Goal: Task Accomplishment & Management: Use online tool/utility

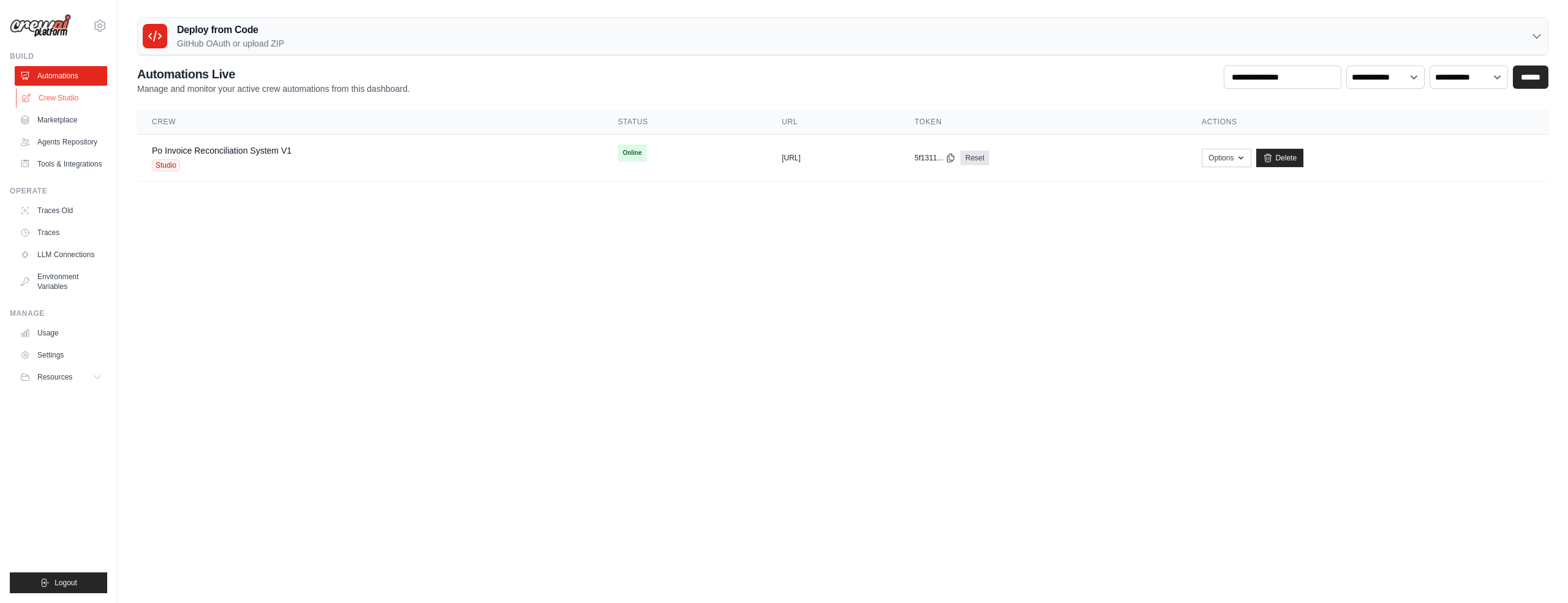
click at [57, 99] on link "Crew Studio" at bounding box center [62, 98] width 93 height 20
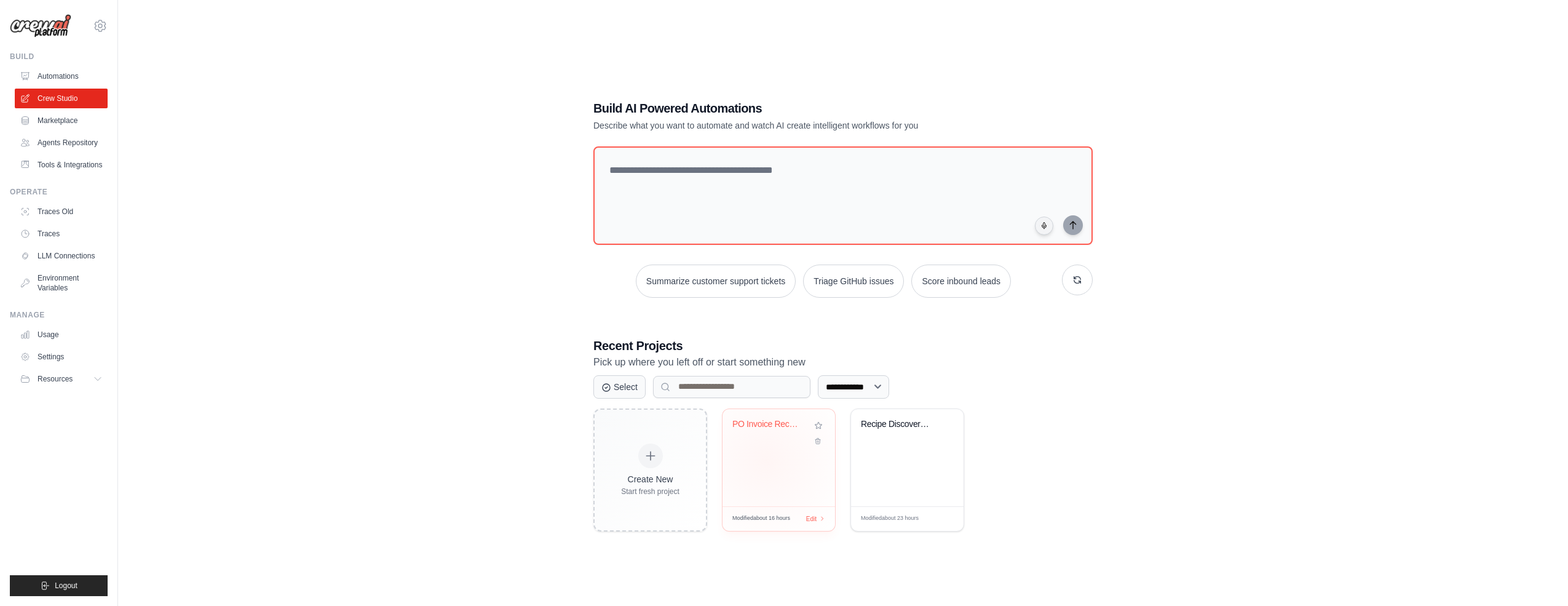
click at [767, 460] on div "PO Invoice Reconciliation Automatio..." at bounding box center [779, 457] width 113 height 97
click at [889, 466] on div "Recipe Discovery Multi-Agent System" at bounding box center [907, 457] width 113 height 97
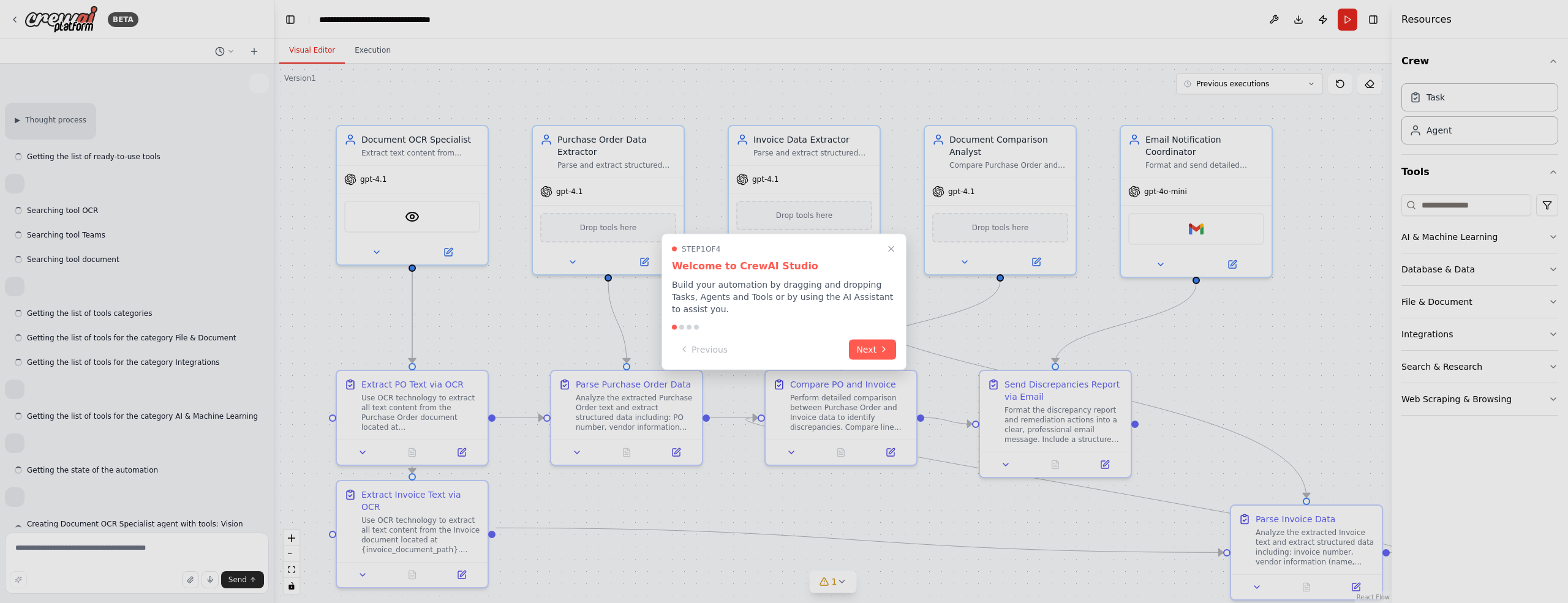
scroll to position [2376, 0]
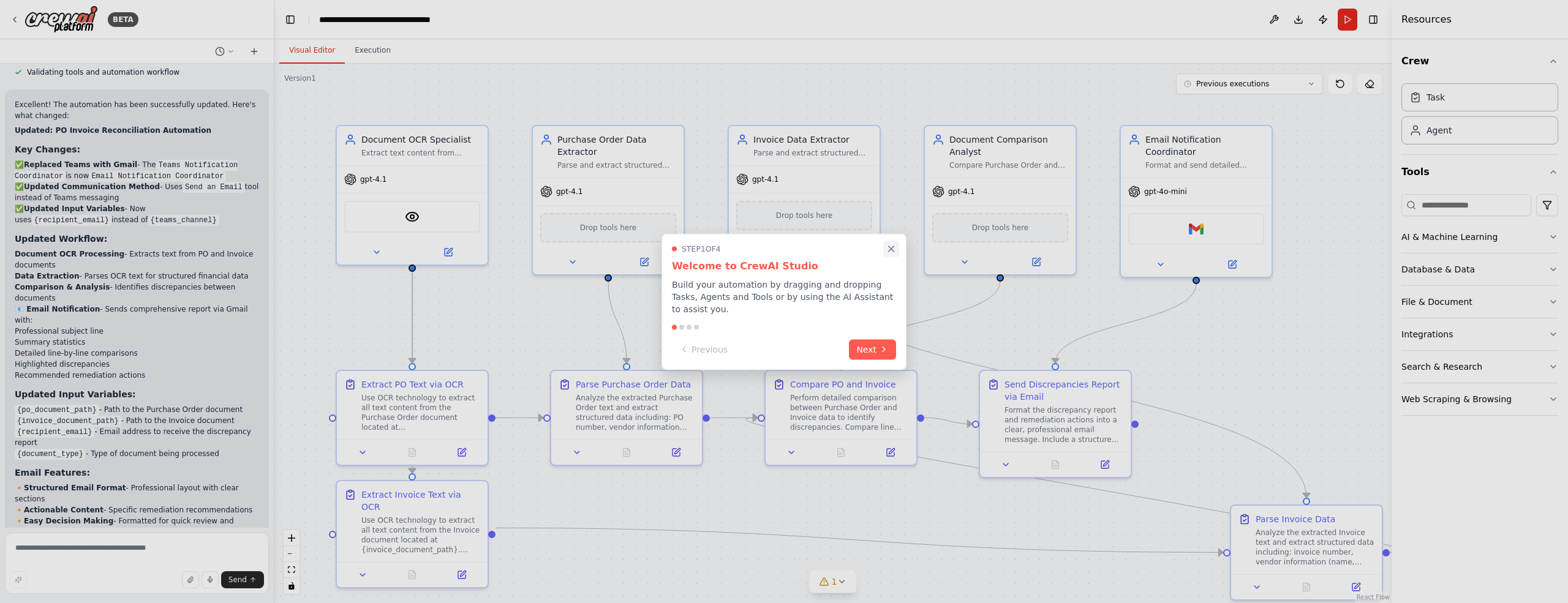
click at [890, 248] on icon "Close walkthrough" at bounding box center [892, 249] width 6 height 6
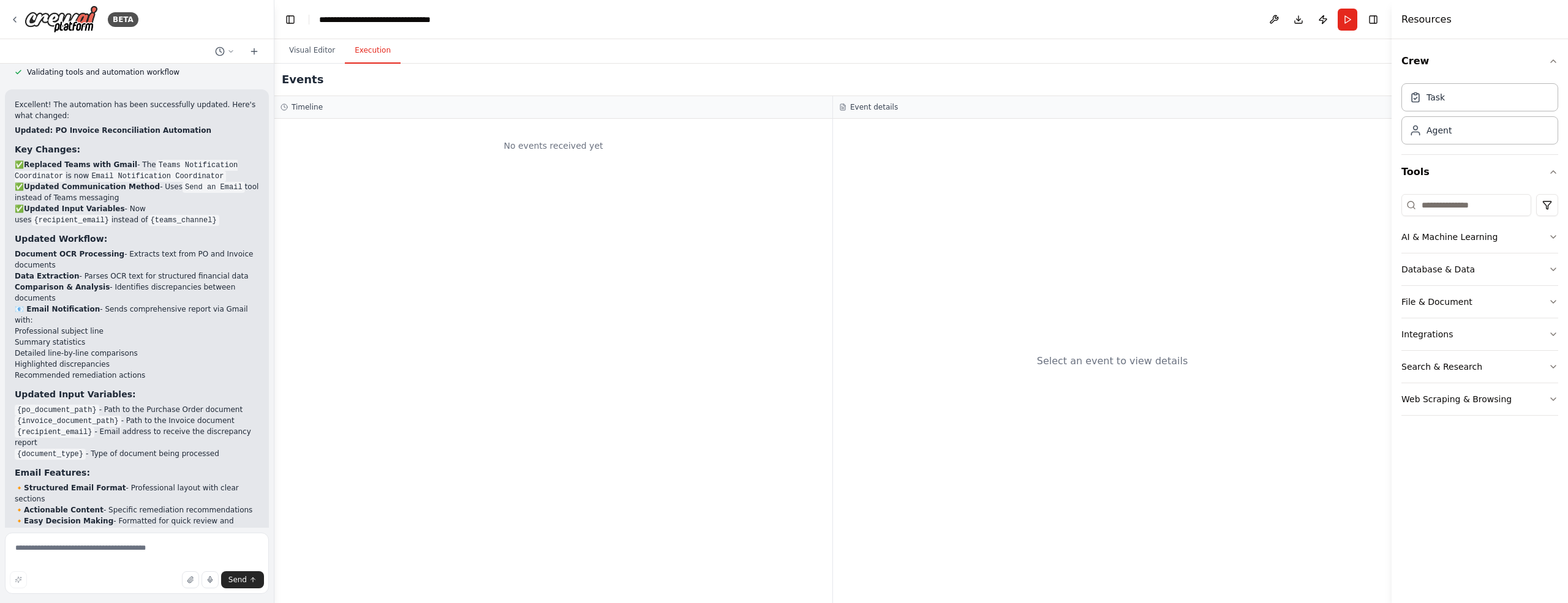
click at [384, 49] on button "Execution" at bounding box center [373, 50] width 56 height 25
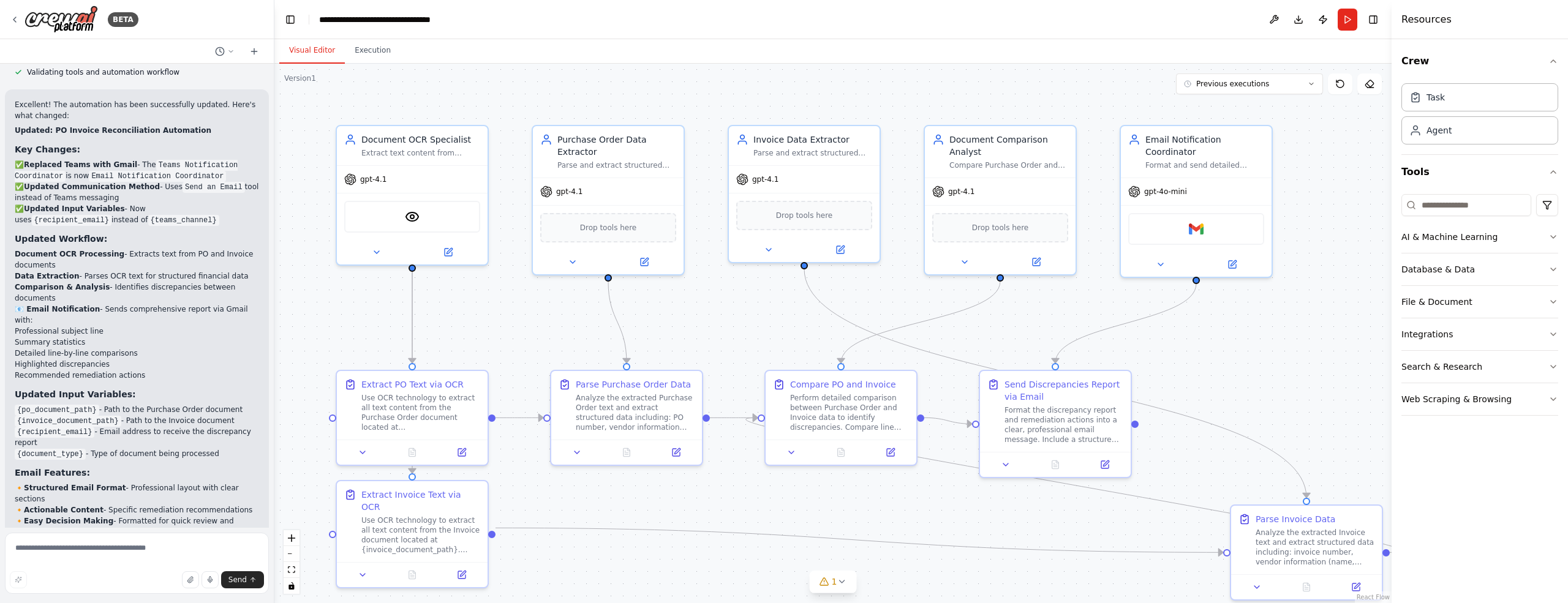
click at [306, 51] on button "Visual Editor" at bounding box center [312, 50] width 65 height 25
click at [1348, 20] on button "Run" at bounding box center [1347, 20] width 20 height 22
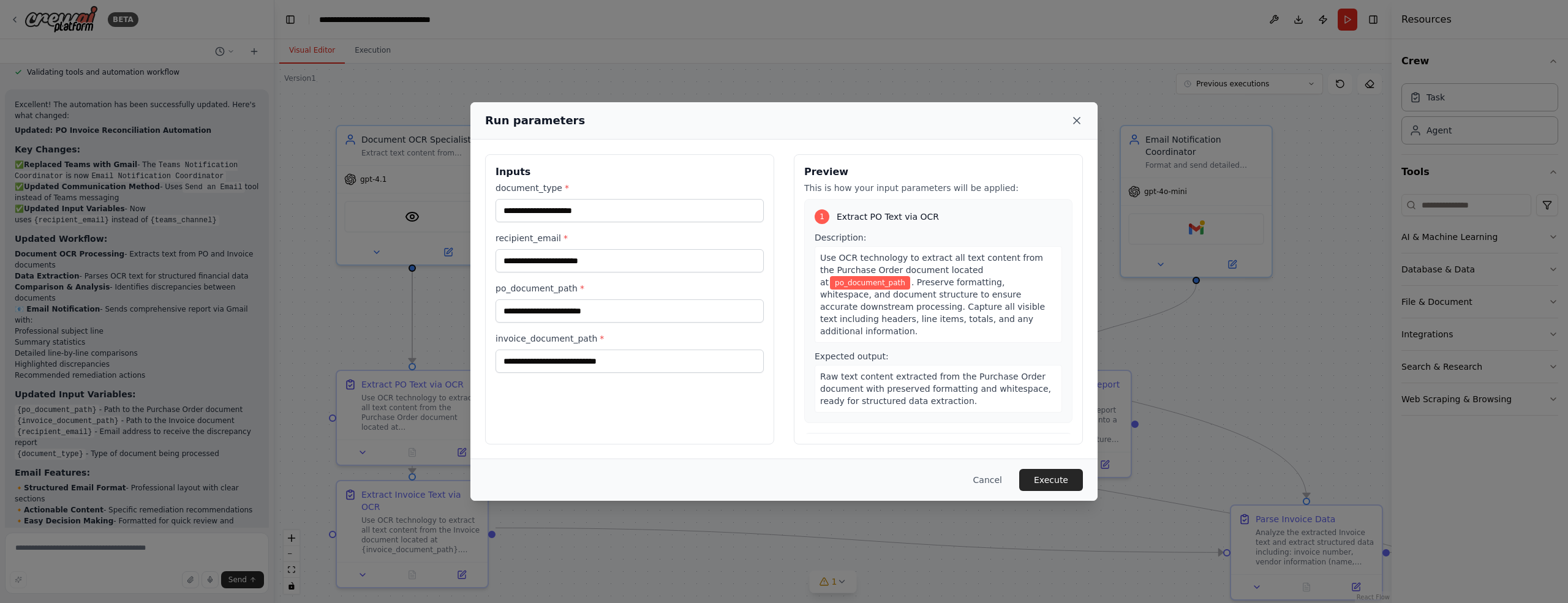
click at [1075, 120] on icon at bounding box center [1077, 120] width 6 height 6
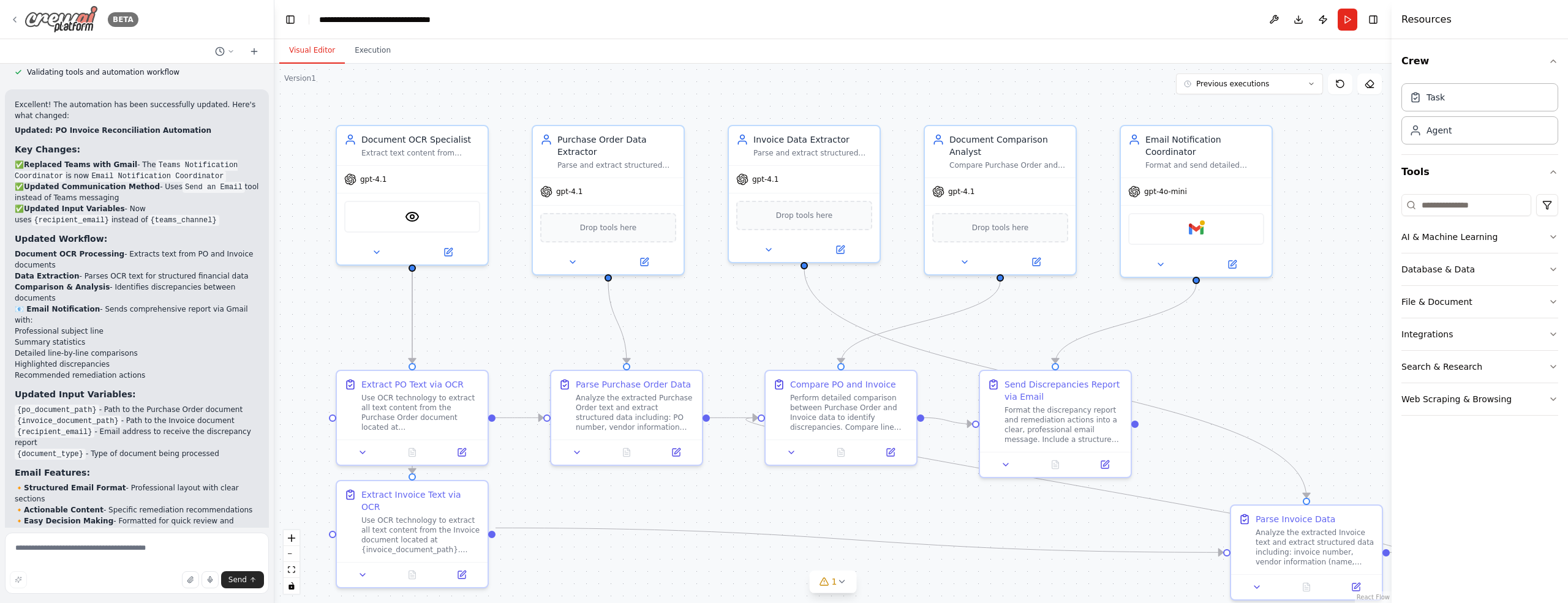
click at [14, 19] on icon at bounding box center [14, 20] width 2 height 5
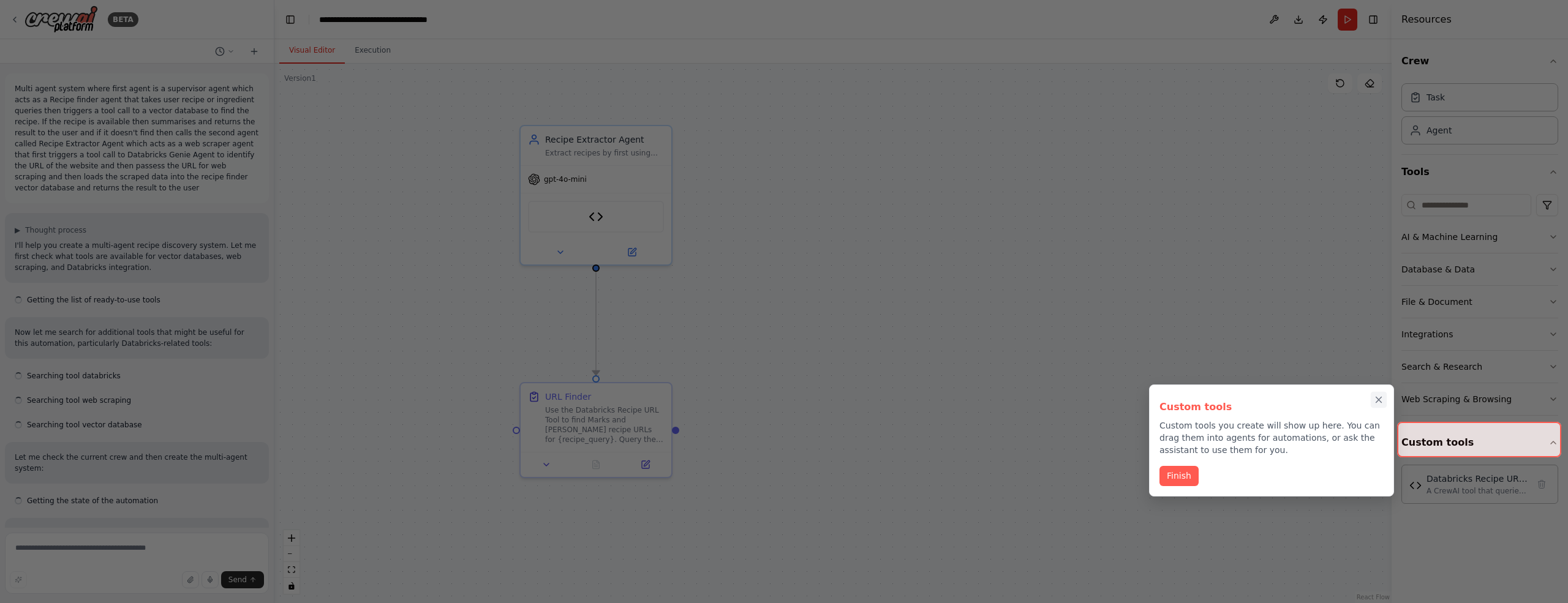
scroll to position [3043, 0]
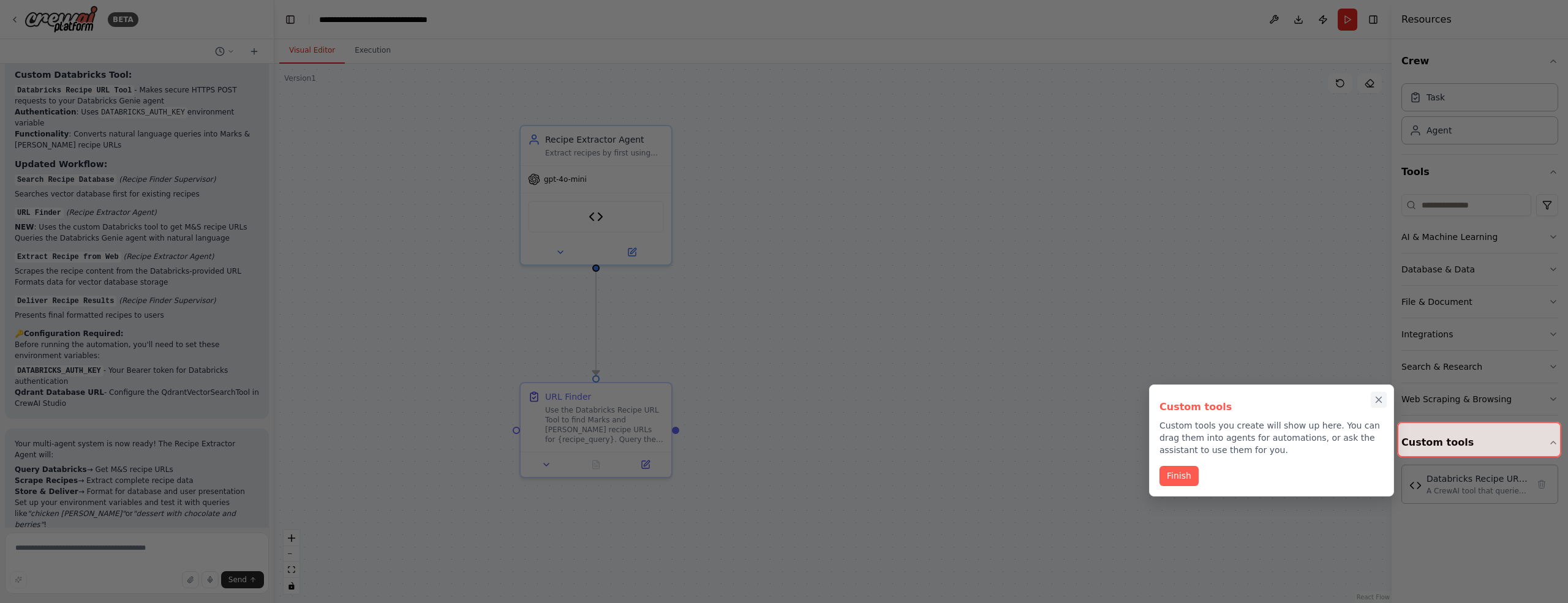
click at [1378, 403] on icon "Close walkthrough" at bounding box center [1378, 399] width 11 height 11
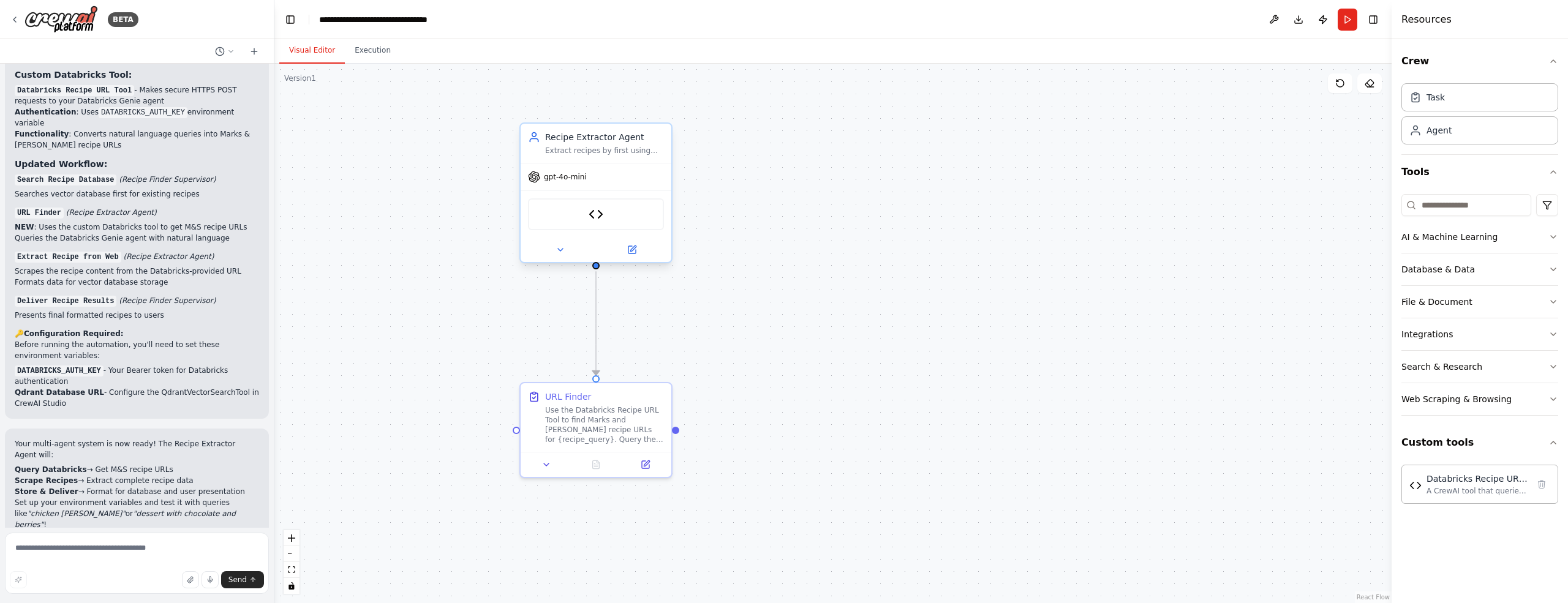
click at [584, 178] on span "gpt-4o-mini" at bounding box center [565, 177] width 43 height 10
click at [560, 251] on icon at bounding box center [560, 250] width 10 height 10
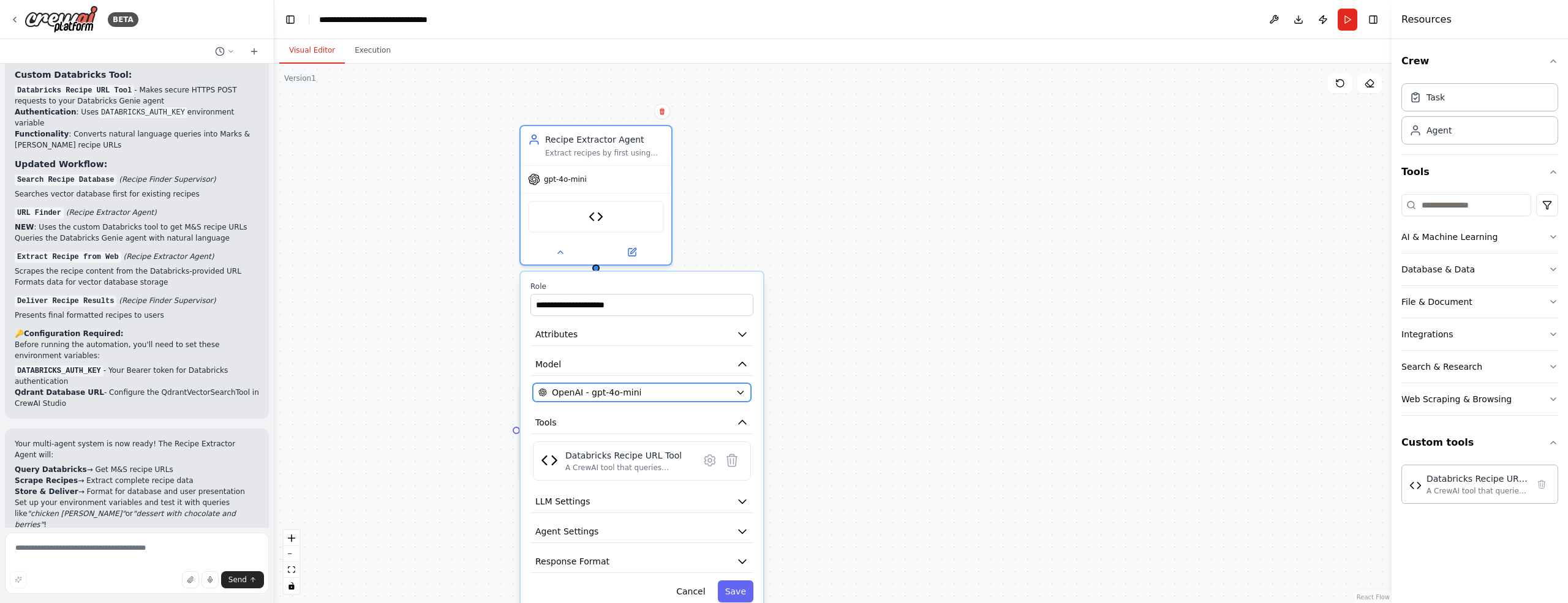
click at [735, 391] on button "OpenAI - gpt-4o-mini" at bounding box center [642, 392] width 218 height 18
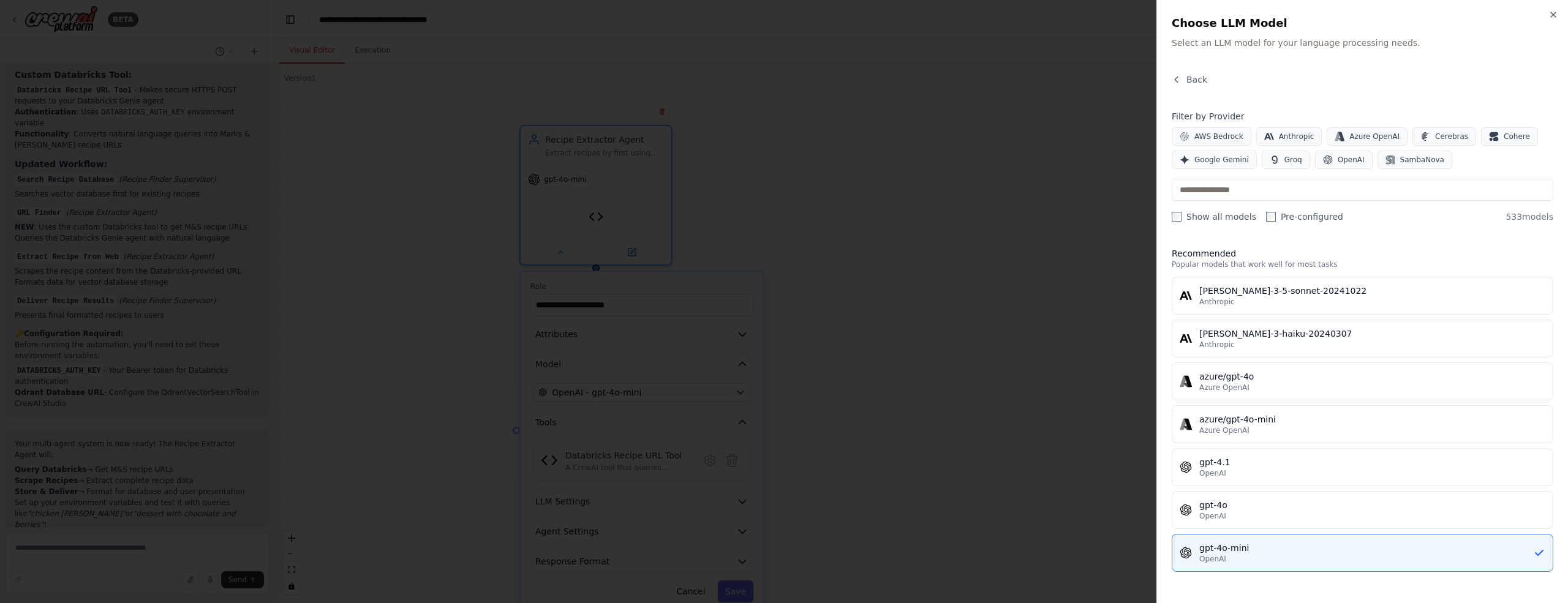
click at [558, 254] on div at bounding box center [784, 302] width 1568 height 603
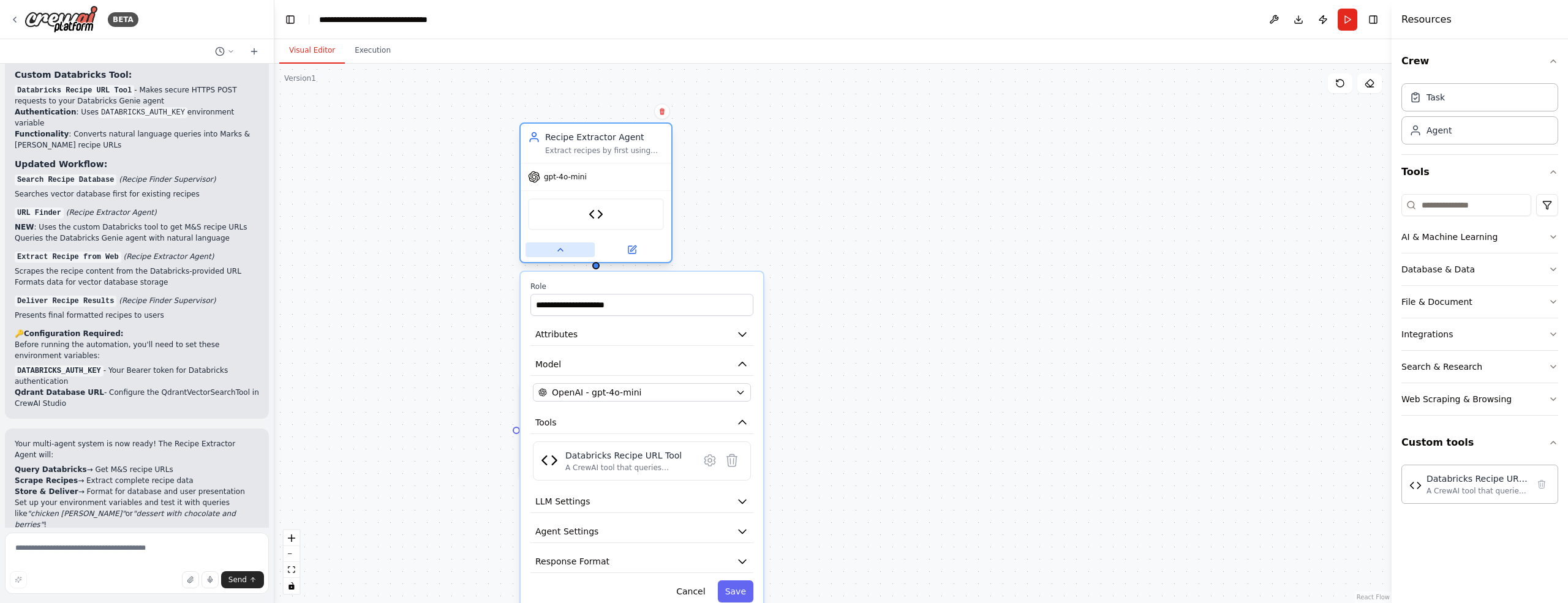
click at [558, 254] on icon at bounding box center [560, 250] width 10 height 10
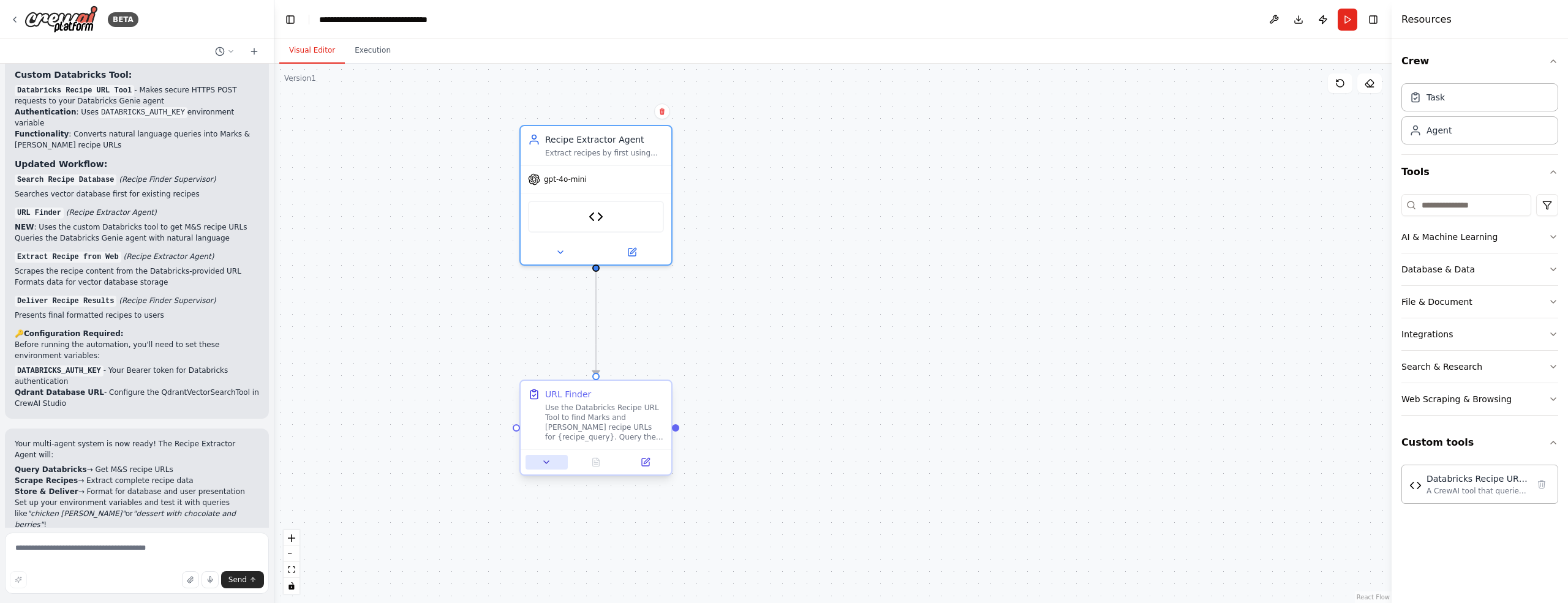
click at [540, 464] on button at bounding box center [547, 462] width 42 height 14
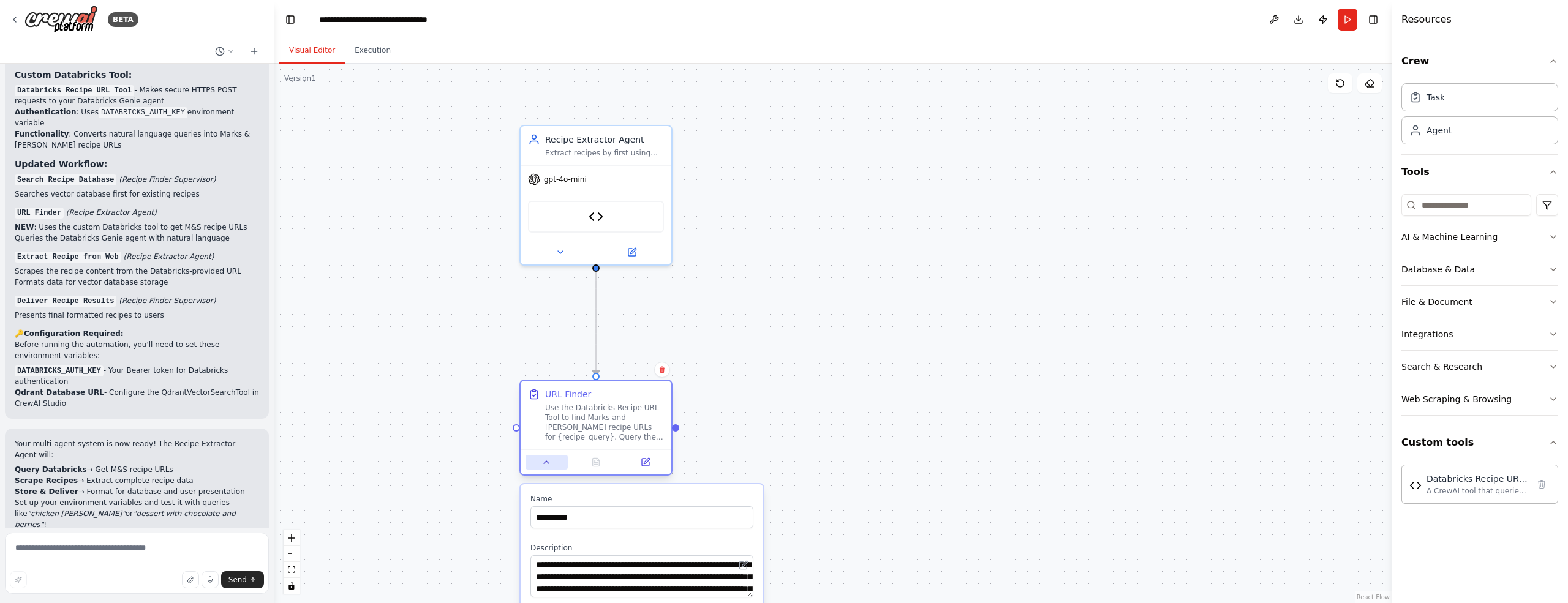
click at [540, 464] on button at bounding box center [547, 462] width 42 height 14
click at [550, 459] on icon at bounding box center [547, 462] width 10 height 10
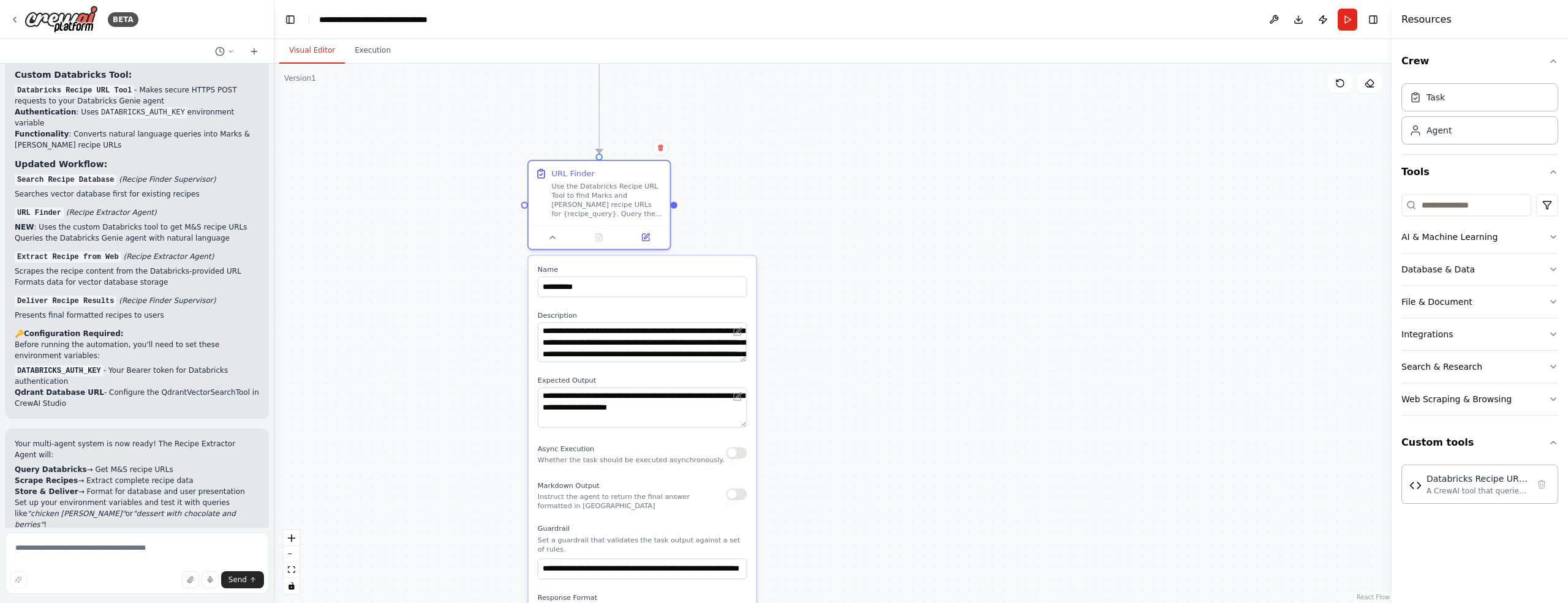
drag, startPoint x: 824, startPoint y: 444, endPoint x: 813, endPoint y: 217, distance: 227.3
click at [813, 217] on div ".deletable-edge-delete-btn { width: 20px; height: 20px; border: 0px solid #ffff…" at bounding box center [832, 333] width 1117 height 539
click at [551, 238] on icon at bounding box center [552, 235] width 9 height 9
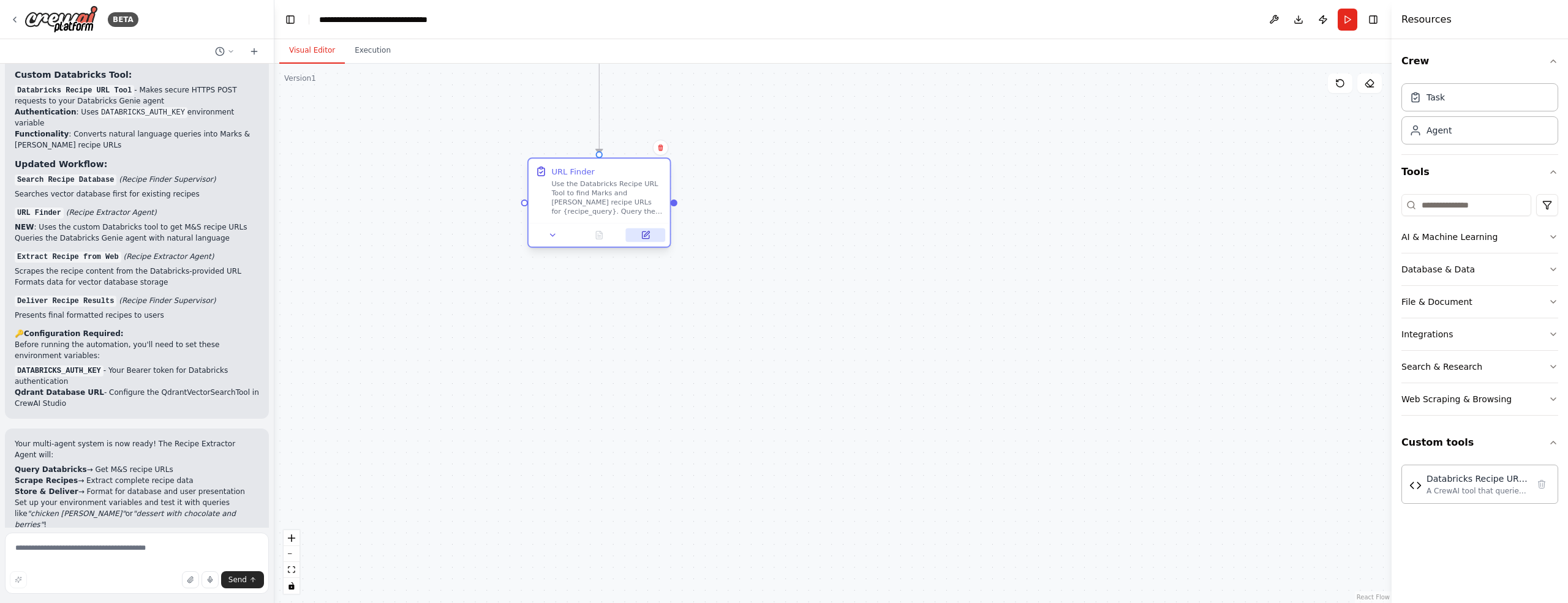
click at [644, 233] on icon at bounding box center [644, 234] width 7 height 7
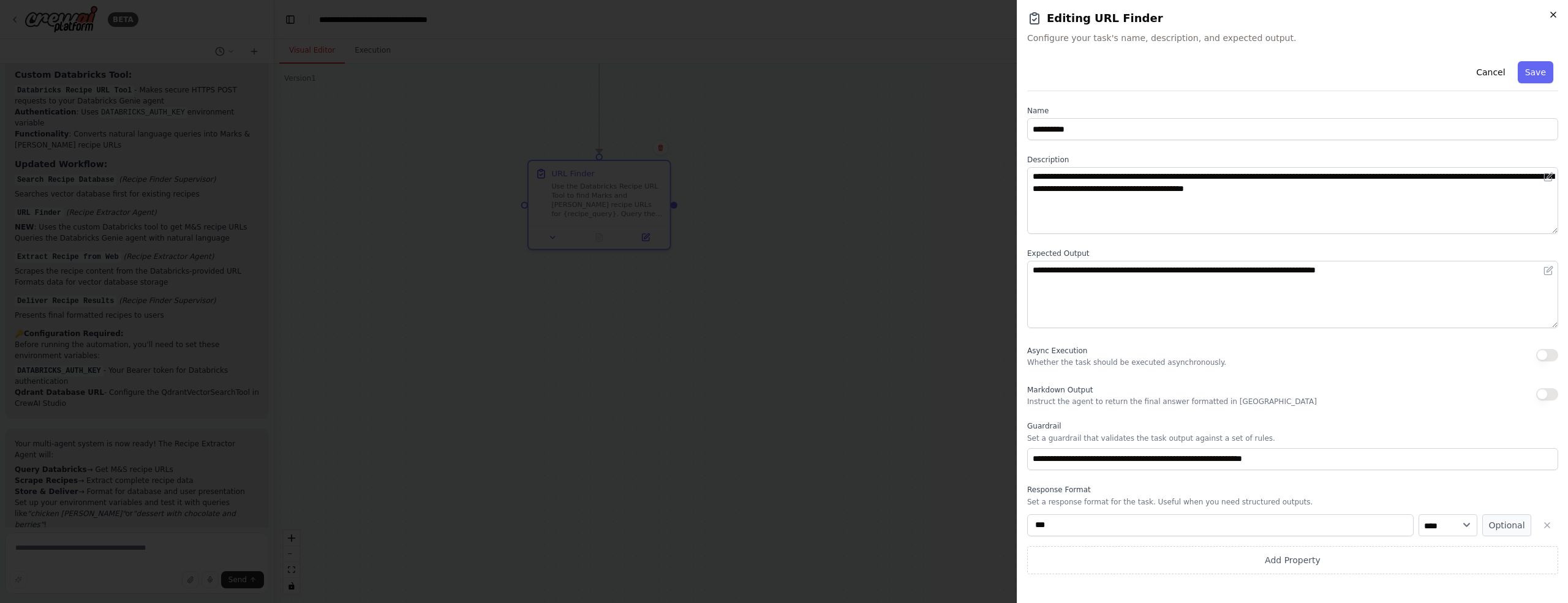
click at [1553, 16] on icon "button" at bounding box center [1554, 15] width 10 height 10
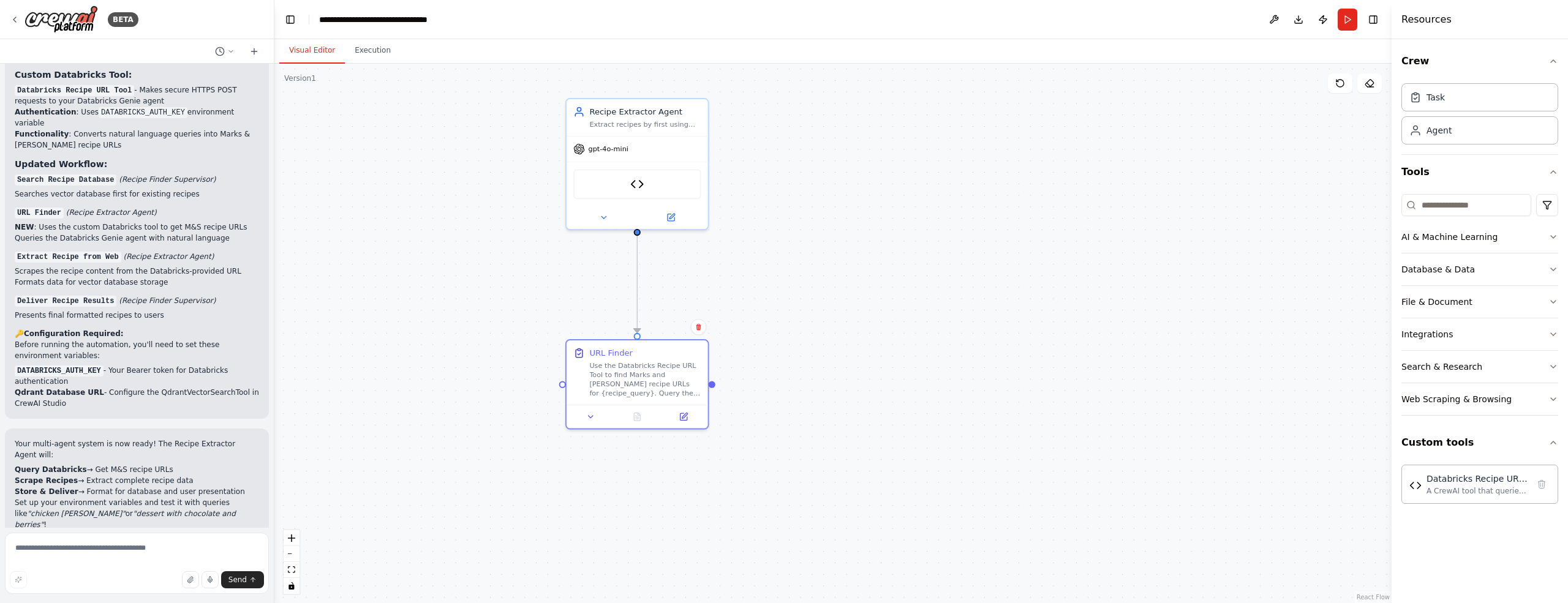
drag, startPoint x: 980, startPoint y: 185, endPoint x: 1019, endPoint y: 364, distance: 183.2
click at [1019, 364] on div ".deletable-edge-delete-btn { width: 20px; height: 20px; border: 0px solid #ffff…" at bounding box center [832, 333] width 1117 height 539
click at [1343, 22] on button "Run" at bounding box center [1347, 20] width 20 height 22
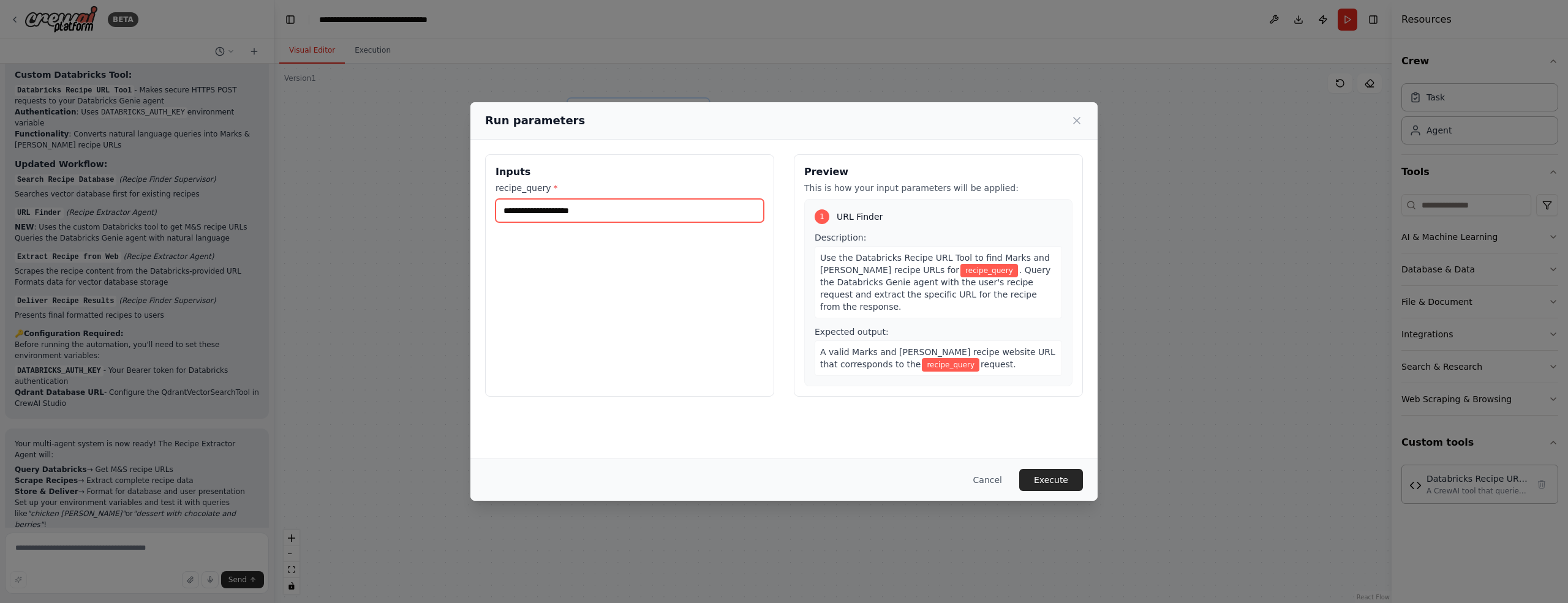
click at [610, 211] on input "recipe_query *" at bounding box center [629, 211] width 268 height 23
type input "**********"
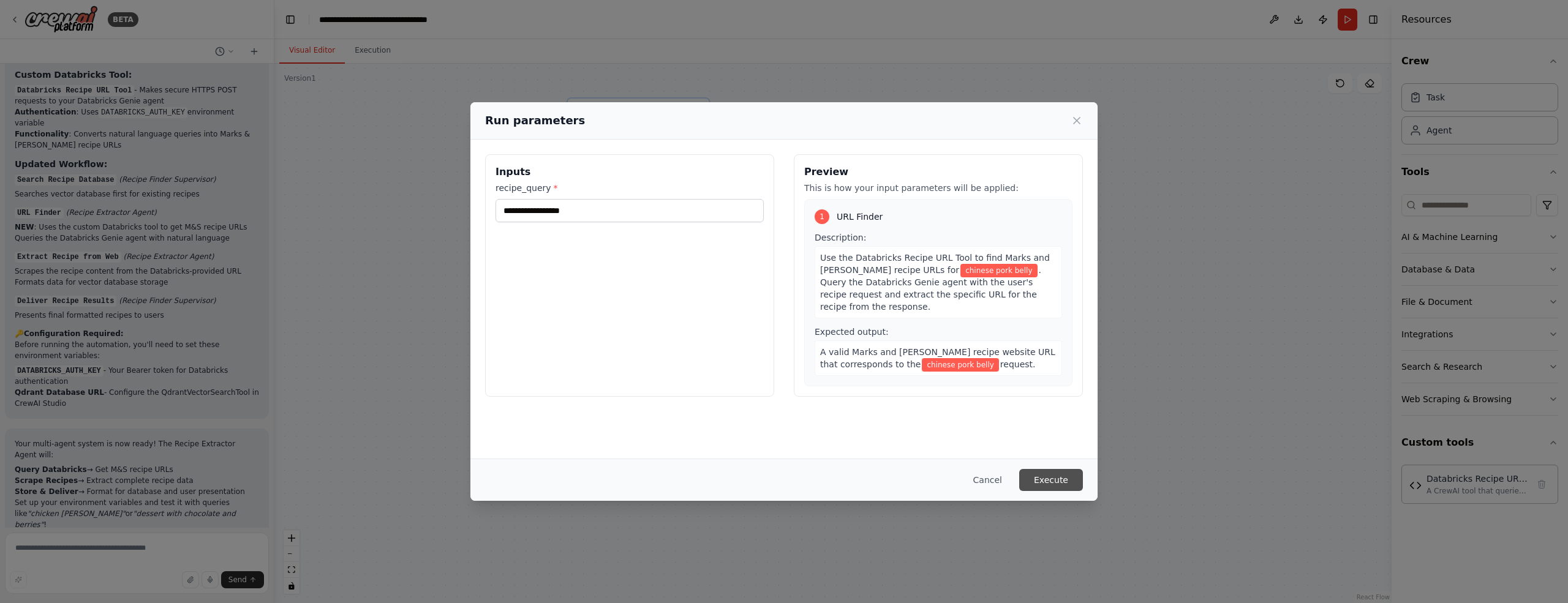
click at [1050, 483] on button "Execute" at bounding box center [1051, 480] width 64 height 22
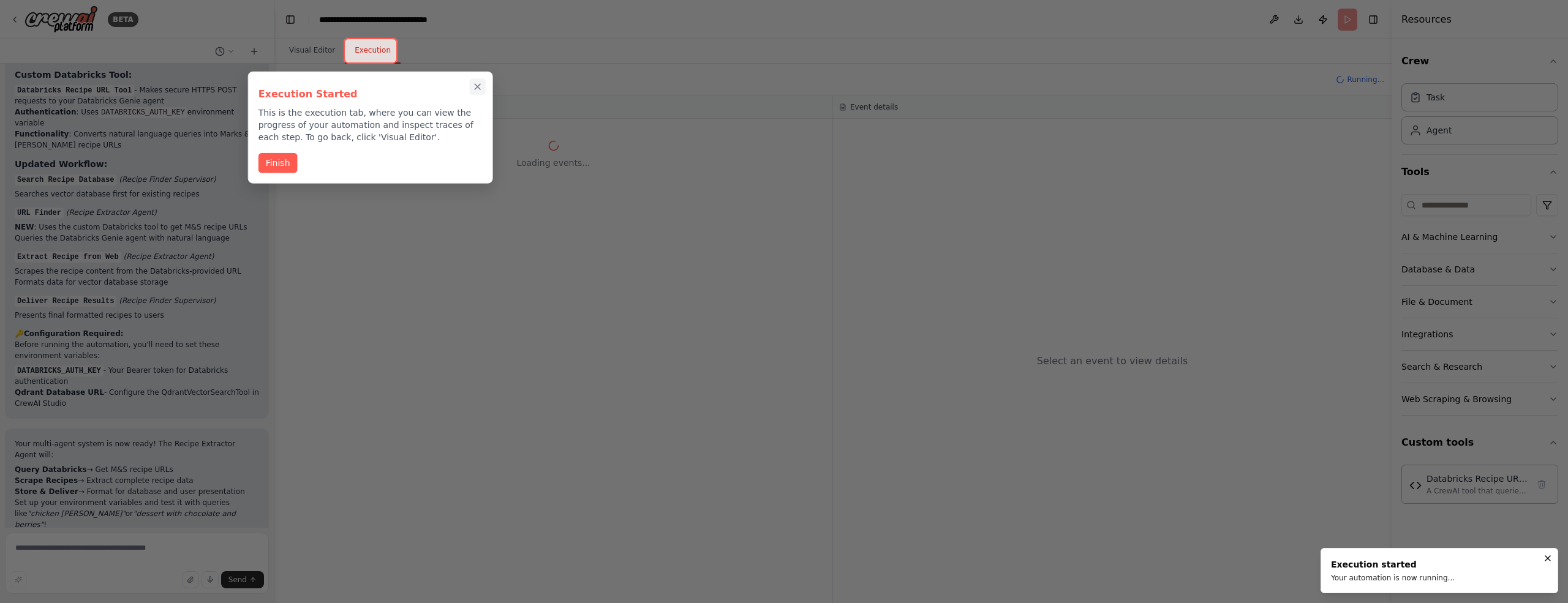
click at [476, 86] on icon "Close walkthrough" at bounding box center [477, 86] width 11 height 11
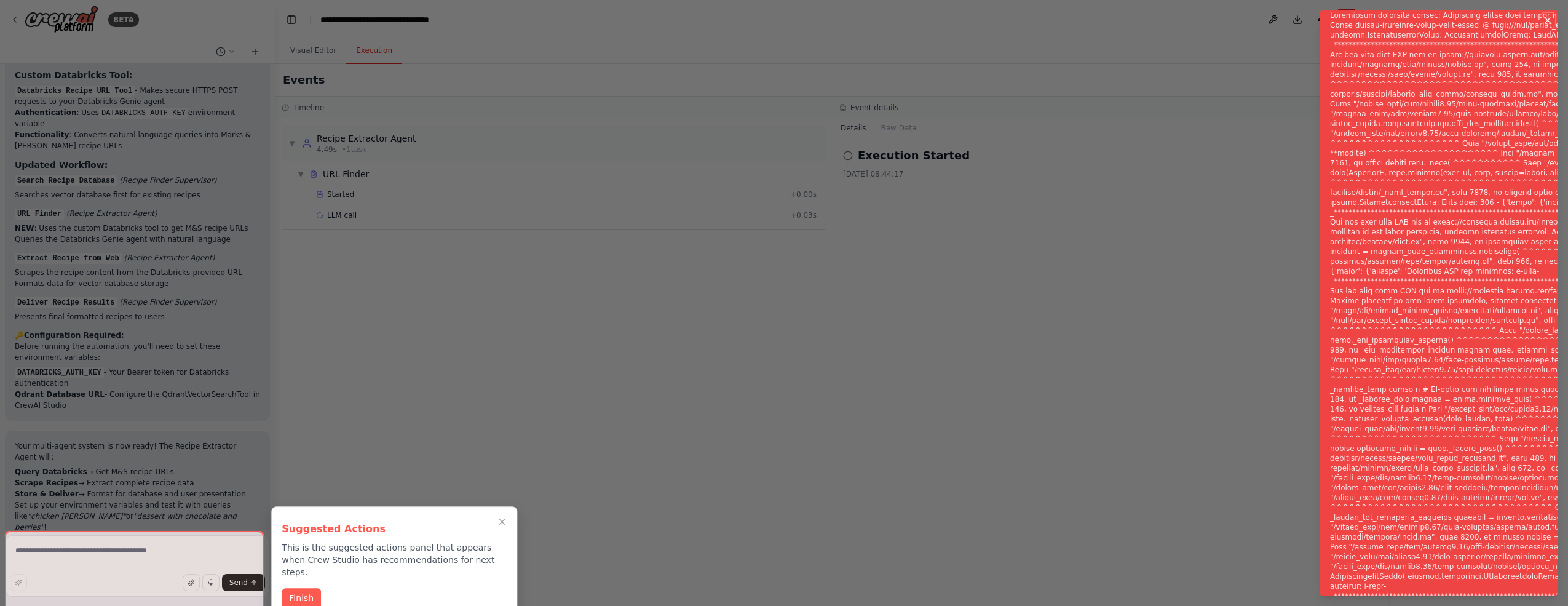
click at [1545, 20] on icon "Notifications (F8)" at bounding box center [1548, 20] width 10 height 10
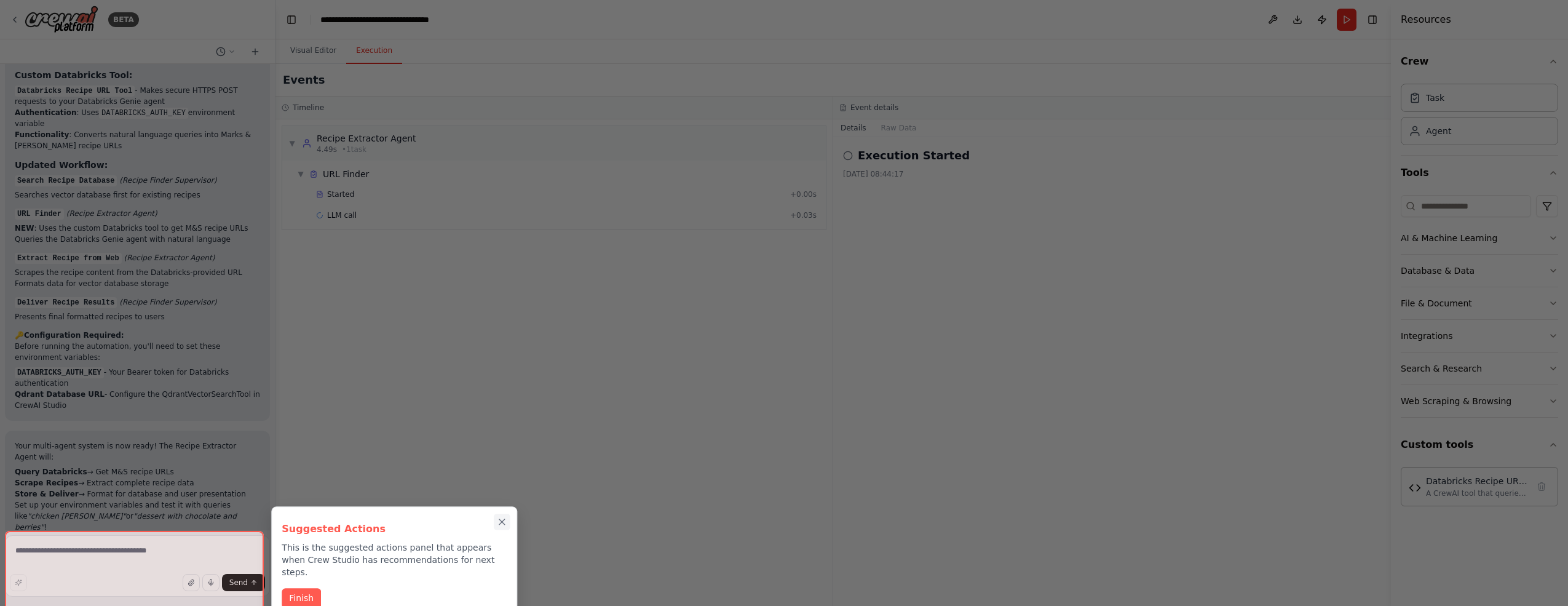
click at [502, 525] on icon "Close walkthrough" at bounding box center [502, 522] width 11 height 11
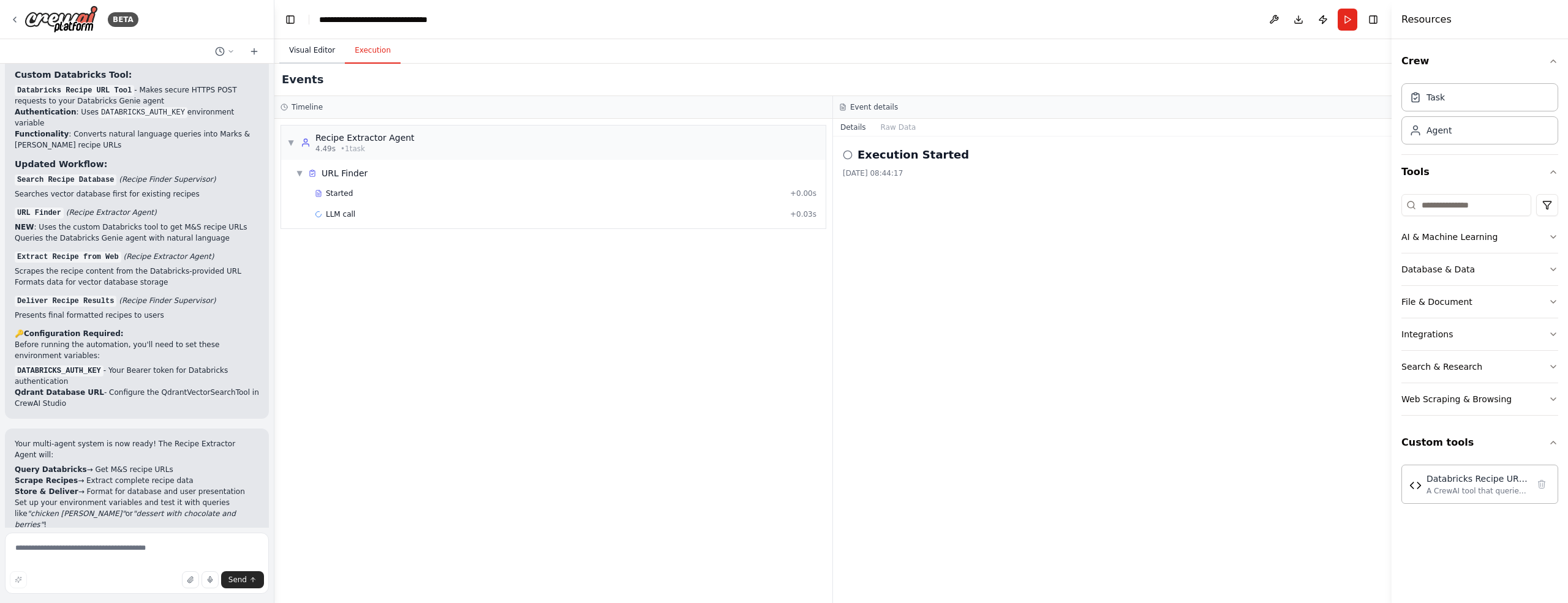
click at [312, 53] on button "Visual Editor" at bounding box center [312, 50] width 65 height 25
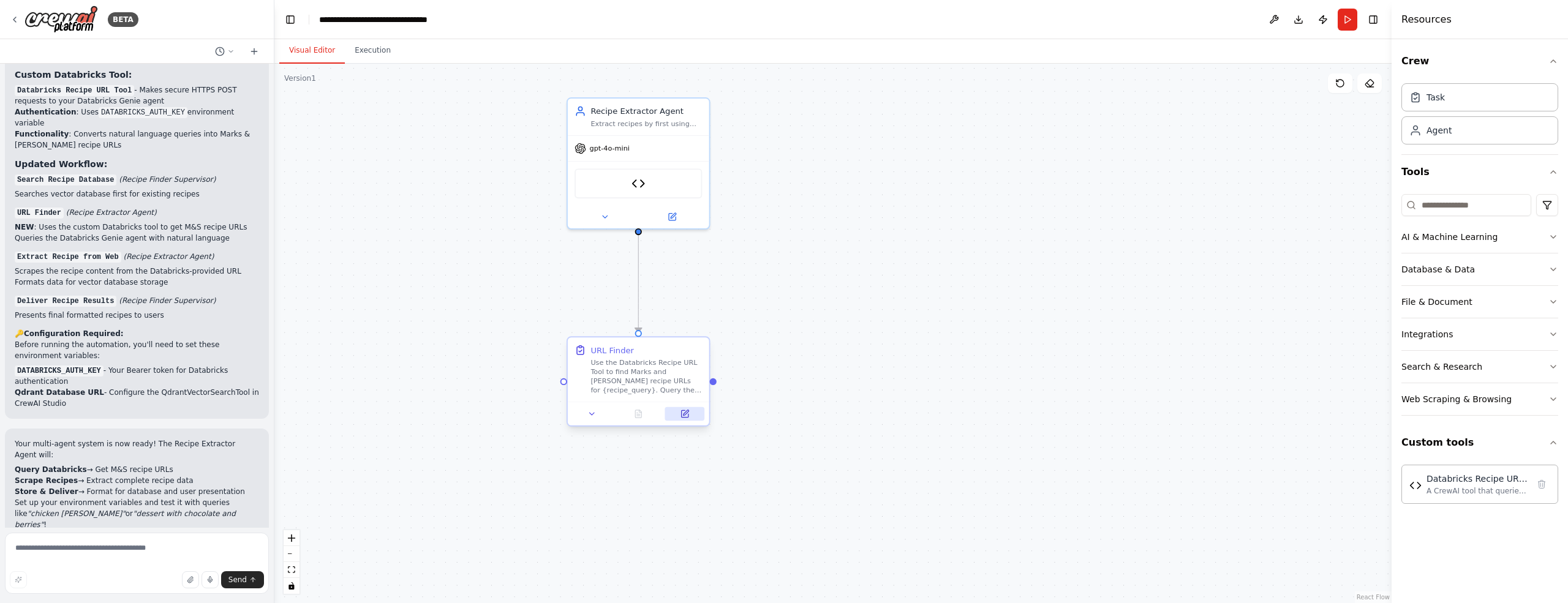
click at [684, 417] on icon at bounding box center [684, 413] width 7 height 7
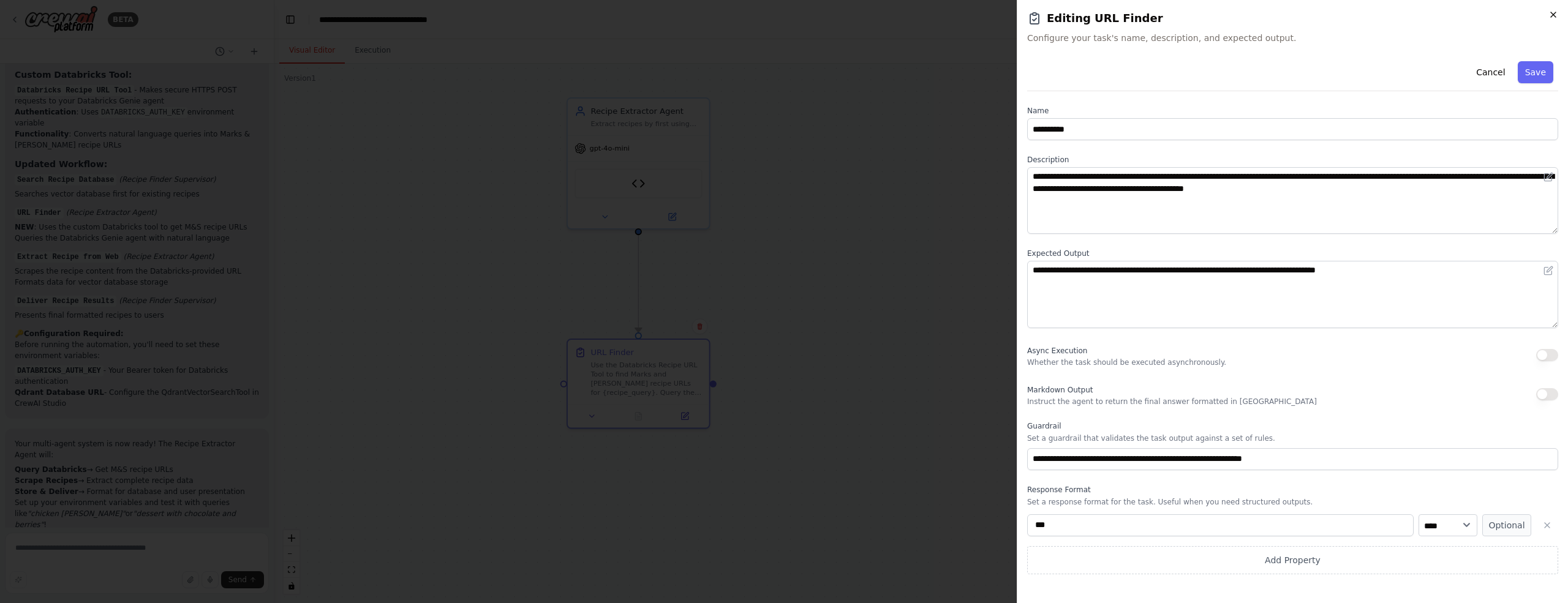
click at [1548, 18] on icon "button" at bounding box center [1554, 15] width 10 height 10
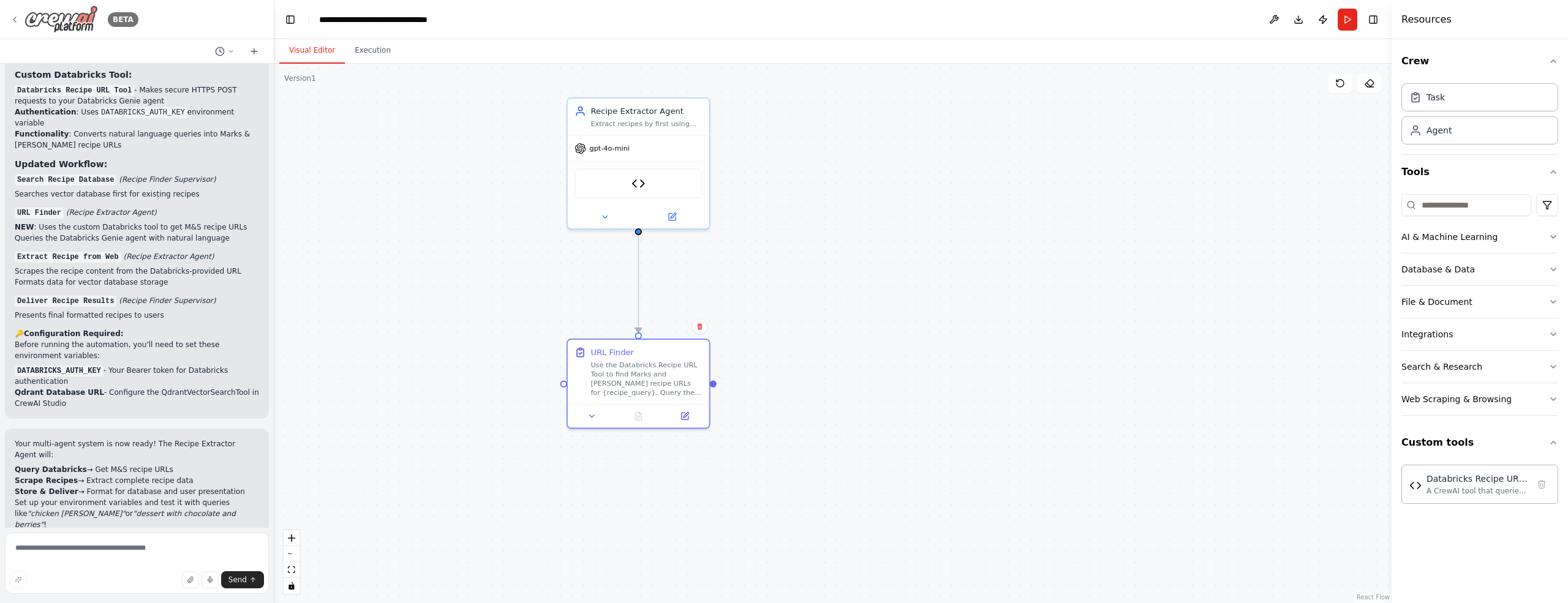
click at [14, 18] on icon at bounding box center [14, 20] width 2 height 5
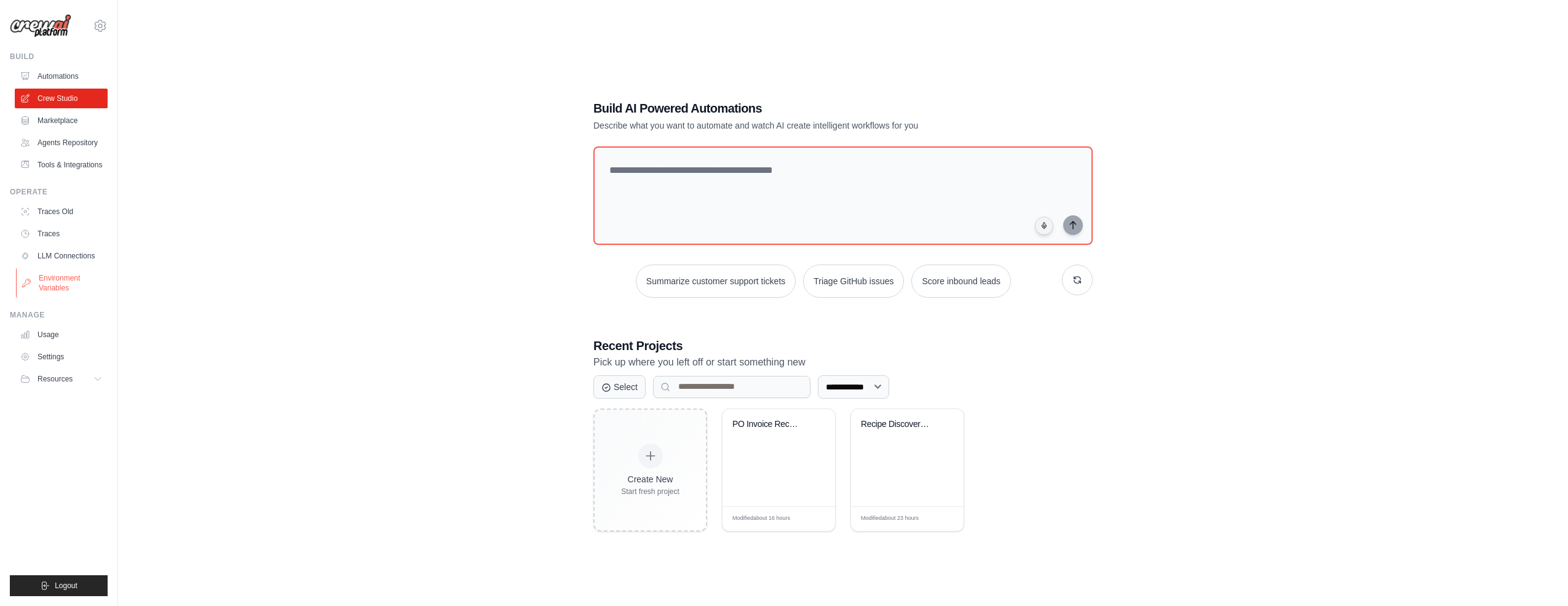
click at [61, 280] on link "Environment Variables" at bounding box center [63, 283] width 93 height 30
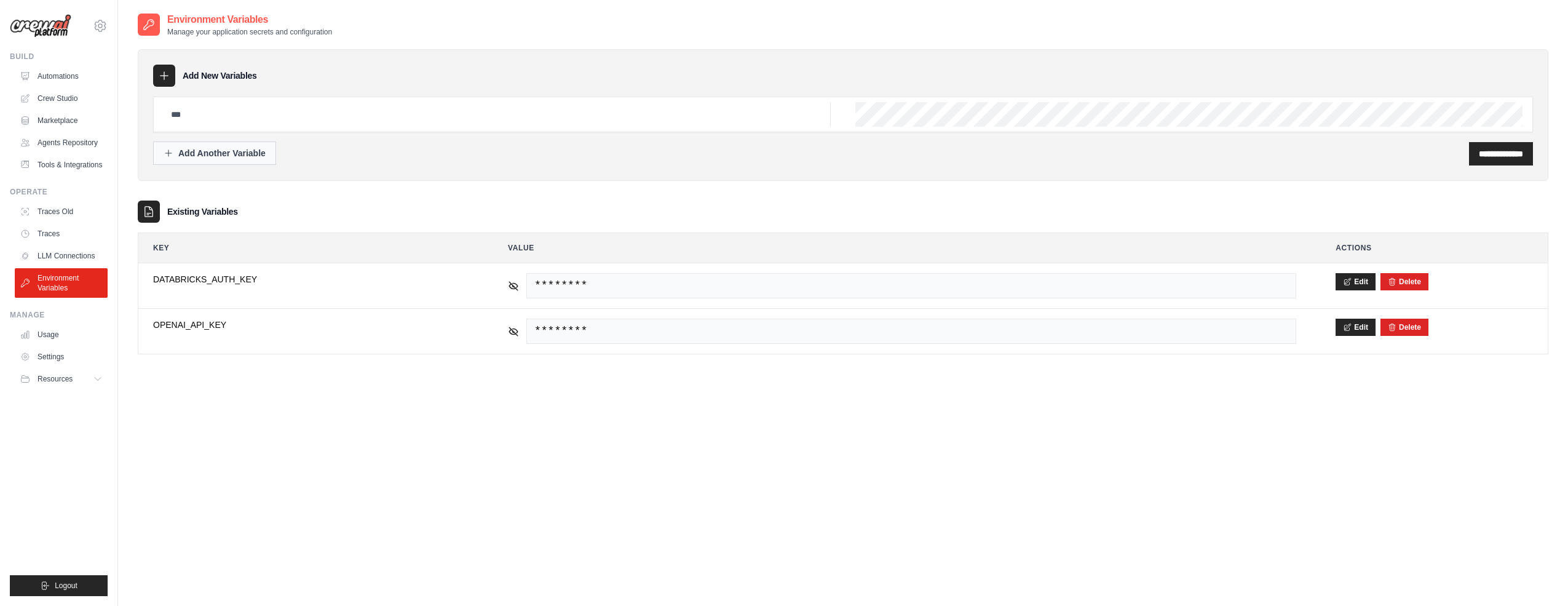
click at [231, 158] on div "Add Another Variable" at bounding box center [215, 153] width 102 height 12
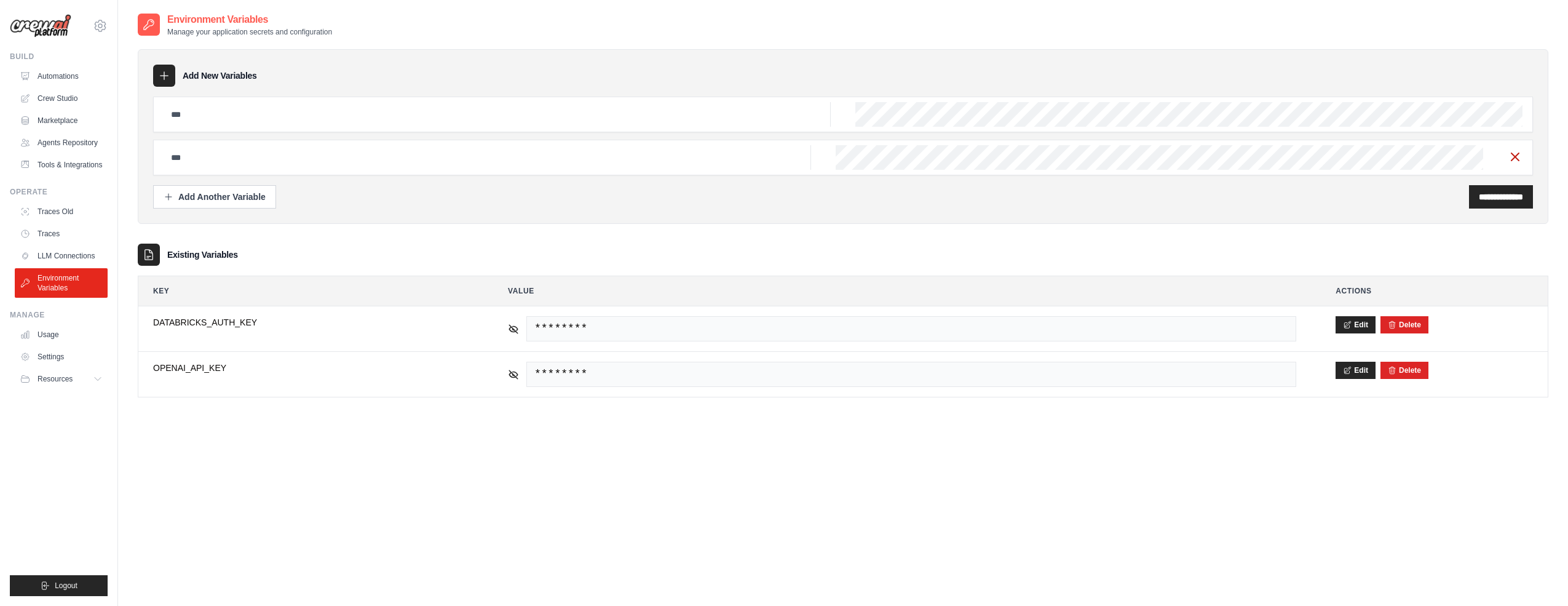
click at [1517, 158] on line "button" at bounding box center [1515, 157] width 7 height 7
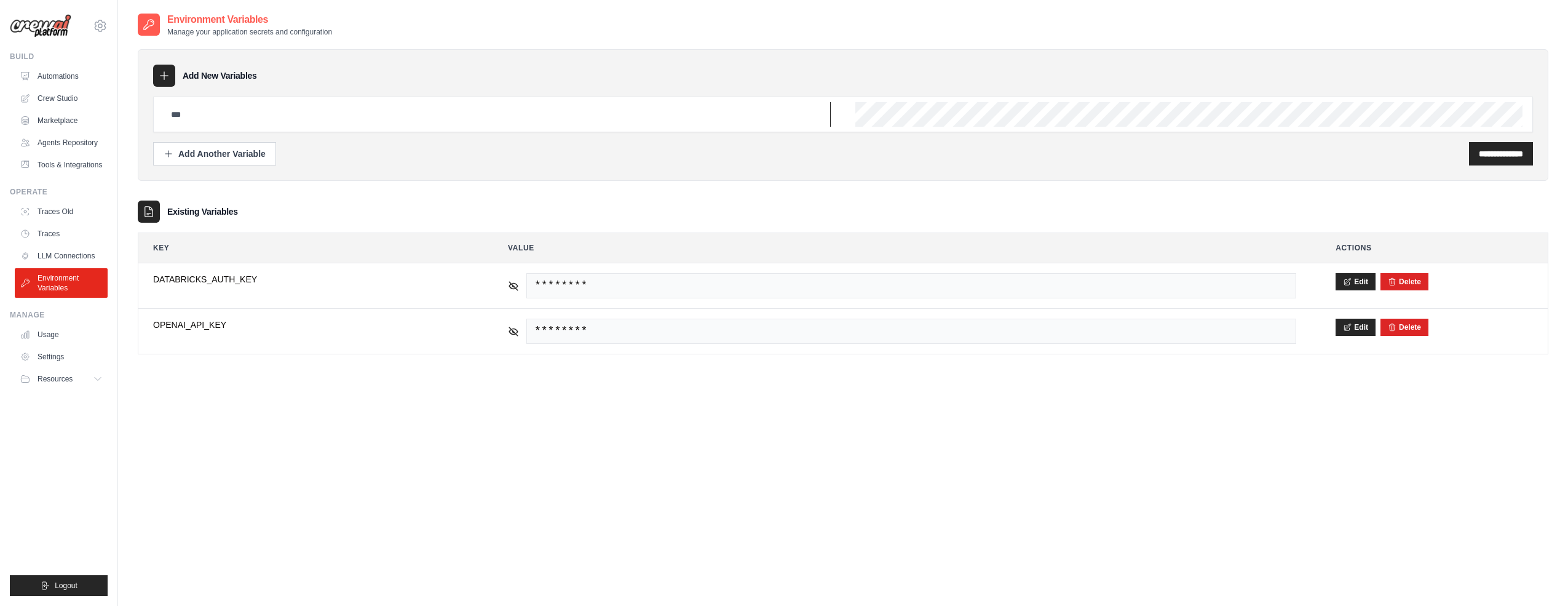
click at [210, 117] on input "text" at bounding box center [497, 114] width 668 height 25
type input "**********"
click at [1492, 156] on input "**********" at bounding box center [1501, 154] width 44 height 12
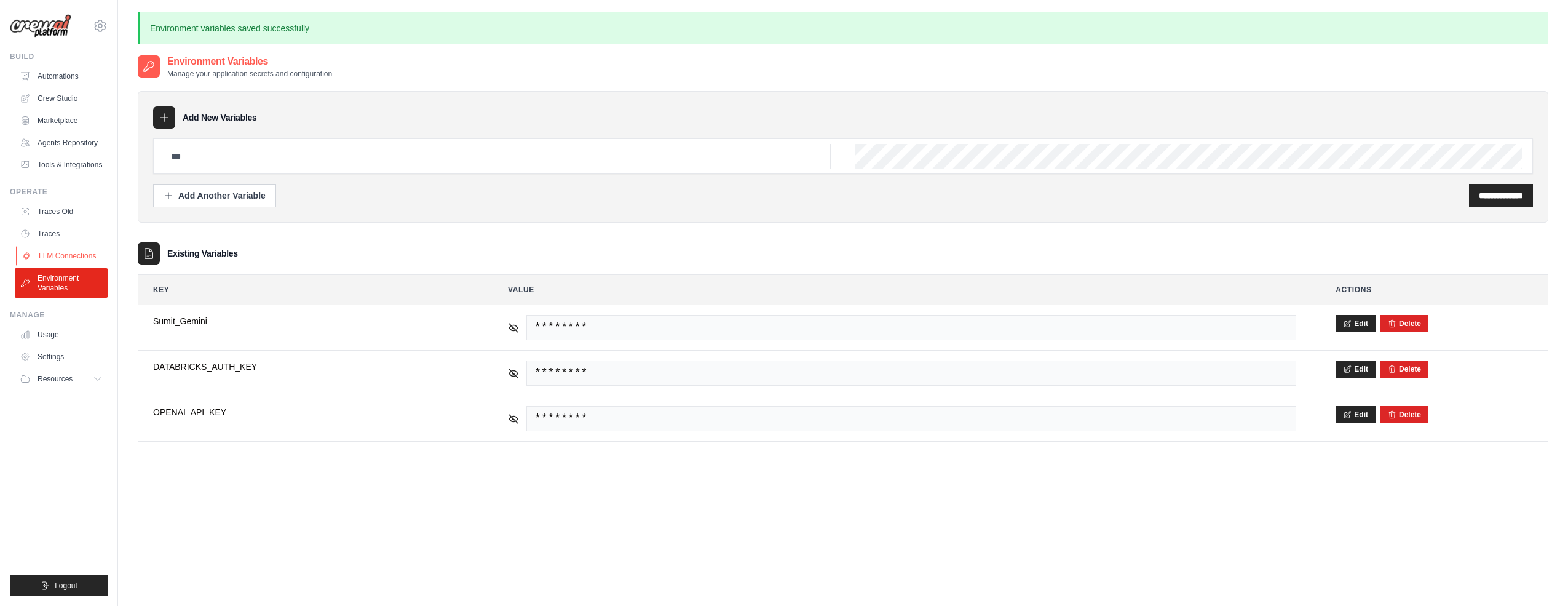
click at [61, 258] on link "LLM Connections" at bounding box center [63, 256] width 93 height 20
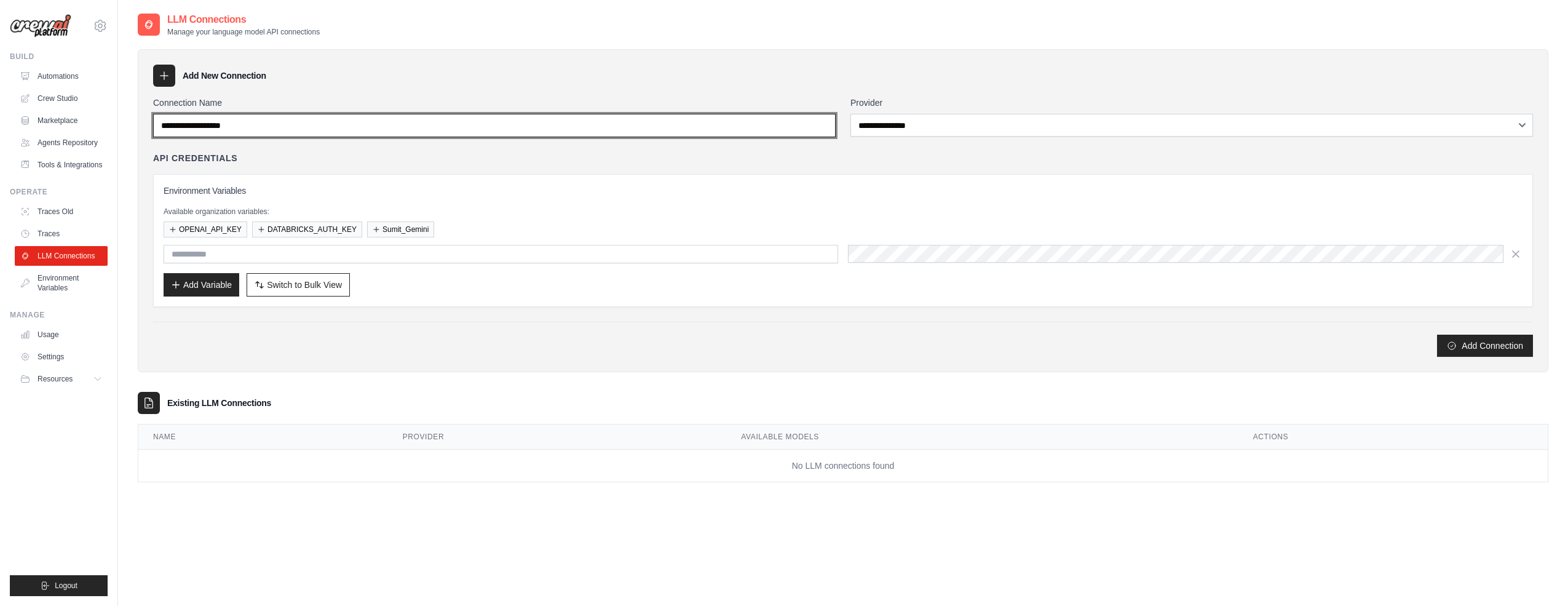
click at [282, 128] on input "Connection Name" at bounding box center [494, 125] width 683 height 23
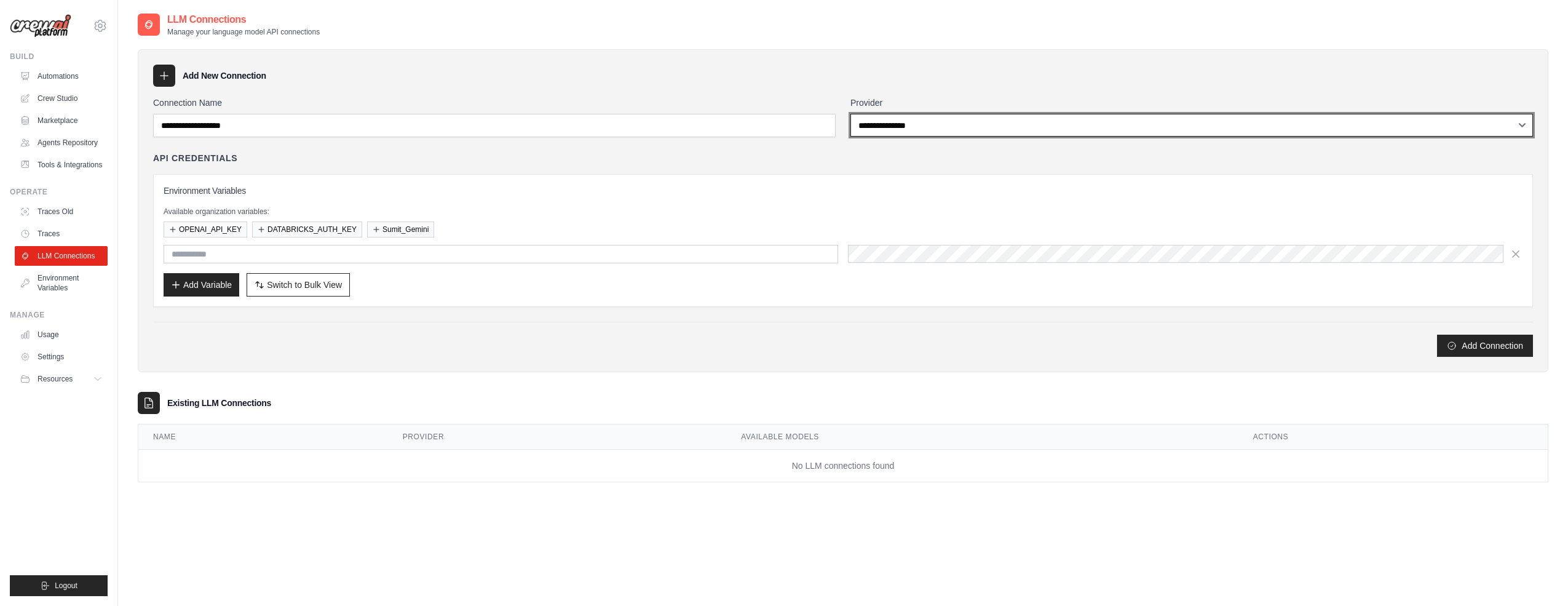
click at [946, 122] on select "**********" at bounding box center [1192, 125] width 683 height 23
select select "******"
click at [850, 114] on select "**********" at bounding box center [1192, 125] width 683 height 23
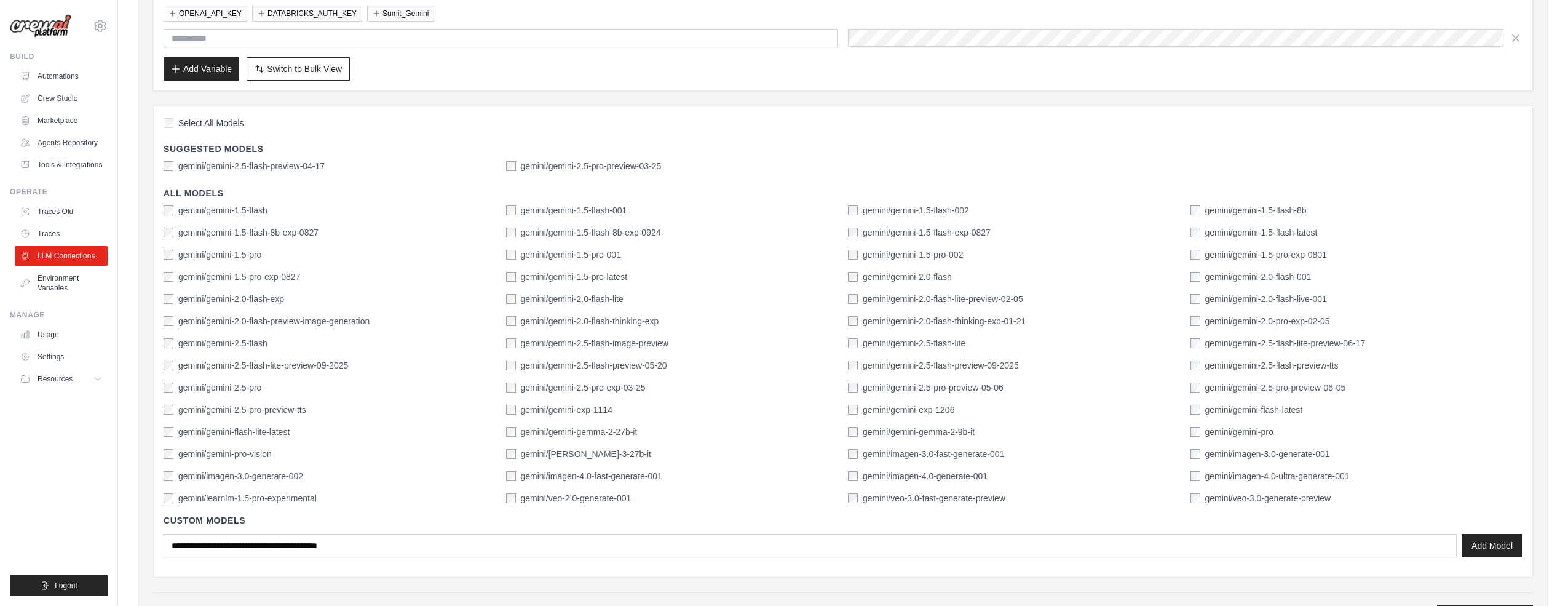
scroll to position [221, 0]
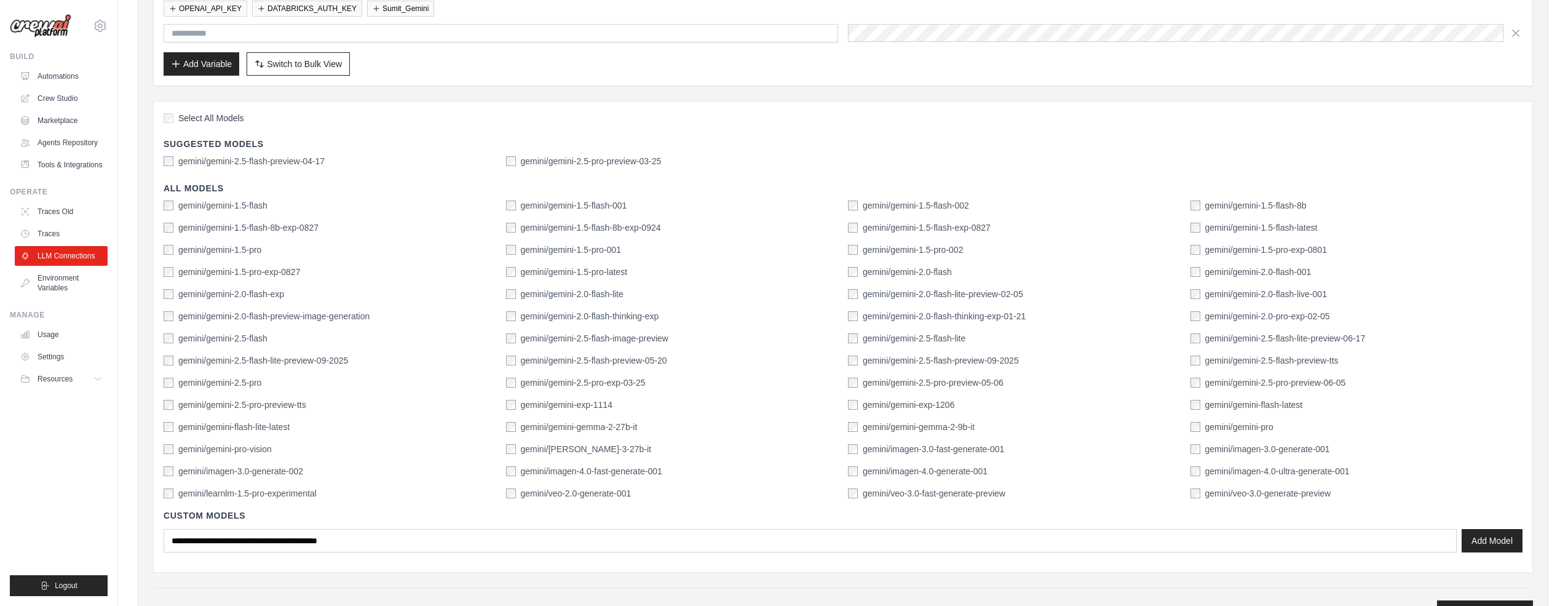
drag, startPoint x: 1574, startPoint y: 245, endPoint x: 1574, endPoint y: 375, distance: 130.0
click at [1567, 375] on html "sumitkumar.ghosh@marks-and-spencer.com Settings Build Automations" at bounding box center [784, 280] width 1568 height 1001
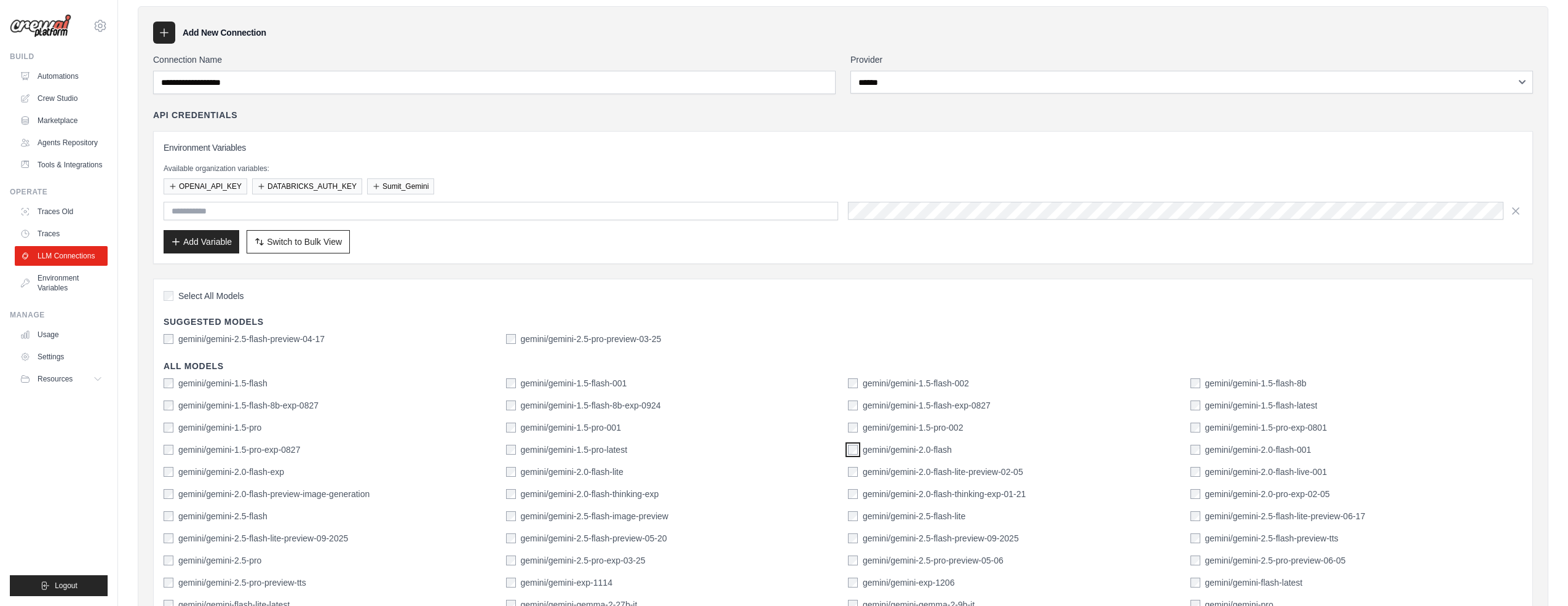
scroll to position [0, 0]
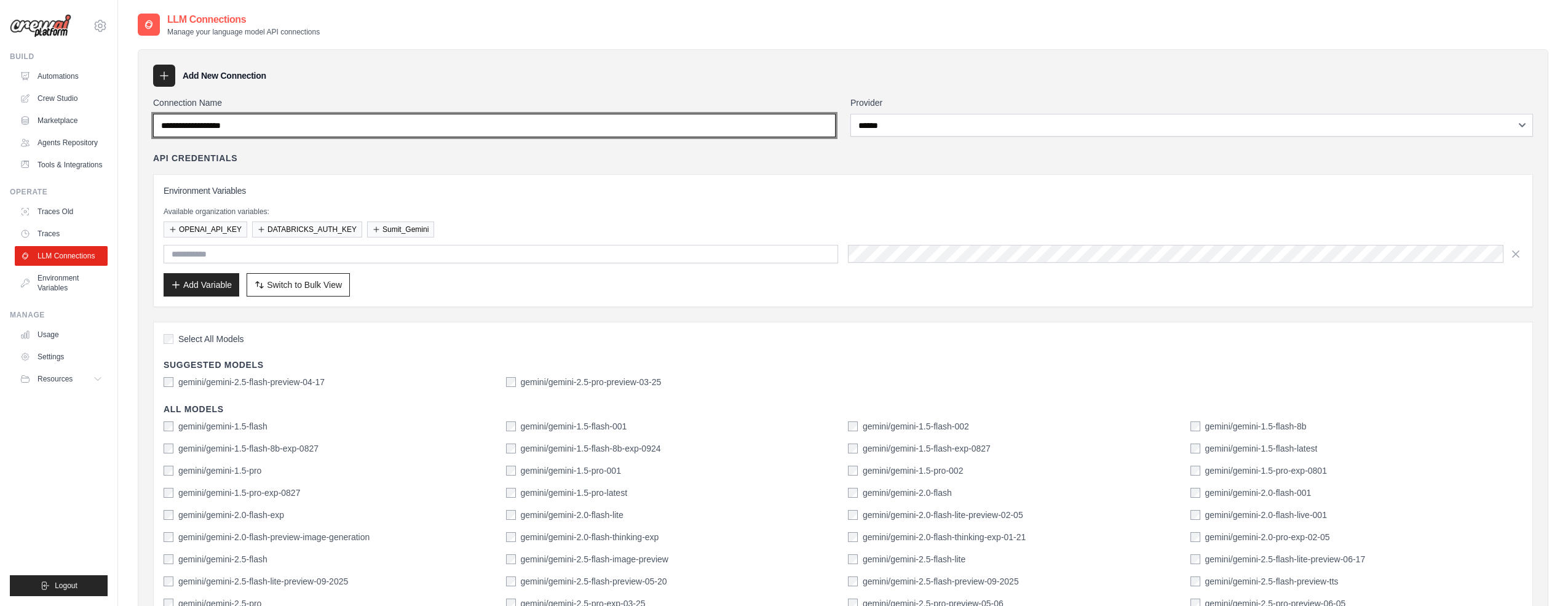
click at [258, 130] on input "Connection Name" at bounding box center [494, 125] width 683 height 23
type input "**********"
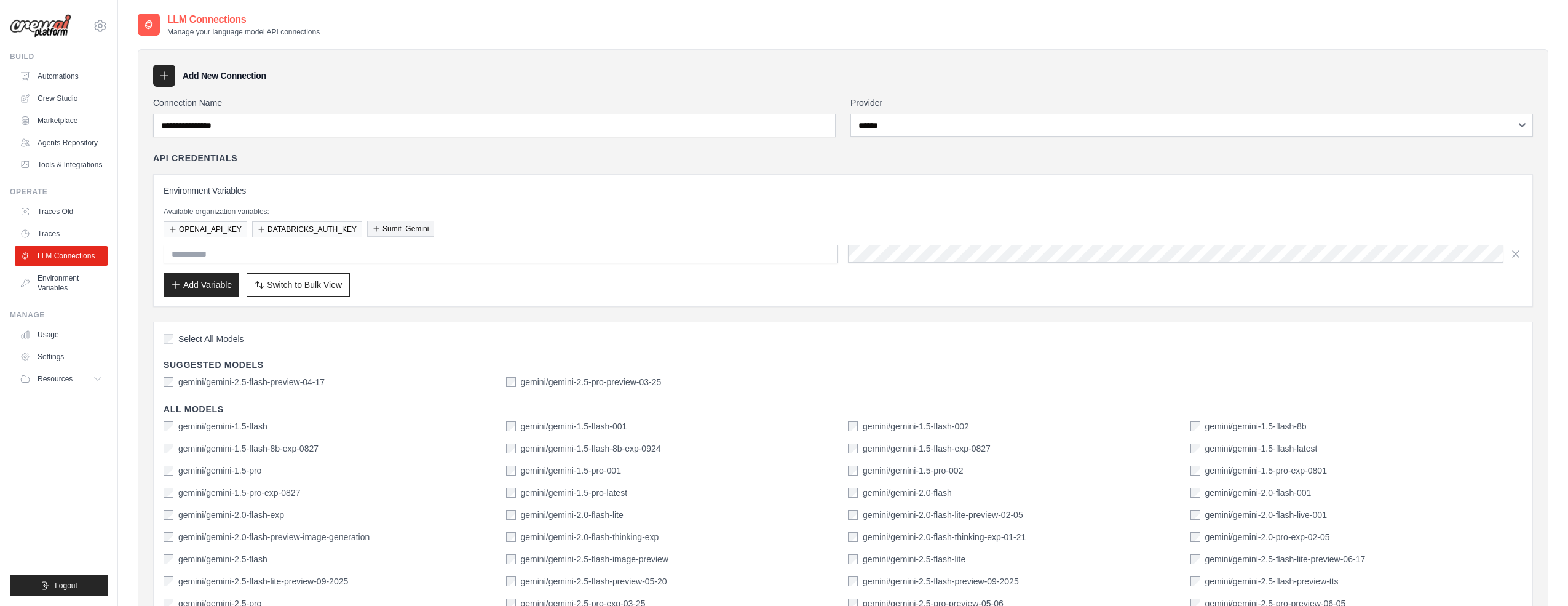
click at [395, 227] on button "Sumit_Gemini" at bounding box center [400, 229] width 67 height 16
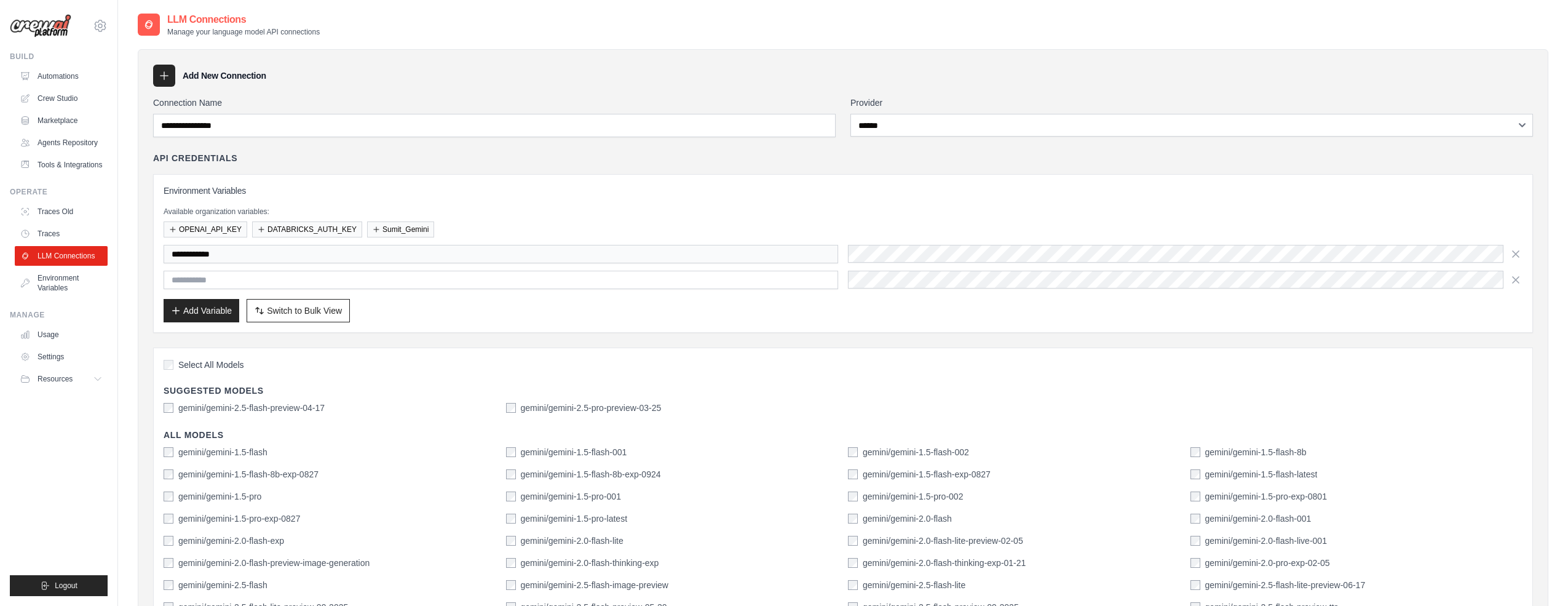
scroll to position [26, 0]
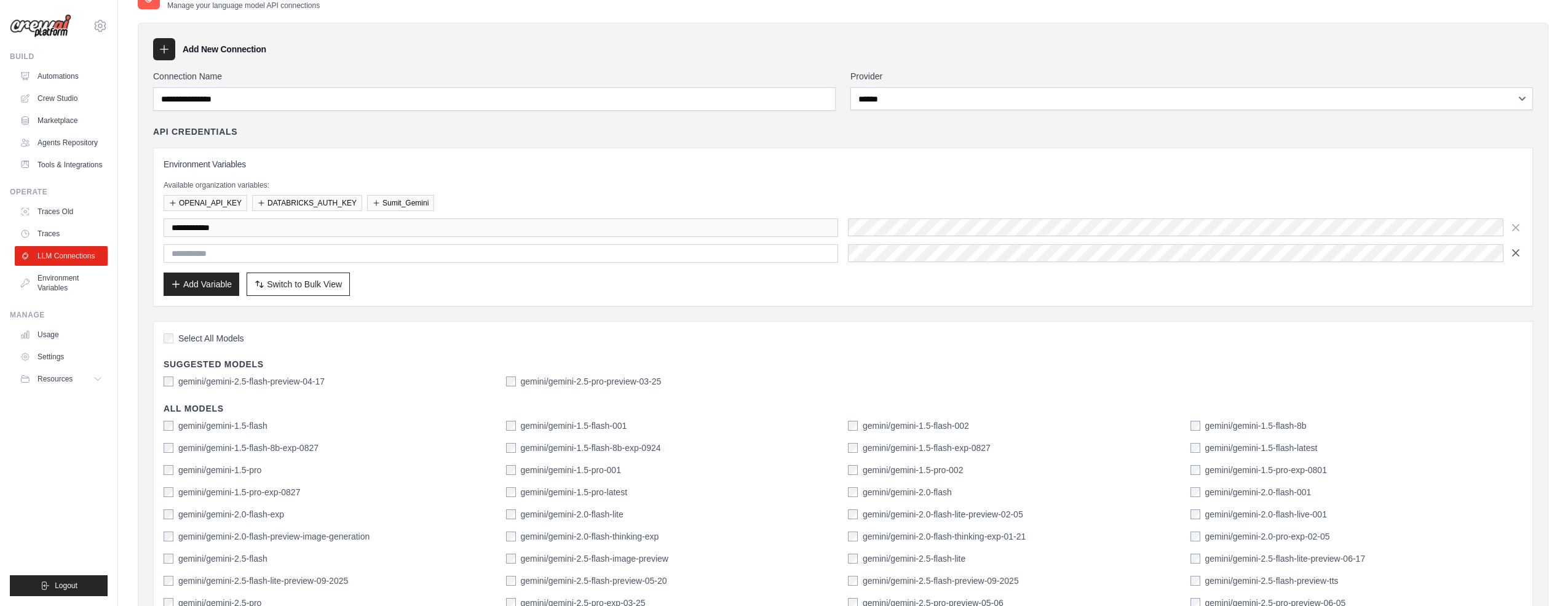
click at [1518, 251] on icon "button" at bounding box center [1516, 253] width 12 height 12
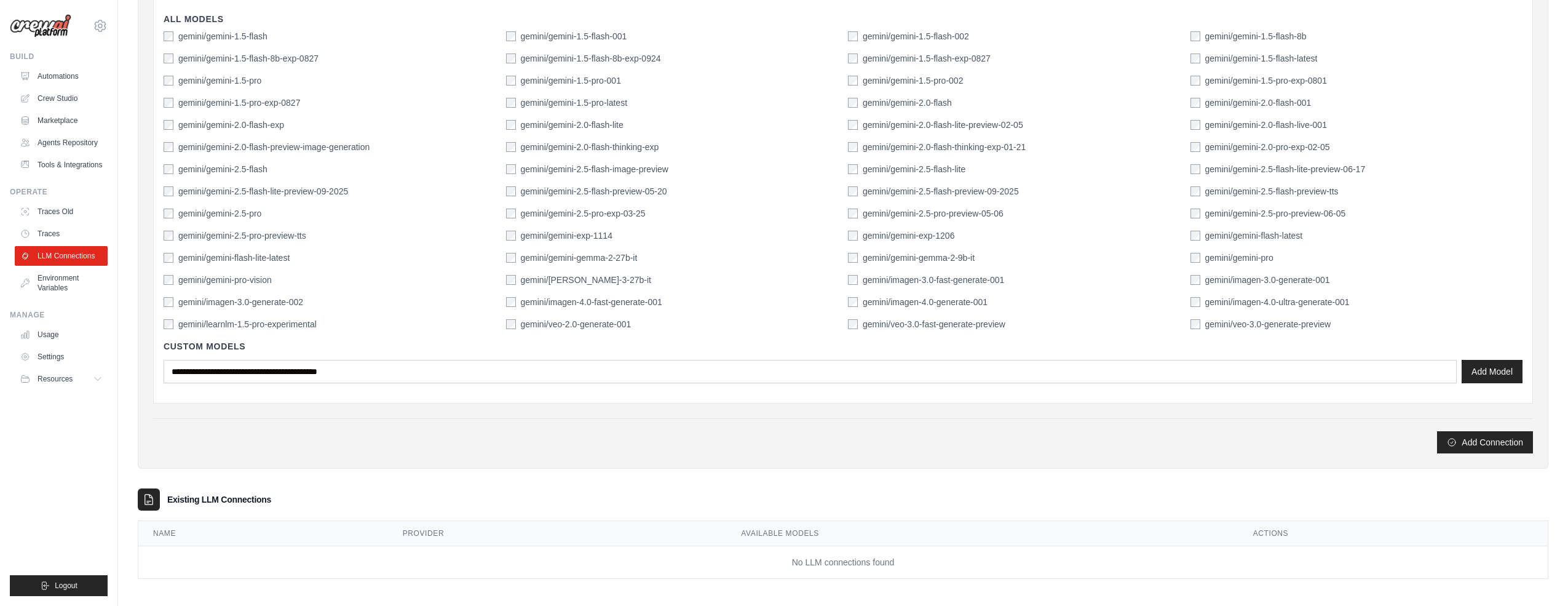
scroll to position [390, 0]
drag, startPoint x: 1574, startPoint y: 235, endPoint x: 1574, endPoint y: 481, distance: 246.0
click at [1567, 481] on html "[PERSON_NAME][EMAIL_ADDRESS][DOMAIN_NAME][PERSON_NAME] Settings Build Automatio…" at bounding box center [784, 110] width 1568 height 1001
click at [1500, 443] on button "Add Connection" at bounding box center [1485, 441] width 96 height 22
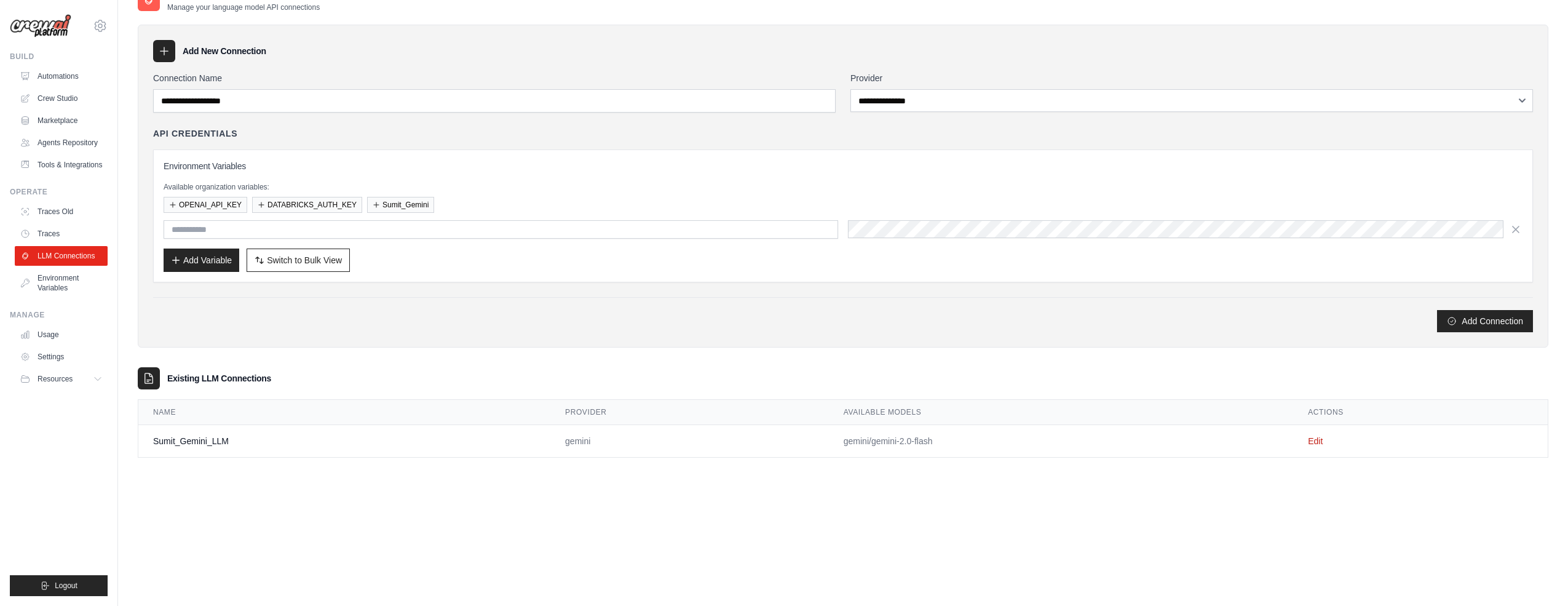
scroll to position [0, 0]
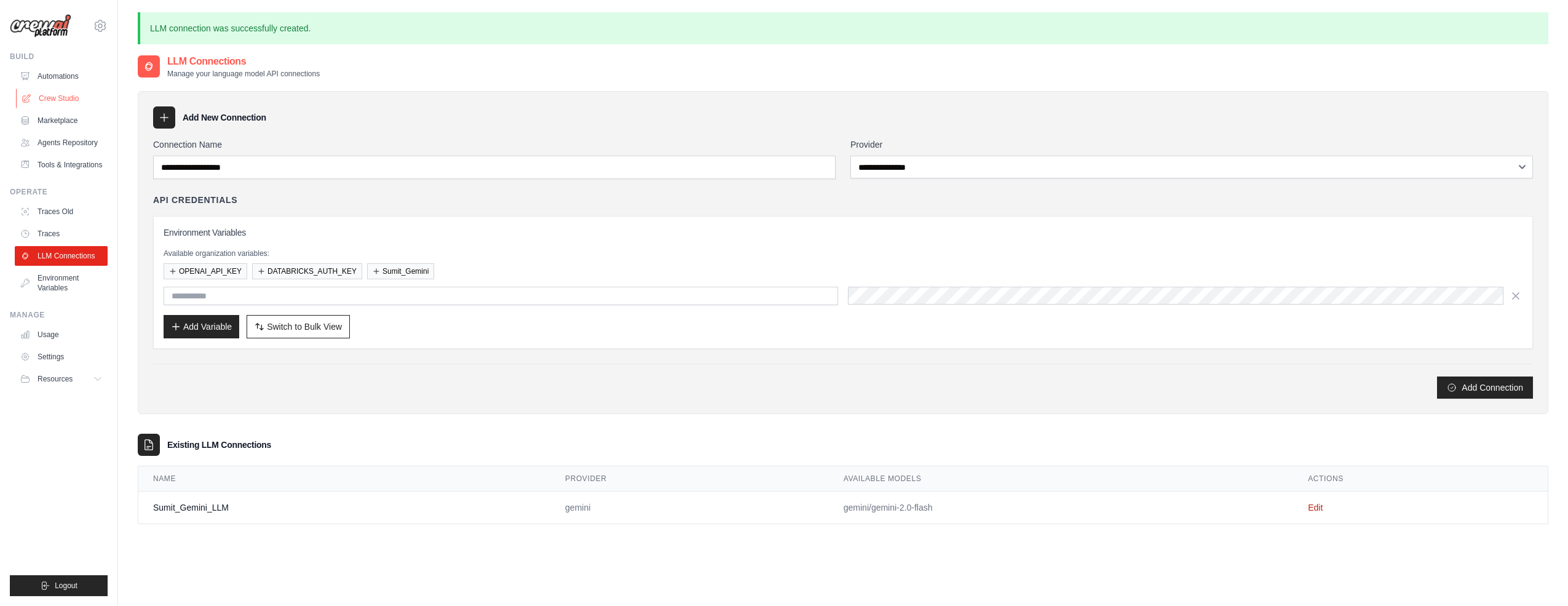
click at [62, 100] on link "Crew Studio" at bounding box center [63, 98] width 93 height 20
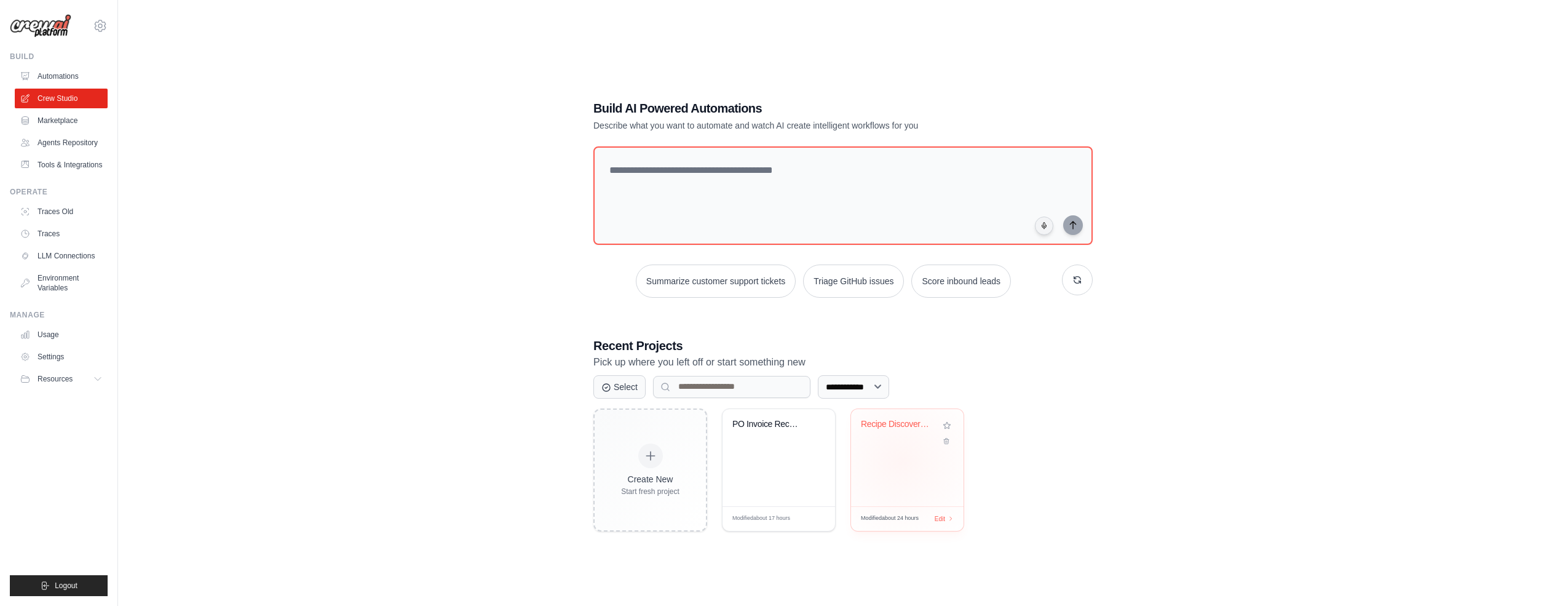
click at [902, 460] on div "Recipe Discovery Multi-Agent System" at bounding box center [907, 457] width 113 height 97
click at [53, 278] on link "Environment Variables" at bounding box center [63, 283] width 93 height 30
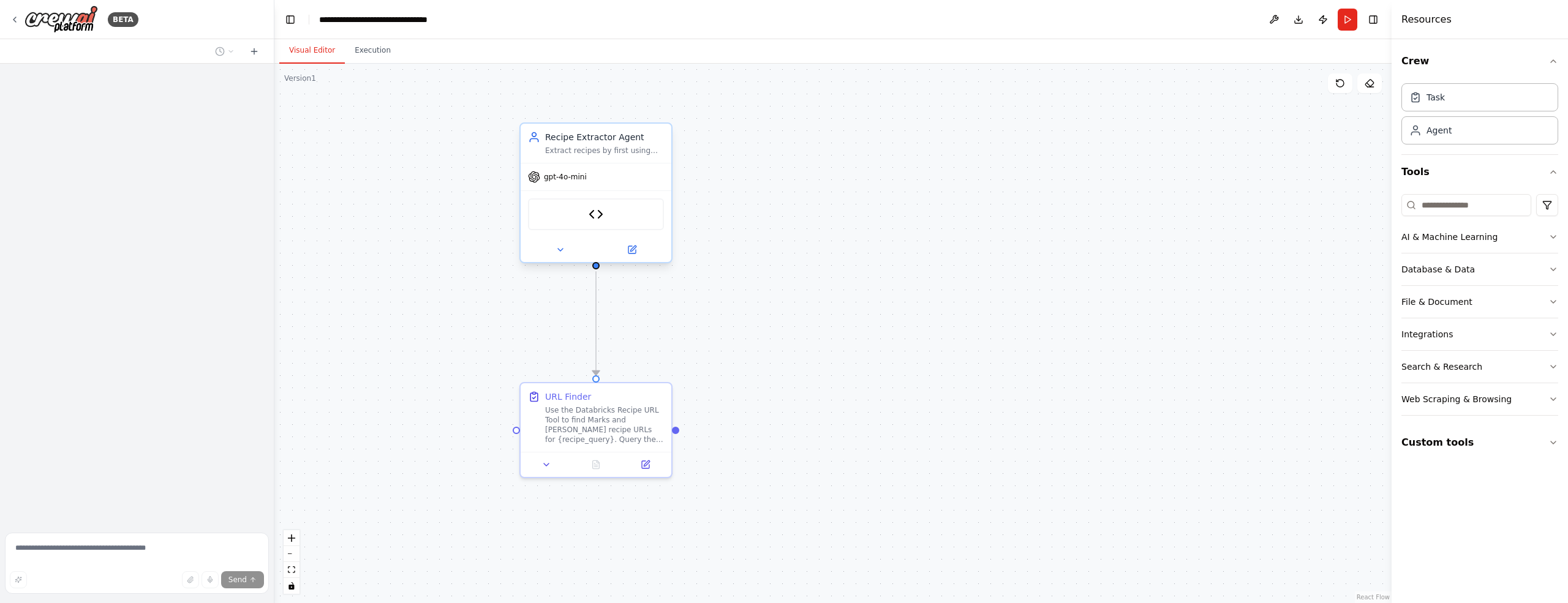
scroll to position [3043, 0]
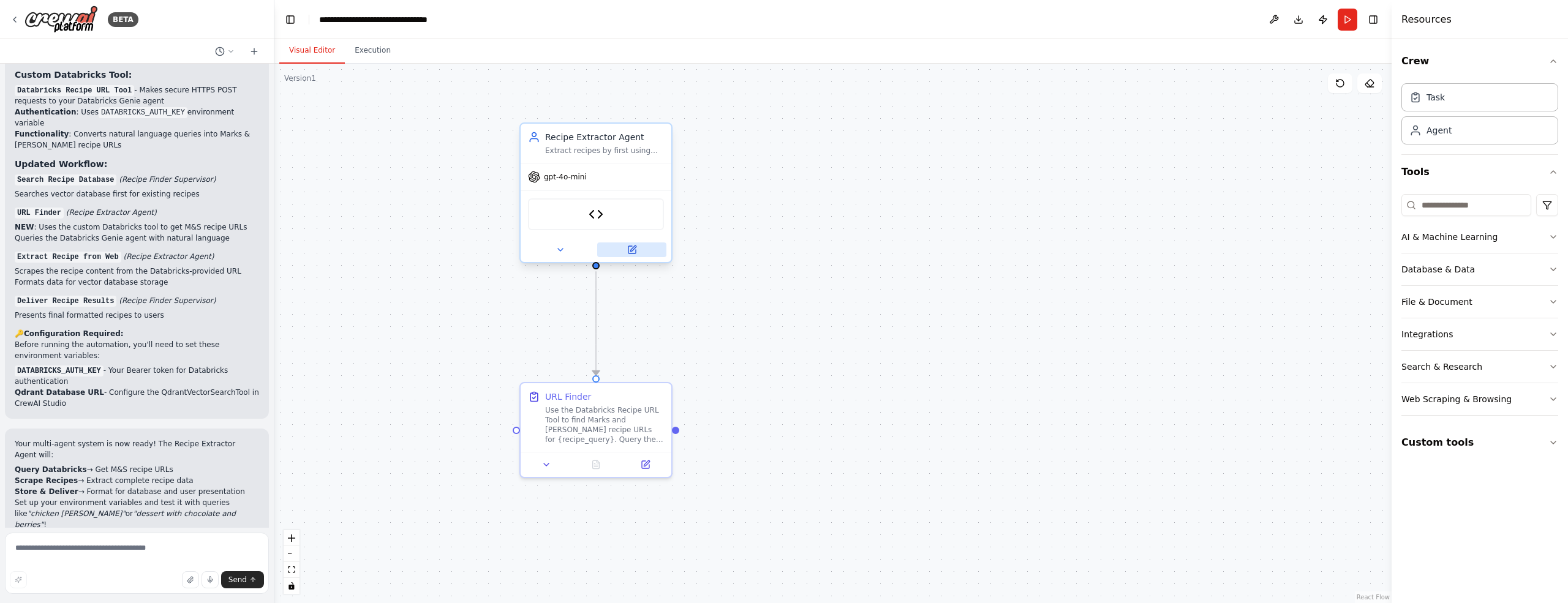
click at [632, 248] on icon at bounding box center [633, 249] width 6 height 6
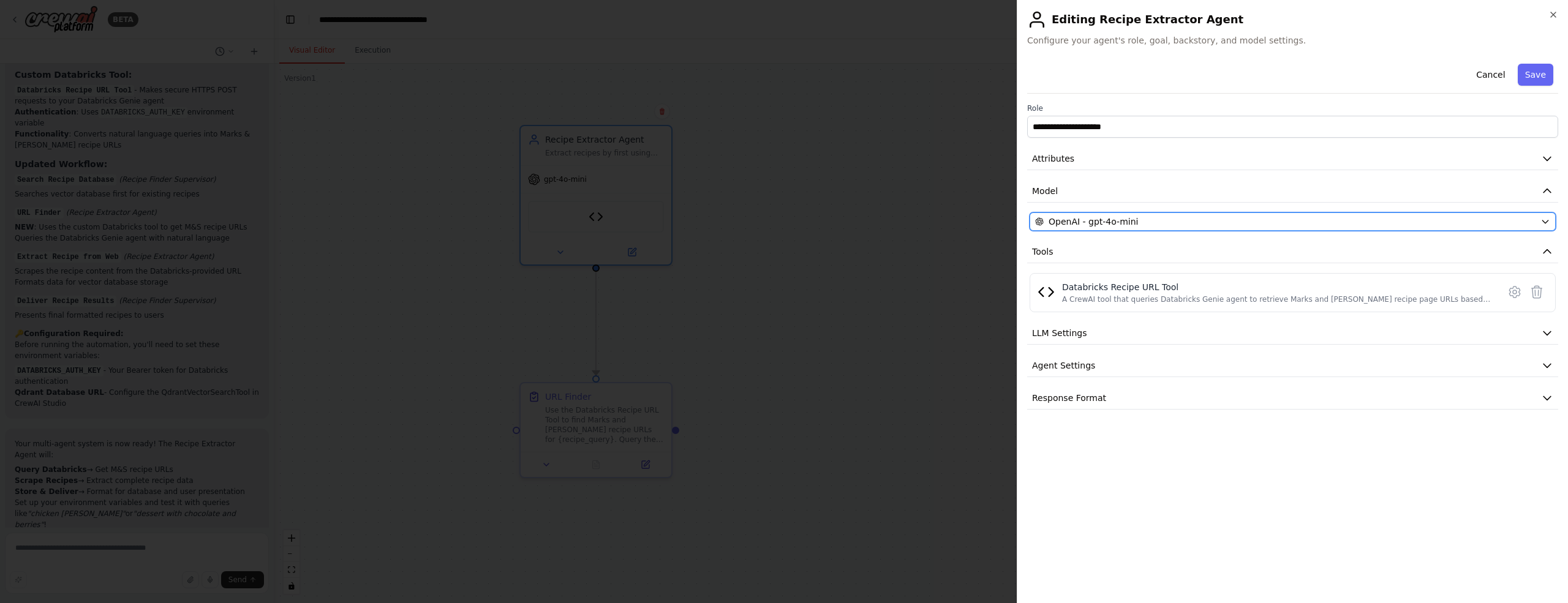
click at [1242, 223] on div "OpenAI - gpt-4o-mini" at bounding box center [1285, 221] width 500 height 12
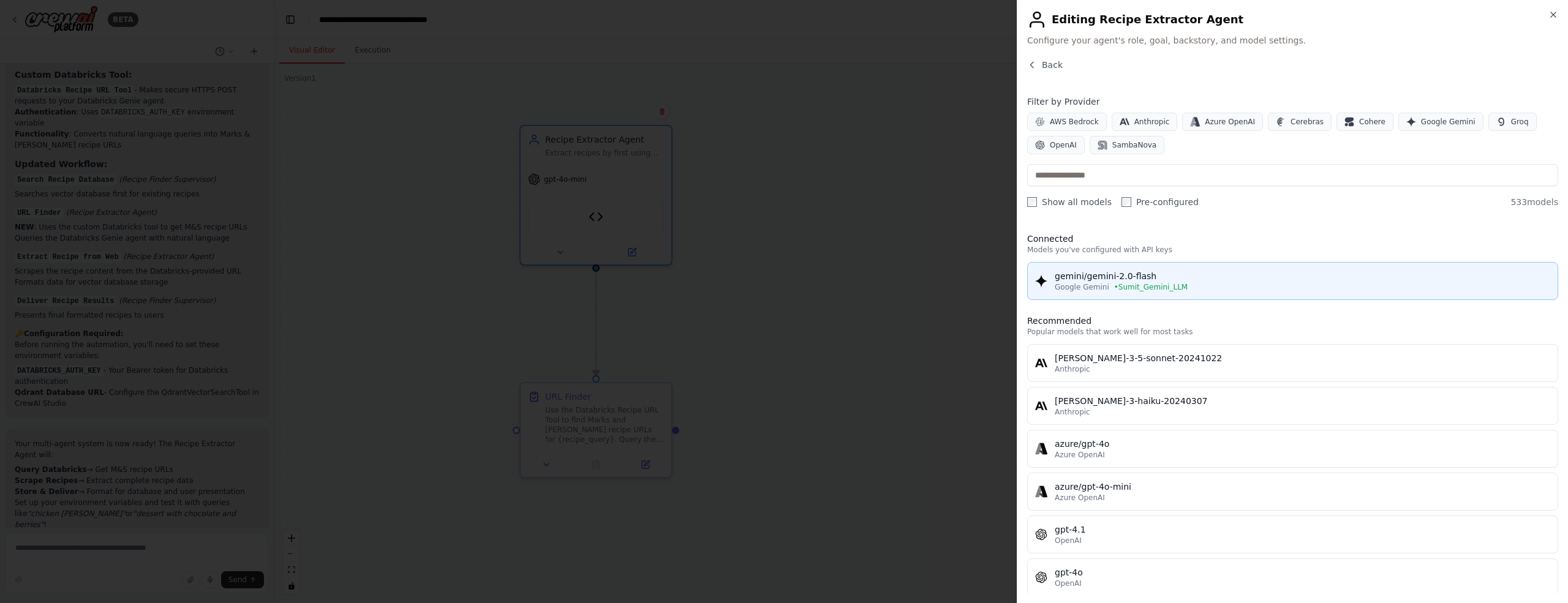
click at [1198, 282] on div "Google Gemini • Sumit_Gemini_LLM" at bounding box center [1302, 287] width 495 height 10
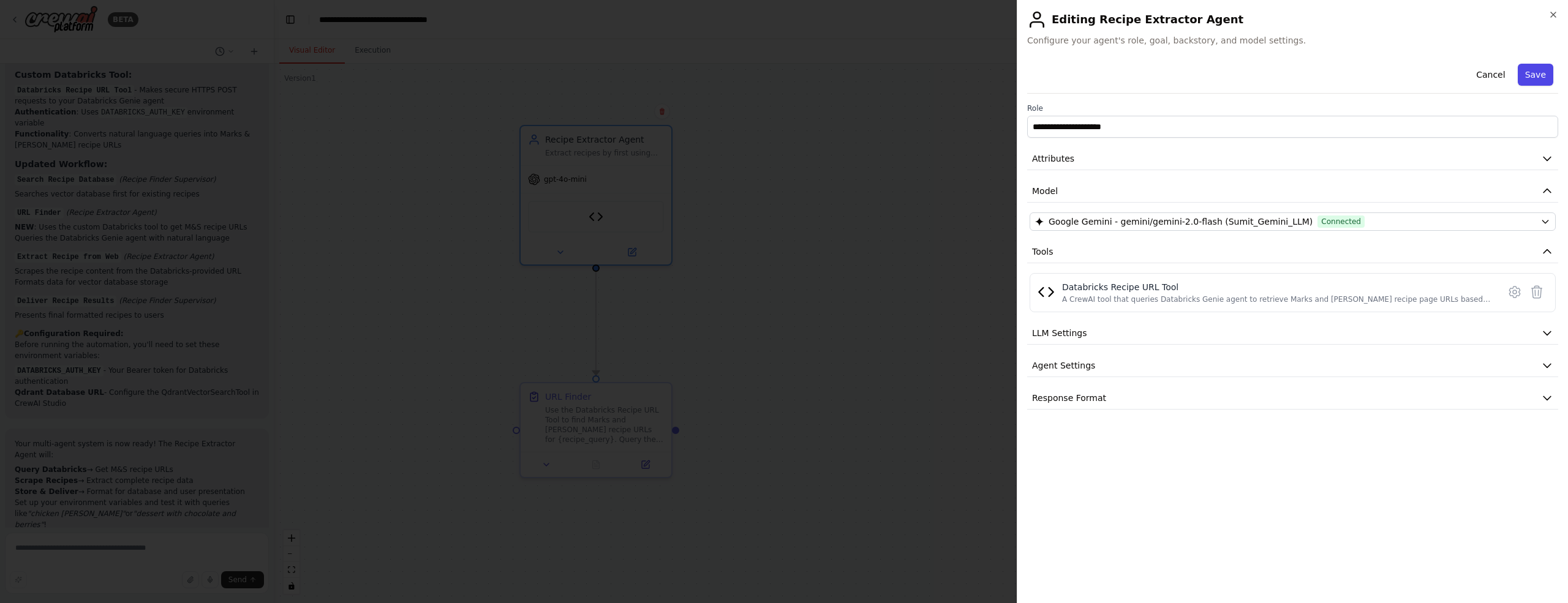
click at [1537, 78] on button "Save" at bounding box center [1535, 75] width 36 height 22
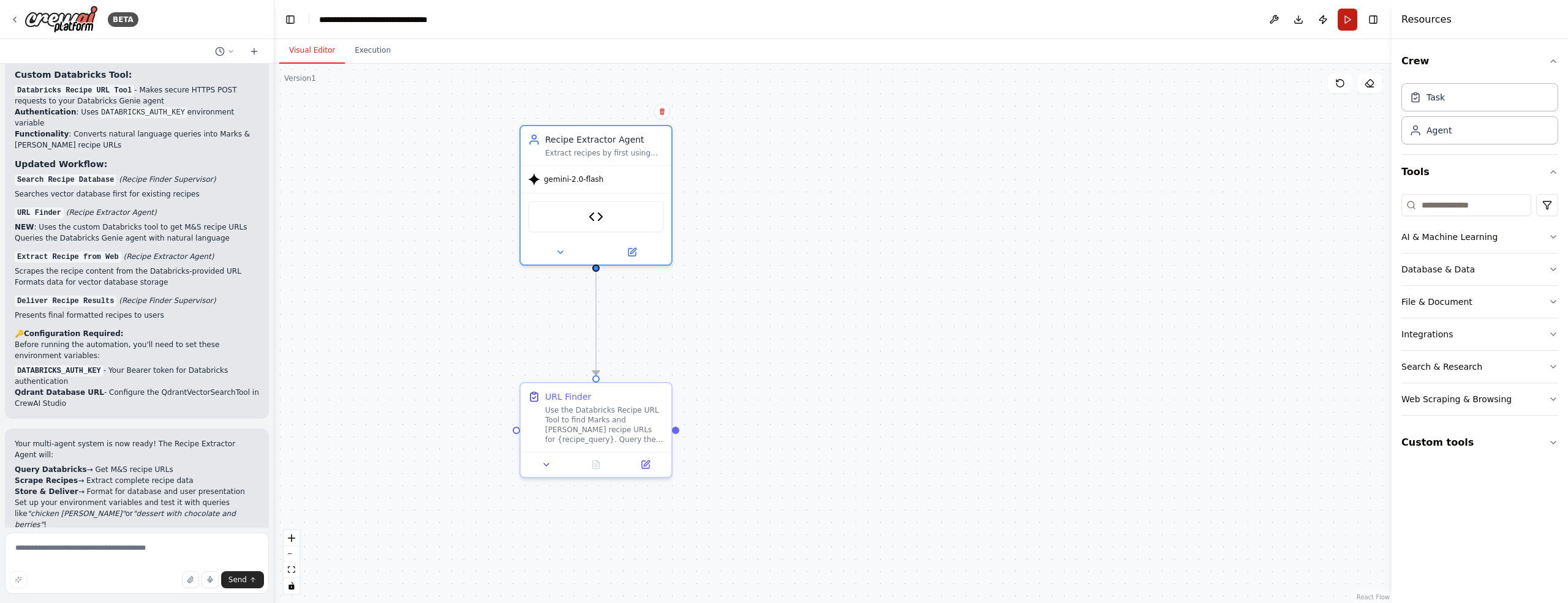
click at [1345, 22] on button "Run" at bounding box center [1347, 20] width 20 height 22
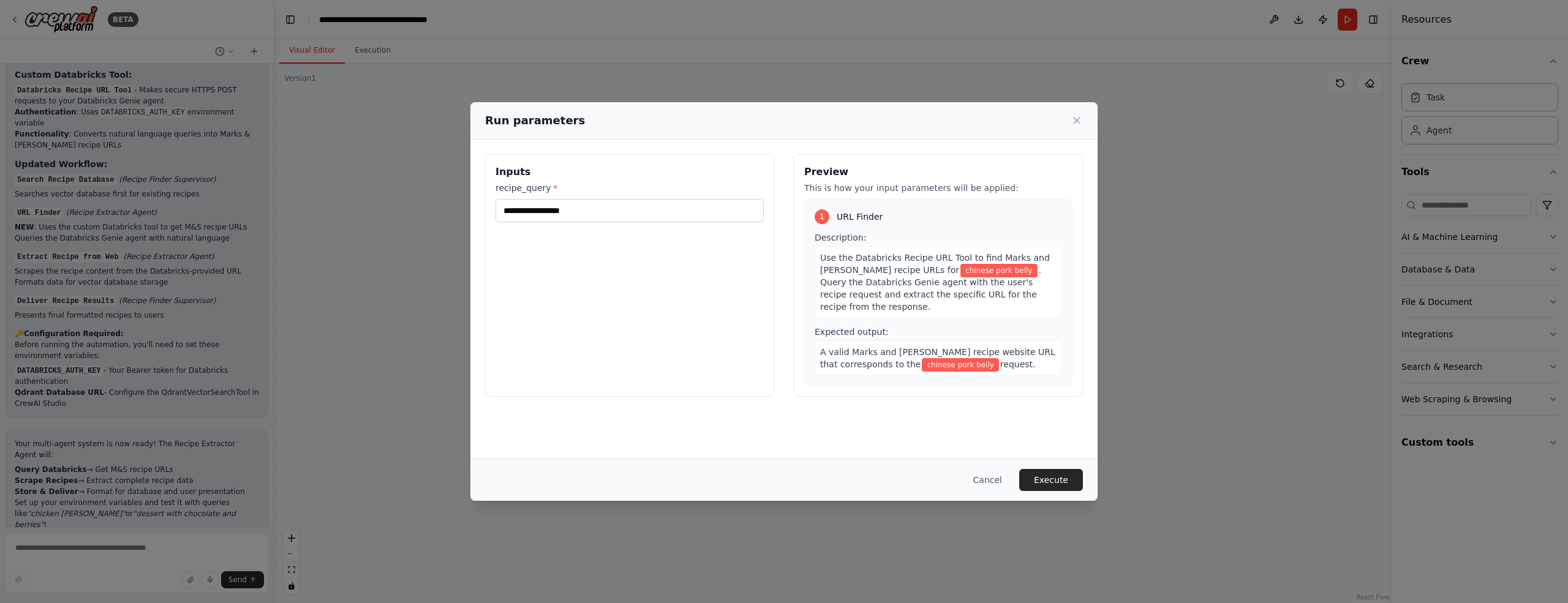
click at [1048, 485] on button "Execute" at bounding box center [1051, 480] width 64 height 22
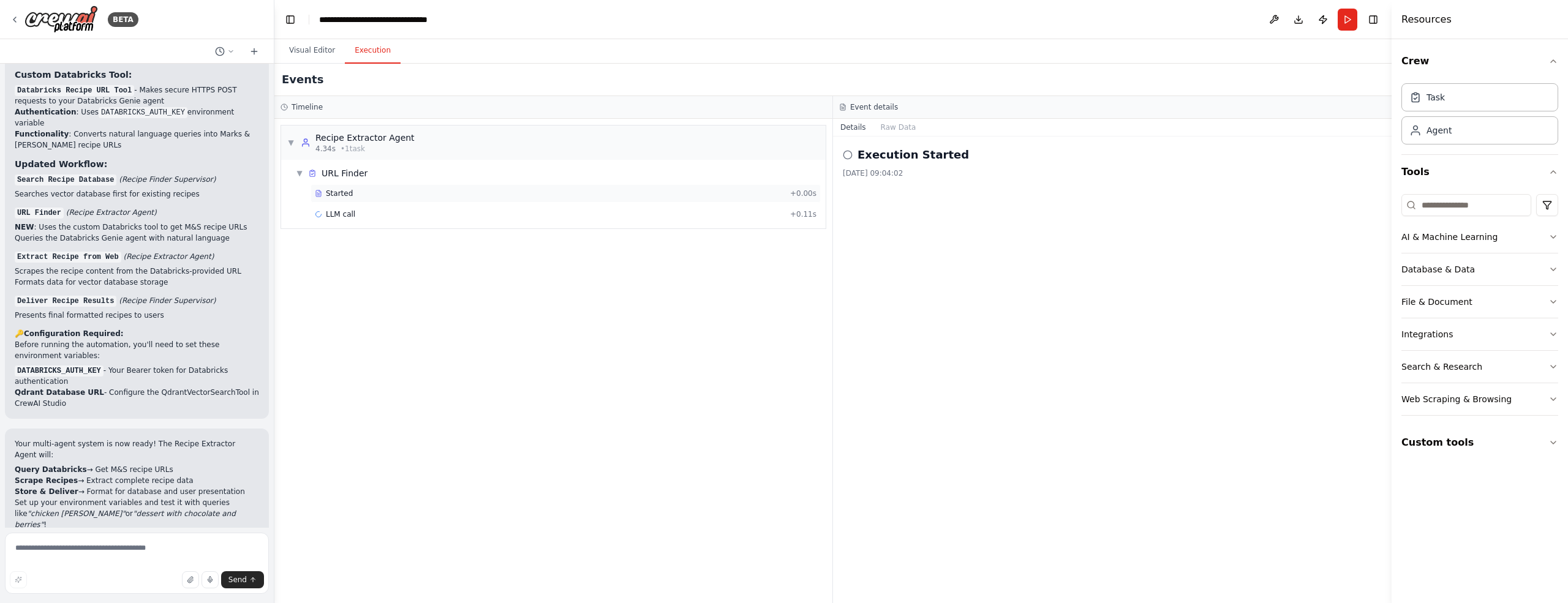
click at [341, 193] on span "Started" at bounding box center [339, 194] width 27 height 10
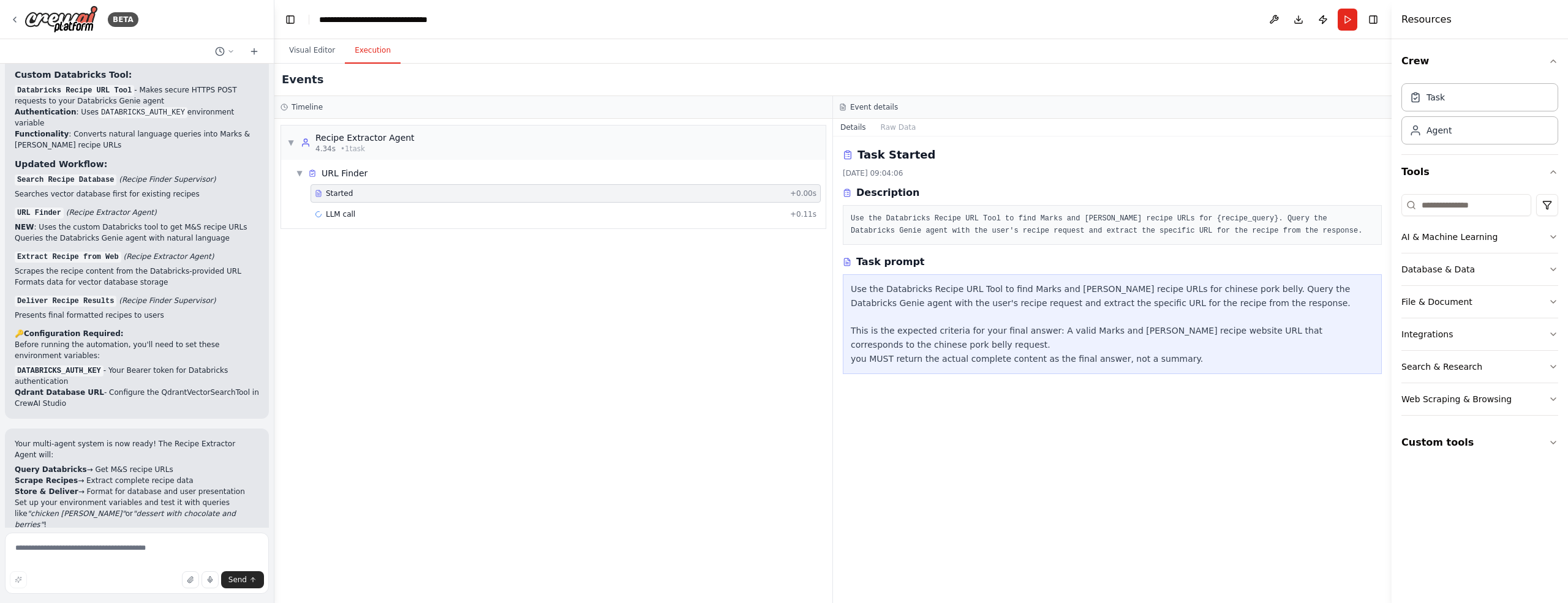
click at [846, 128] on button "Details" at bounding box center [853, 128] width 41 height 17
click at [852, 128] on button "Details" at bounding box center [853, 128] width 41 height 17
click at [347, 212] on span "LLM call" at bounding box center [340, 215] width 30 height 10
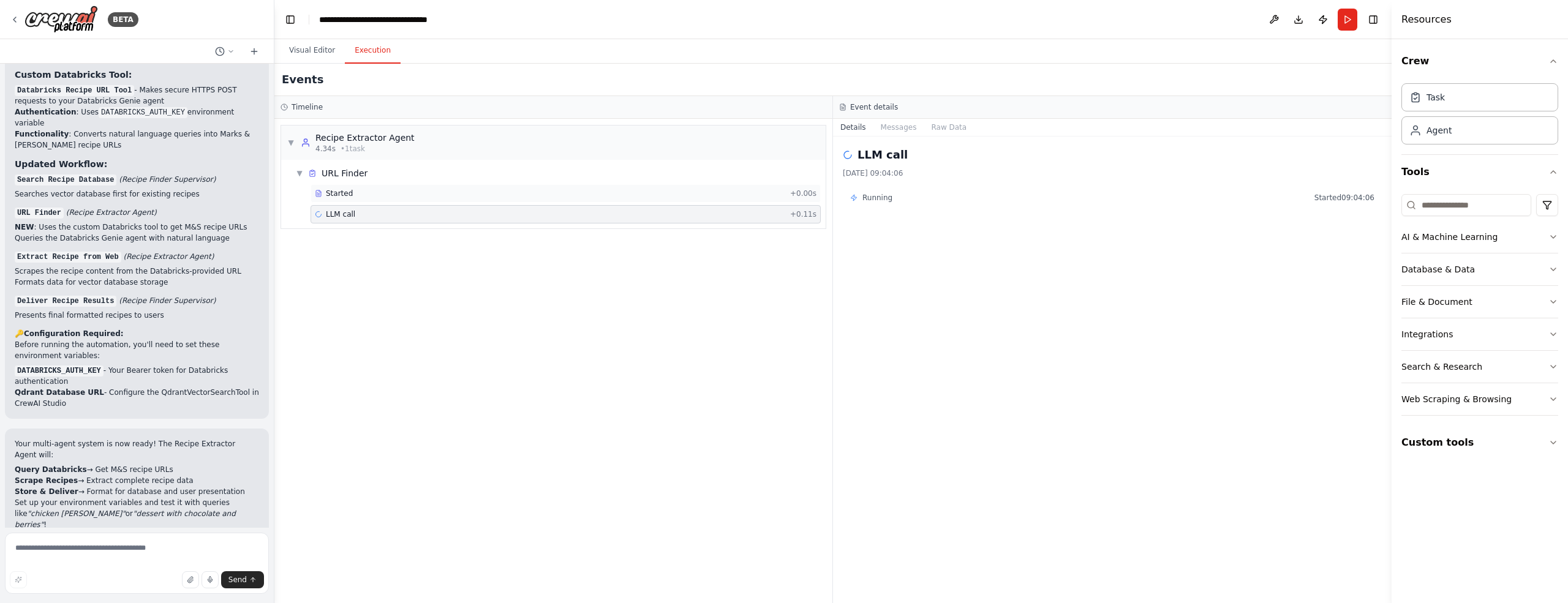
click at [343, 196] on span "Started" at bounding box center [339, 194] width 27 height 10
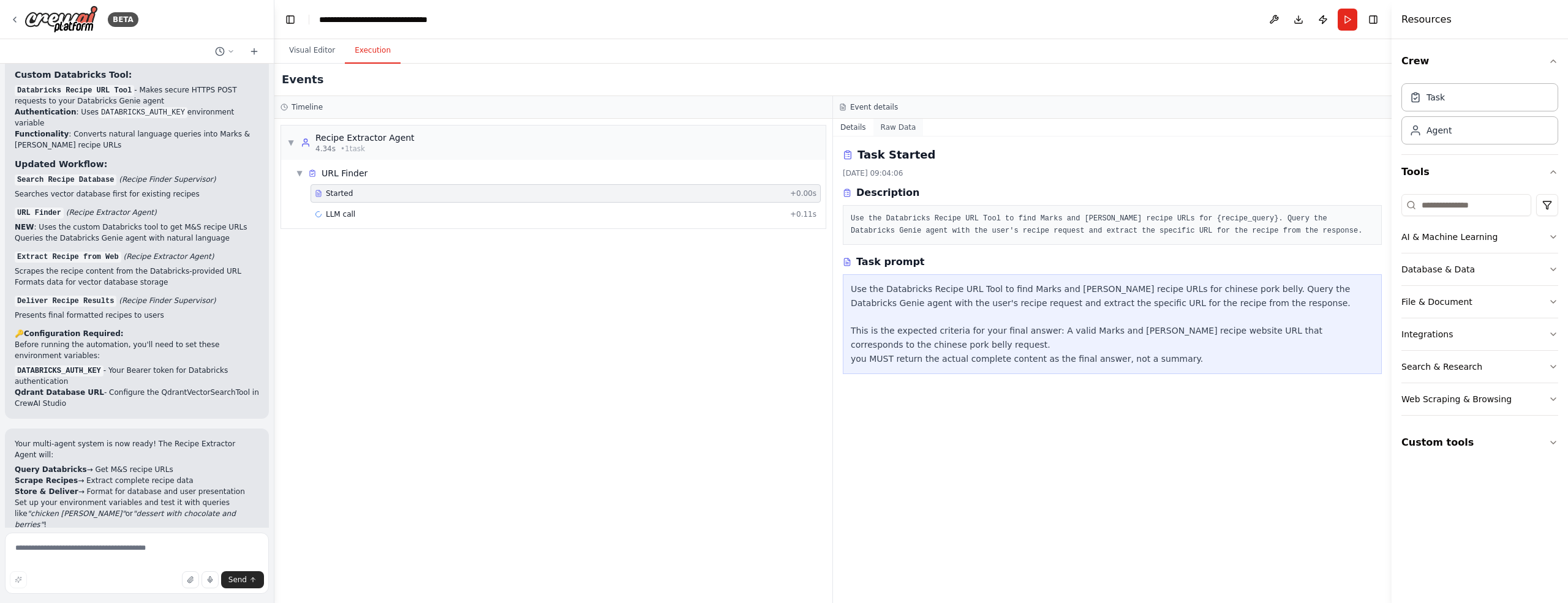
click at [890, 126] on button "Raw Data" at bounding box center [898, 128] width 50 height 17
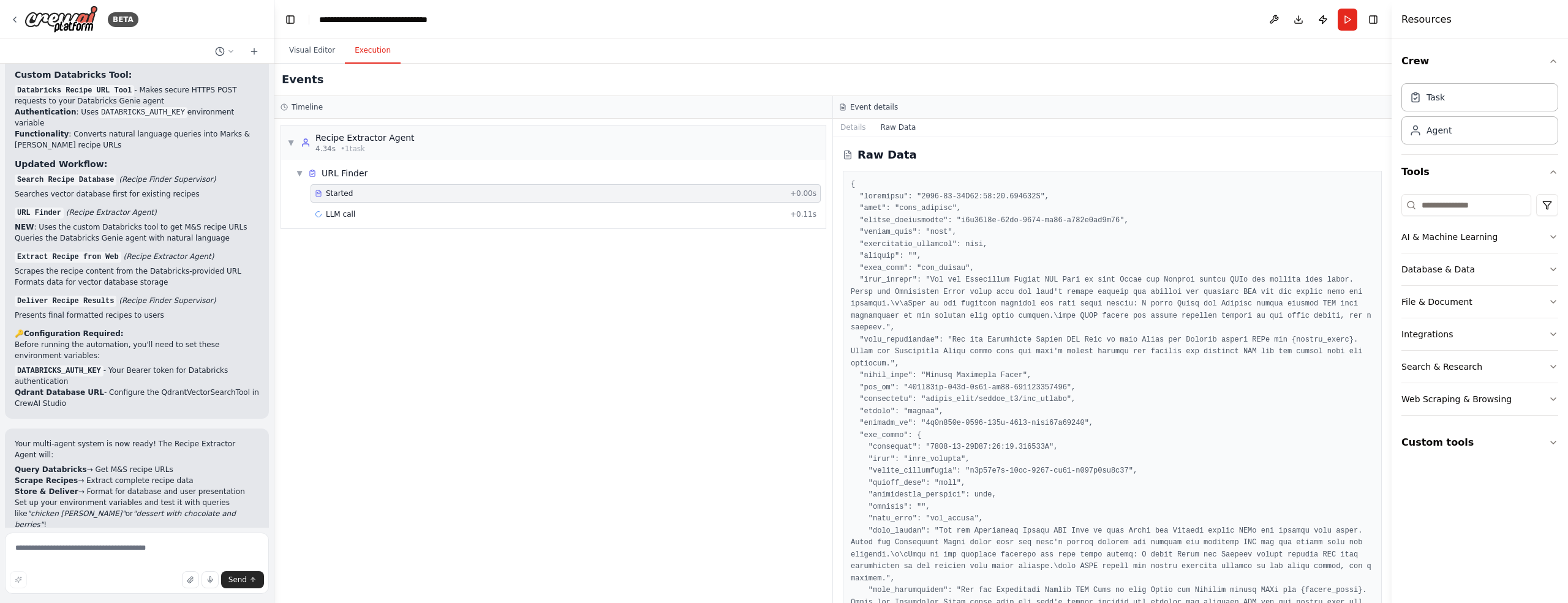
drag, startPoint x: 1390, startPoint y: 201, endPoint x: 1374, endPoint y: 302, distance: 102.3
click at [1374, 302] on div "BETA Multi agent system where first agent is a supervisor agent which acts as a…" at bounding box center [784, 302] width 1568 height 603
drag, startPoint x: 1388, startPoint y: 296, endPoint x: 1389, endPoint y: 373, distance: 77.0
click at [1387, 361] on button "Toggle Sidebar" at bounding box center [1392, 302] width 10 height 603
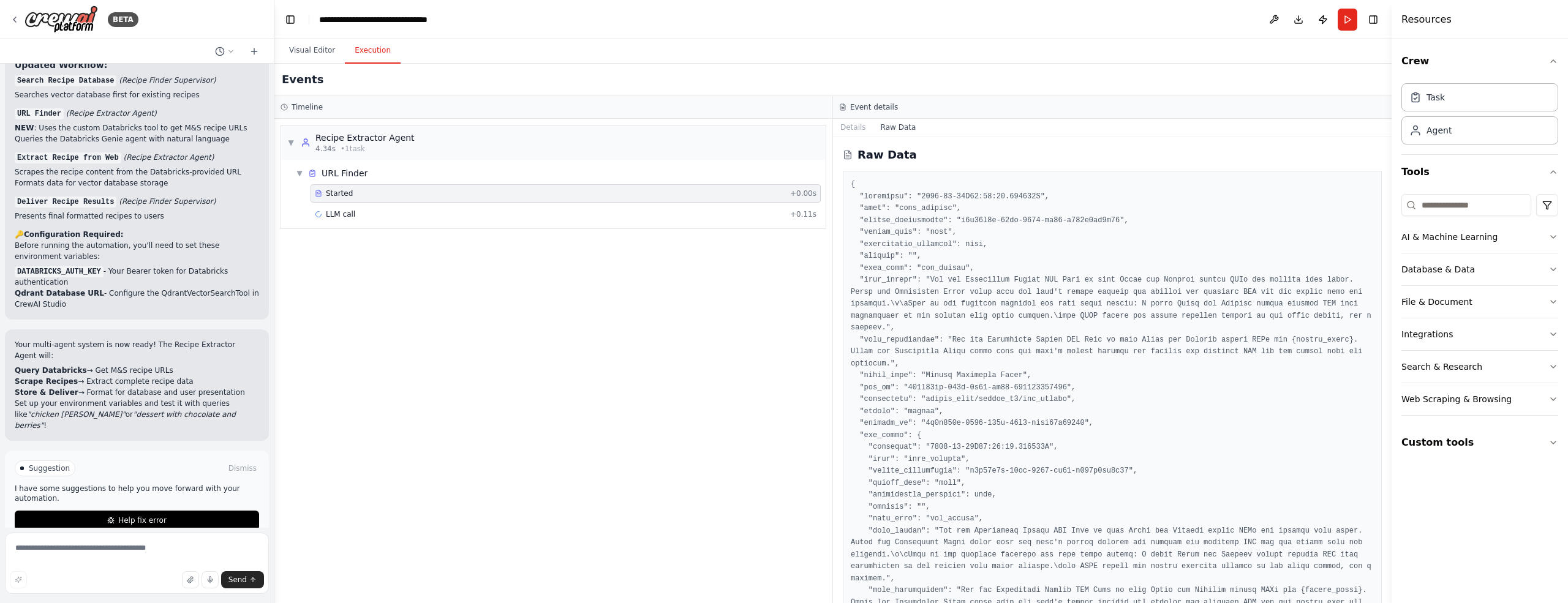
click at [1388, 590] on button "Toggle Sidebar" at bounding box center [1392, 302] width 10 height 603
click at [331, 51] on button "Visual Editor" at bounding box center [312, 50] width 65 height 25
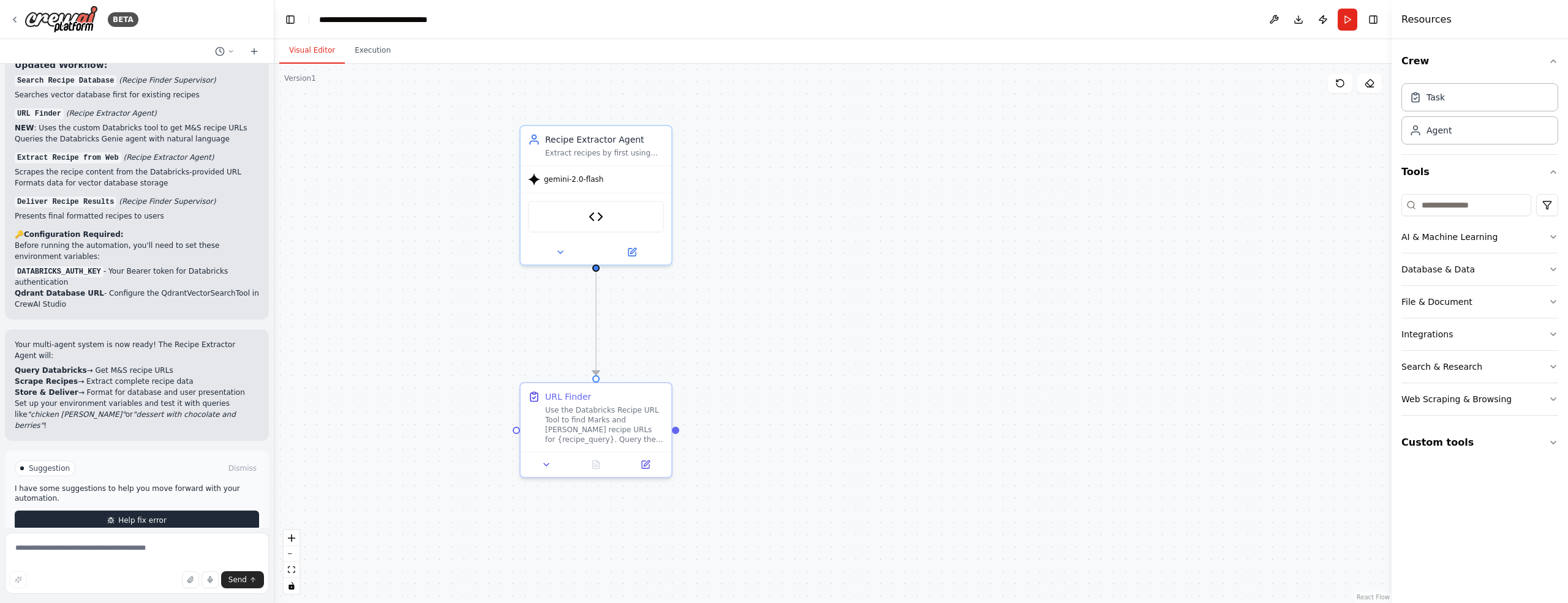
click at [135, 515] on span "Help fix error" at bounding box center [142, 520] width 49 height 10
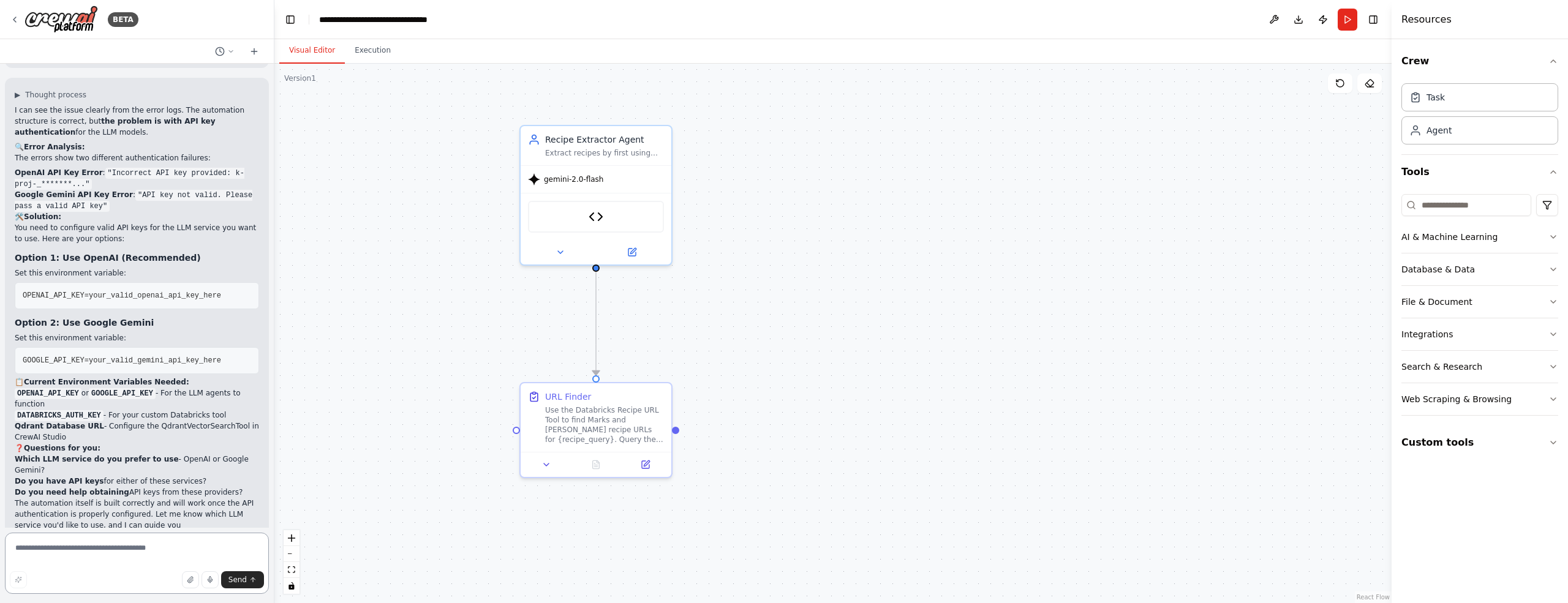
scroll to position [3526, 0]
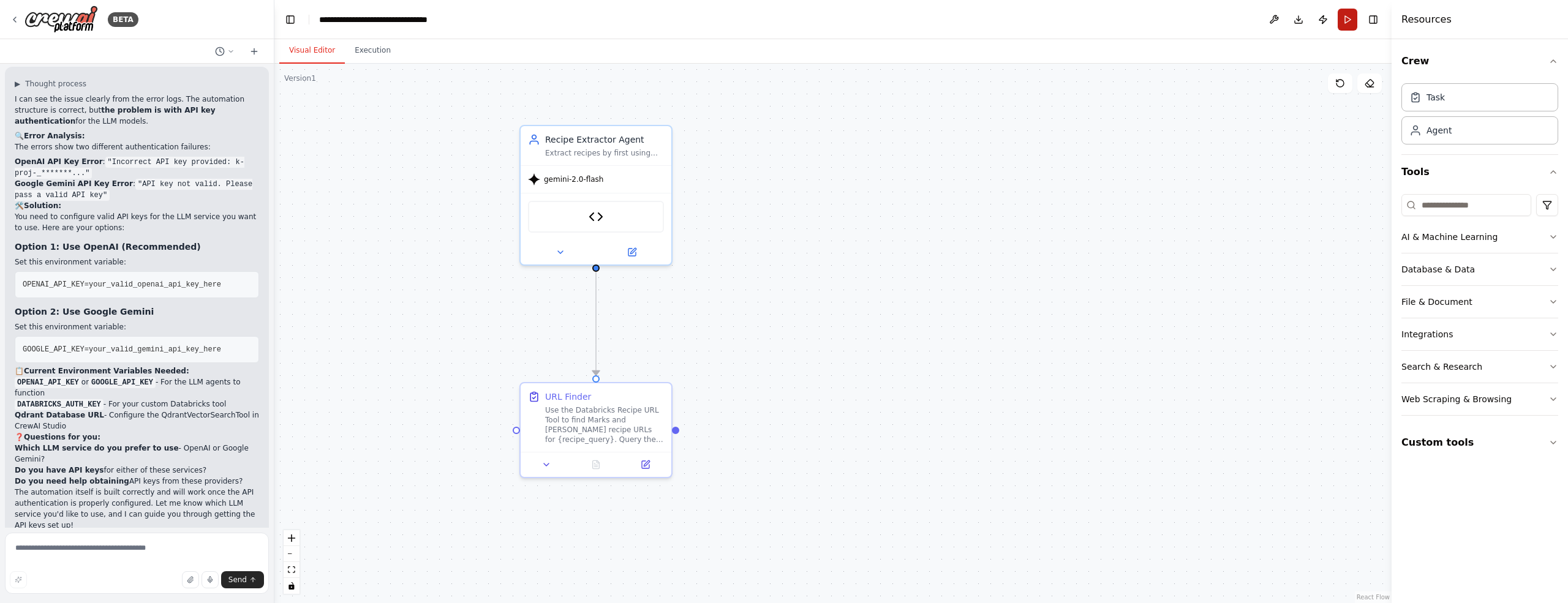
click at [1343, 22] on button "Run" at bounding box center [1347, 20] width 20 height 22
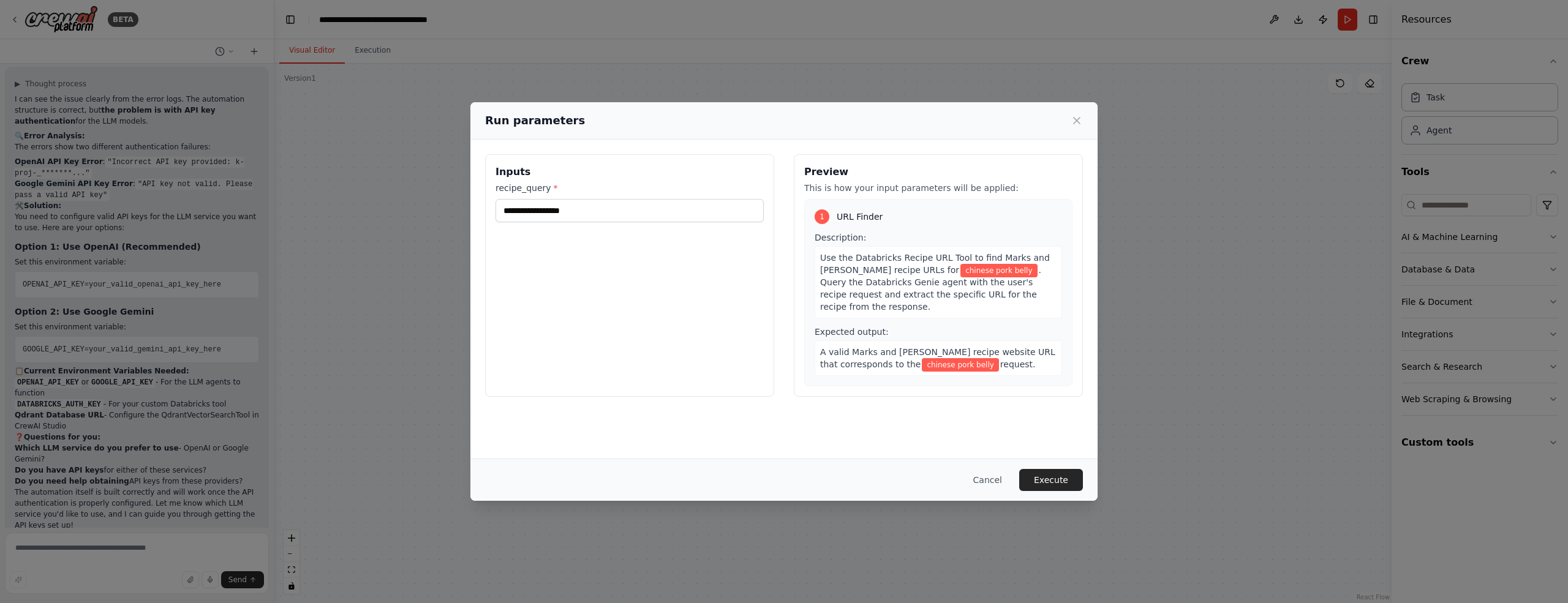
click at [1056, 482] on button "Execute" at bounding box center [1051, 480] width 64 height 22
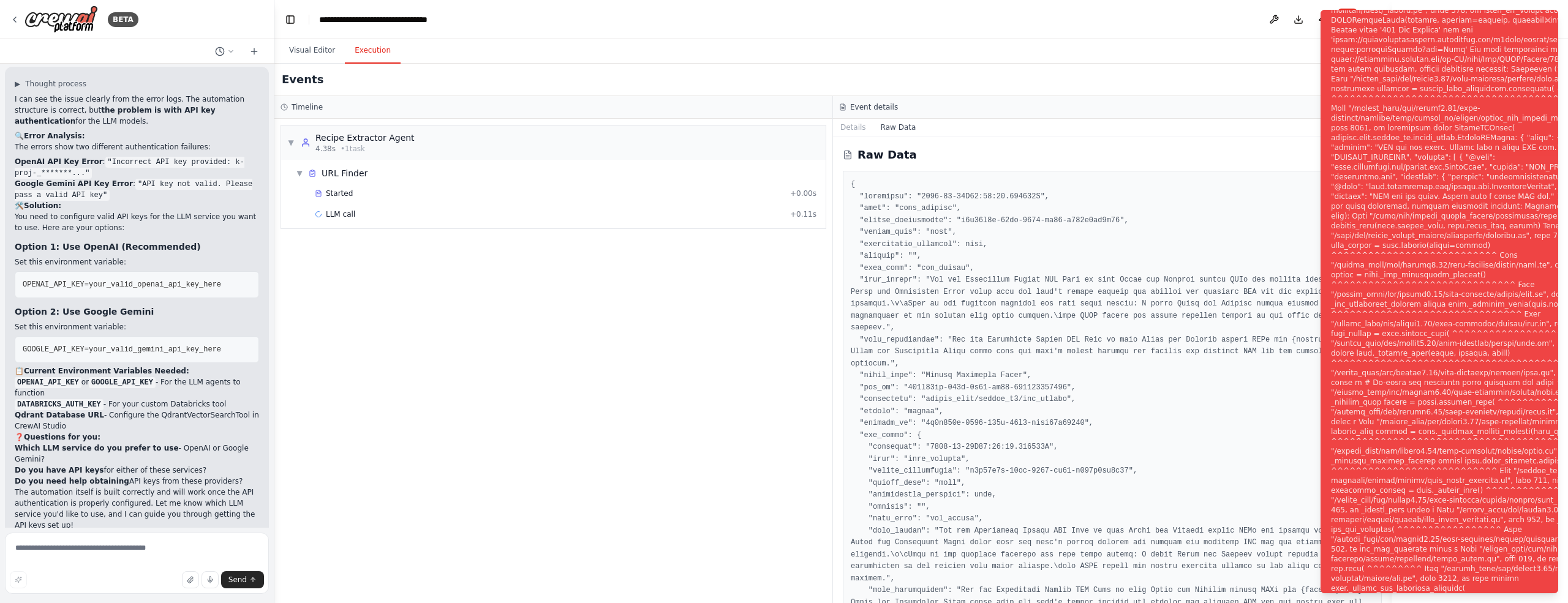
click at [1440, 180] on div "Notifications (F8)" at bounding box center [1492, 309] width 322 height 999
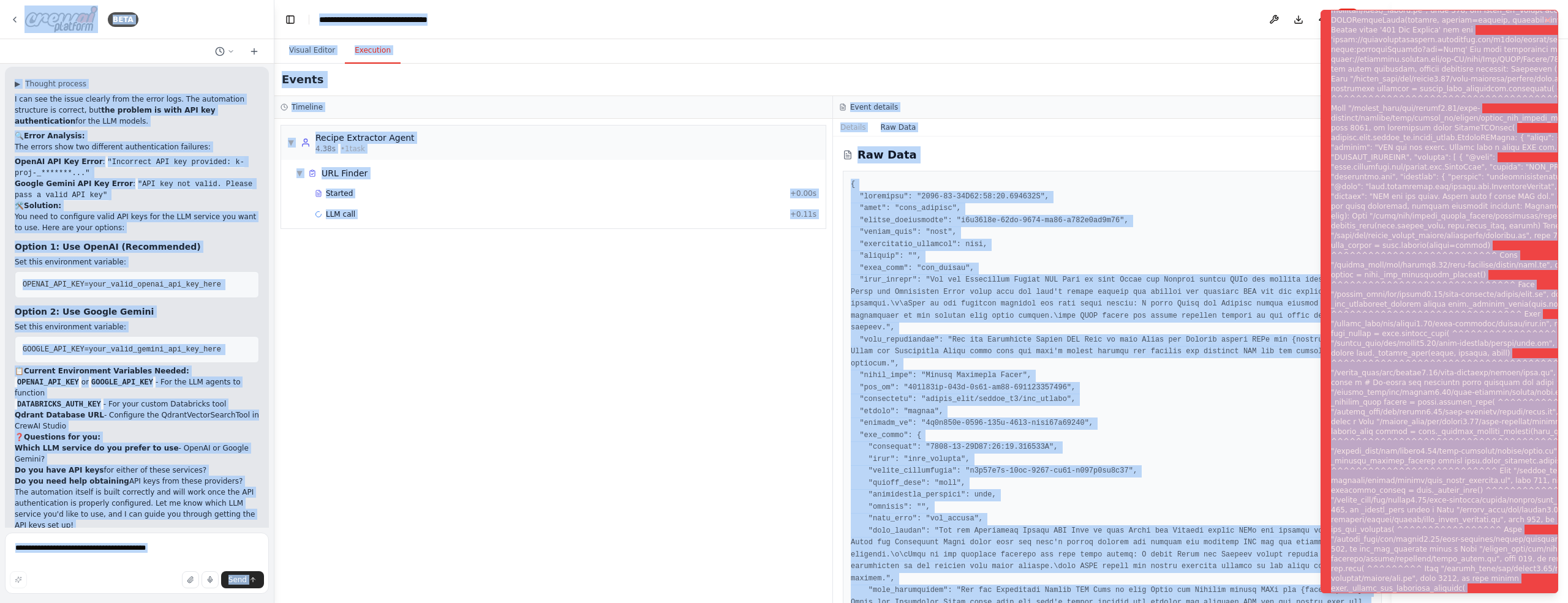
click at [1425, 220] on div "Notifications (F8)" at bounding box center [1492, 309] width 322 height 999
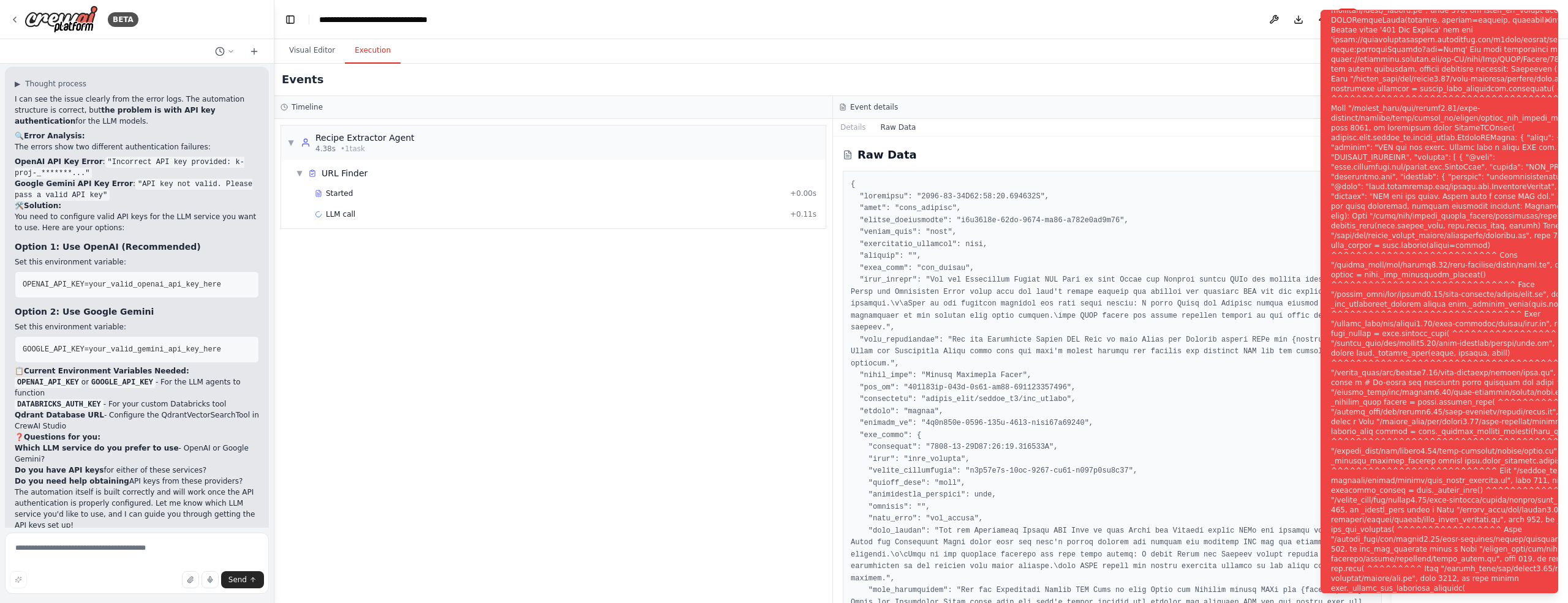
click at [1490, 443] on div "Notifications (F8)" at bounding box center [1492, 309] width 322 height 999
click at [1479, 248] on div "Notifications (F8)" at bounding box center [1492, 309] width 322 height 999
click at [1548, 21] on icon "Notifications (F8)" at bounding box center [1548, 20] width 10 height 10
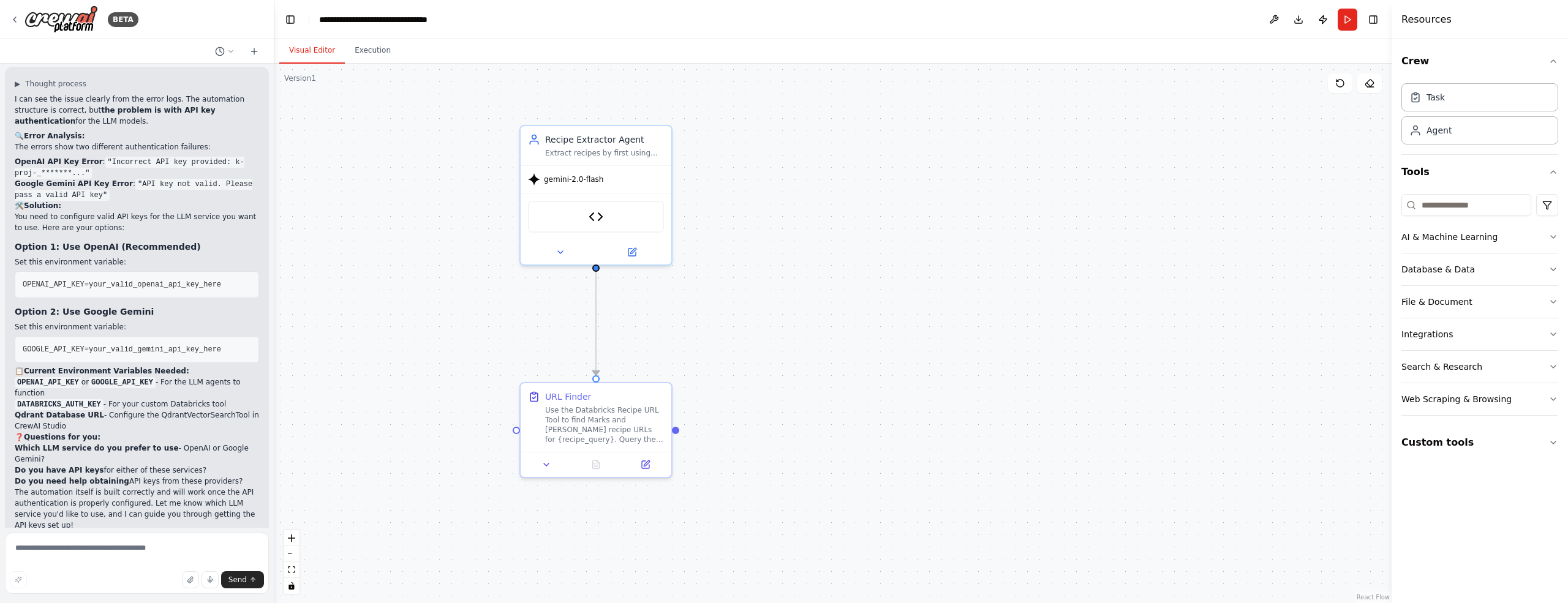
click at [326, 51] on button "Visual Editor" at bounding box center [312, 50] width 65 height 25
click at [14, 20] on icon at bounding box center [14, 20] width 2 height 5
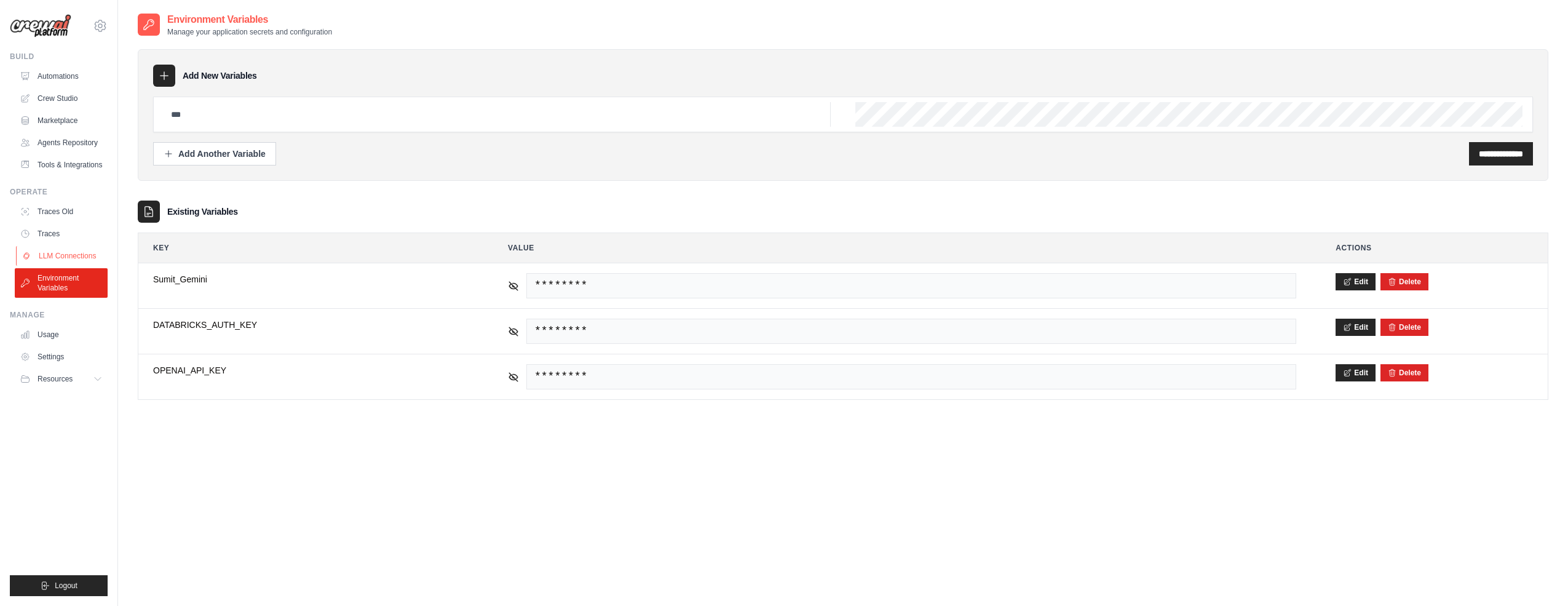
click at [55, 257] on link "LLM Connections" at bounding box center [63, 256] width 93 height 20
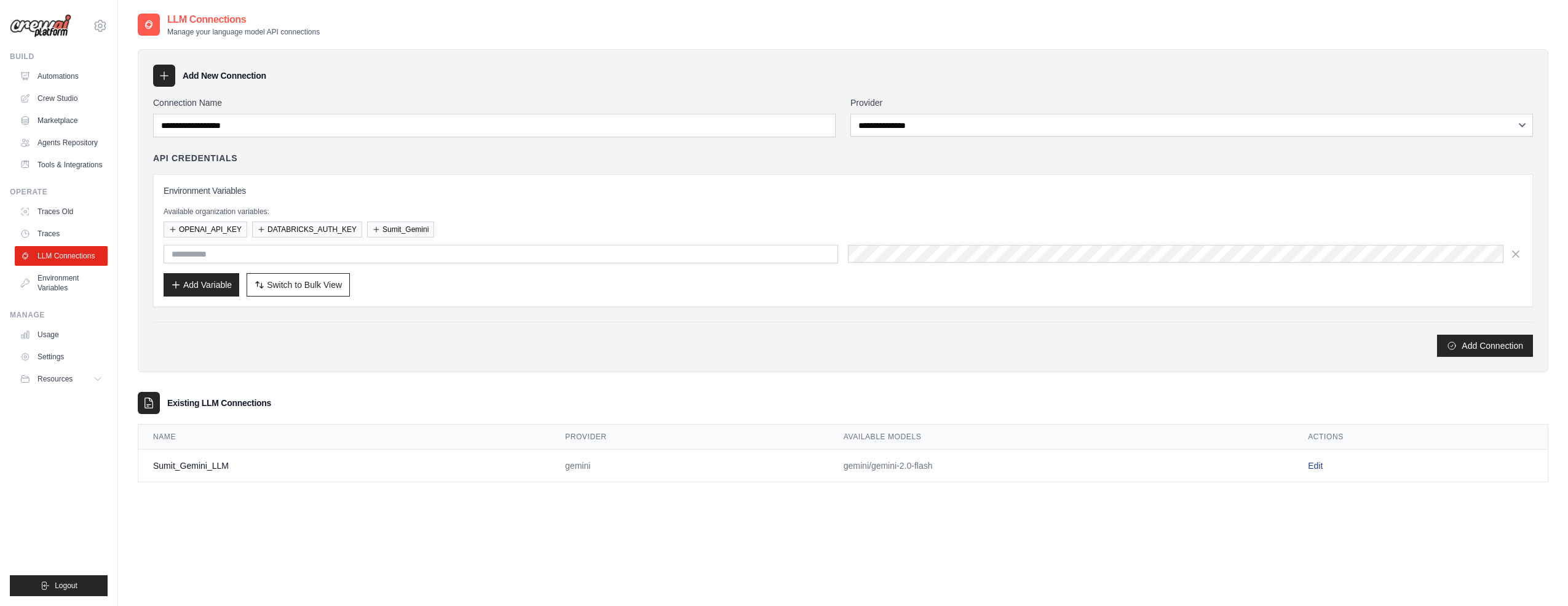
click at [1314, 463] on link "Edit" at bounding box center [1315, 466] width 15 height 10
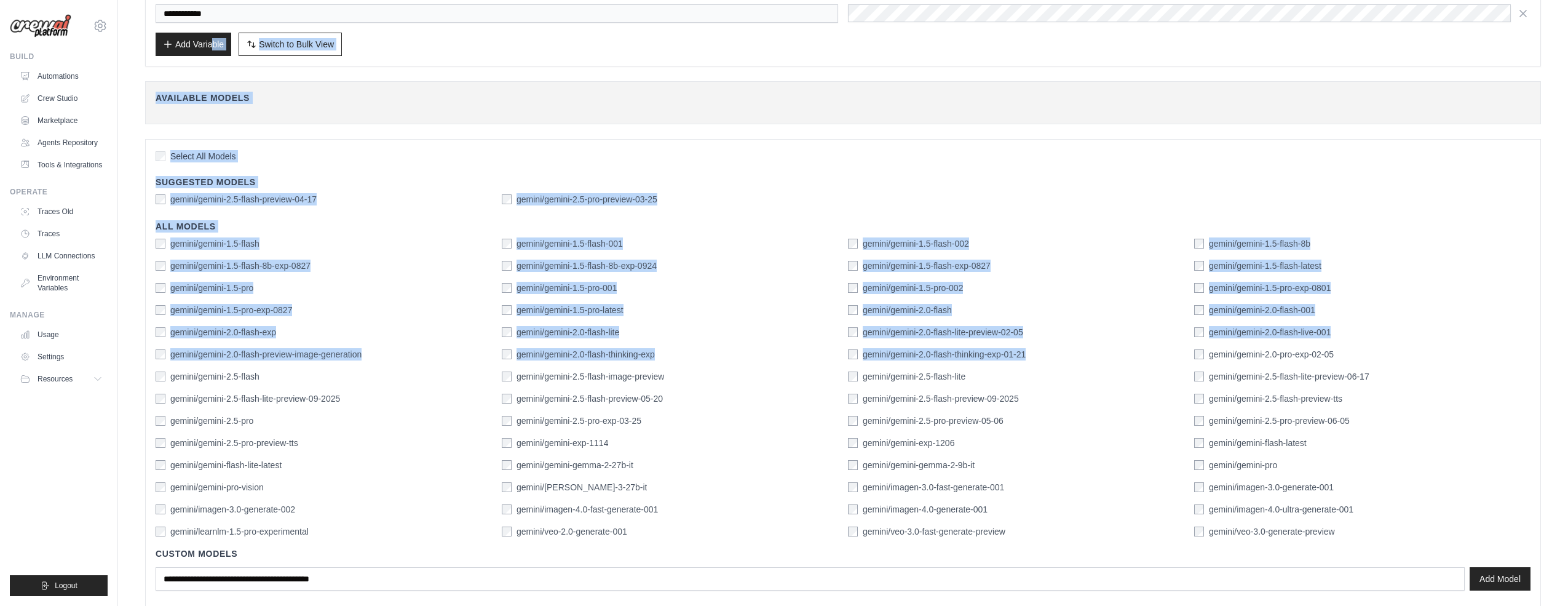
scroll to position [207, 0]
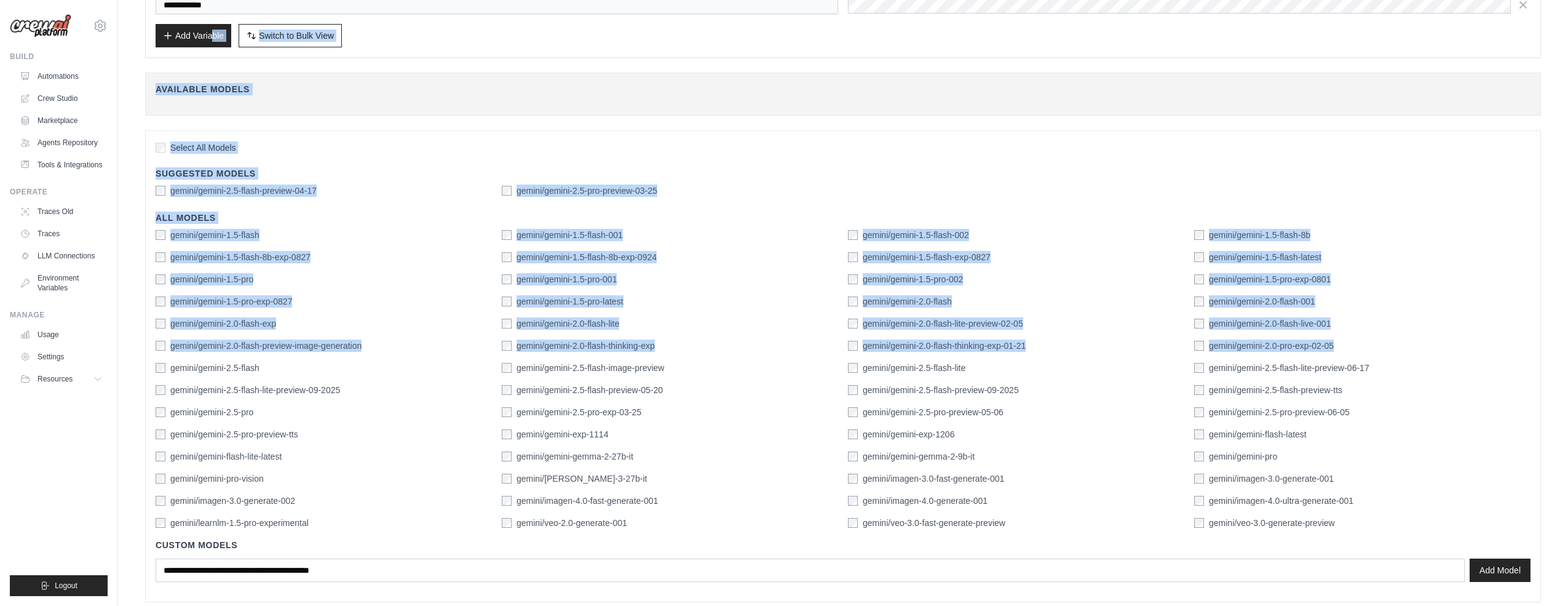
drag, startPoint x: 1574, startPoint y: 203, endPoint x: 1567, endPoint y: 347, distance: 144.2
click at [1567, 347] on html "sumitkumar.ghosh@marks-and-spencer.com Settings Build Automations" at bounding box center [784, 229] width 1568 height 871
click at [1553, 342] on div "**********" at bounding box center [843, 234] width 1450 height 837
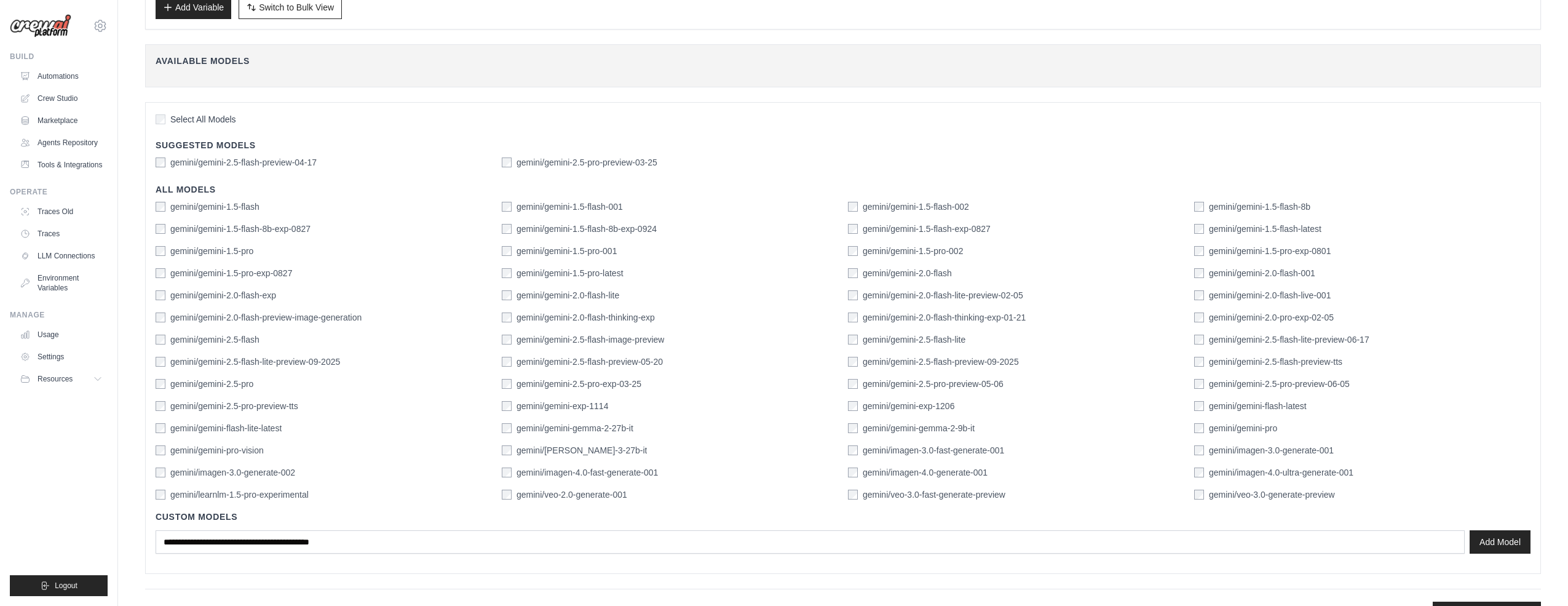
scroll to position [261, 0]
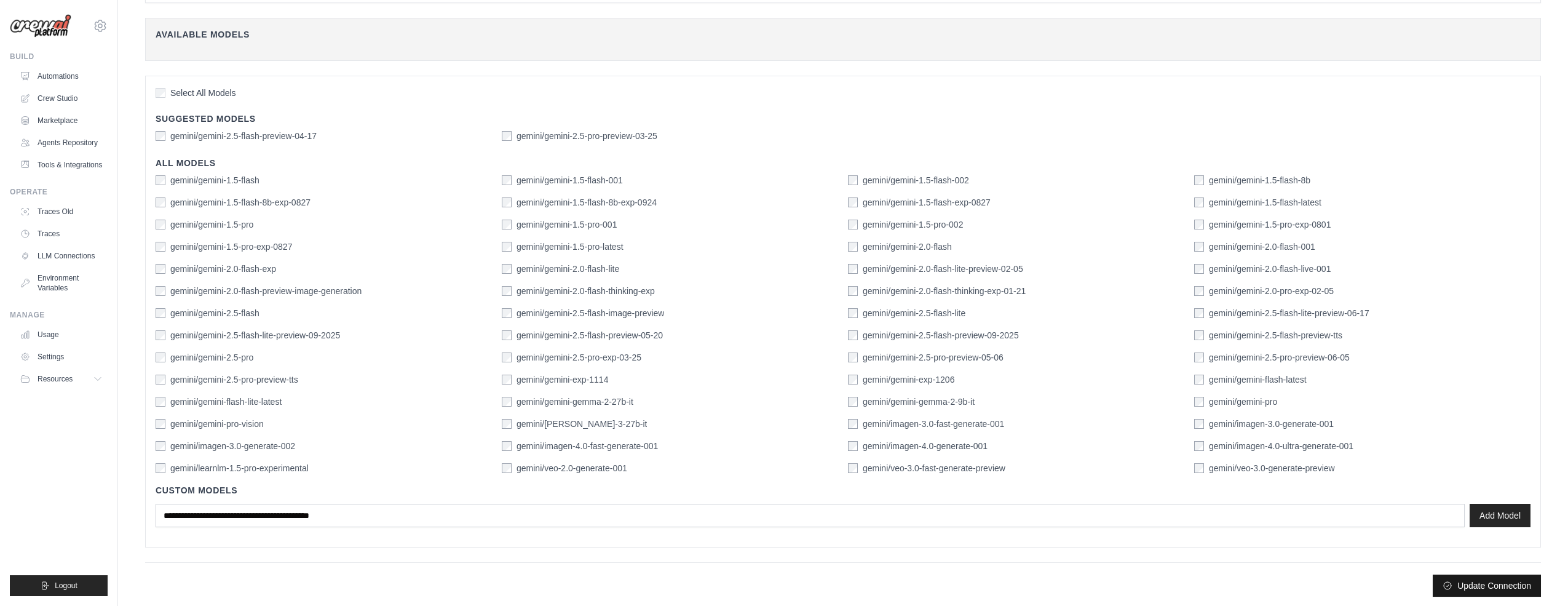
click at [1486, 586] on button "Update Connection" at bounding box center [1486, 586] width 108 height 22
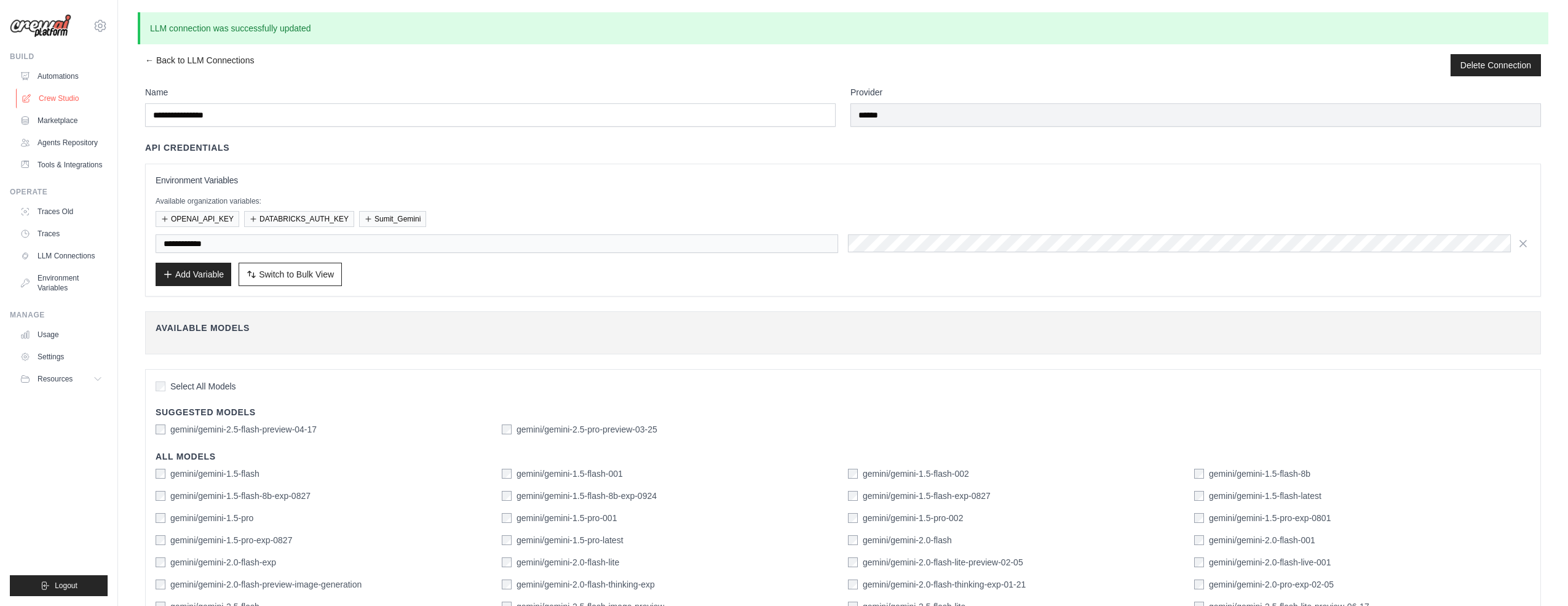
click at [60, 100] on link "Crew Studio" at bounding box center [63, 98] width 93 height 20
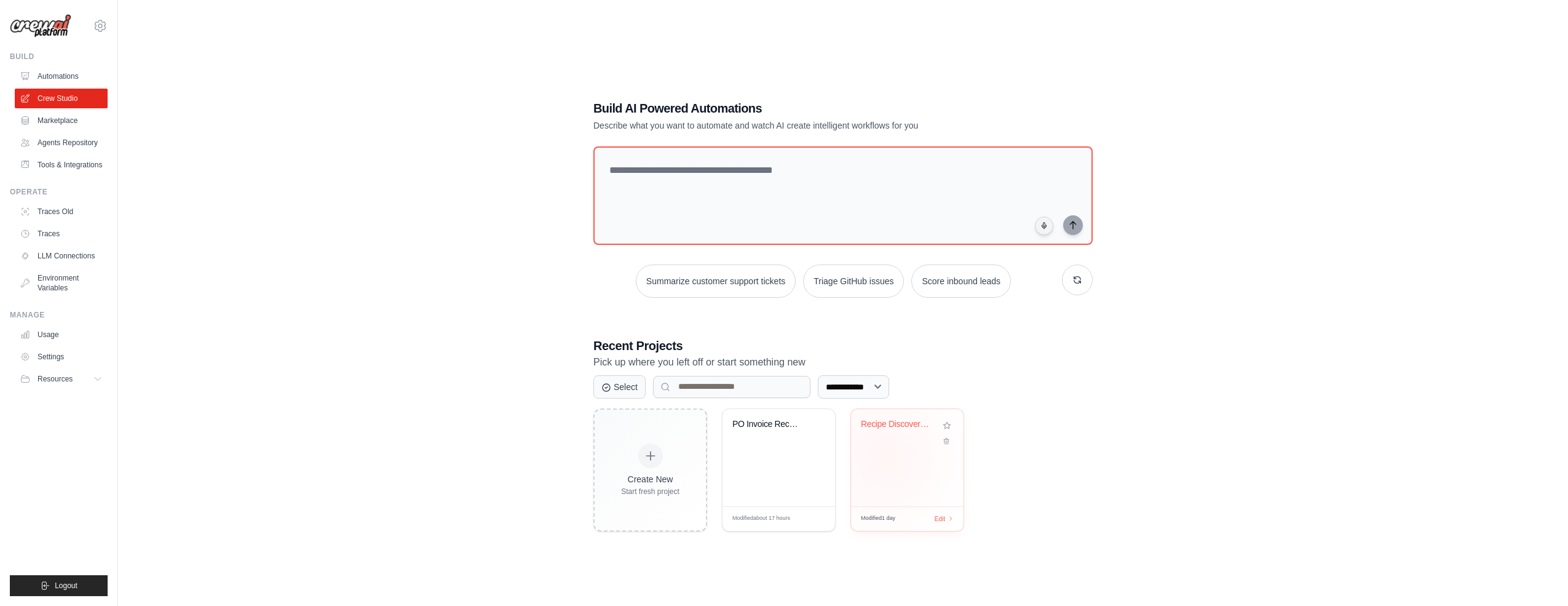
click at [885, 458] on div "Recipe Discovery Multi-Agent System" at bounding box center [907, 457] width 113 height 97
click at [51, 283] on link "Environment Variables" at bounding box center [63, 283] width 93 height 30
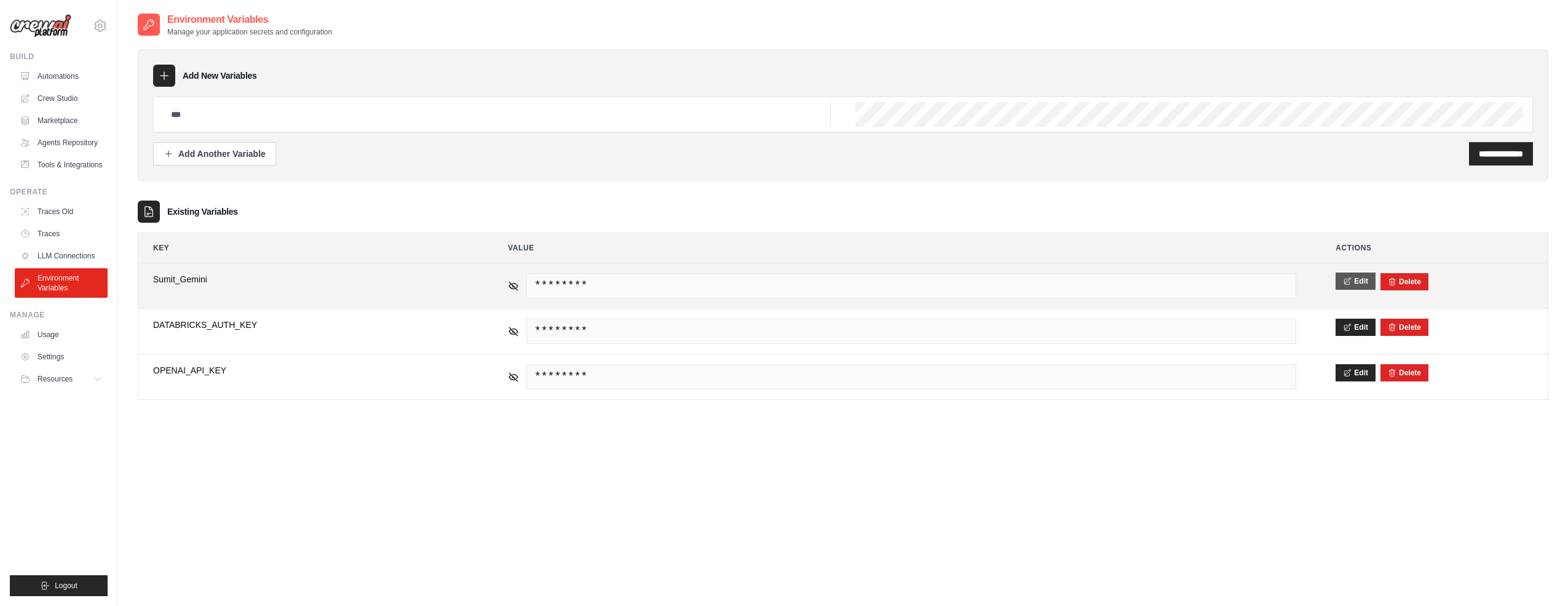
click at [1358, 282] on button "Edit" at bounding box center [1355, 281] width 40 height 17
click at [1354, 283] on button "Save" at bounding box center [1352, 281] width 32 height 17
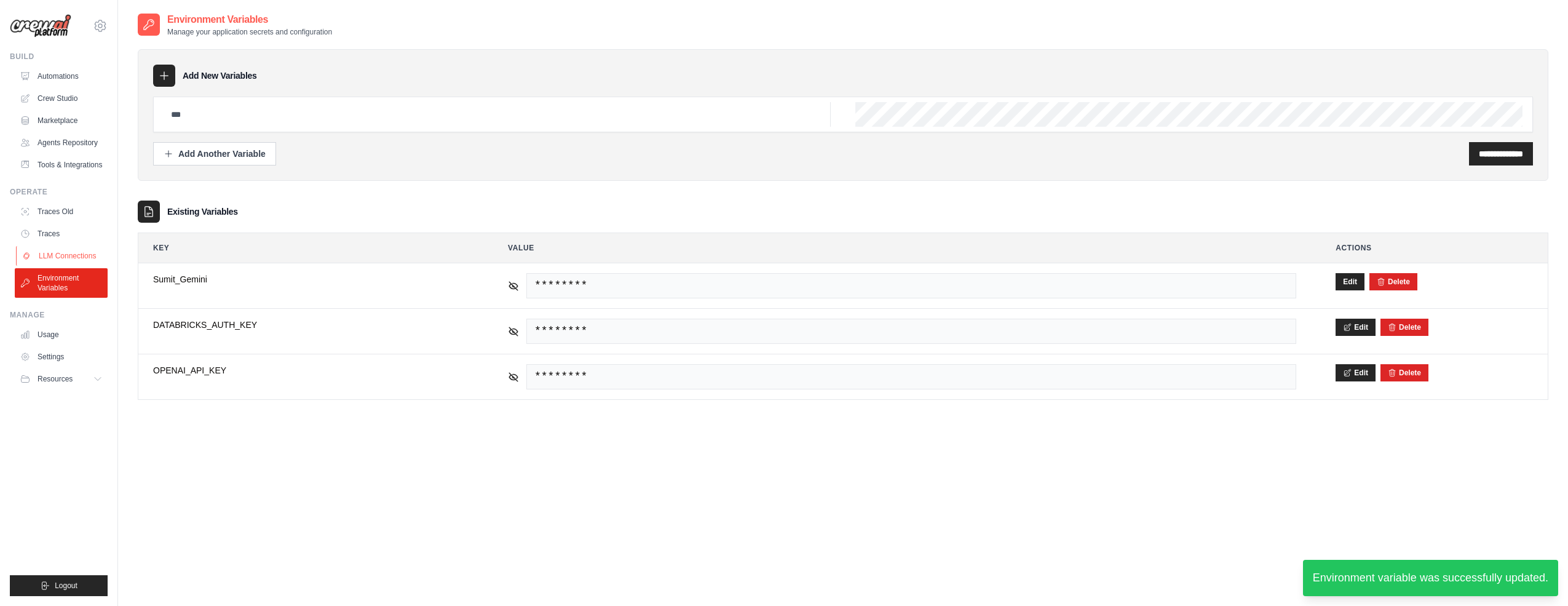
click at [63, 259] on link "LLM Connections" at bounding box center [63, 256] width 93 height 20
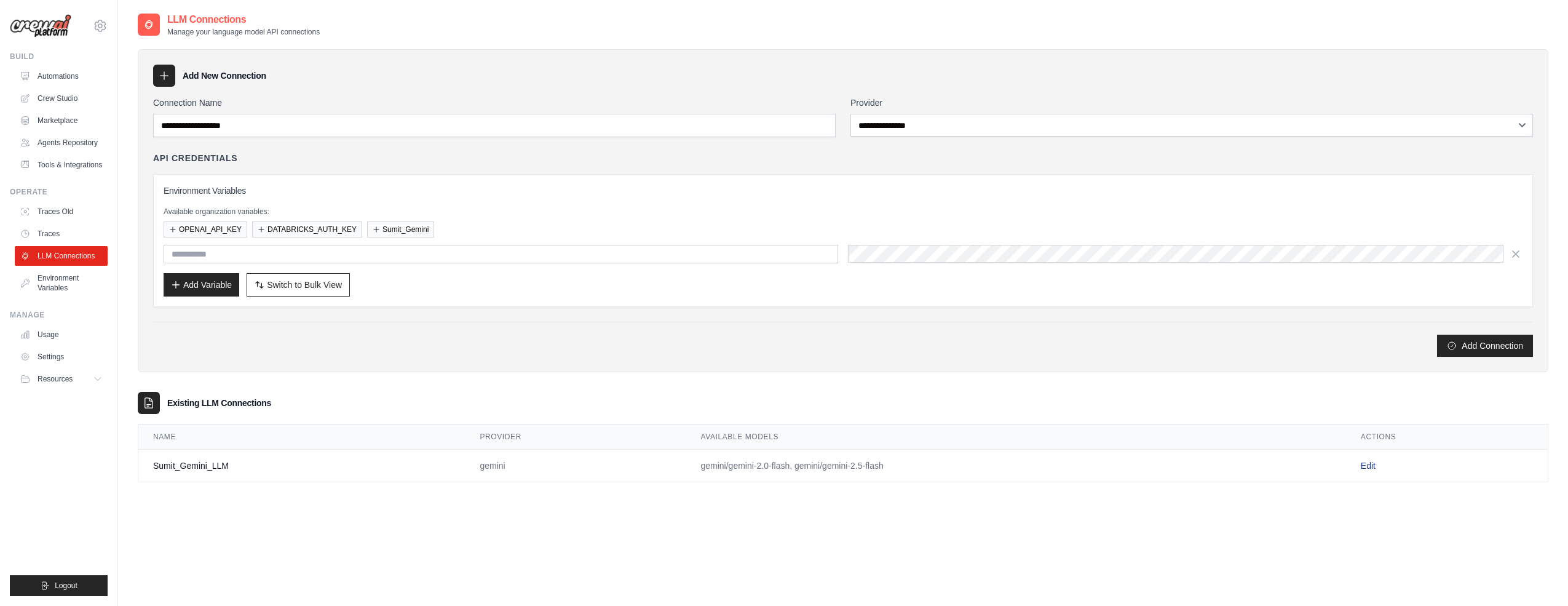
click at [1371, 465] on link "Edit" at bounding box center [1369, 466] width 15 height 10
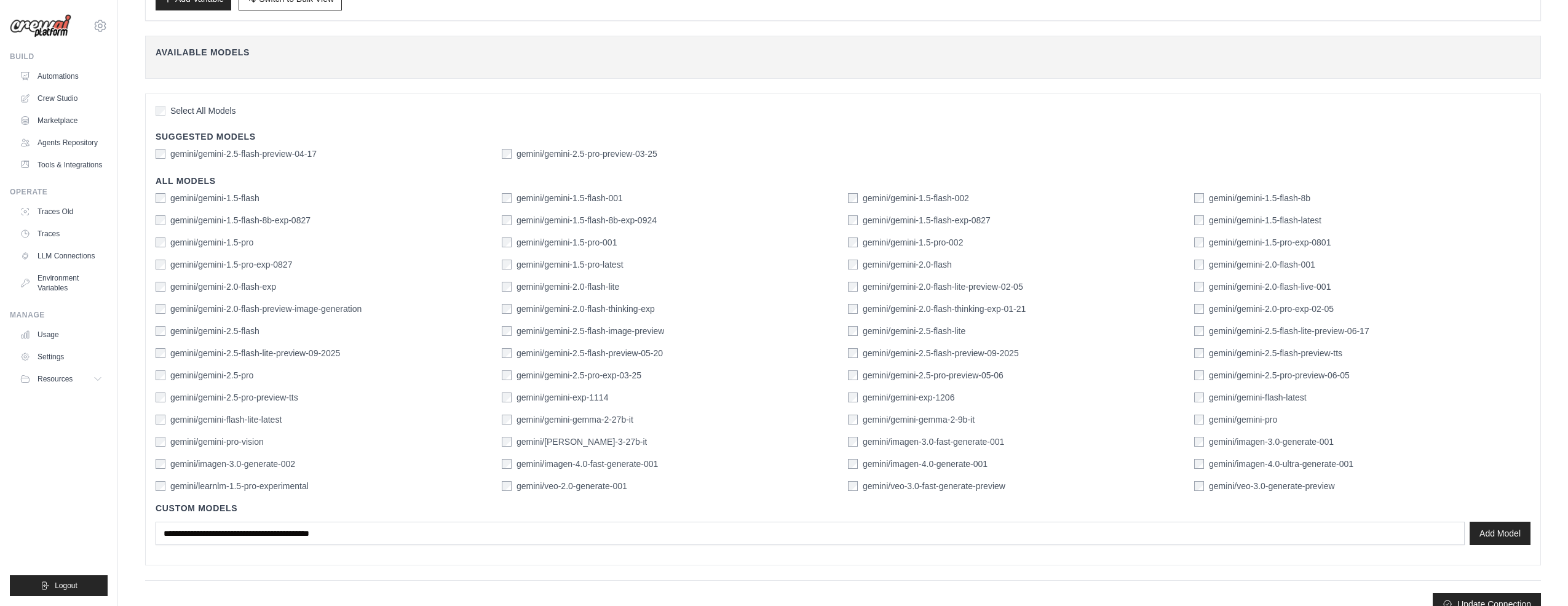
scroll to position [261, 0]
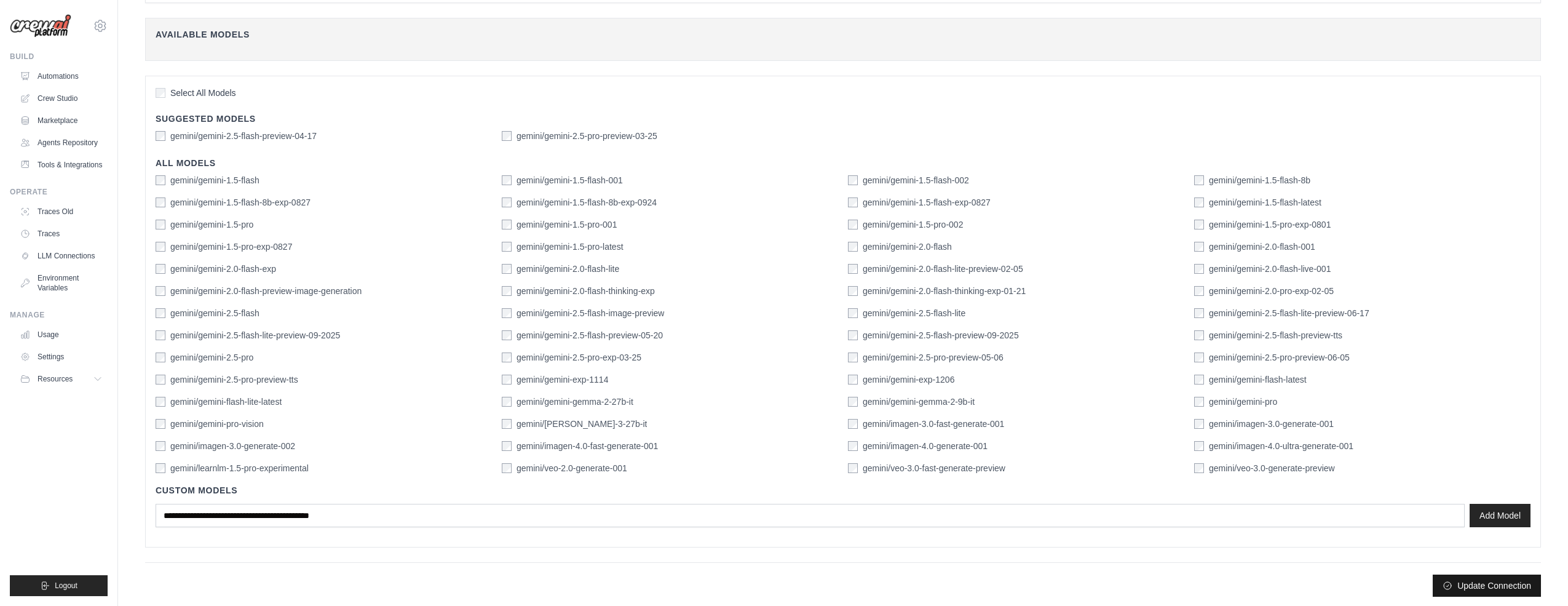
click at [1479, 581] on button "Update Connection" at bounding box center [1486, 586] width 108 height 22
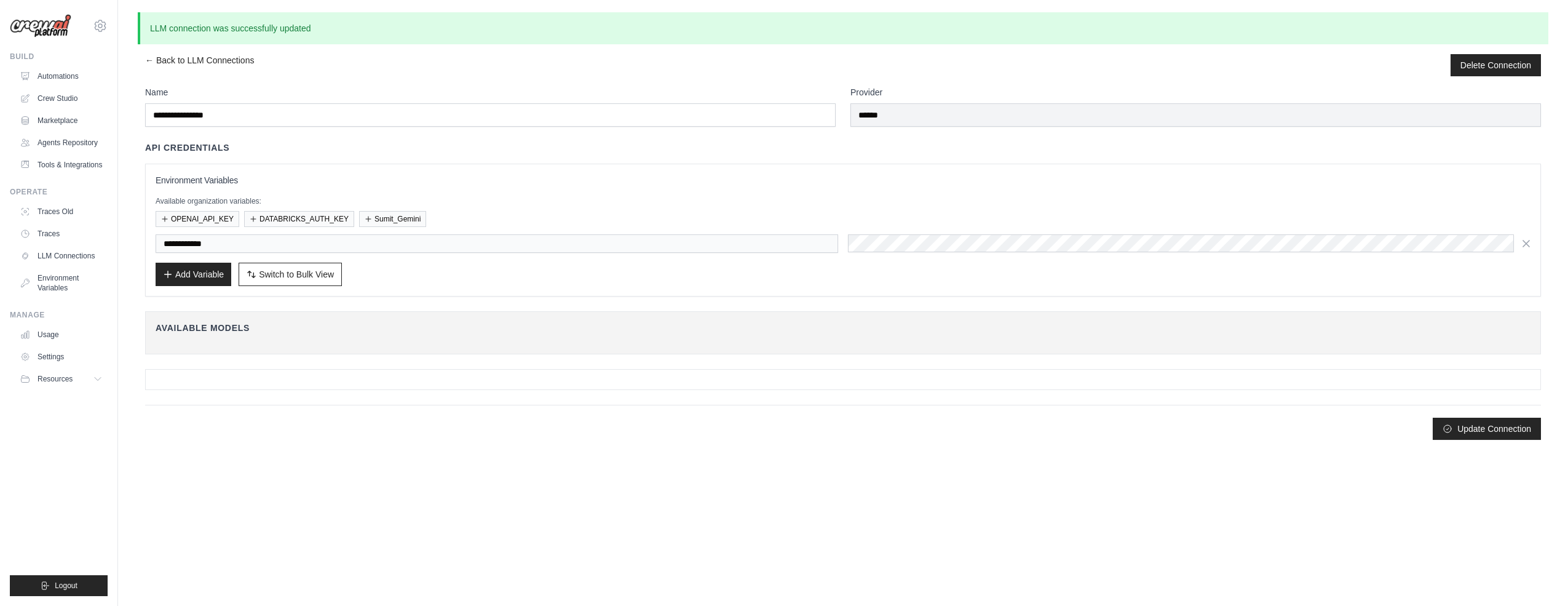
scroll to position [0, 0]
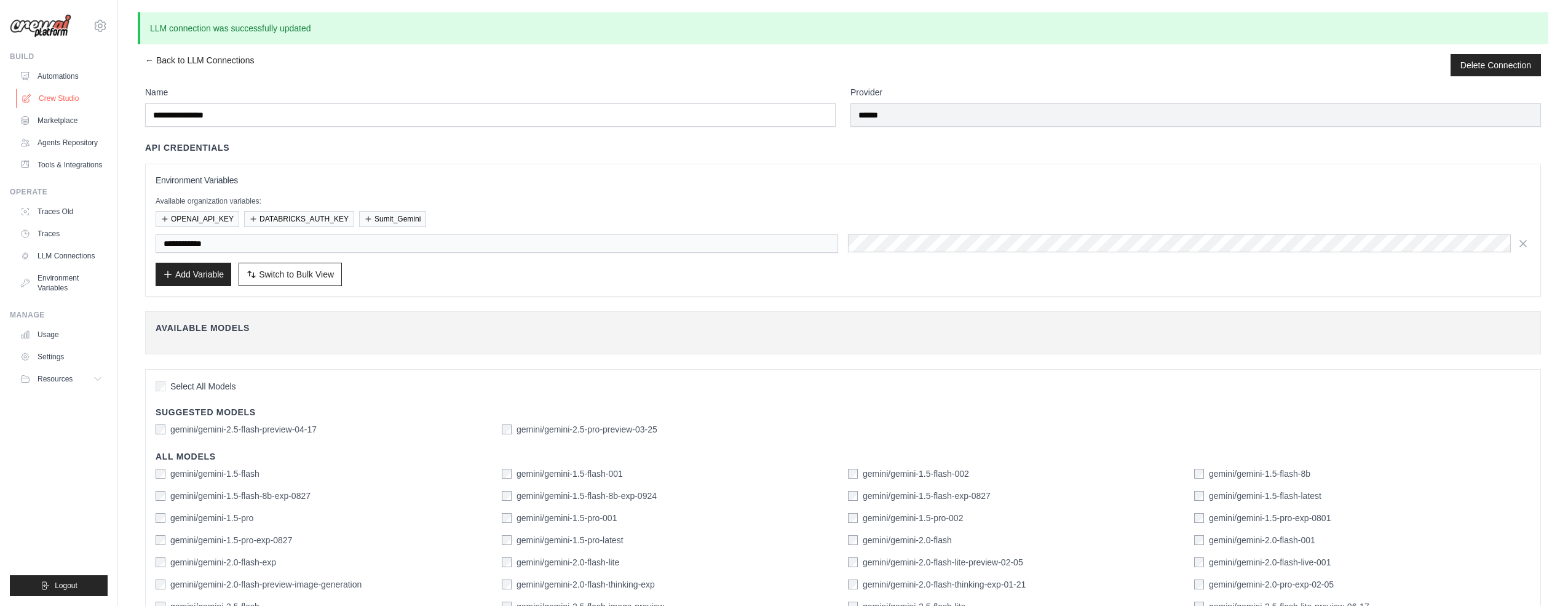
click at [63, 97] on link "Crew Studio" at bounding box center [63, 98] width 93 height 20
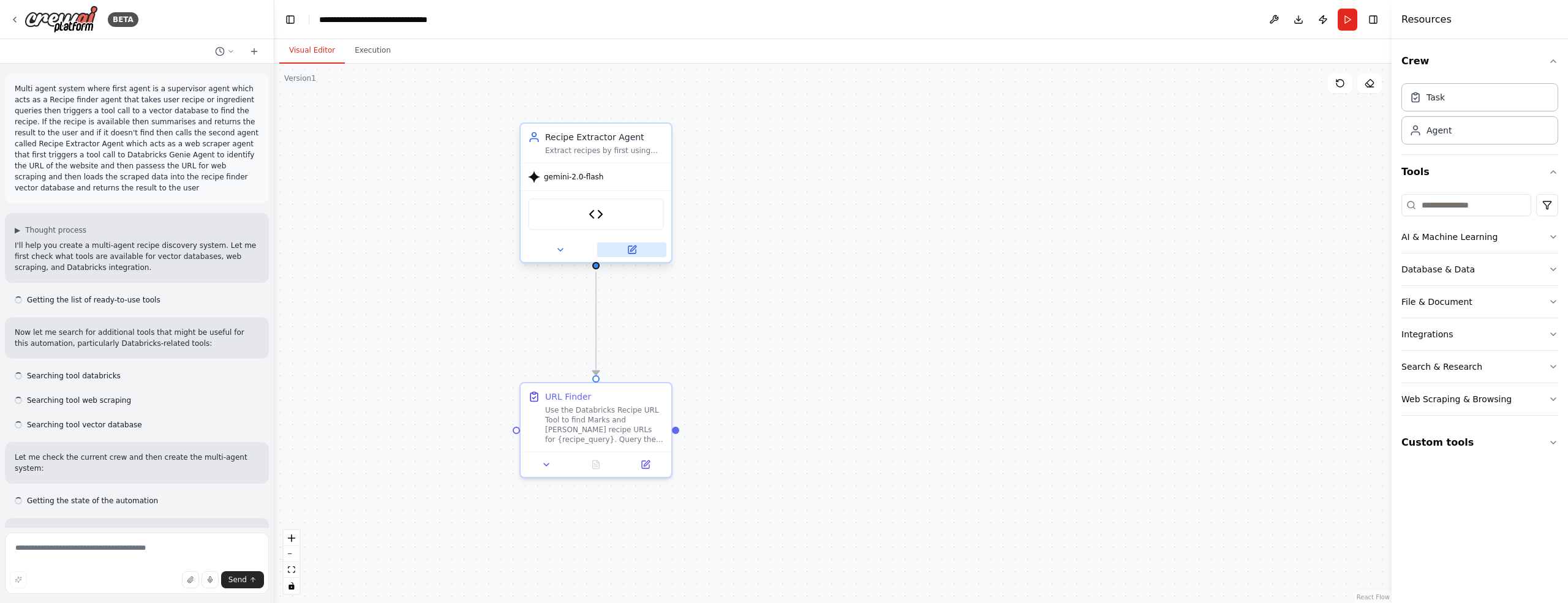
scroll to position [3526, 0]
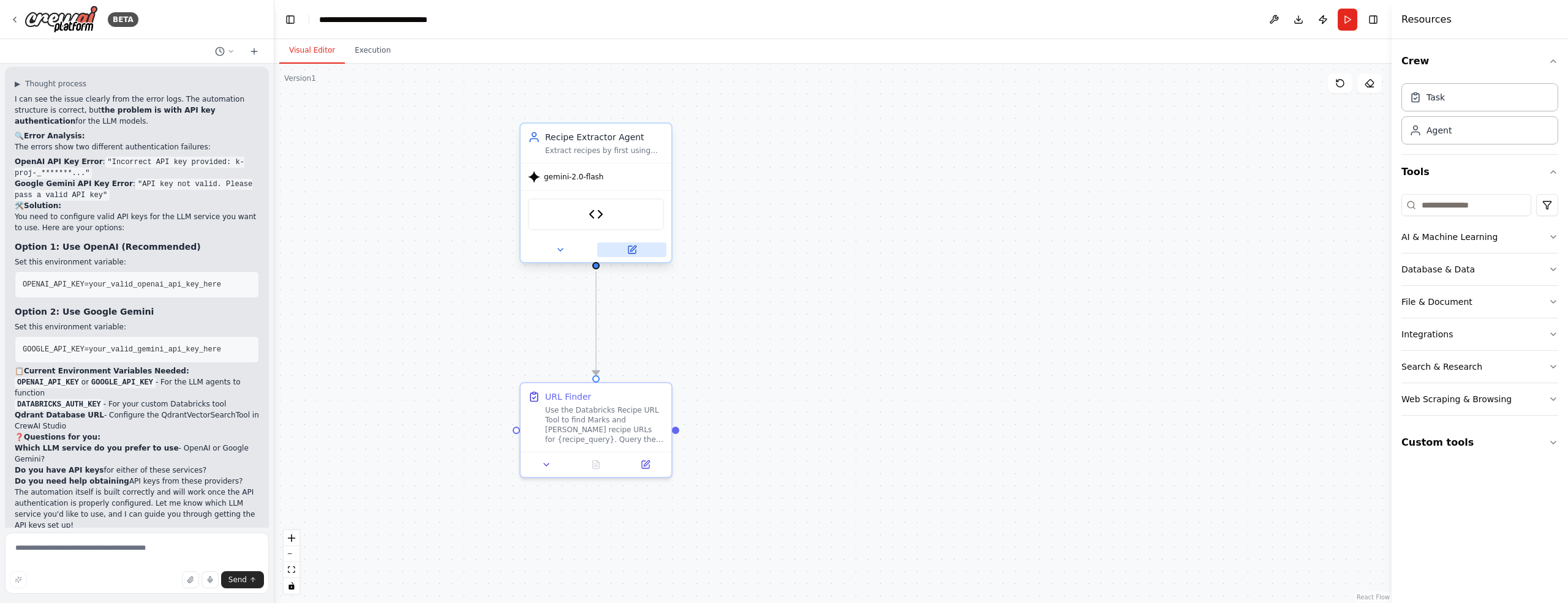
click at [636, 250] on icon at bounding box center [632, 250] width 10 height 10
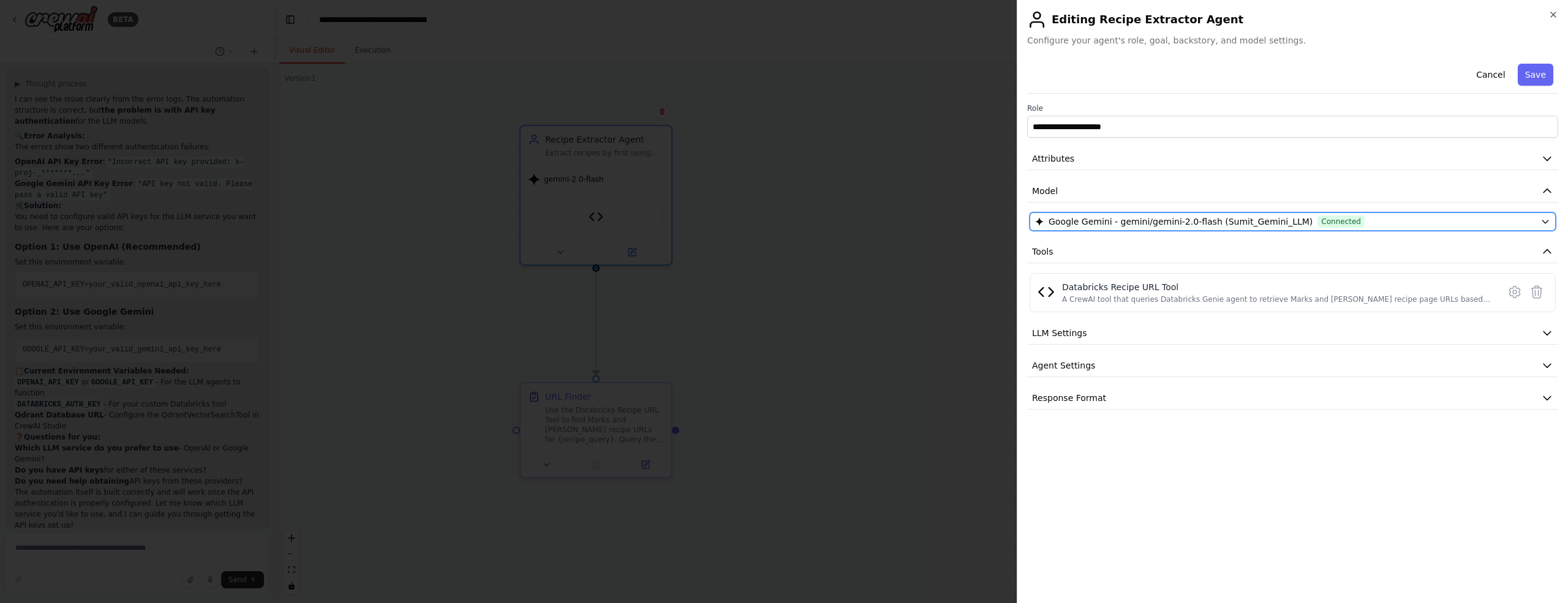
click at [1391, 219] on div "Google Gemini - gemini/gemini-2.0-flash (Sumit_Gemini_LLM) Connected" at bounding box center [1285, 221] width 500 height 12
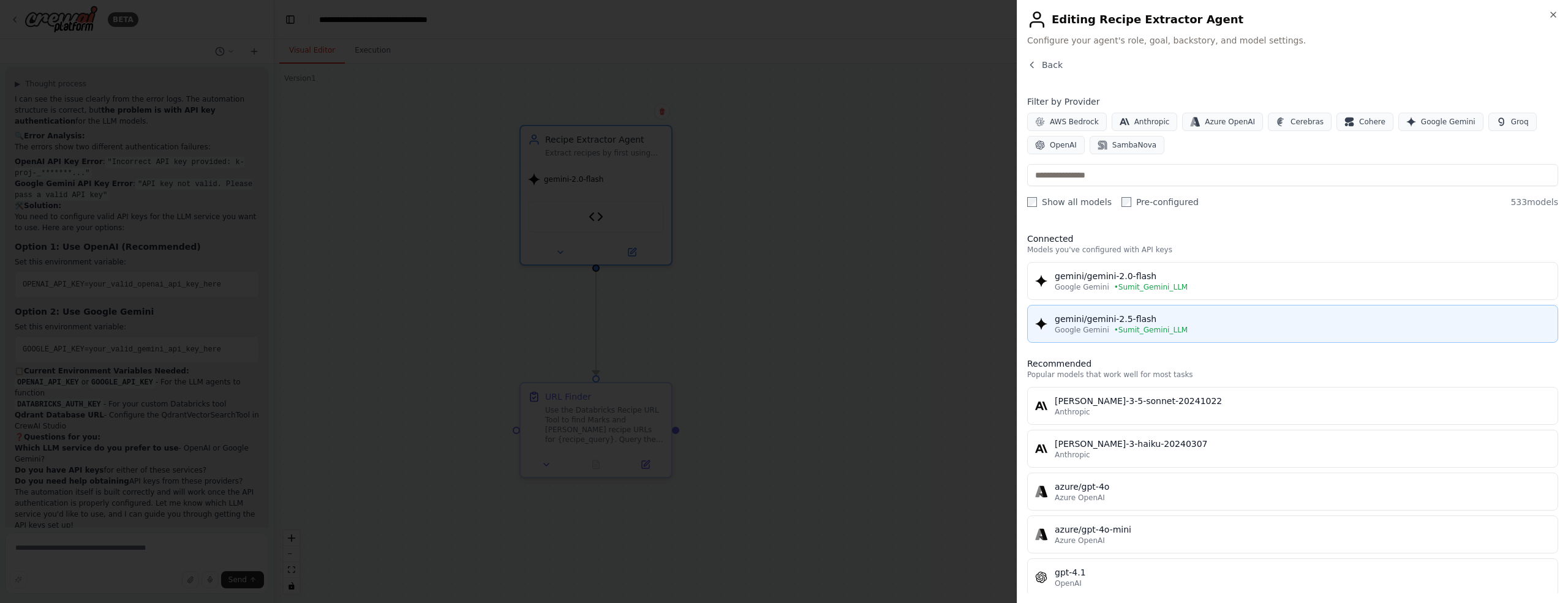
click at [1200, 322] on div "gemini/gemini-2.5-flash" at bounding box center [1302, 319] width 495 height 12
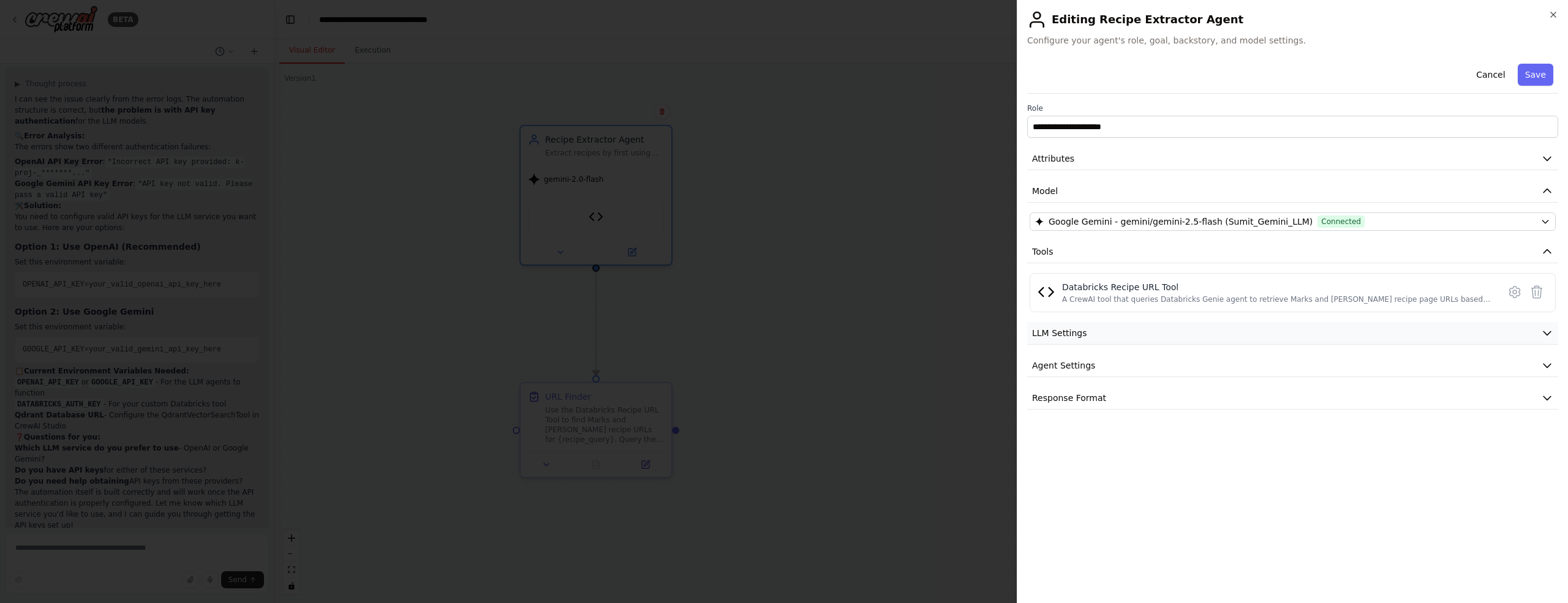
click at [1551, 330] on icon "button" at bounding box center [1546, 333] width 12 height 12
click at [1552, 330] on icon "button" at bounding box center [1546, 333] width 12 height 12
click at [1546, 368] on icon "button" at bounding box center [1546, 365] width 12 height 12
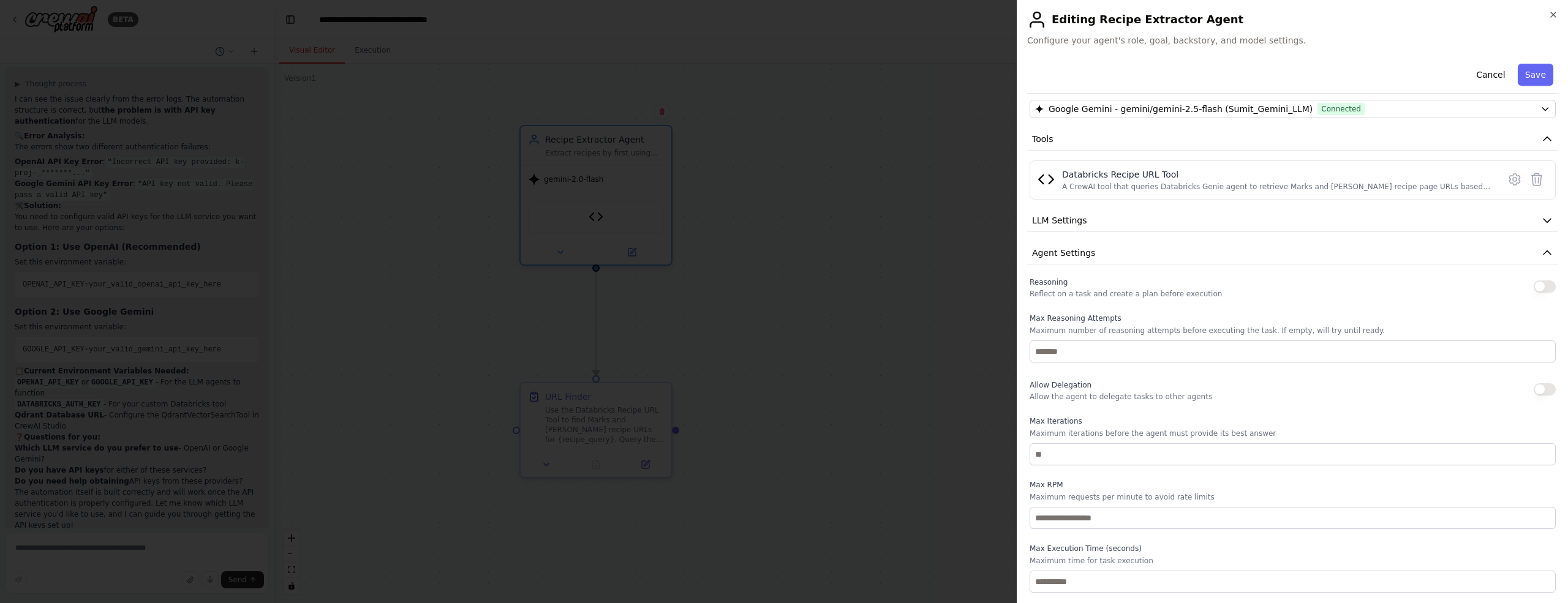
scroll to position [152, 0]
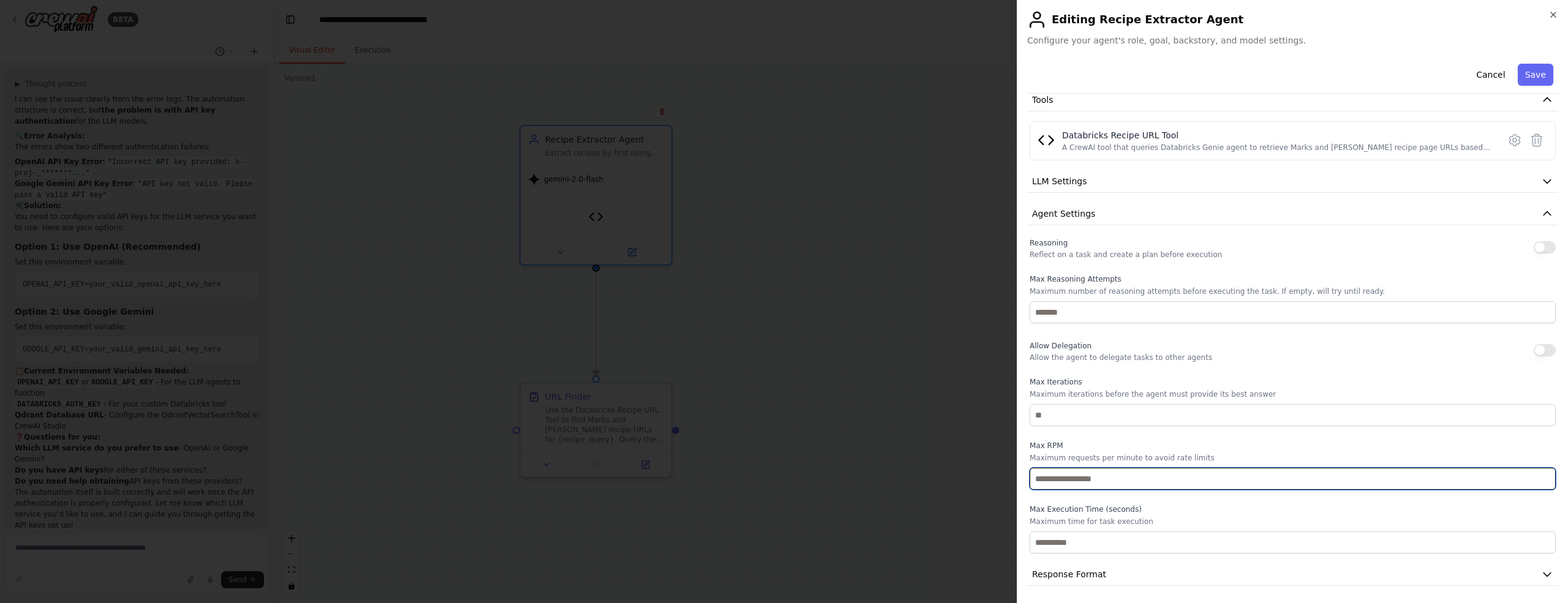
click at [1058, 477] on input "number" at bounding box center [1293, 478] width 526 height 22
click at [1543, 475] on input "*" at bounding box center [1293, 478] width 526 height 22
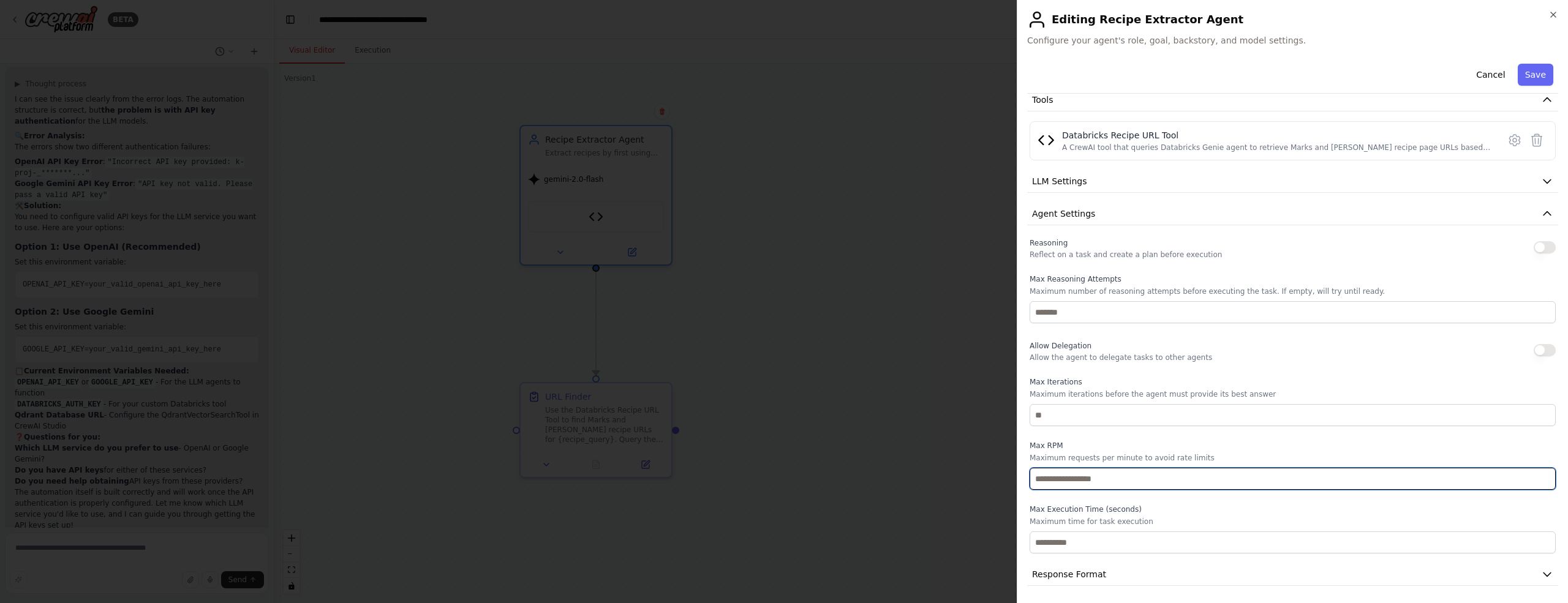
click at [1543, 475] on input "*" at bounding box center [1293, 478] width 526 height 22
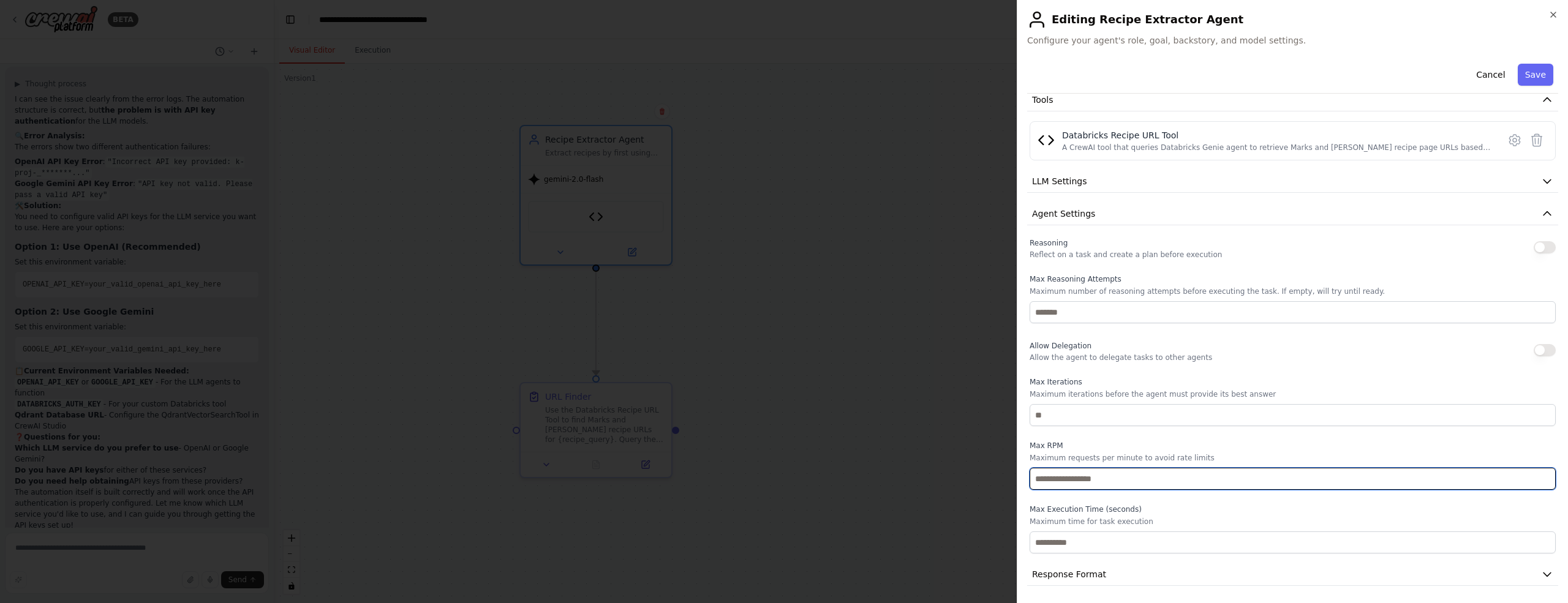
type input "**"
click at [1543, 475] on input "**" at bounding box center [1293, 478] width 526 height 22
click at [1543, 576] on icon "button" at bounding box center [1546, 574] width 12 height 12
click at [1543, 210] on icon "button" at bounding box center [1546, 213] width 12 height 12
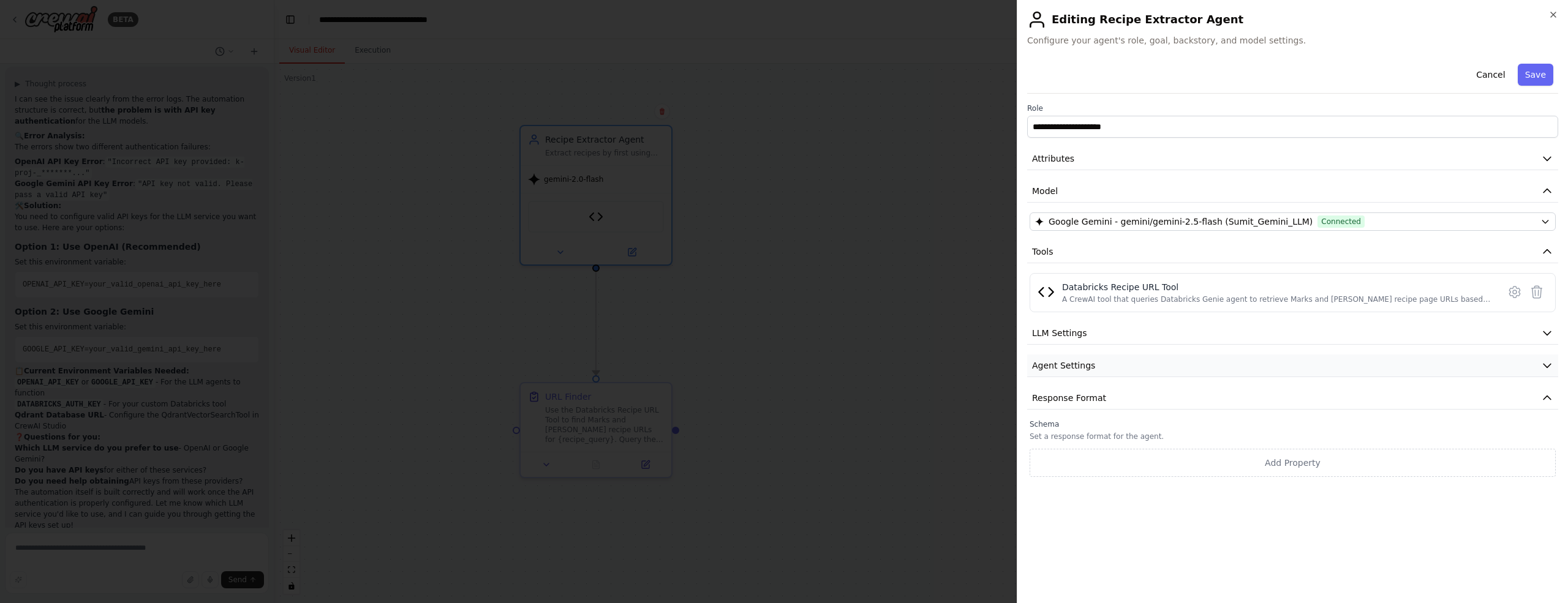
scroll to position [0, 0]
click at [1532, 73] on button "Save" at bounding box center [1535, 75] width 36 height 22
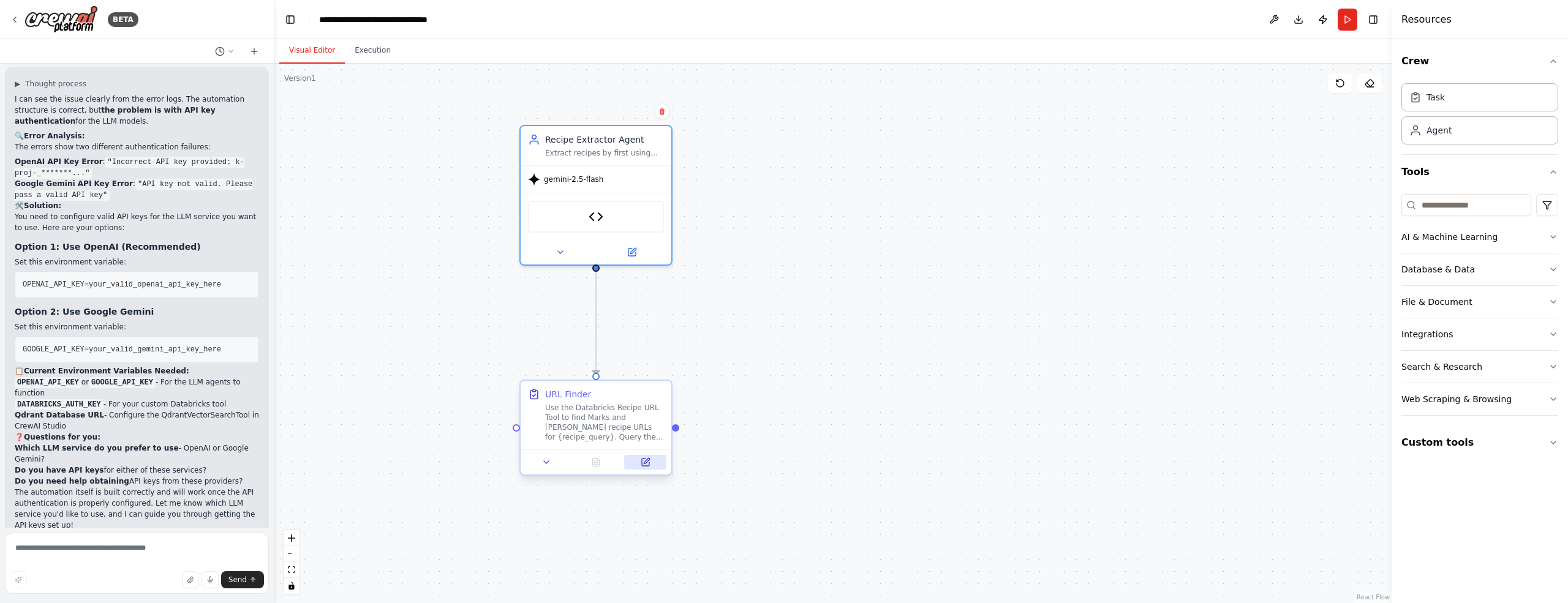
click at [647, 464] on icon at bounding box center [645, 462] width 7 height 7
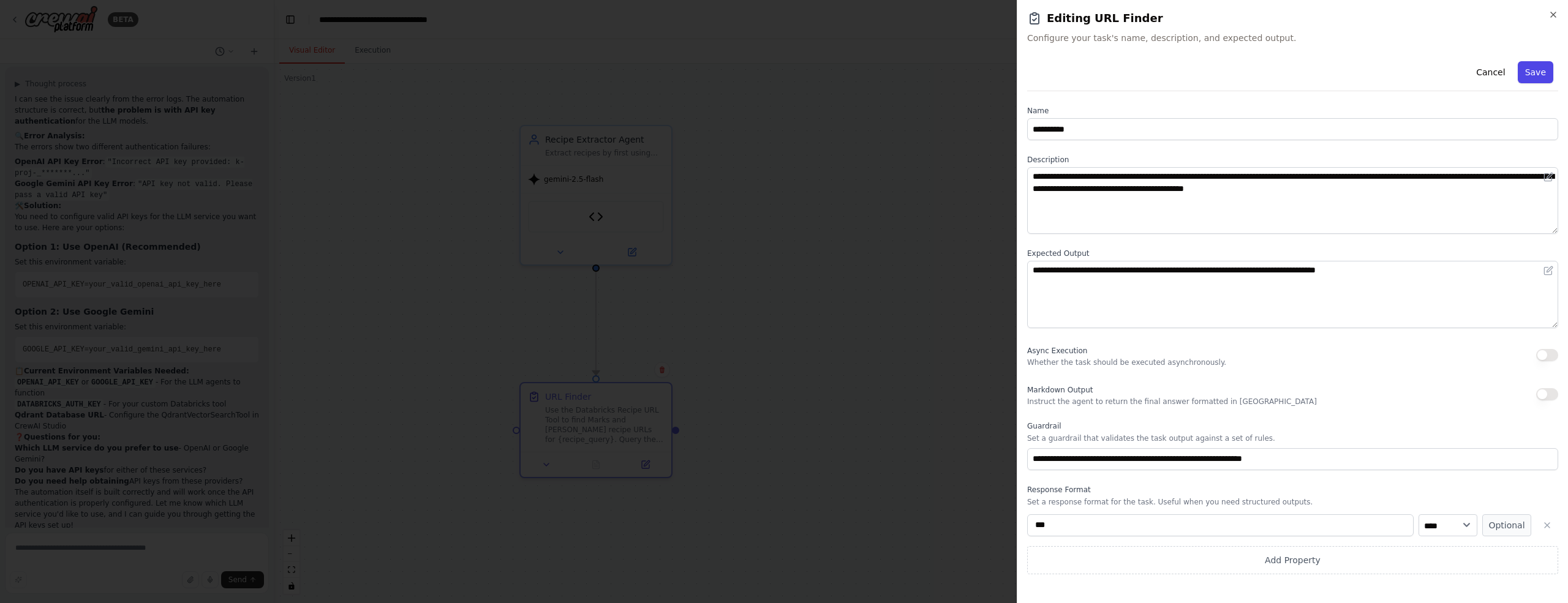
click at [1531, 74] on button "Save" at bounding box center [1535, 72] width 36 height 22
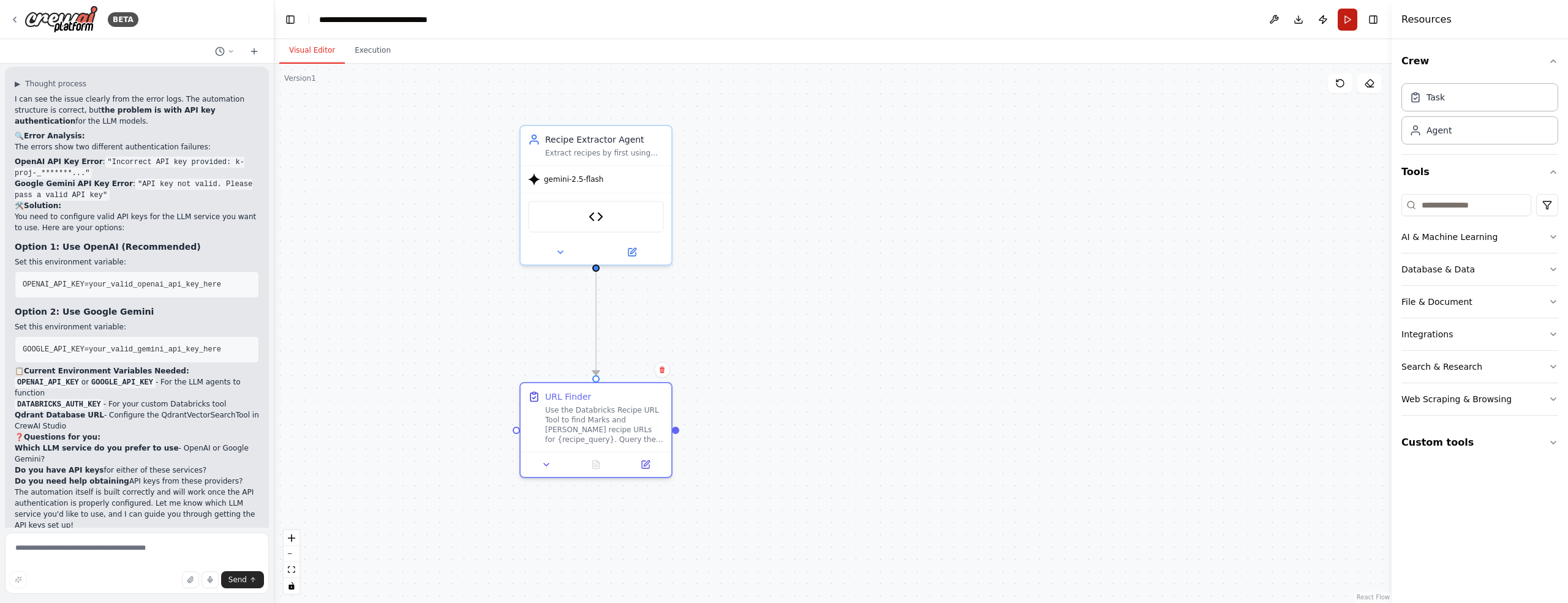
click at [1347, 23] on button "Run" at bounding box center [1347, 20] width 20 height 22
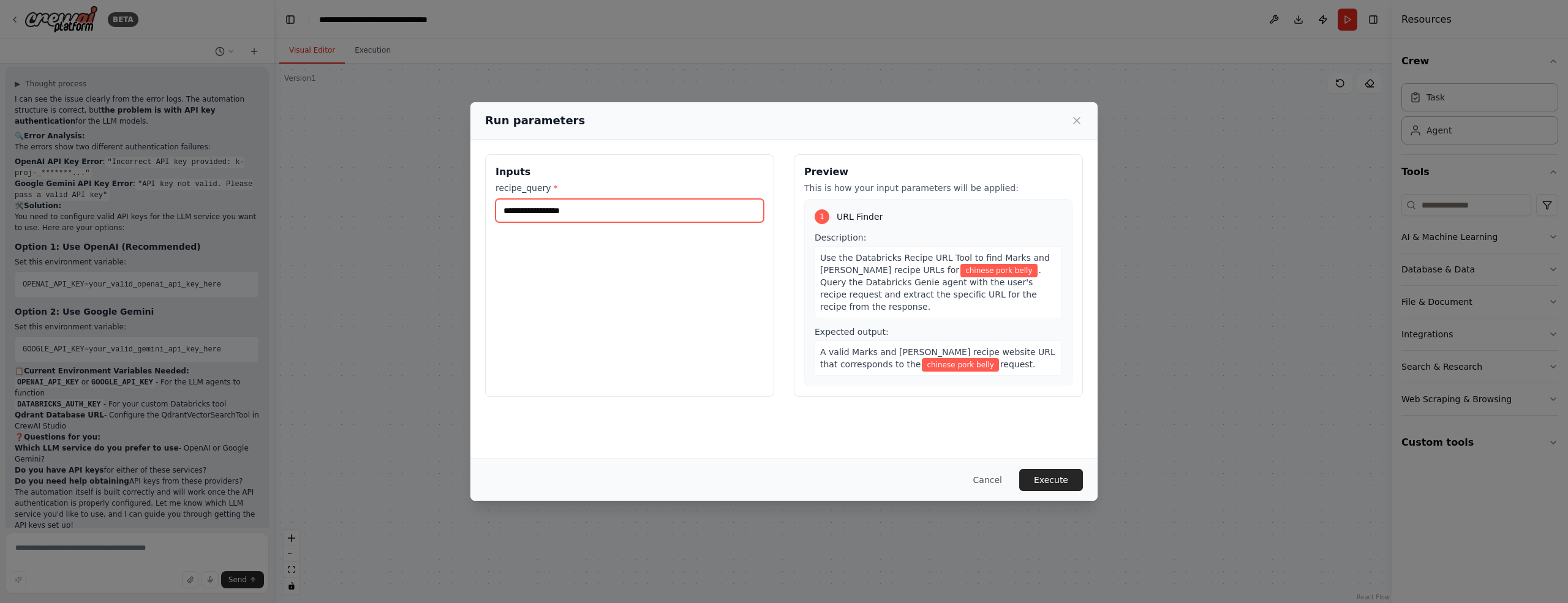
click at [637, 210] on input "**********" at bounding box center [629, 211] width 268 height 23
click at [1067, 486] on button "Execute" at bounding box center [1051, 480] width 64 height 22
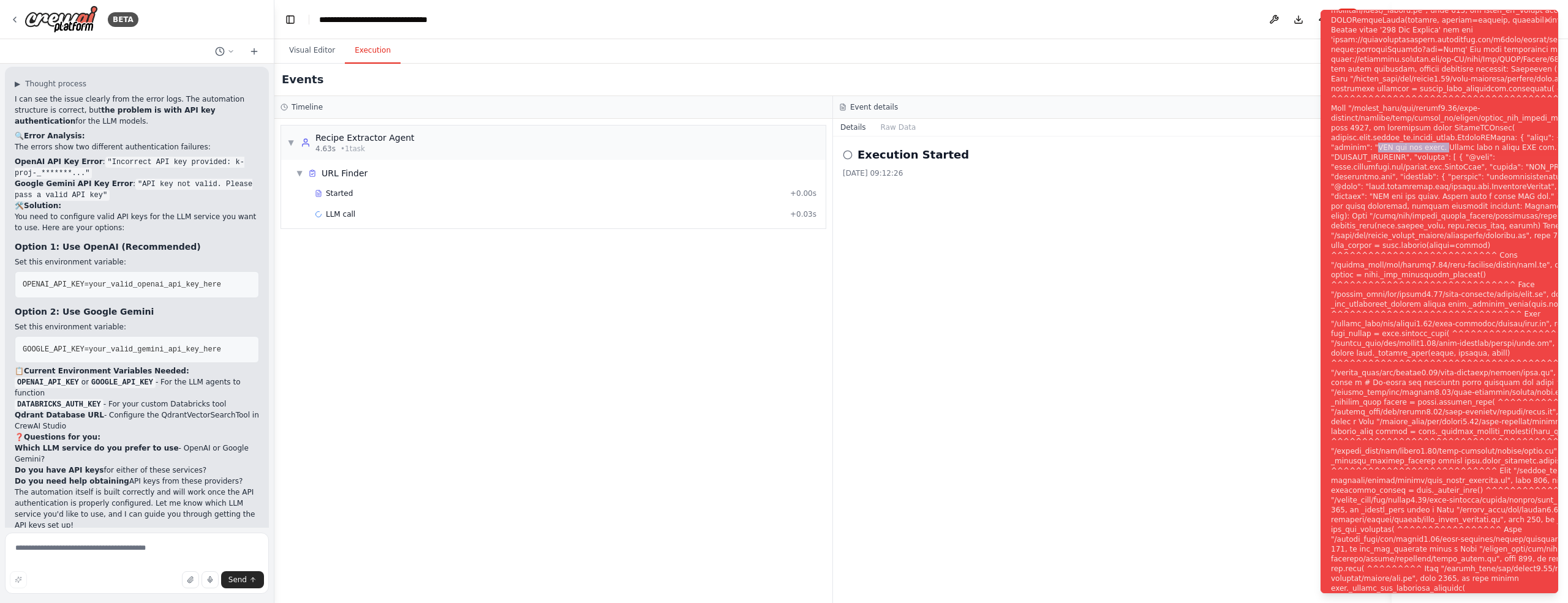
drag, startPoint x: 1377, startPoint y: 150, endPoint x: 1438, endPoint y: 149, distance: 61.0
click at [1438, 149] on div "Notifications (F8)" at bounding box center [1492, 309] width 322 height 999
click at [14, 18] on icon at bounding box center [14, 20] width 2 height 5
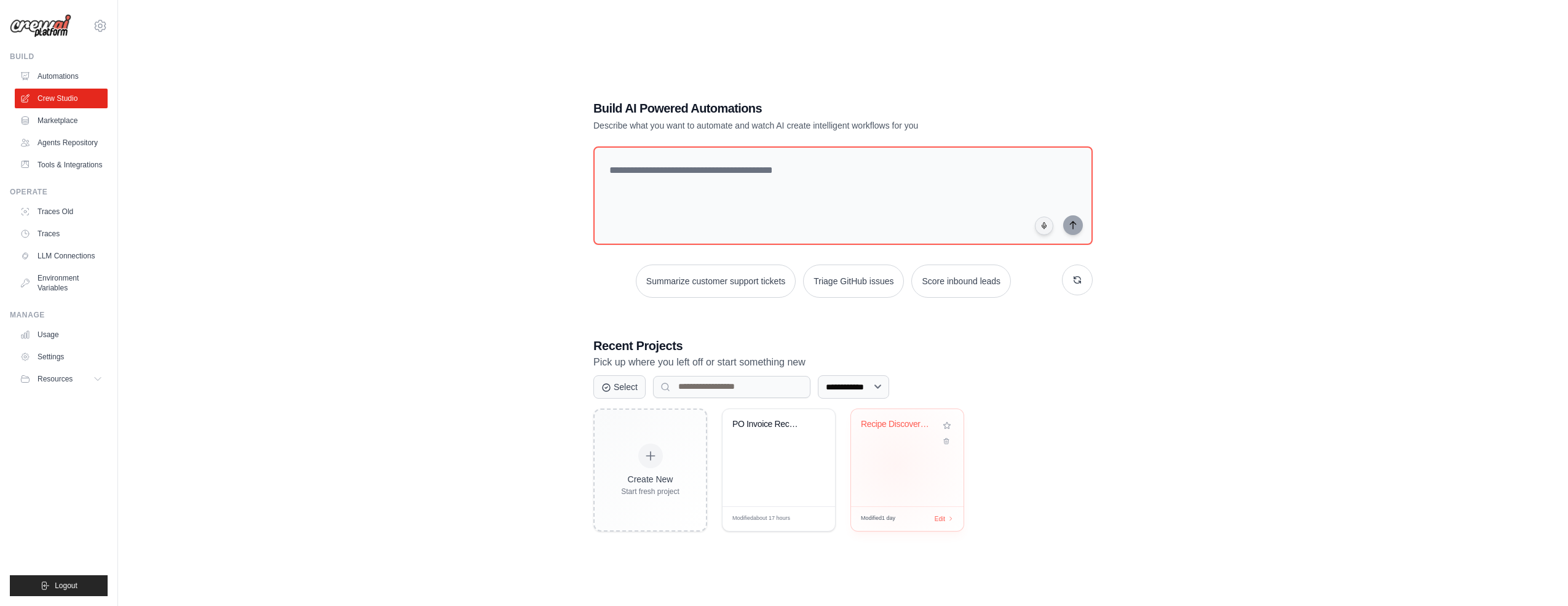
click at [896, 463] on div "Recipe Discovery Multi-Agent System" at bounding box center [907, 457] width 113 height 97
click at [56, 280] on link "Environment Variables" at bounding box center [63, 283] width 93 height 30
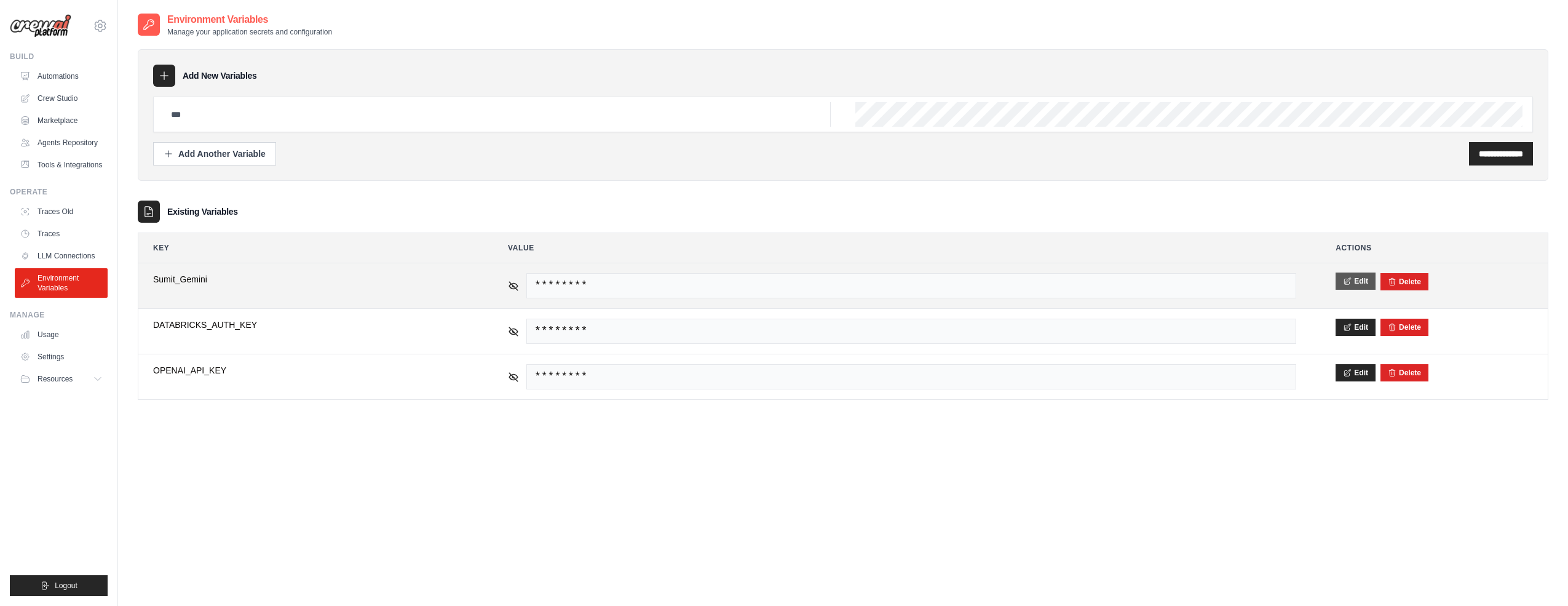
click at [1364, 280] on button "Edit" at bounding box center [1355, 281] width 40 height 17
drag, startPoint x: 225, startPoint y: 286, endPoint x: 233, endPoint y: 287, distance: 8.1
click at [225, 285] on input "**********" at bounding box center [310, 286] width 315 height 25
type input "*"
type input "**********"
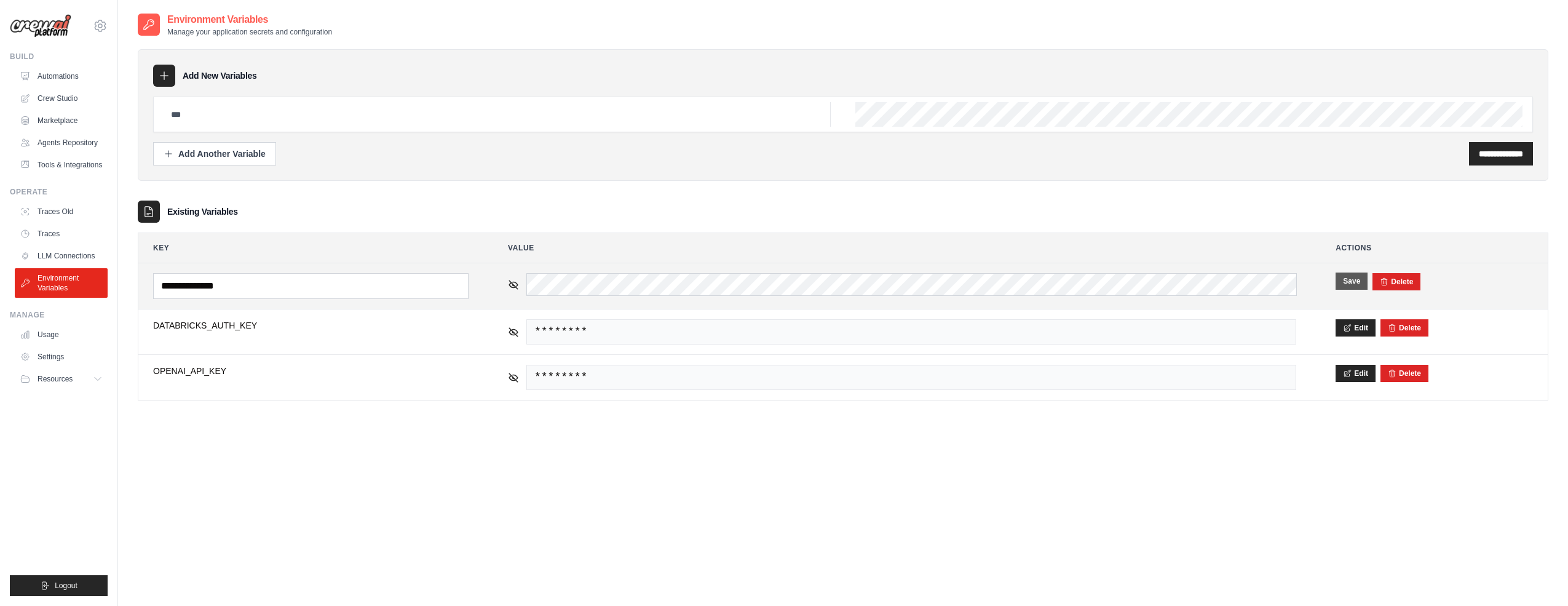
click at [1352, 280] on button "Save" at bounding box center [1352, 281] width 32 height 17
click at [63, 254] on link "LLM Connections" at bounding box center [63, 256] width 93 height 20
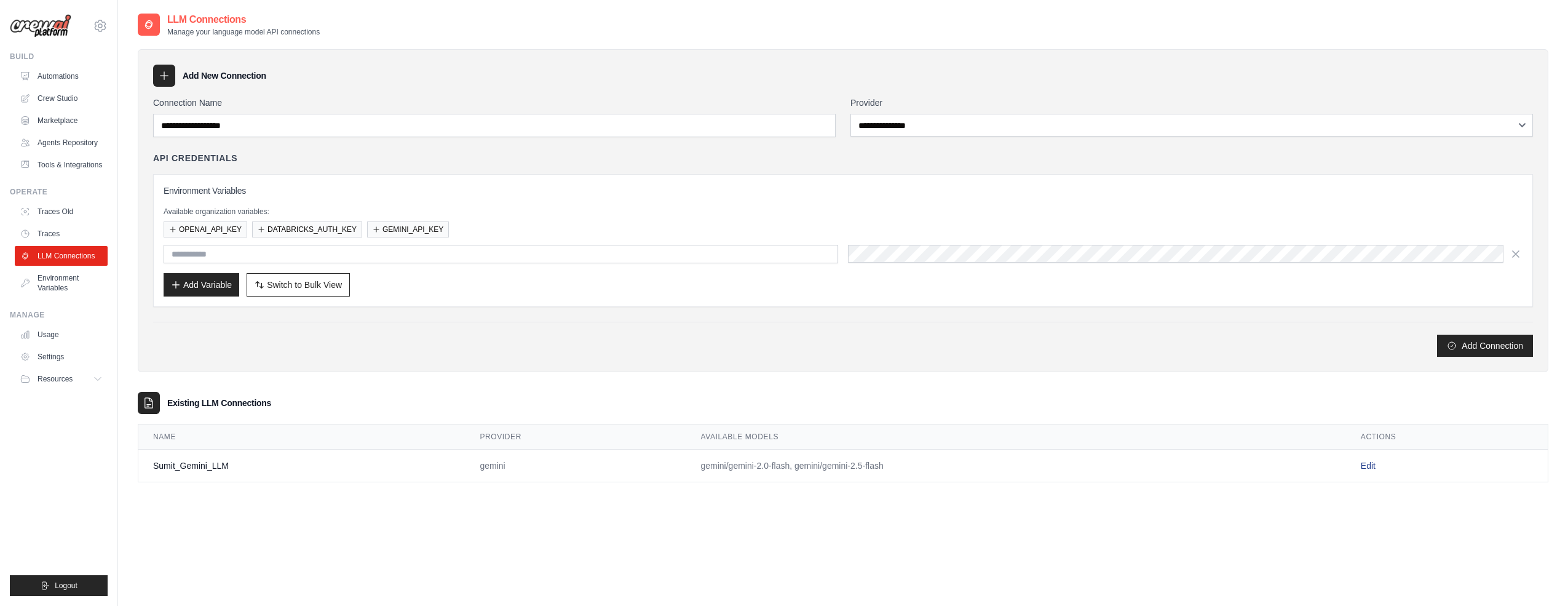
click at [1371, 463] on link "Edit" at bounding box center [1369, 466] width 15 height 10
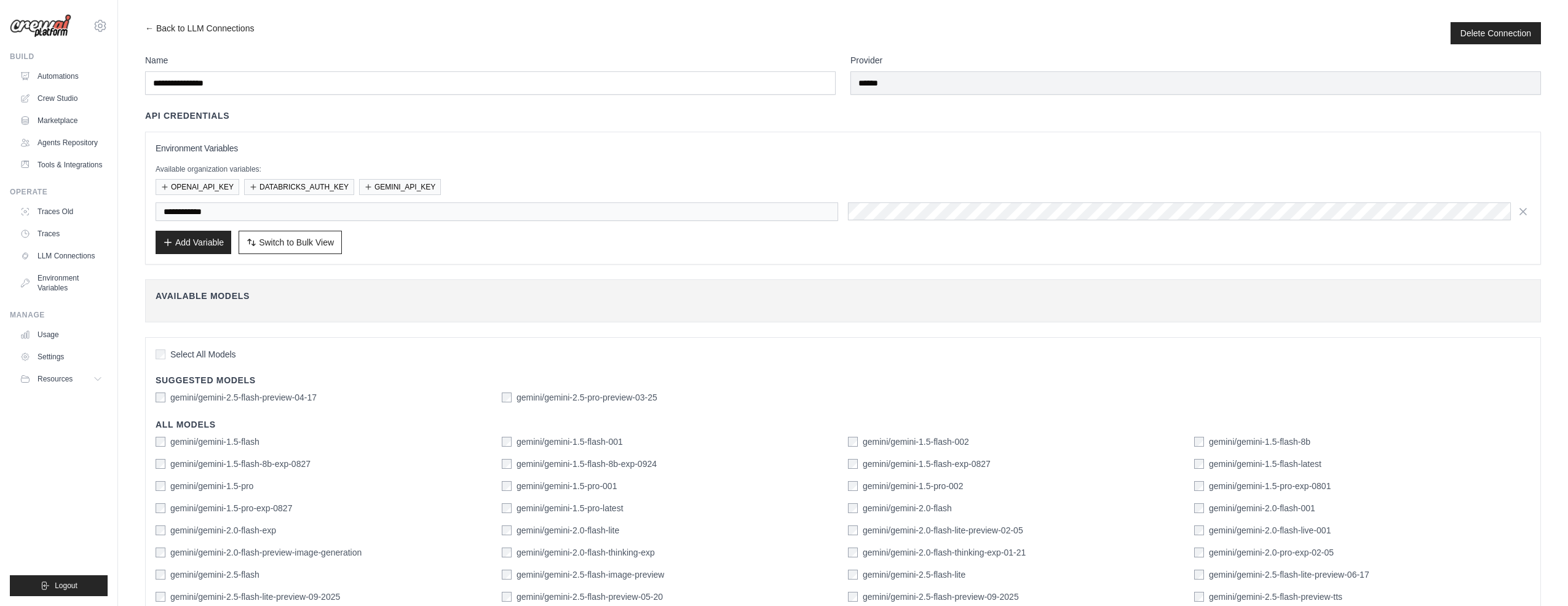
click at [1524, 208] on icon "button" at bounding box center [1523, 211] width 6 height 6
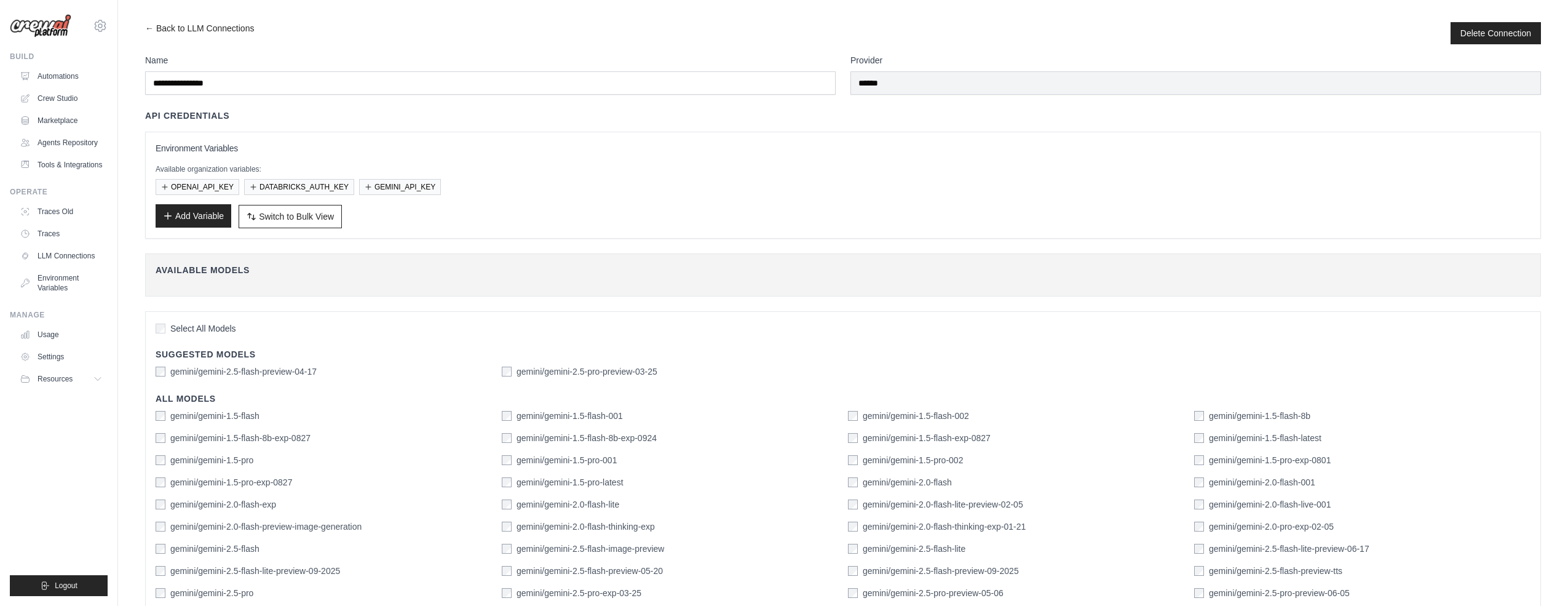
click at [192, 220] on button "Add Variable" at bounding box center [194, 216] width 76 height 23
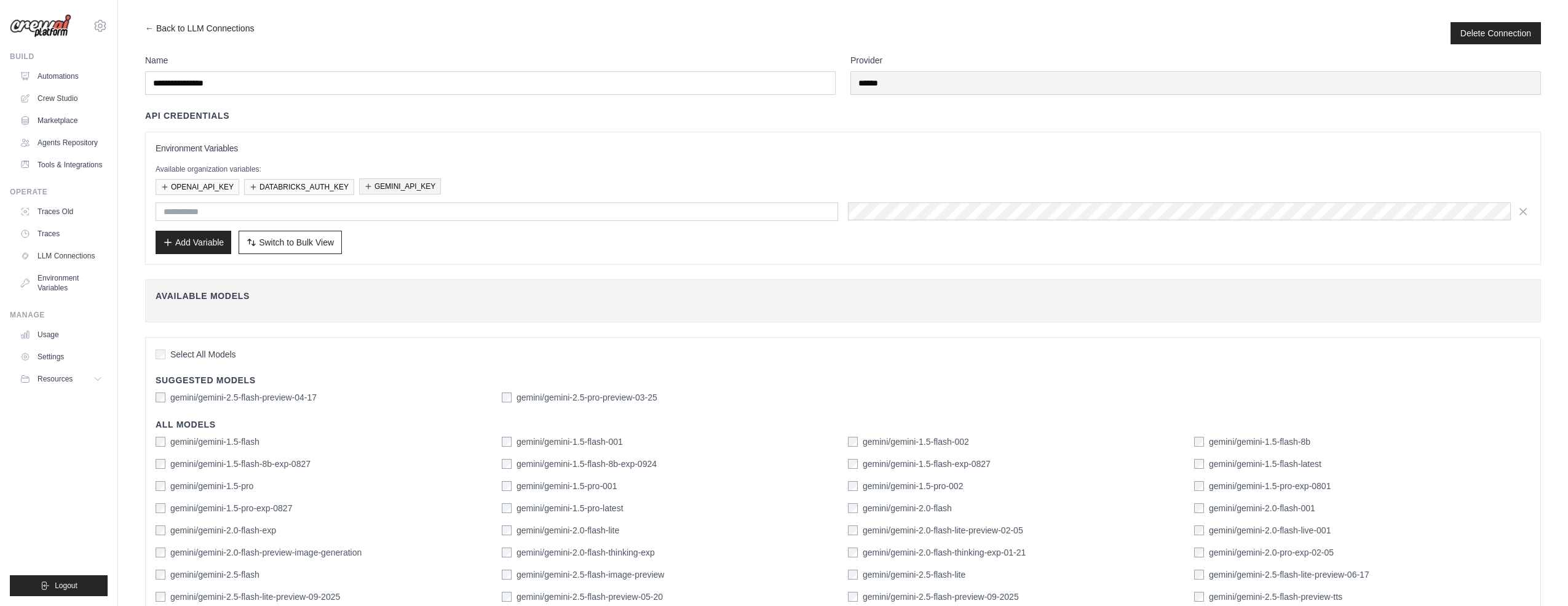
click at [397, 184] on button "GEMINI_API_KEY" at bounding box center [400, 186] width 82 height 16
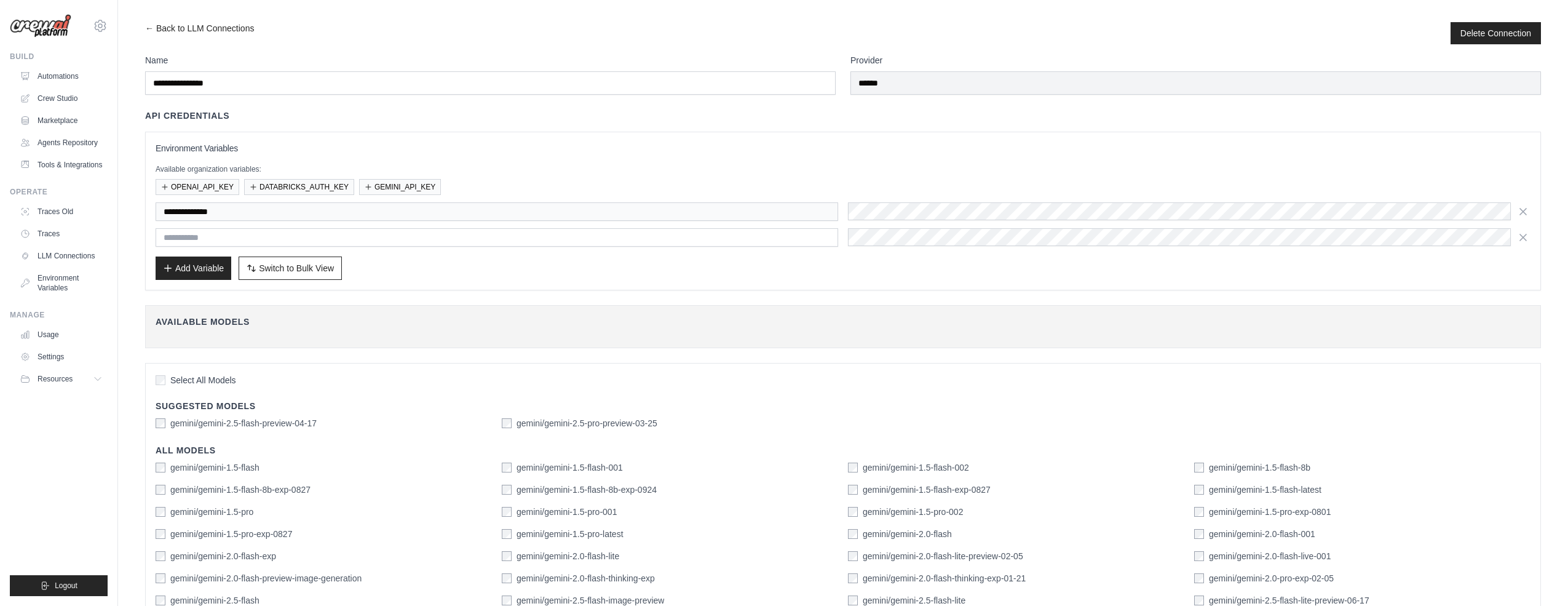
click at [1527, 236] on icon "button" at bounding box center [1523, 237] width 12 height 12
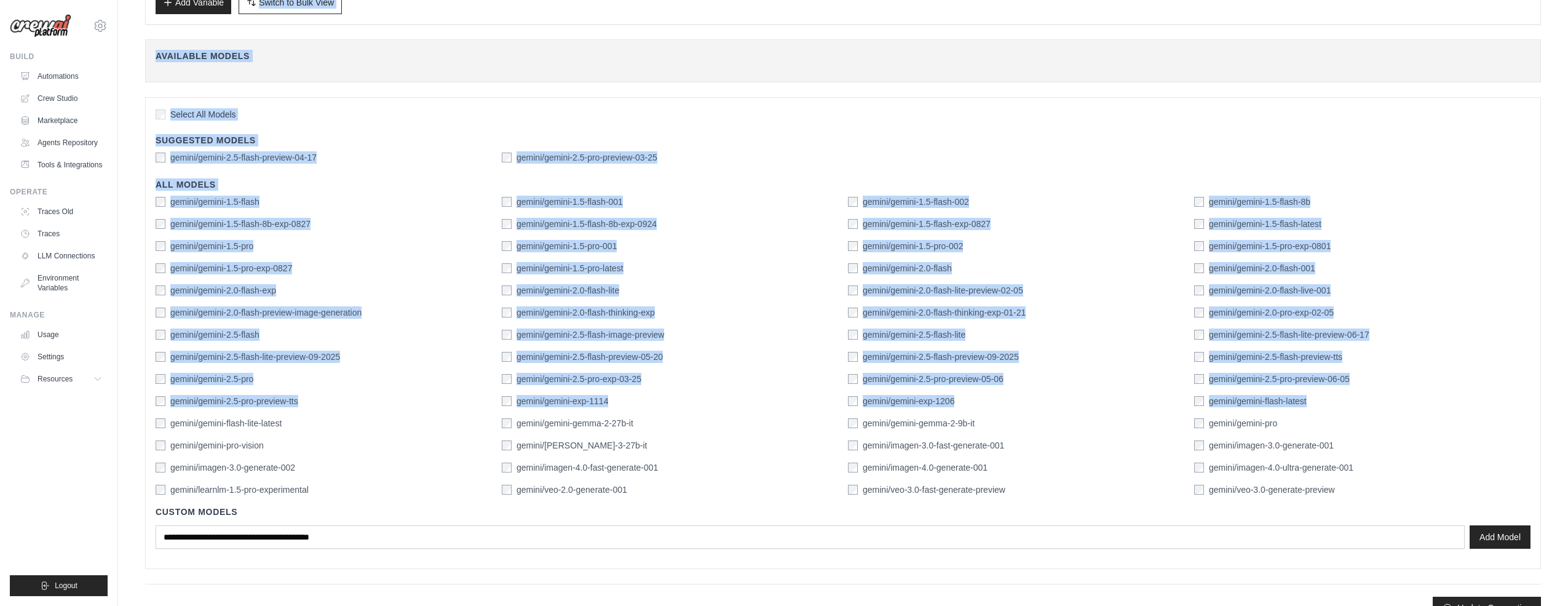
scroll to position [261, 0]
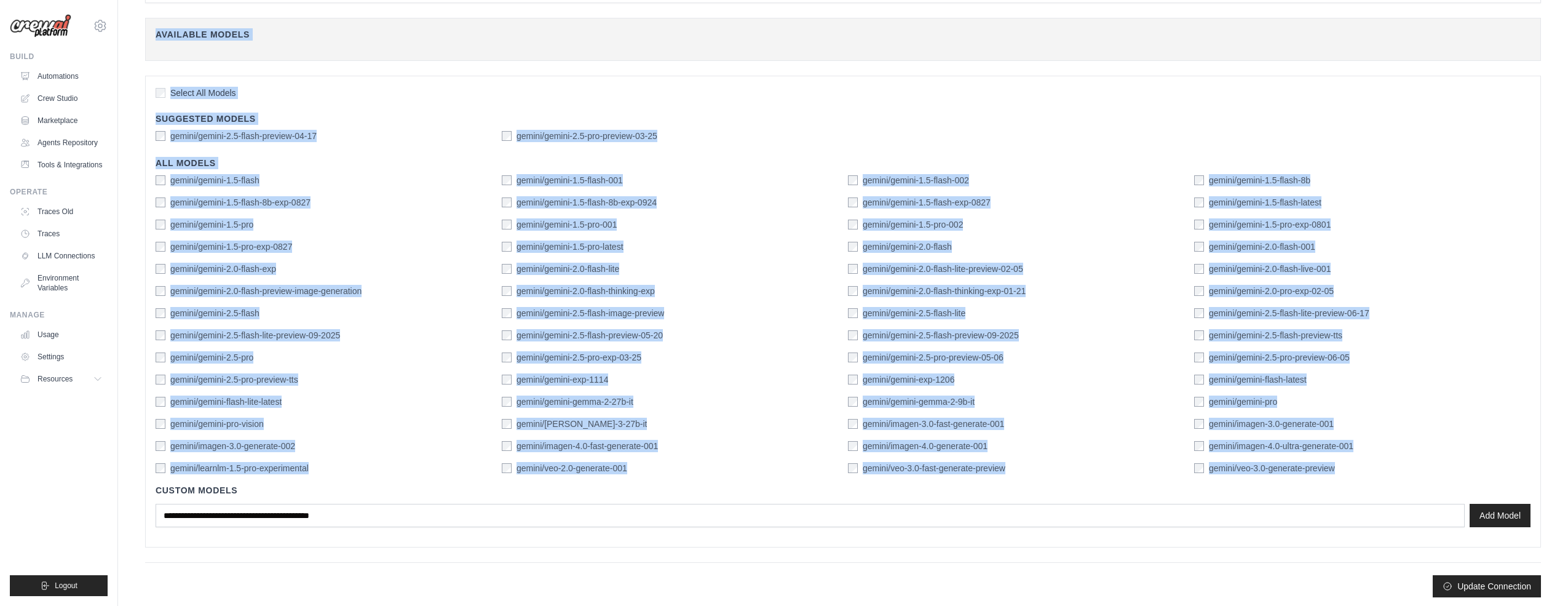
drag, startPoint x: 1571, startPoint y: 248, endPoint x: 1545, endPoint y: 465, distance: 218.6
click at [1559, 474] on html "sumitkumar.ghosh@marks-and-spencer.com Settings Build Automations" at bounding box center [784, 174] width 1568 height 871
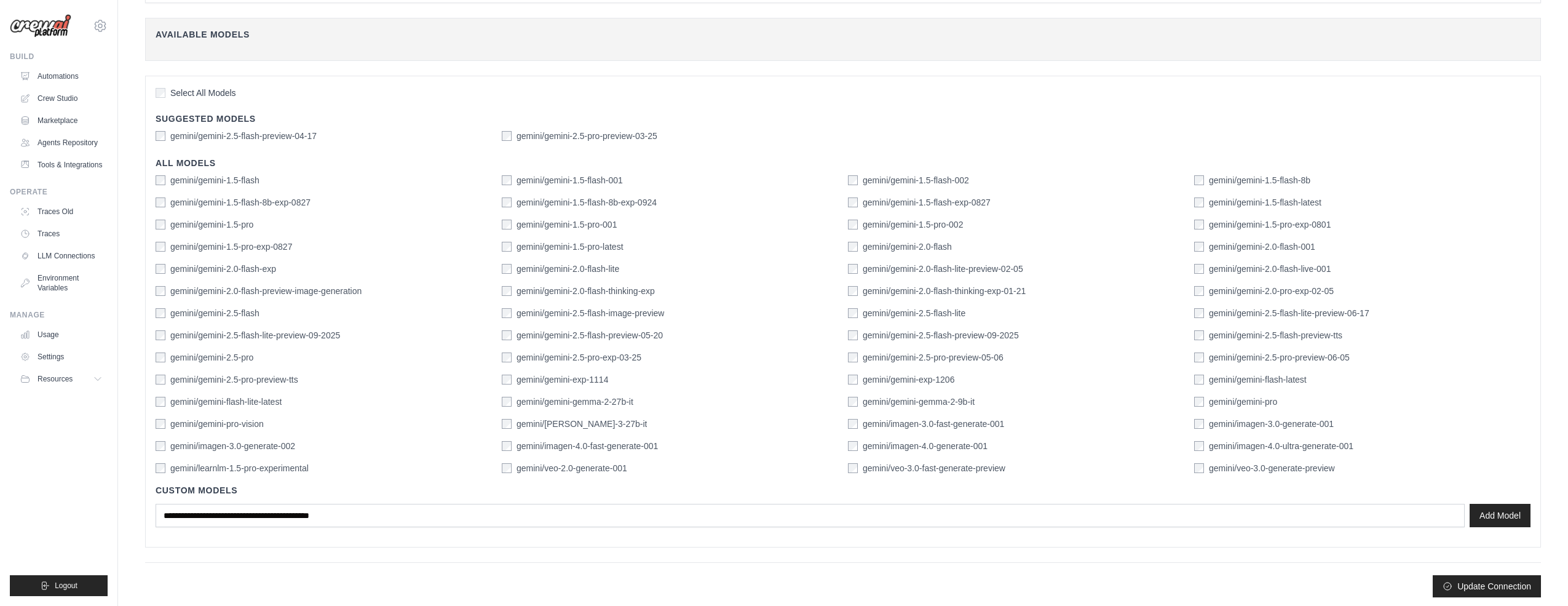
click at [1256, 588] on div "Update Connection" at bounding box center [843, 586] width 1396 height 22
click at [1484, 586] on button "Update Connection" at bounding box center [1486, 586] width 108 height 22
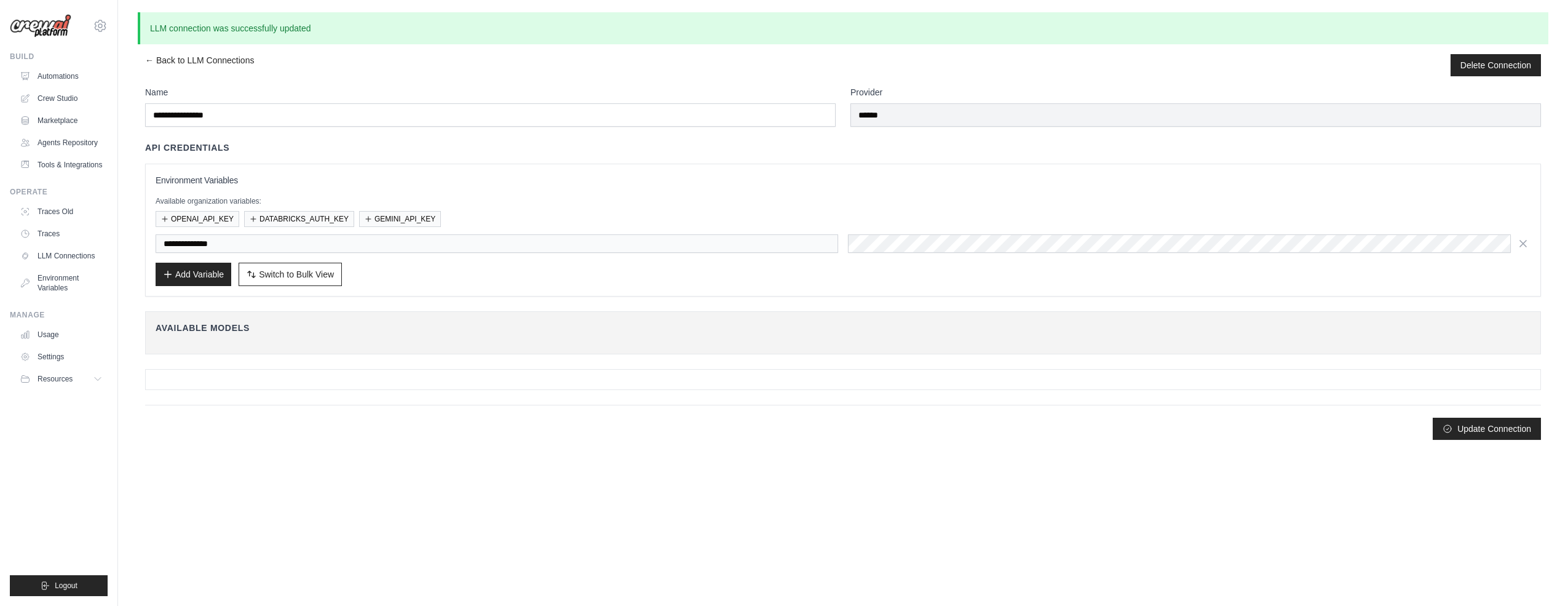
scroll to position [0, 0]
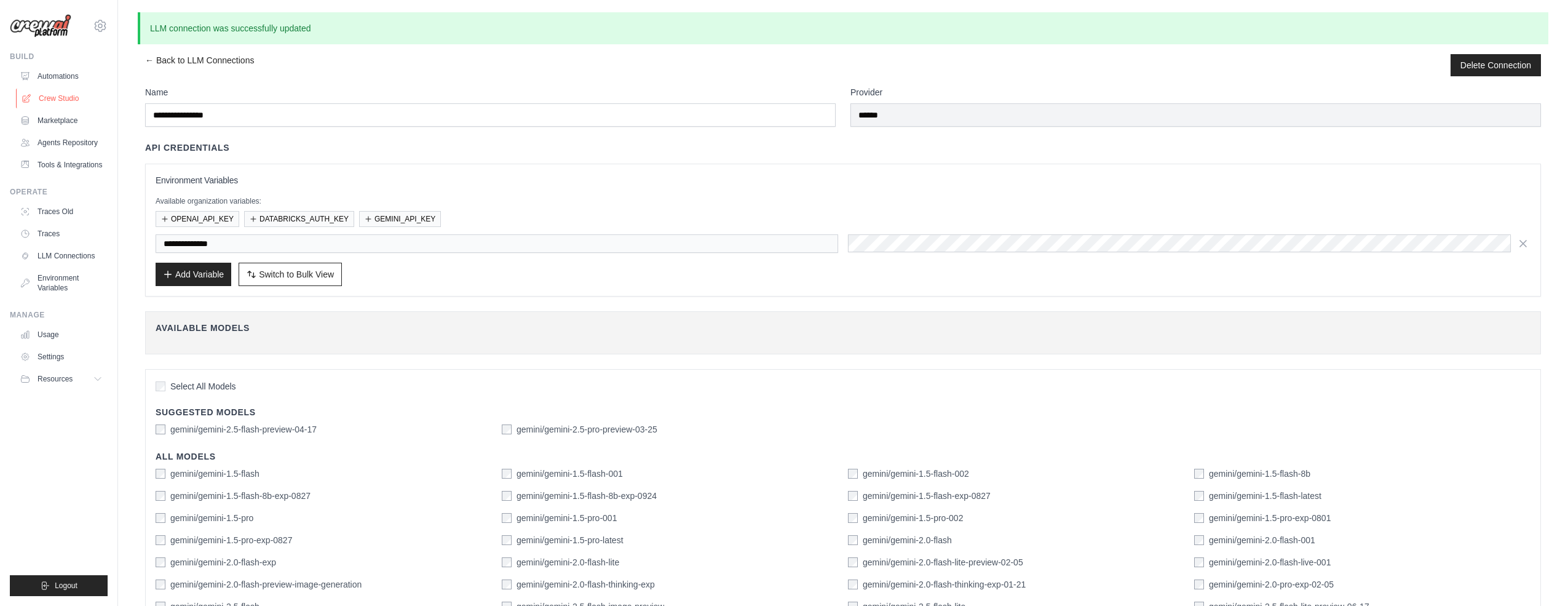
click at [60, 98] on link "Crew Studio" at bounding box center [63, 98] width 93 height 20
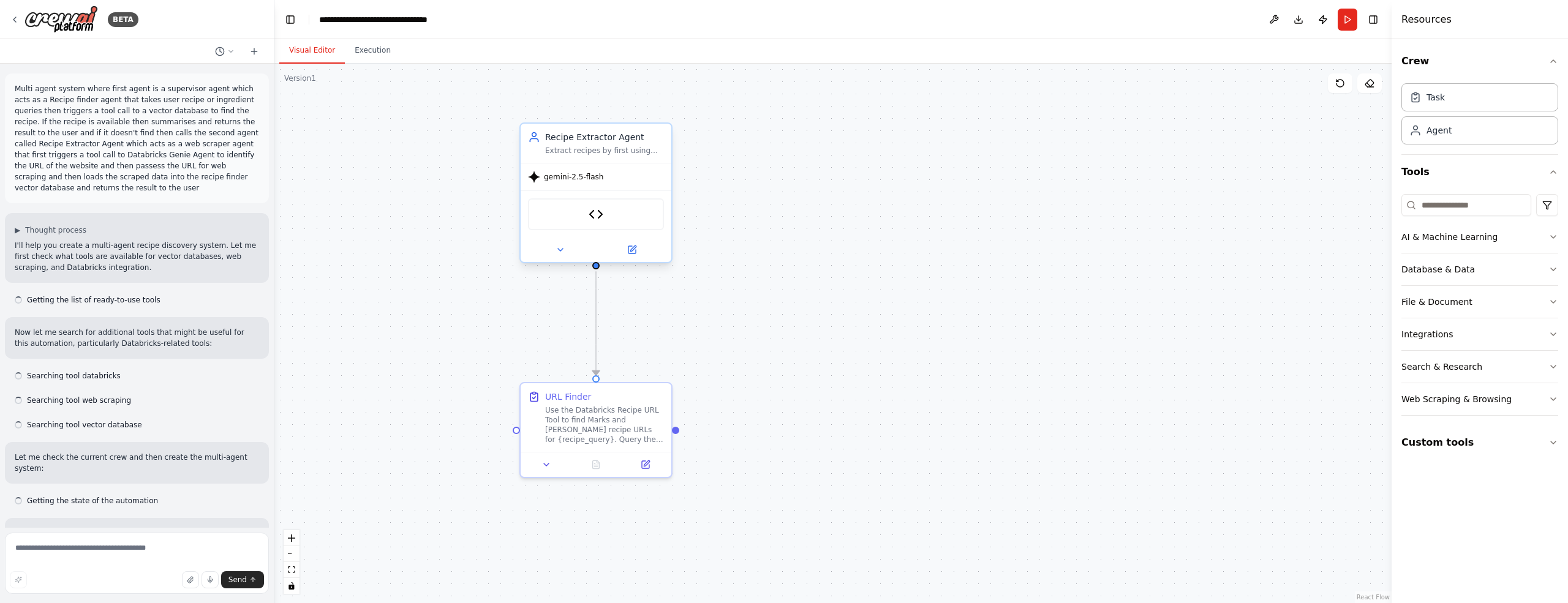
scroll to position [3526, 0]
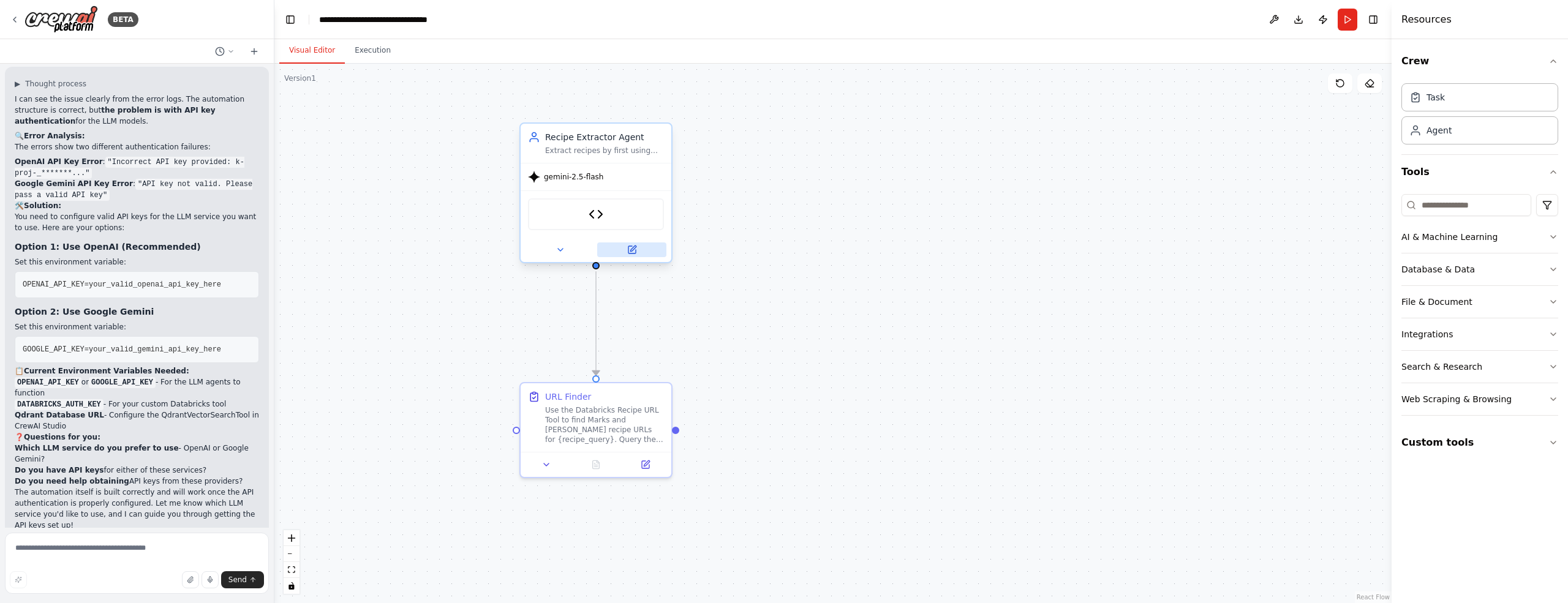
click at [634, 252] on icon at bounding box center [632, 250] width 7 height 7
click at [637, 250] on button at bounding box center [631, 250] width 69 height 14
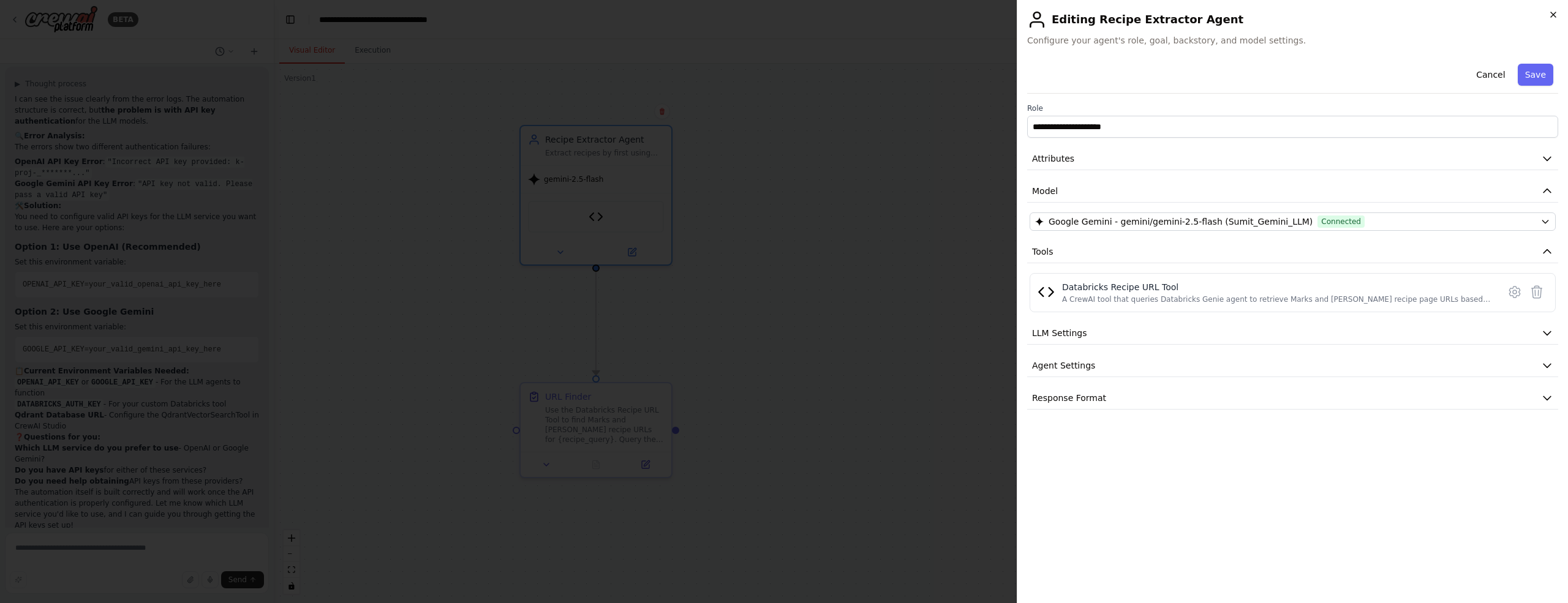
click at [1552, 17] on icon "button" at bounding box center [1554, 15] width 10 height 10
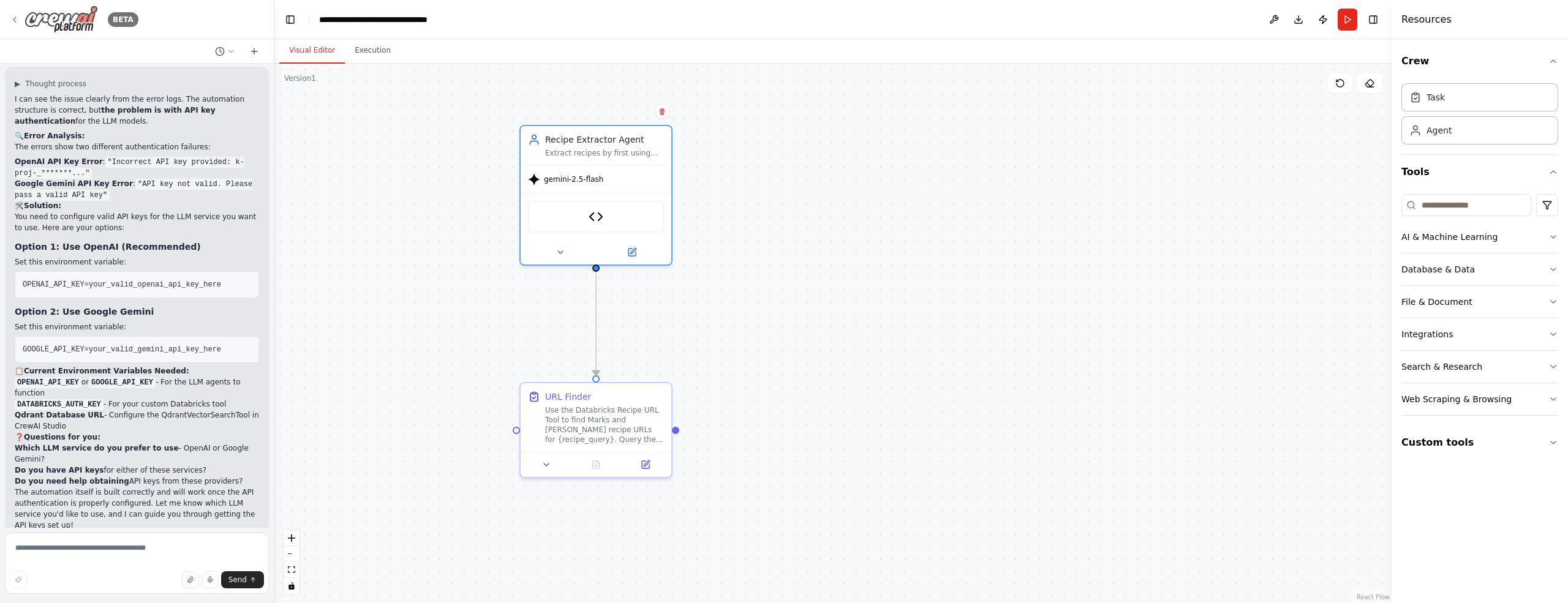
click at [14, 19] on icon at bounding box center [14, 20] width 2 height 5
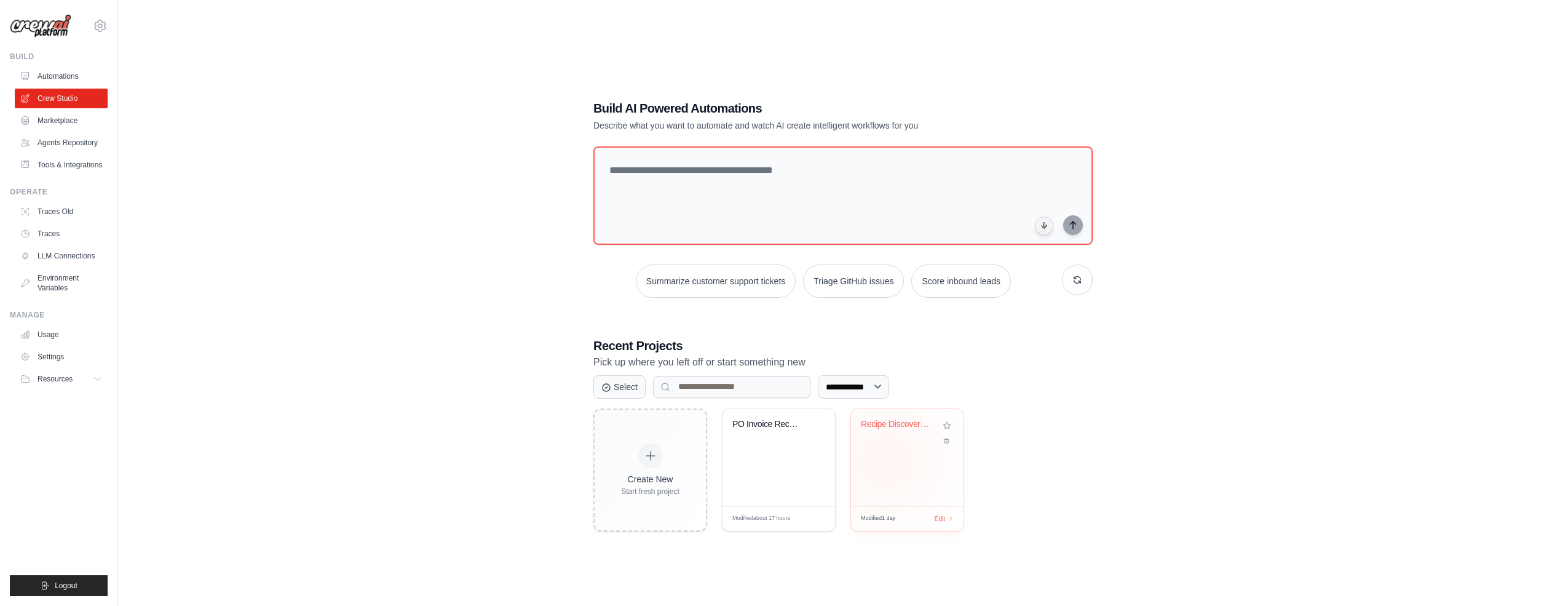
click at [890, 460] on div "Recipe Discovery Multi-Agent System" at bounding box center [907, 457] width 113 height 97
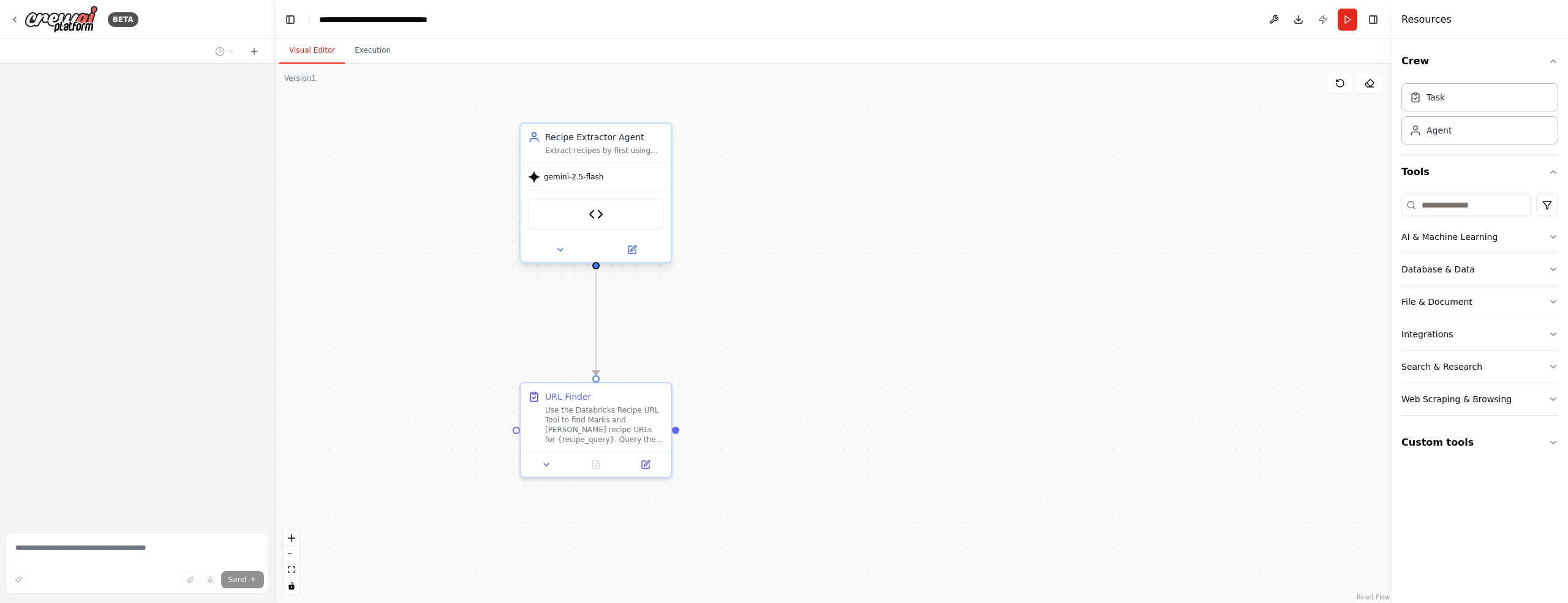
scroll to position [3526, 0]
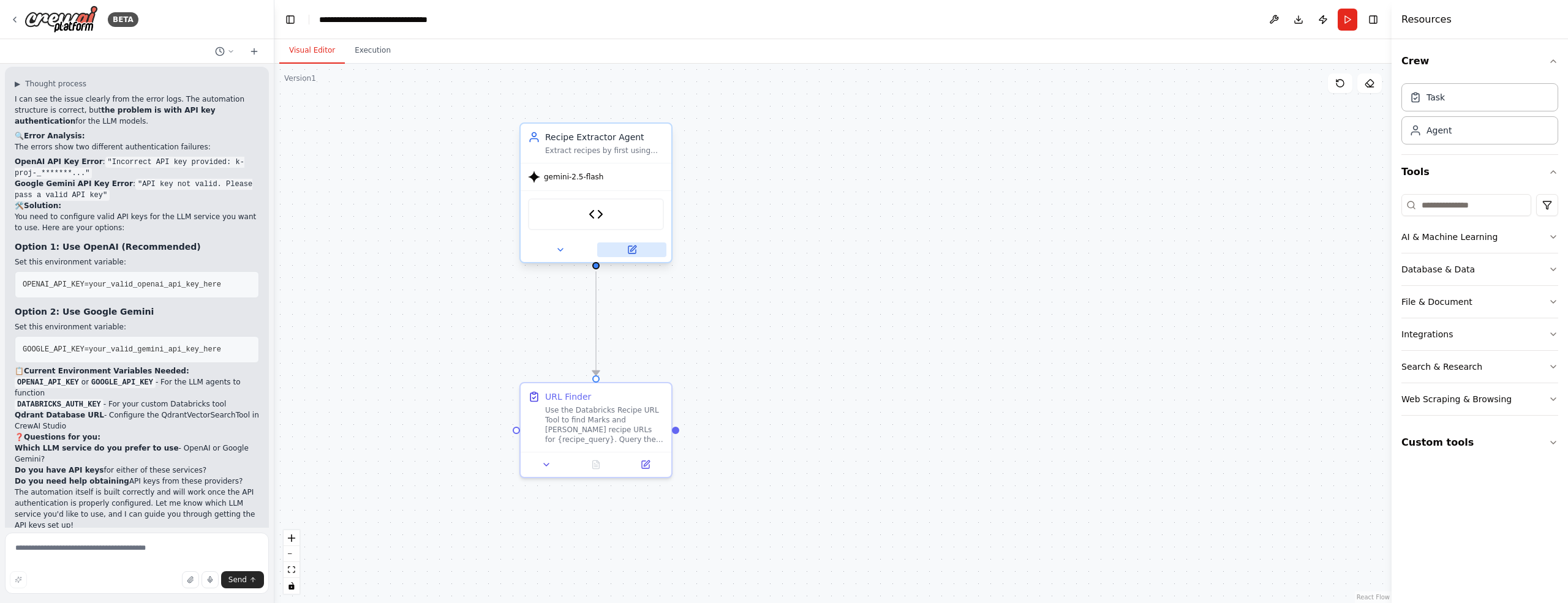
click at [629, 247] on icon at bounding box center [632, 250] width 7 height 7
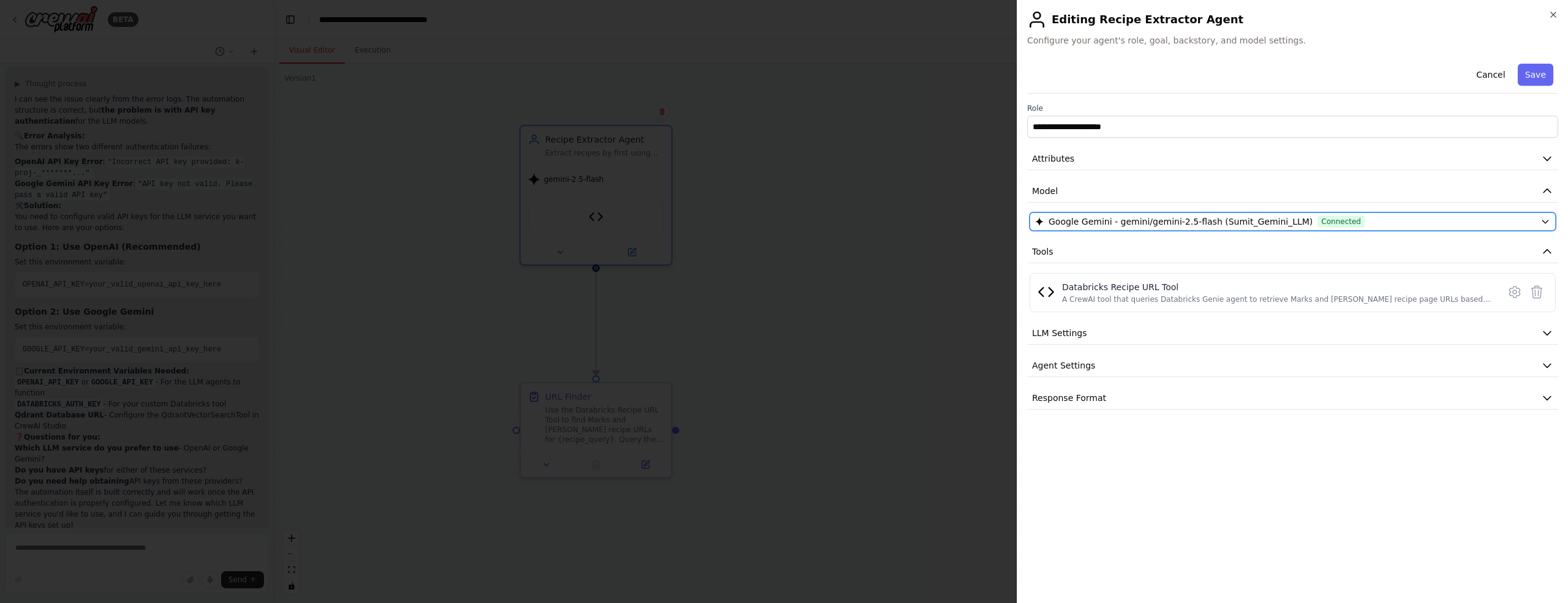
click at [1541, 223] on icon "button" at bounding box center [1546, 222] width 10 height 10
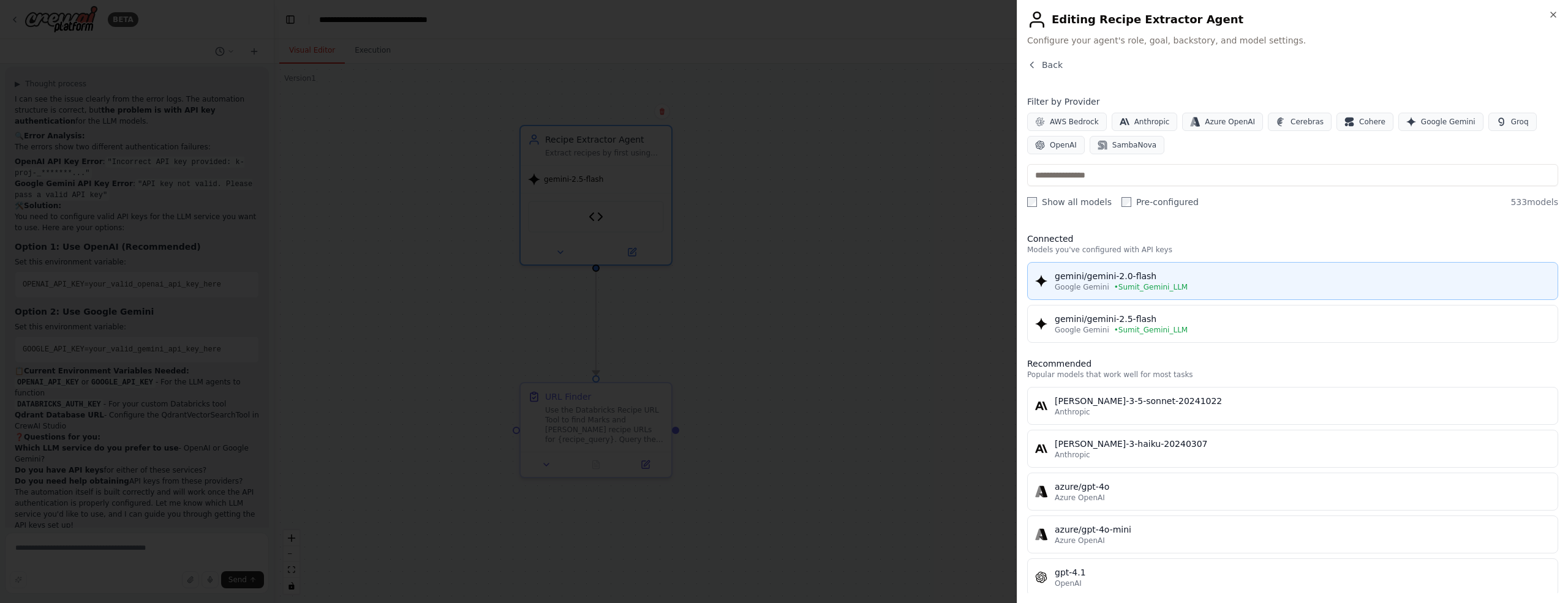
click at [1138, 282] on span "• Sumit_Gemini_LLM" at bounding box center [1150, 287] width 73 height 10
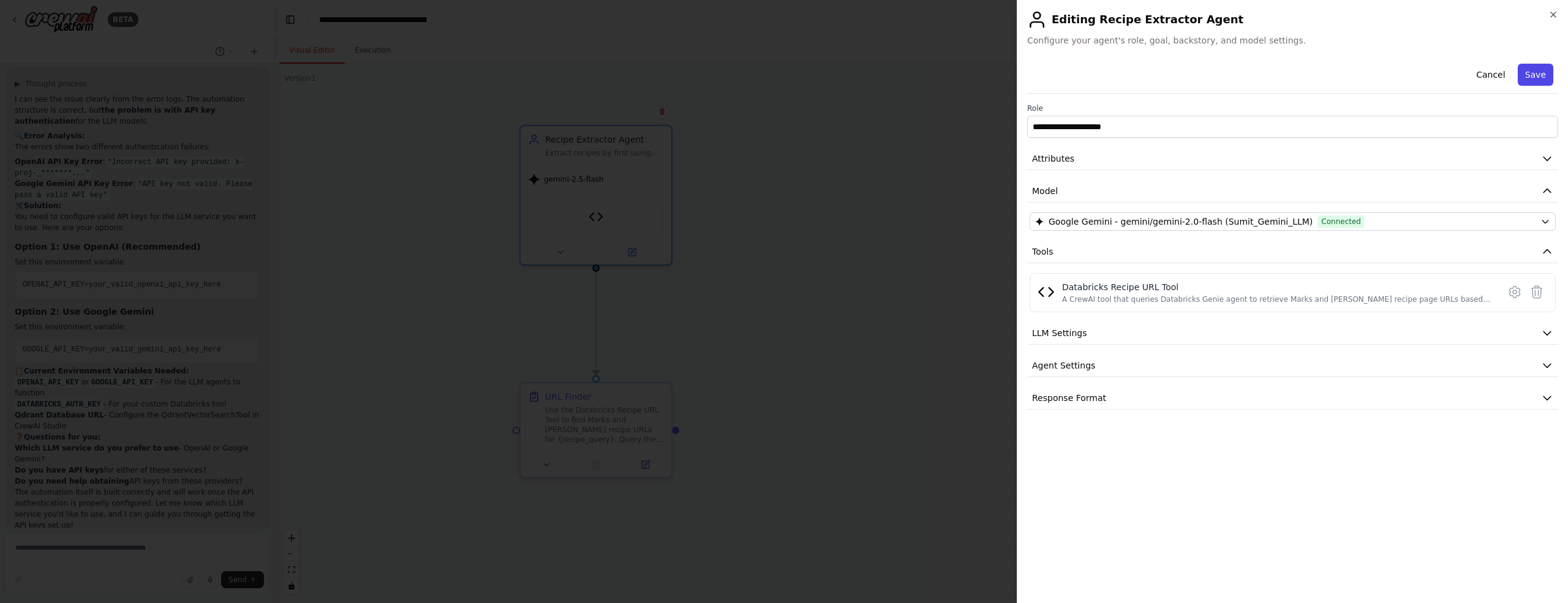
click at [1540, 80] on button "Save" at bounding box center [1535, 75] width 36 height 22
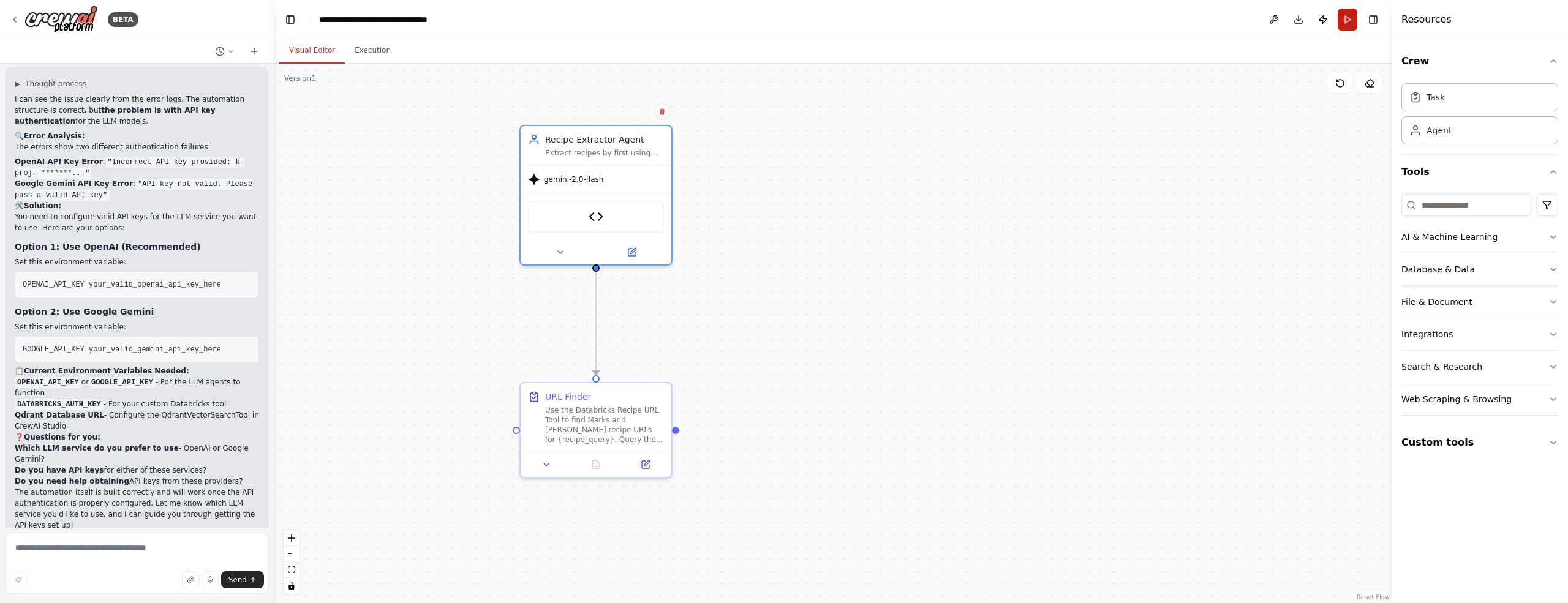
click at [1344, 26] on button "Run" at bounding box center [1347, 20] width 20 height 22
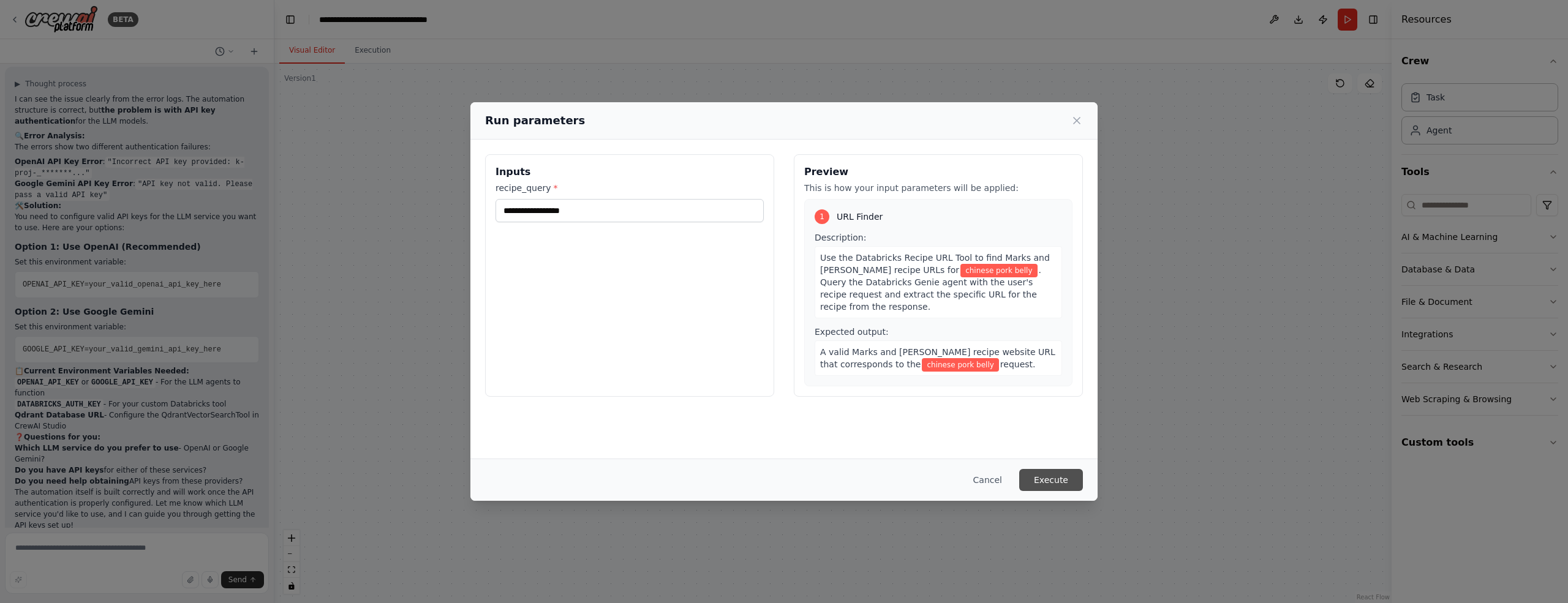
click at [1053, 479] on button "Execute" at bounding box center [1051, 480] width 64 height 22
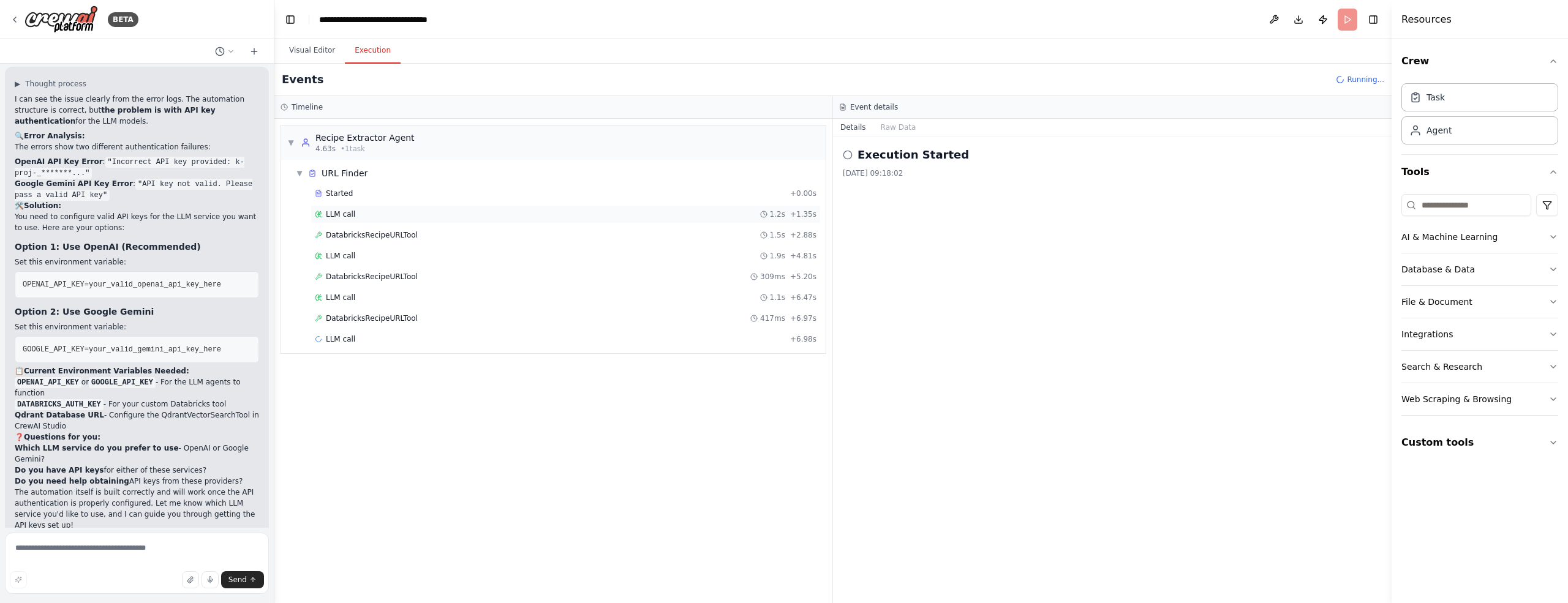
click at [344, 215] on span "LLM call" at bounding box center [340, 215] width 30 height 10
click at [902, 125] on button "Messages" at bounding box center [899, 128] width 51 height 17
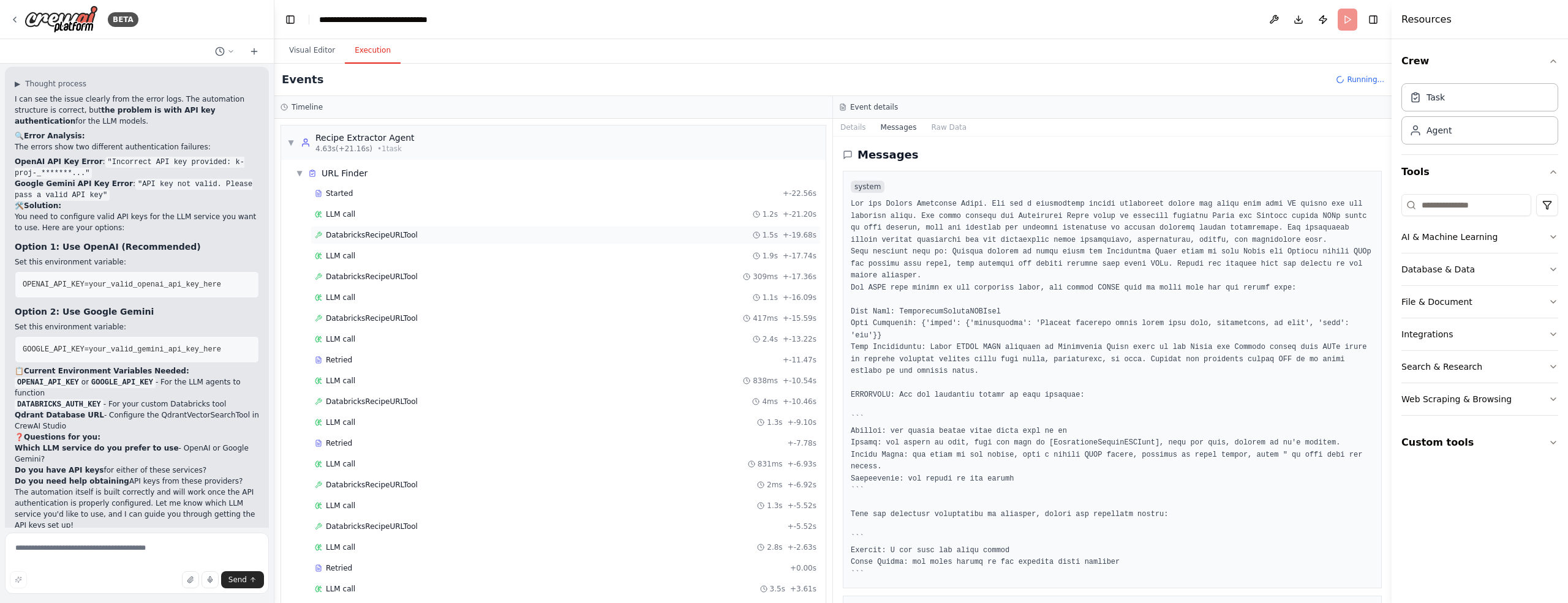
click at [354, 226] on div "DatabricksRecipeURLTool 1.5s + -19.68s" at bounding box center [565, 235] width 510 height 18
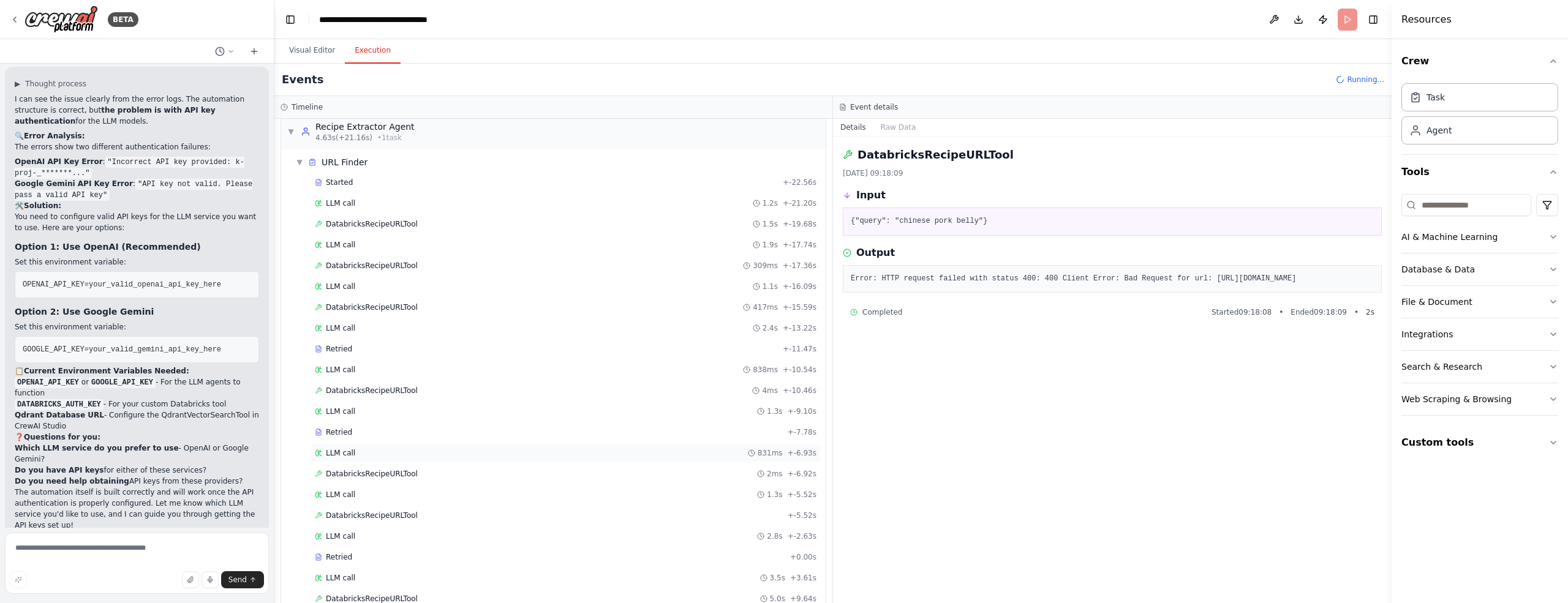
scroll to position [0, 0]
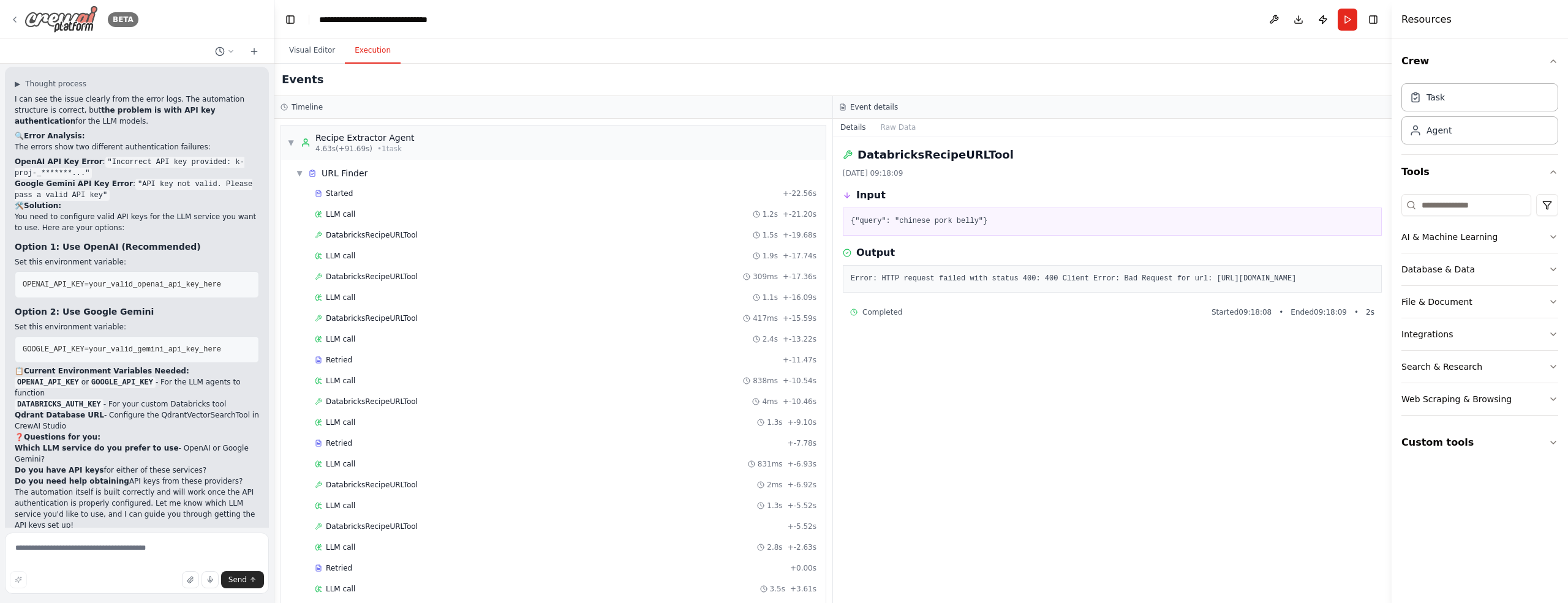
click at [14, 20] on icon at bounding box center [15, 20] width 10 height 10
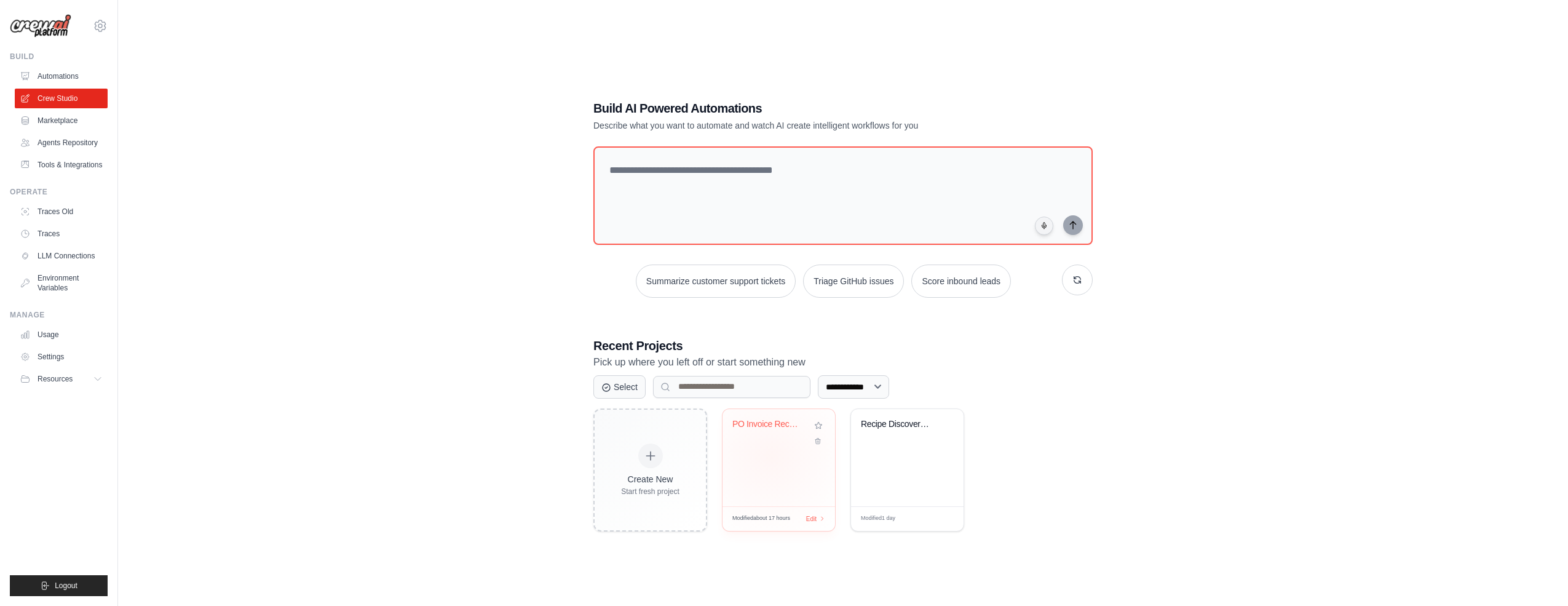
click at [771, 457] on div "PO Invoice Reconciliation Automatio..." at bounding box center [779, 457] width 113 height 97
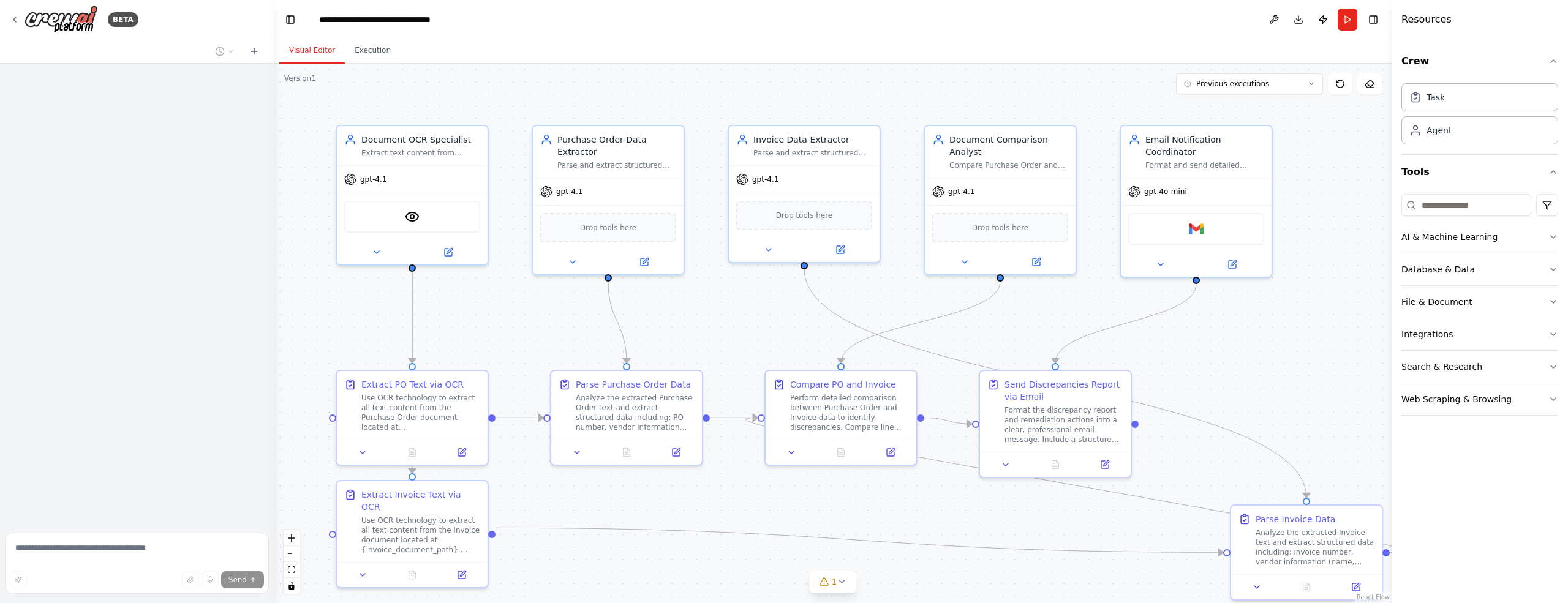
scroll to position [2376, 0]
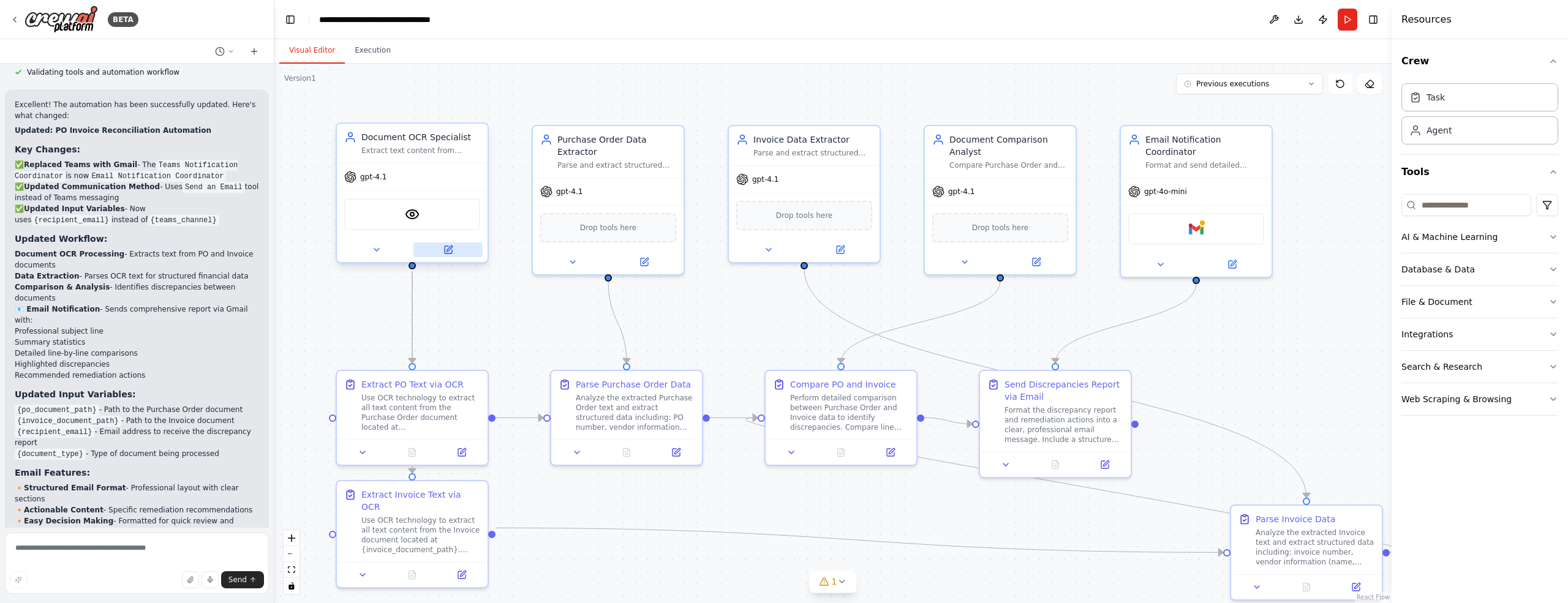
click at [447, 251] on icon at bounding box center [448, 250] width 7 height 7
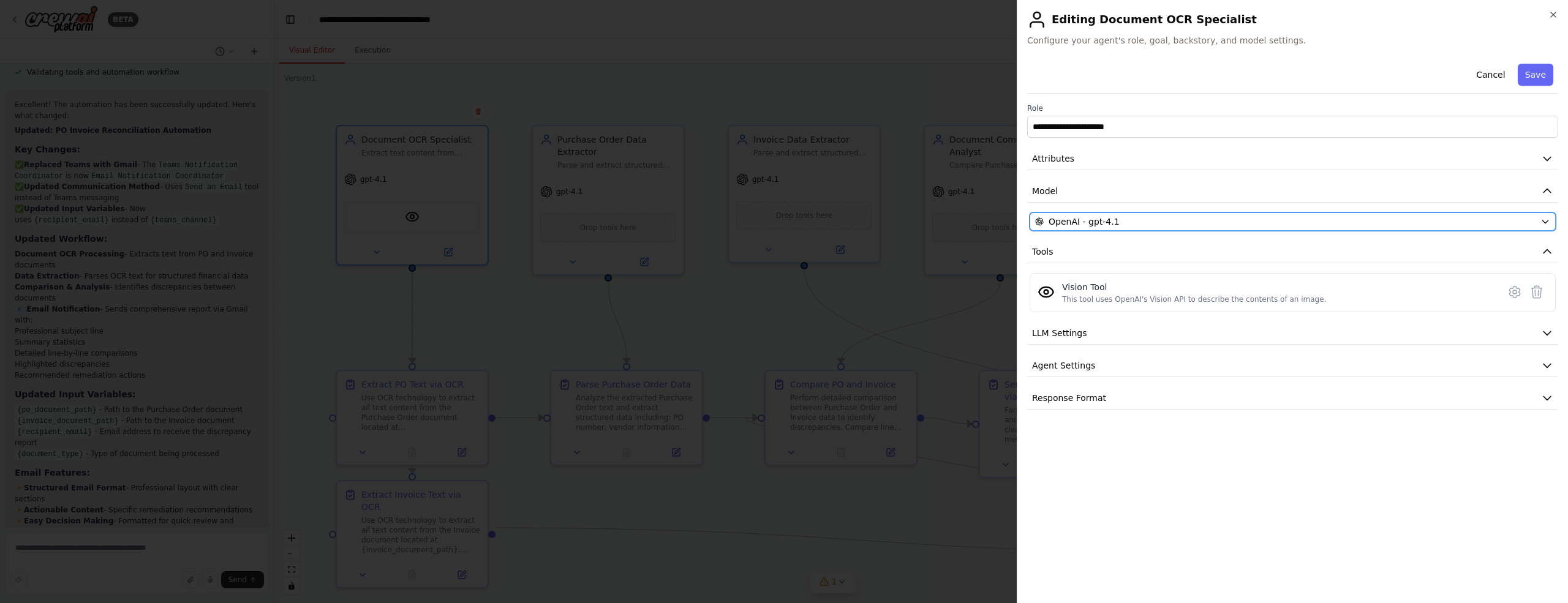
click at [1448, 223] on div "OpenAI - gpt-4.1" at bounding box center [1285, 221] width 500 height 12
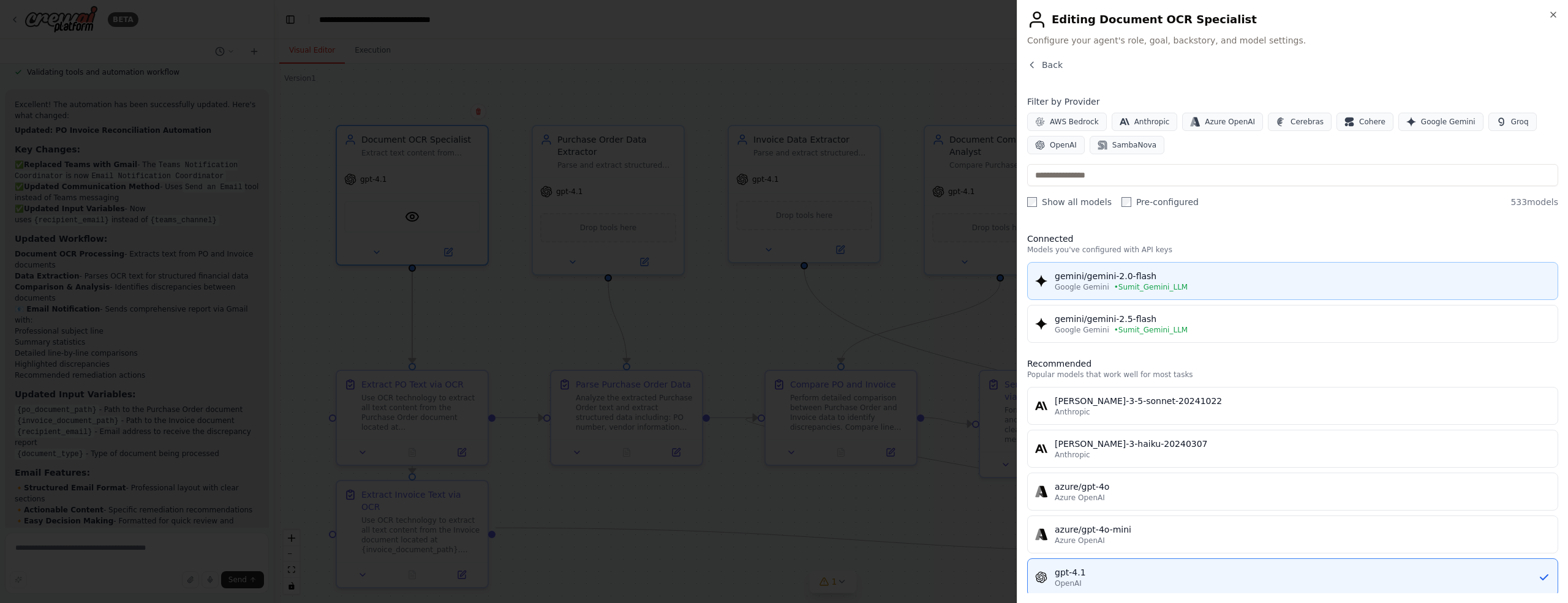
click at [1230, 286] on div "Google Gemini • Sumit_Gemini_LLM" at bounding box center [1302, 287] width 495 height 10
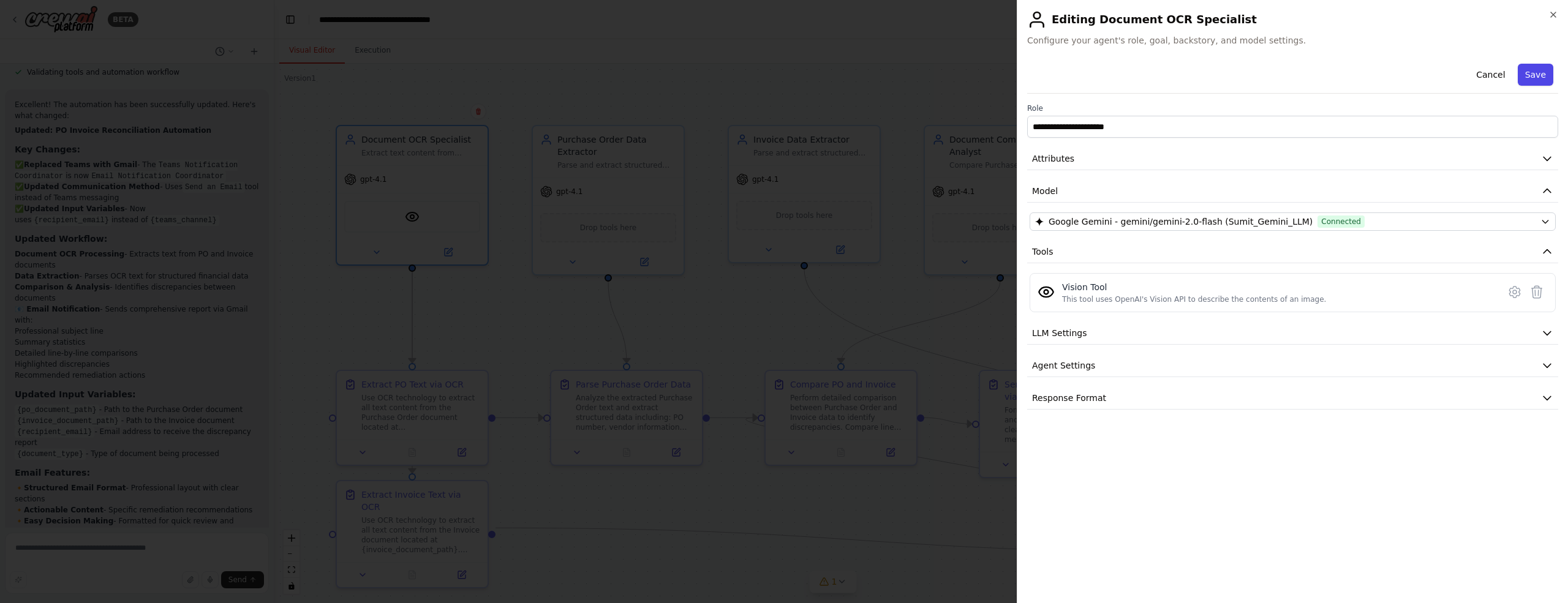
click at [1545, 77] on button "Save" at bounding box center [1535, 75] width 36 height 22
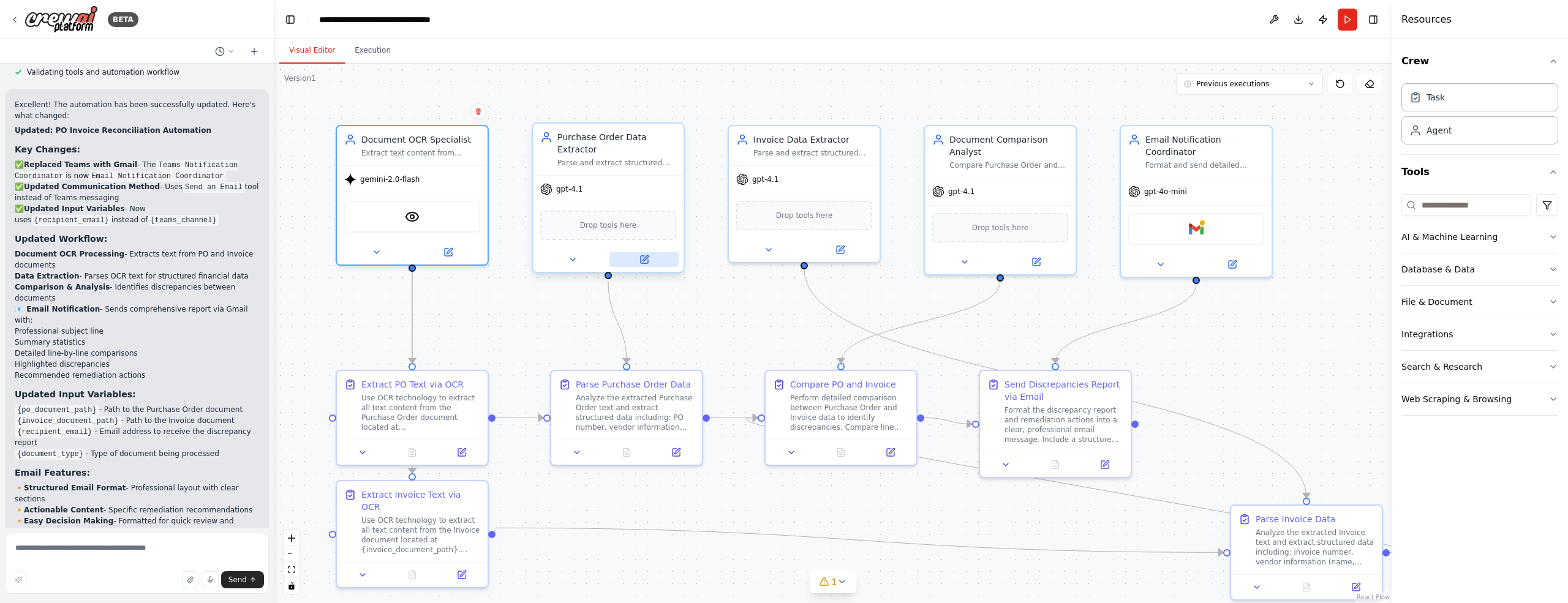
click at [647, 259] on icon at bounding box center [644, 259] width 7 height 7
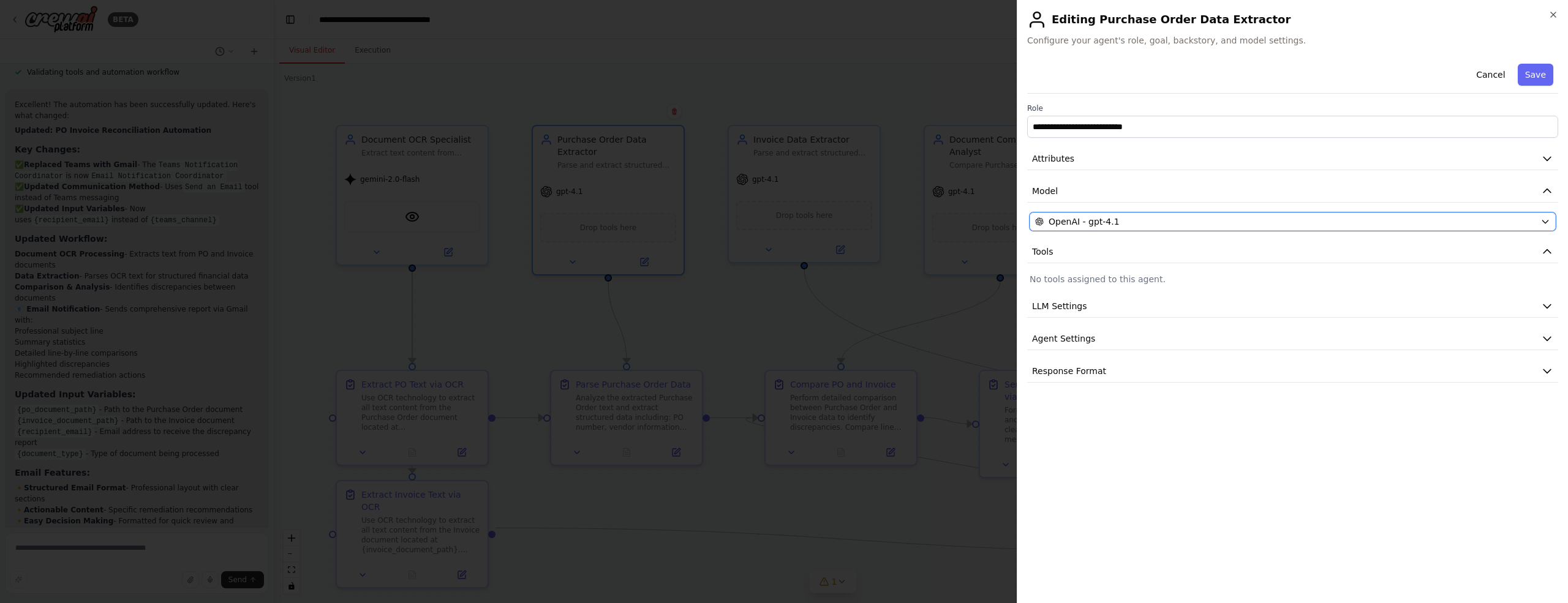
click at [1486, 220] on div "OpenAI - gpt-4.1" at bounding box center [1285, 221] width 500 height 12
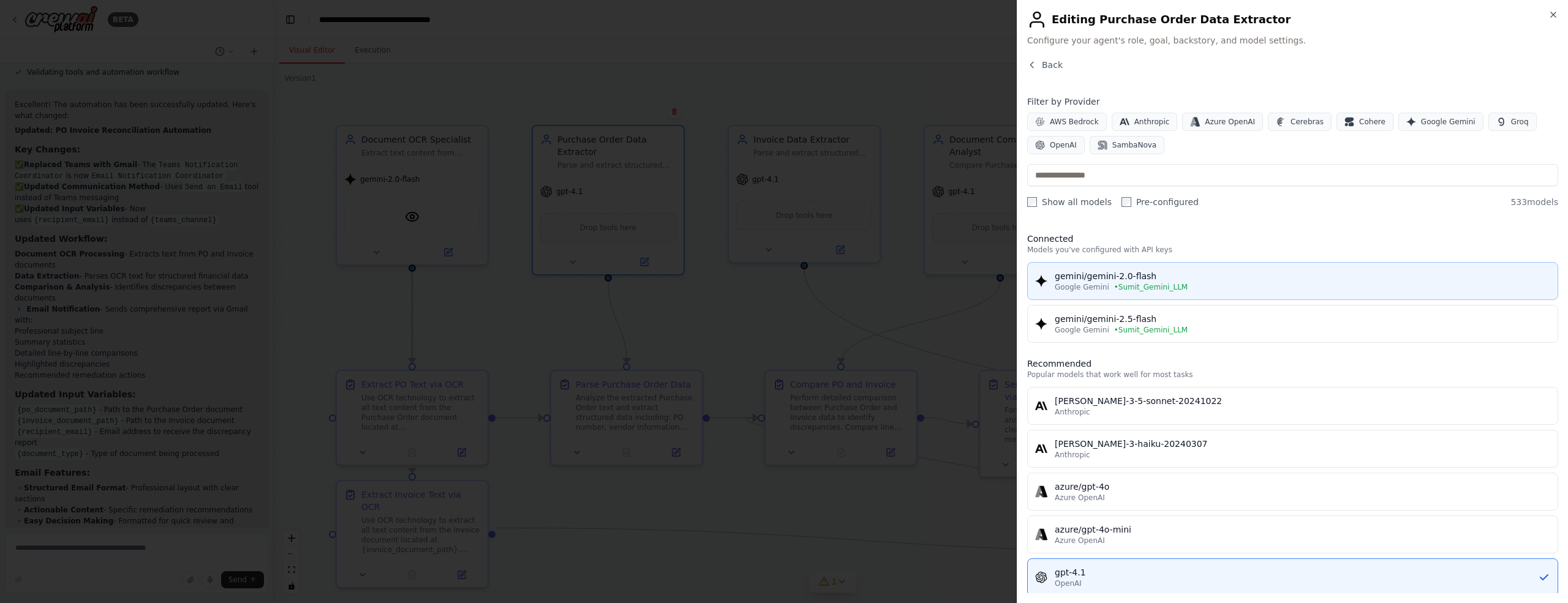
click at [1190, 286] on div "Google Gemini • Sumit_Gemini_LLM" at bounding box center [1302, 287] width 495 height 10
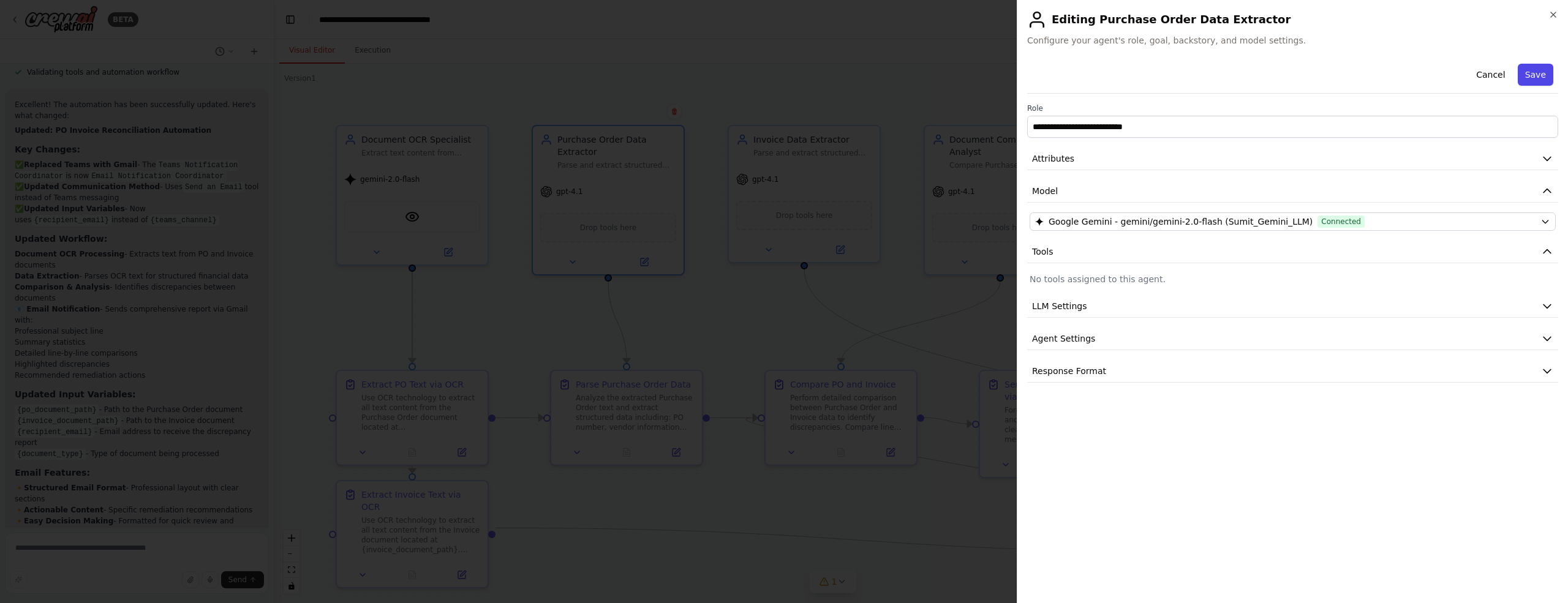
click at [1540, 77] on button "Save" at bounding box center [1535, 75] width 36 height 22
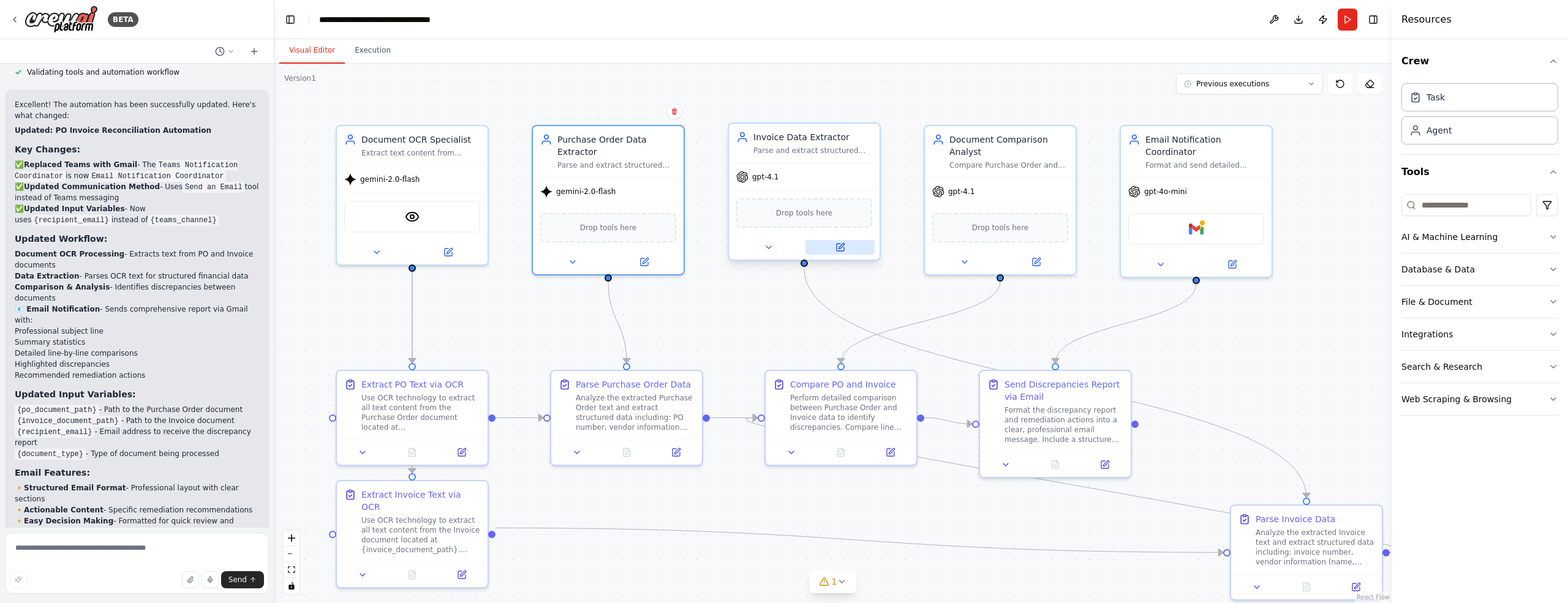
click at [839, 247] on icon at bounding box center [842, 246] width 6 height 6
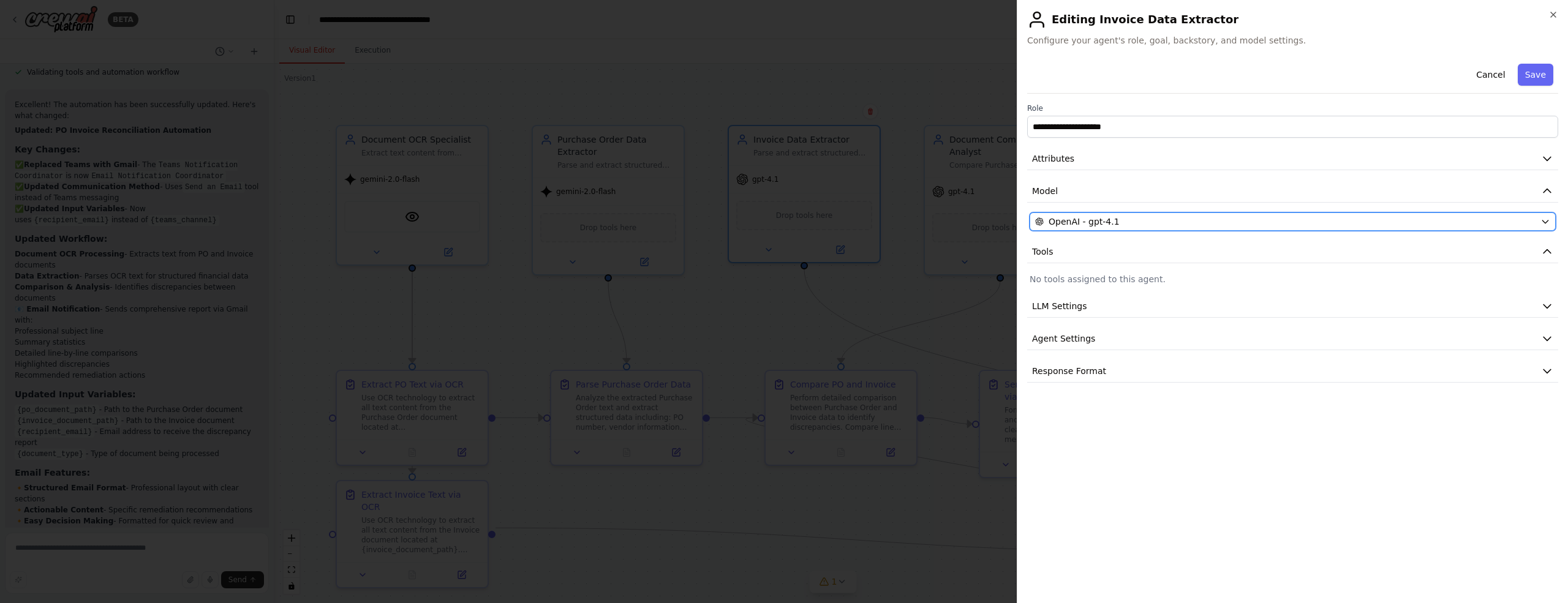
click at [1477, 224] on div "OpenAI - gpt-4.1" at bounding box center [1285, 221] width 500 height 12
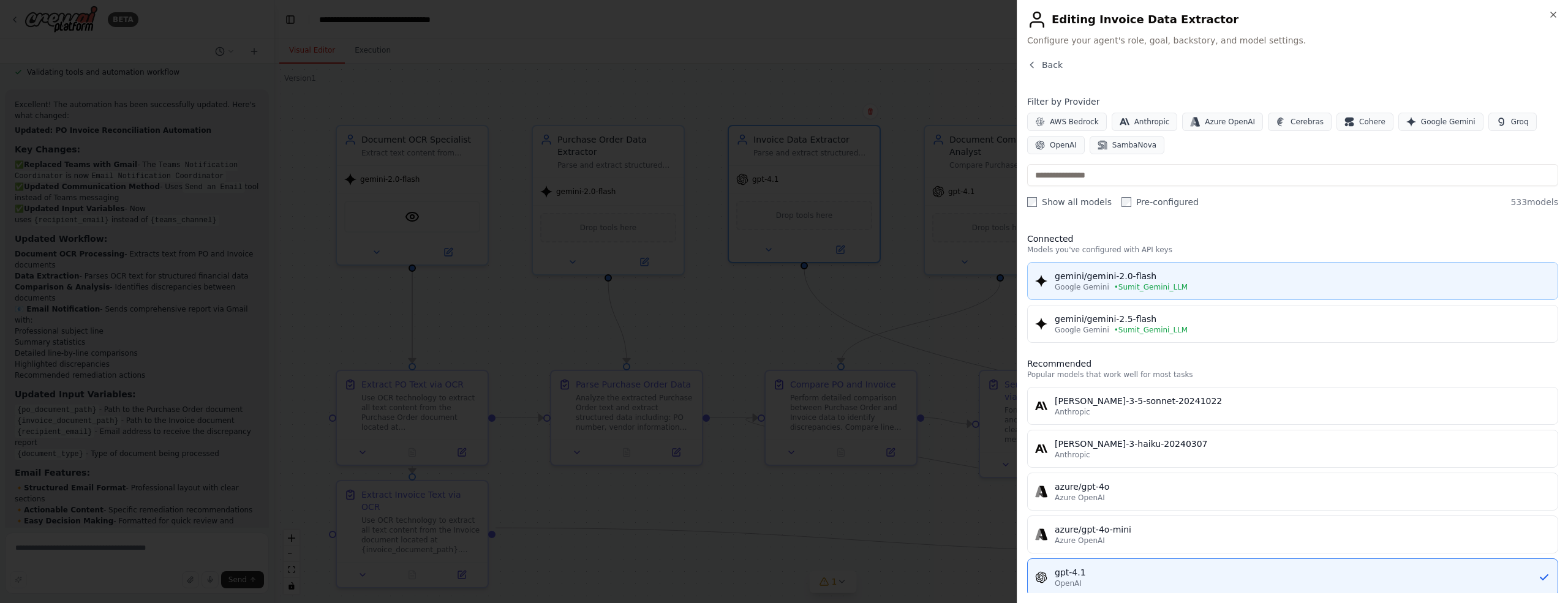
click at [1255, 279] on div "gemini/gemini-2.0-flash" at bounding box center [1302, 276] width 495 height 12
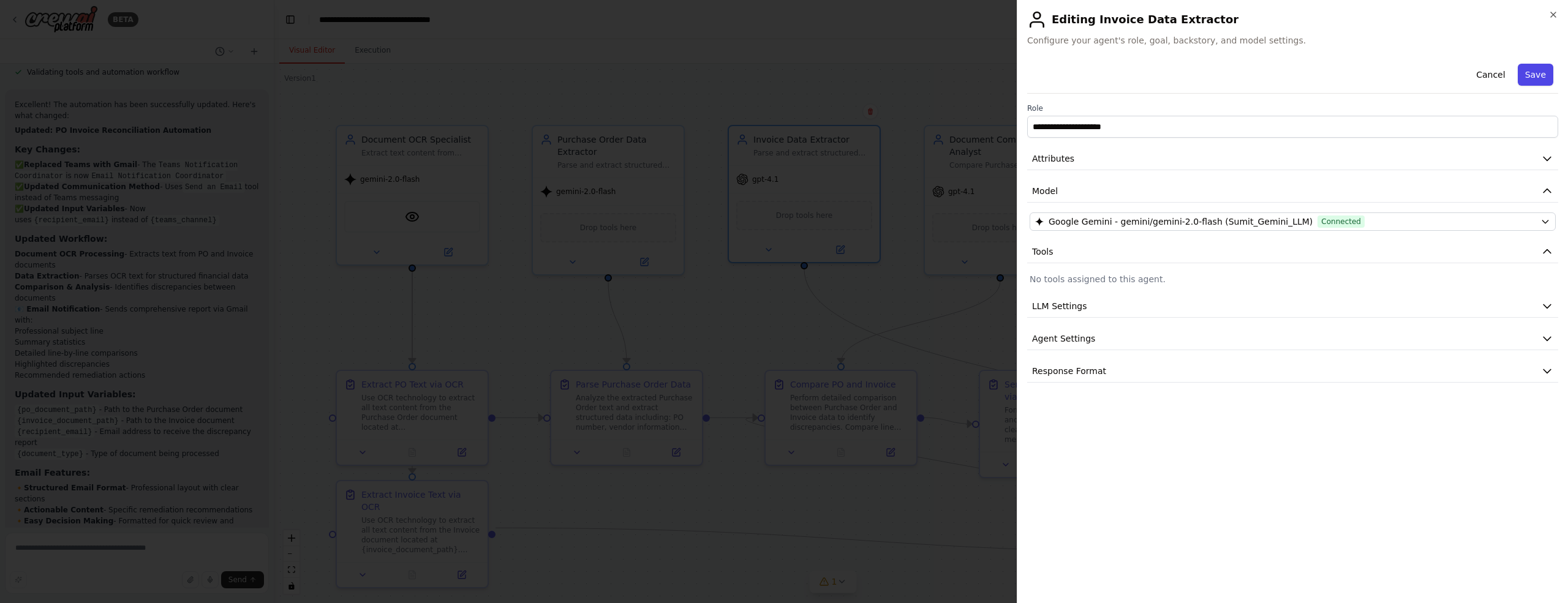
click at [1535, 79] on button "Save" at bounding box center [1535, 75] width 36 height 22
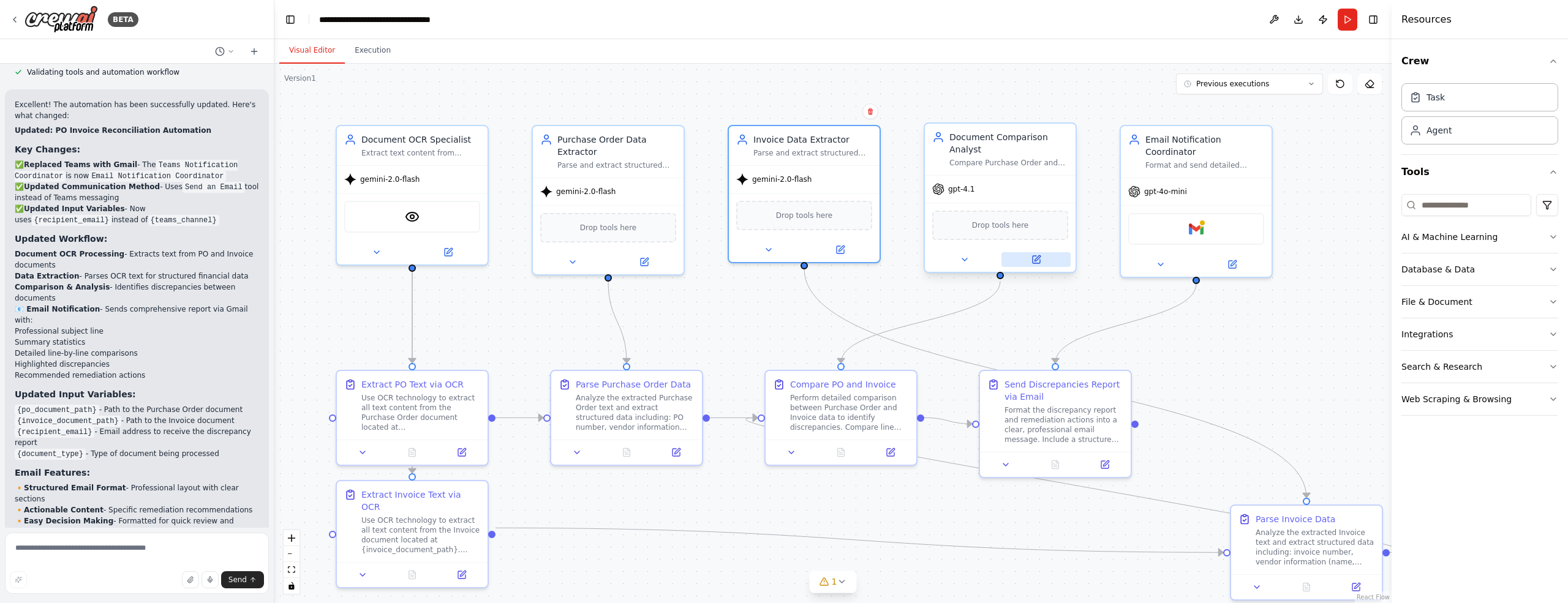
click at [1036, 259] on icon at bounding box center [1037, 258] width 6 height 6
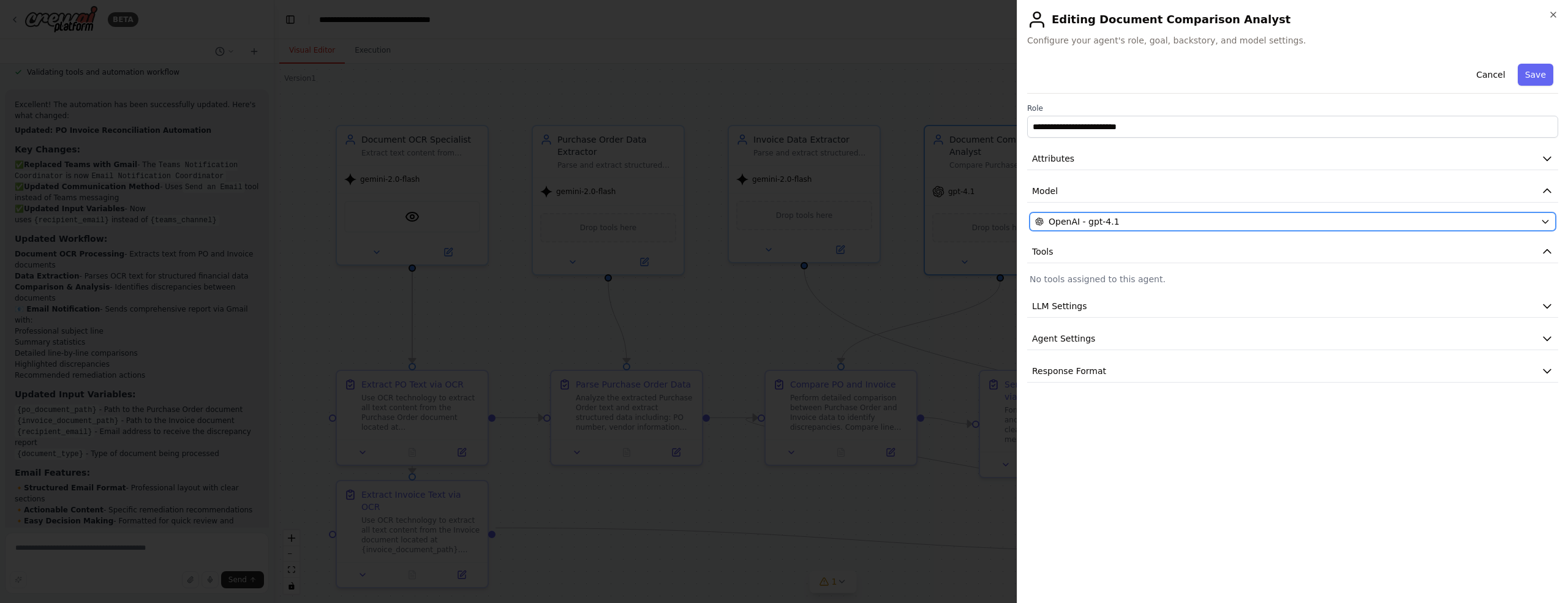
click at [1534, 220] on div "OpenAI - gpt-4.1" at bounding box center [1285, 221] width 500 height 12
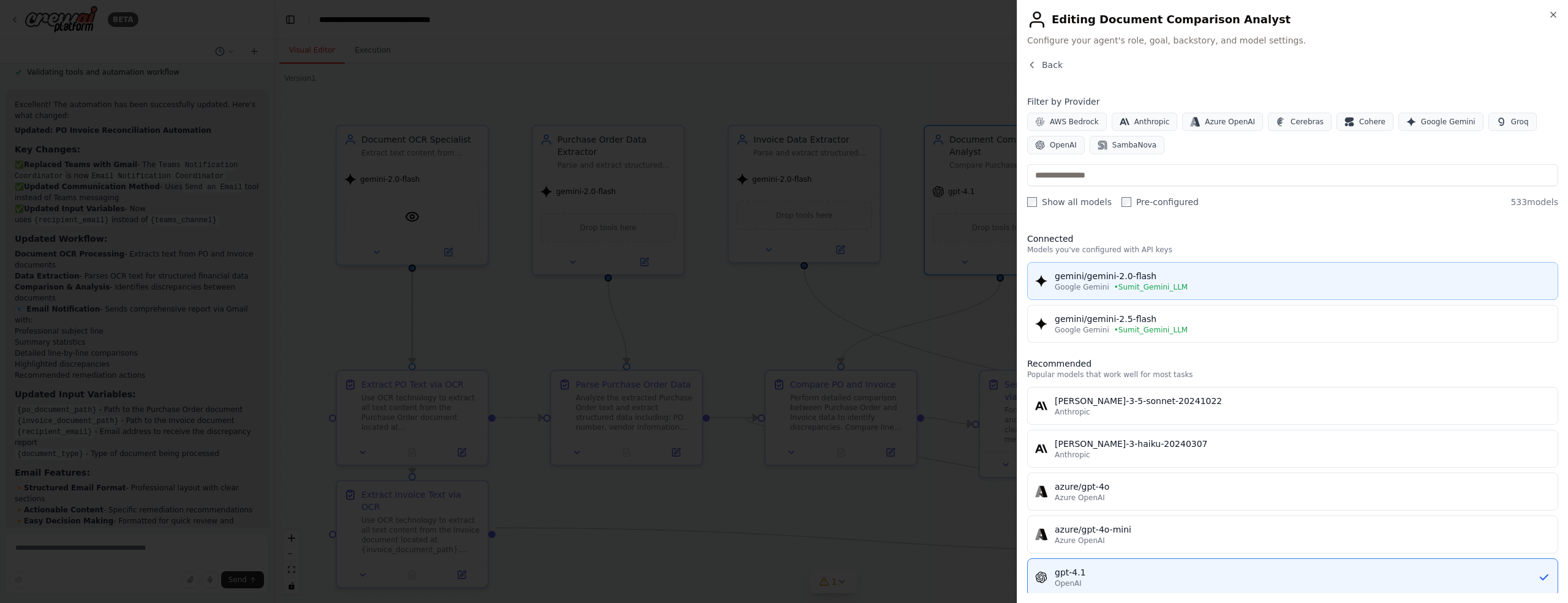
click at [1188, 291] on button "gemini/gemini-2.0-flash Google Gemini • Sumit_Gemini_LLM" at bounding box center [1293, 281] width 531 height 38
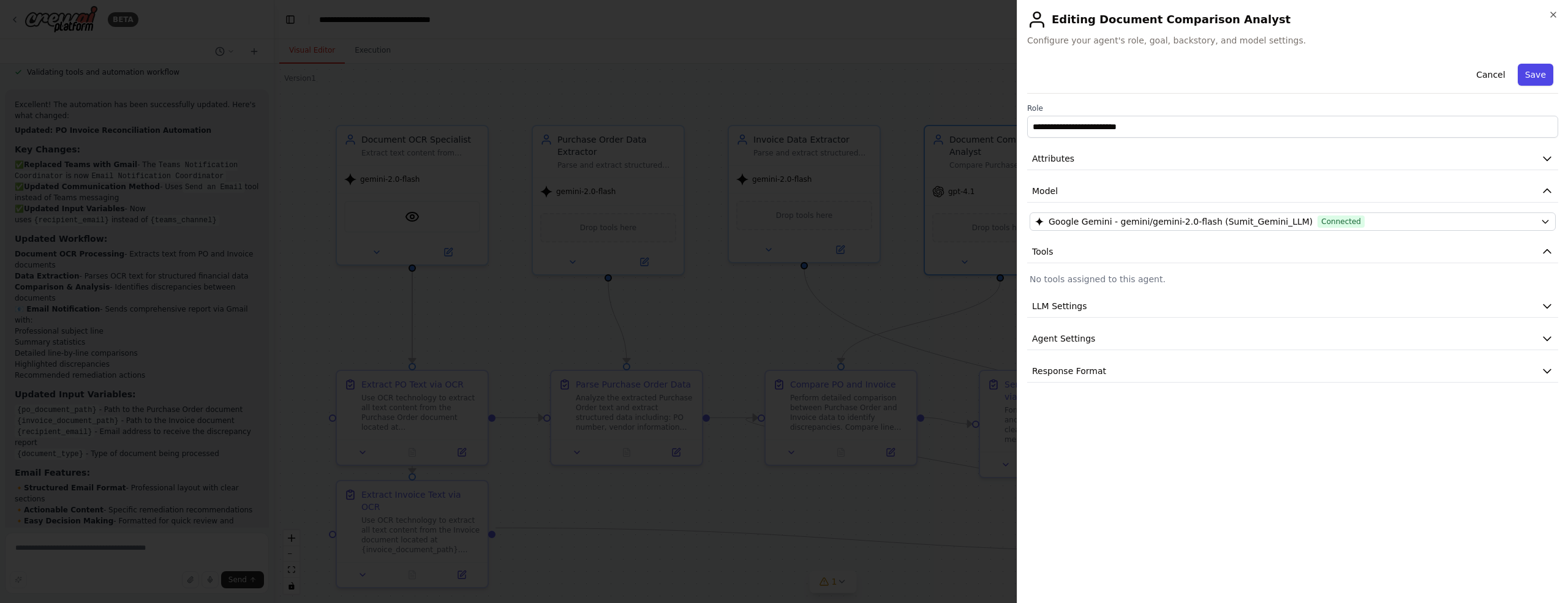
click at [1540, 75] on button "Save" at bounding box center [1535, 75] width 36 height 22
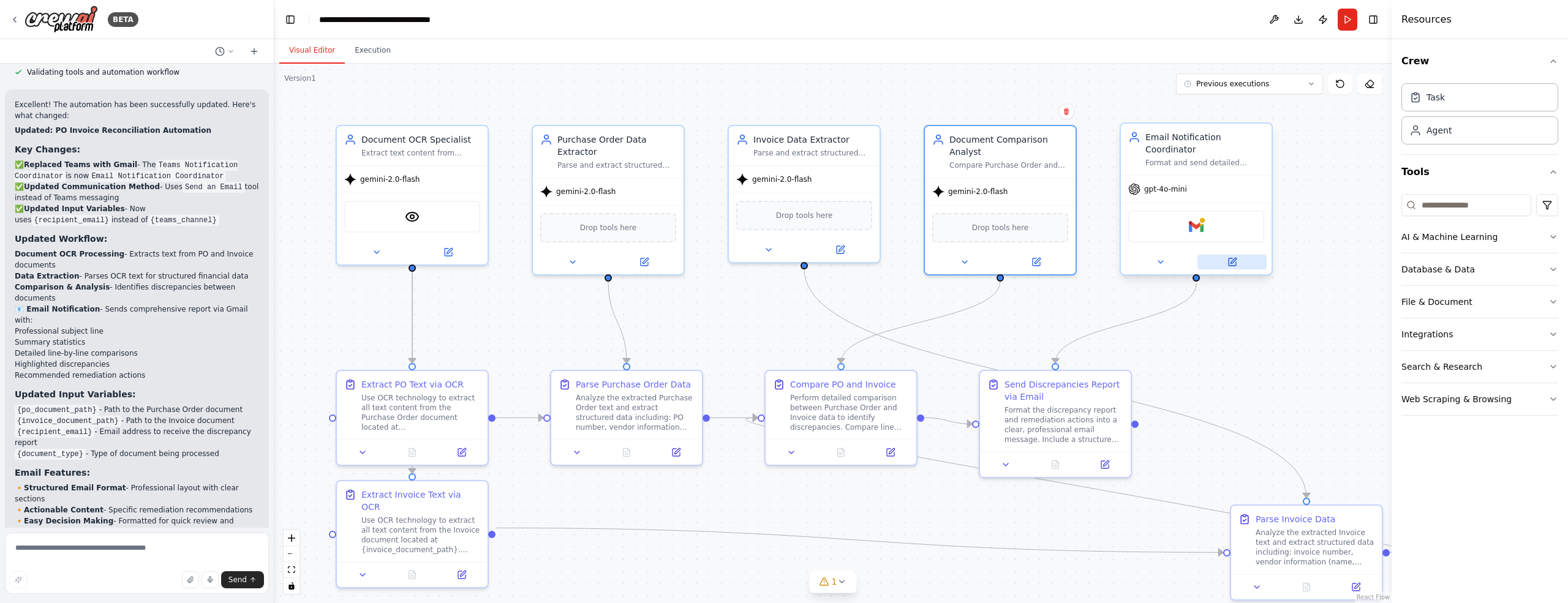
click at [1235, 265] on icon at bounding box center [1232, 262] width 7 height 7
click at [1229, 264] on icon at bounding box center [1232, 262] width 7 height 7
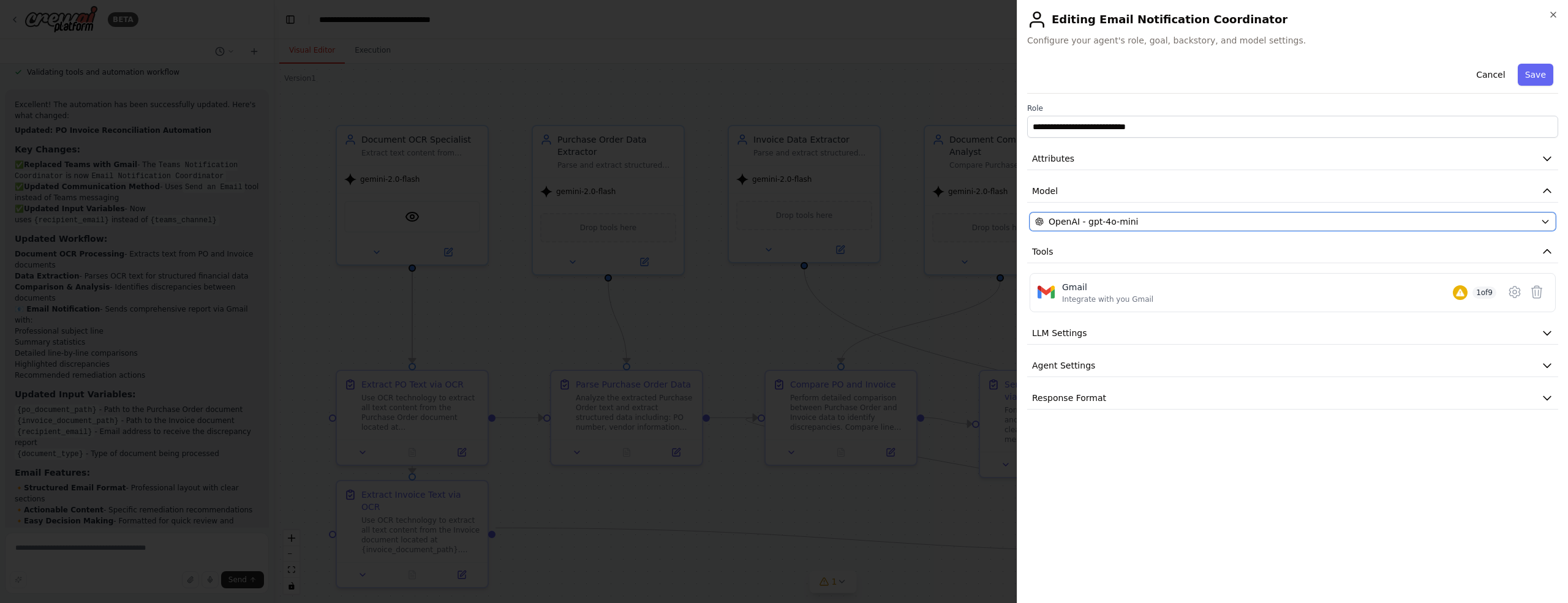
click at [1539, 219] on button "OpenAI - gpt-4o-mini" at bounding box center [1293, 221] width 526 height 18
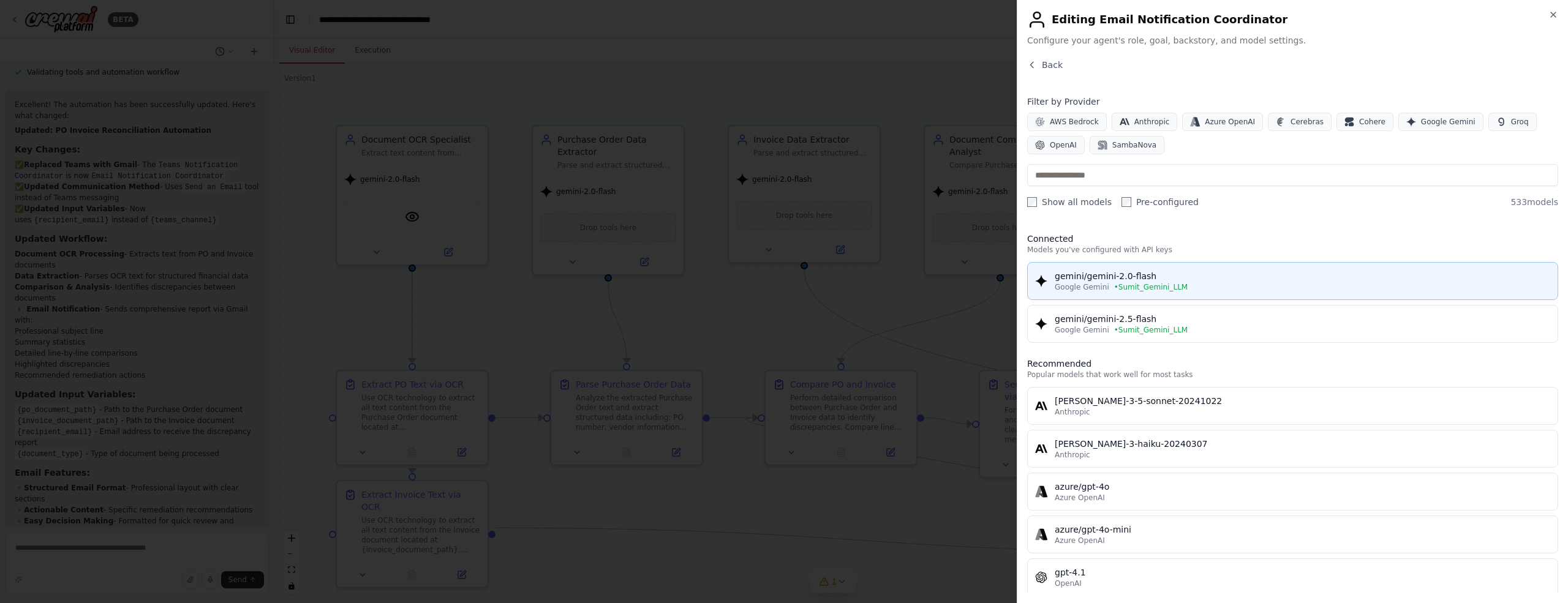
click at [1202, 282] on div "Google Gemini • Sumit_Gemini_LLM" at bounding box center [1302, 287] width 495 height 10
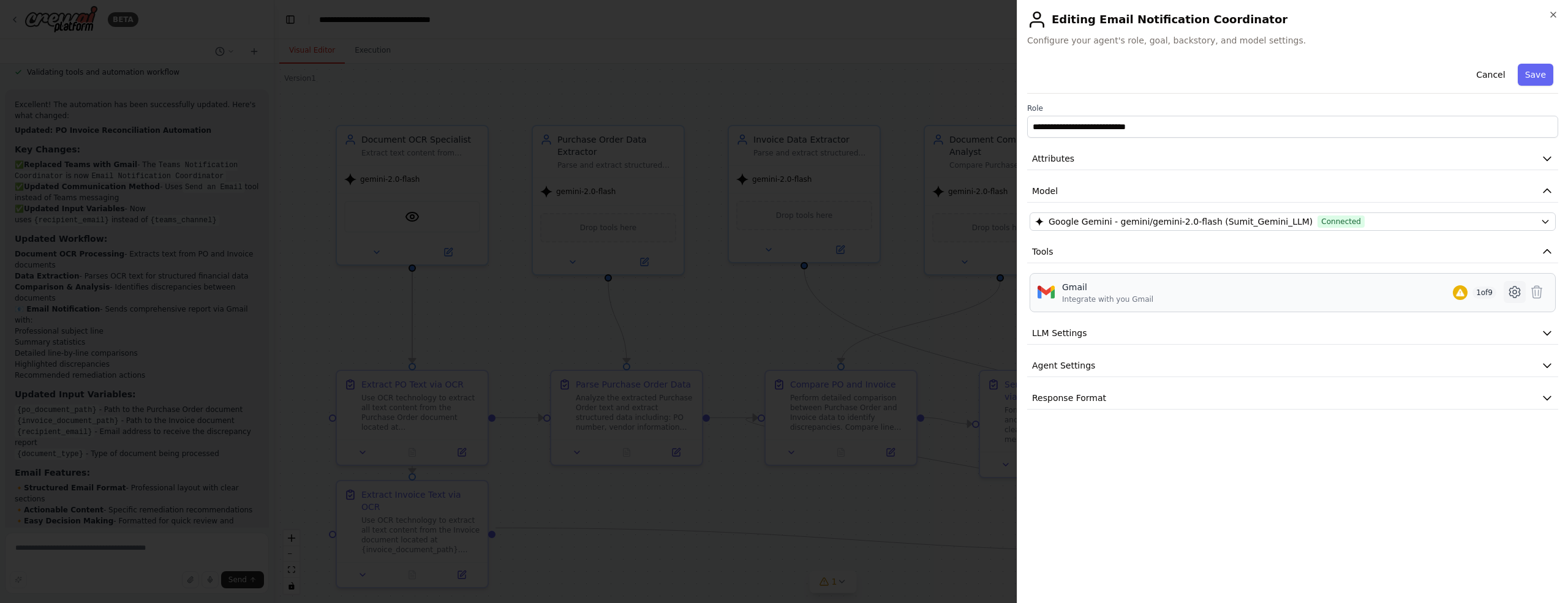
click at [1514, 296] on icon at bounding box center [1514, 291] width 10 height 11
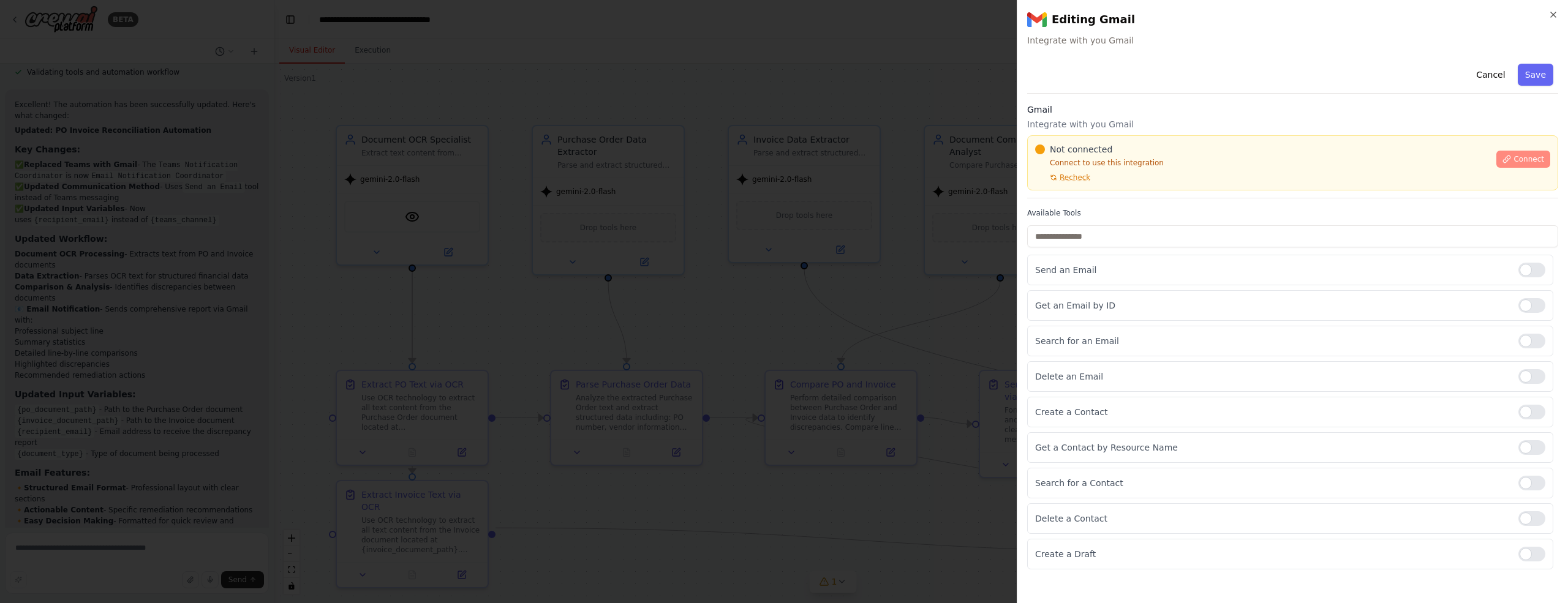
click at [1521, 161] on span "Connect" at bounding box center [1528, 159] width 30 height 10
click at [1527, 78] on button "Save" at bounding box center [1535, 75] width 36 height 22
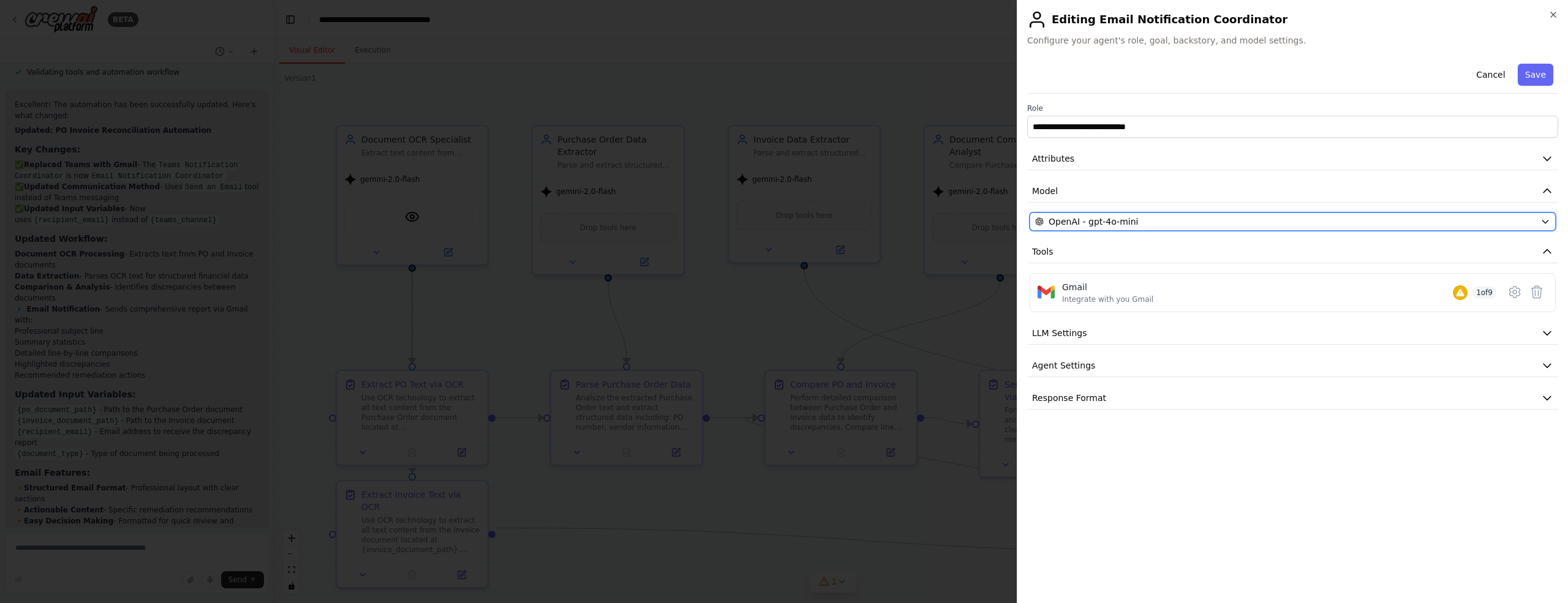
click at [1173, 222] on div "OpenAI - gpt-4o-mini" at bounding box center [1285, 221] width 500 height 12
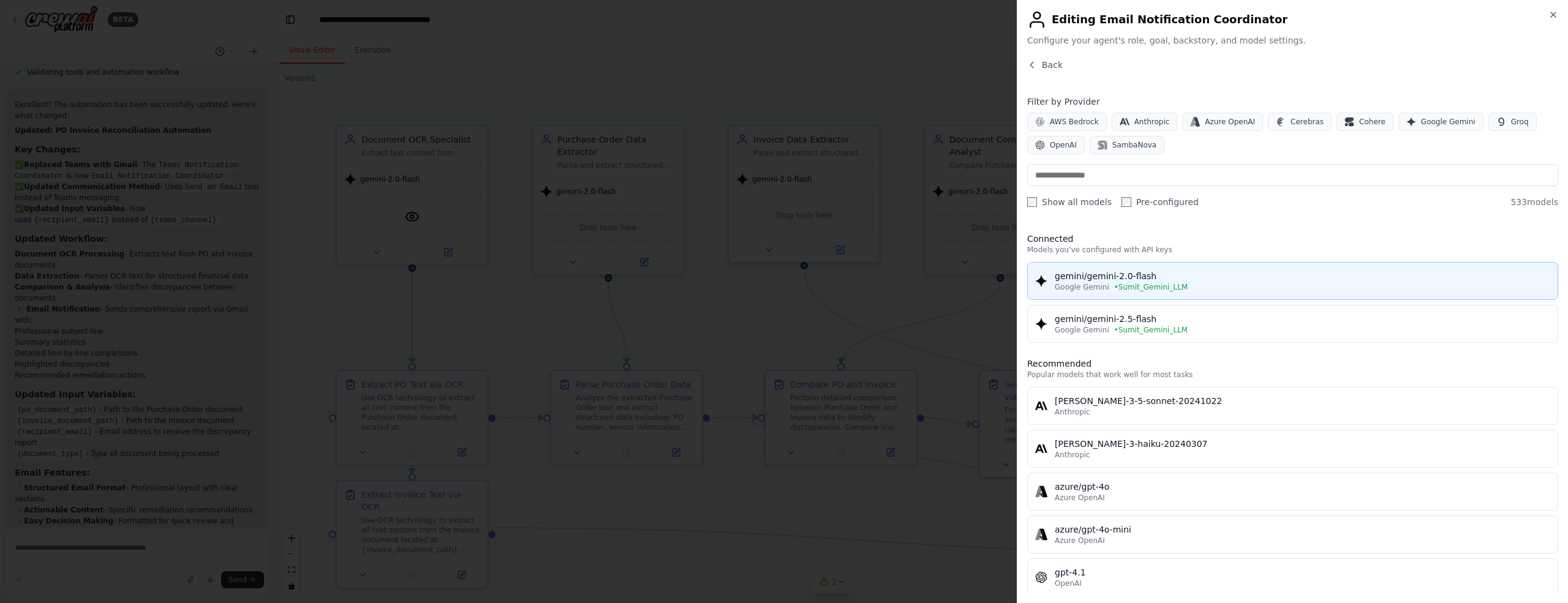
click at [1178, 280] on div "gemini/gemini-2.0-flash" at bounding box center [1302, 276] width 495 height 12
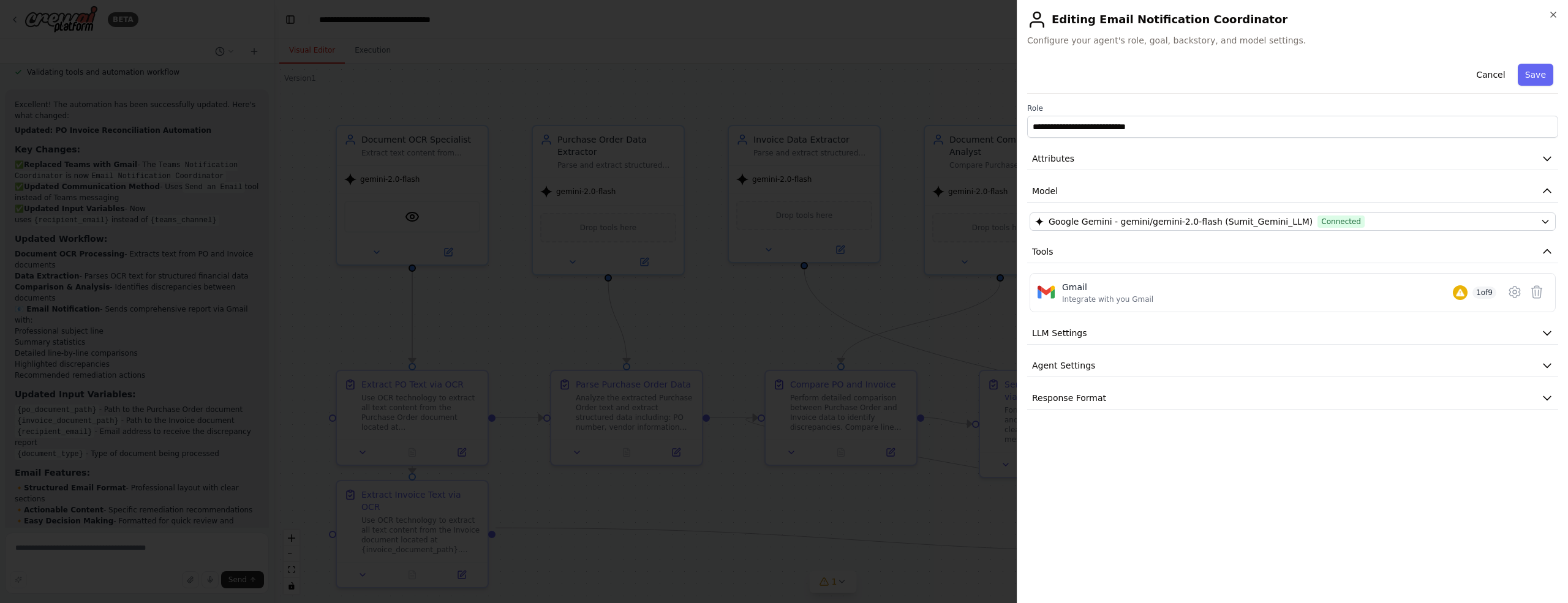
click at [1531, 76] on button "Save" at bounding box center [1535, 75] width 36 height 22
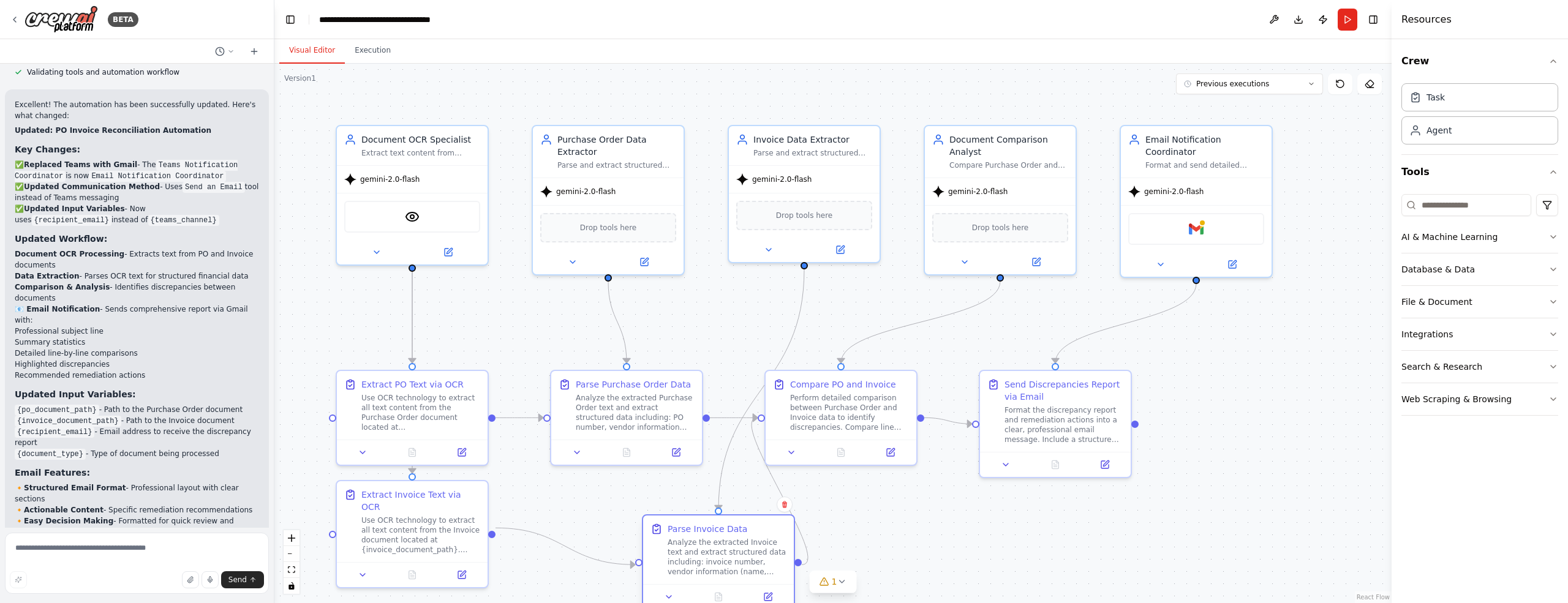
drag, startPoint x: 1266, startPoint y: 514, endPoint x: 676, endPoint y: 522, distance: 590.1
click at [676, 522] on div "Parse Invoice Data Analyze the extracted Invoice text and extract structured da…" at bounding box center [718, 549] width 151 height 69
click at [1346, 25] on button "Run" at bounding box center [1347, 20] width 20 height 22
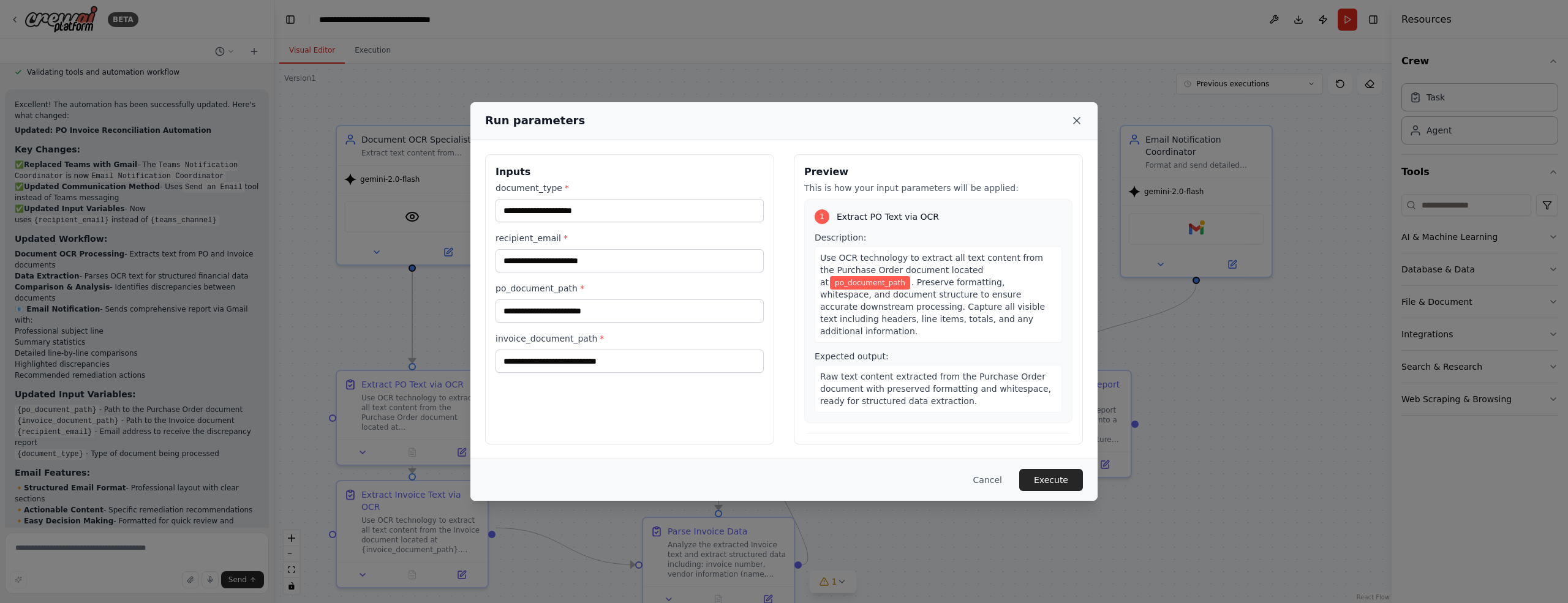
click at [1076, 120] on icon at bounding box center [1077, 120] width 6 height 6
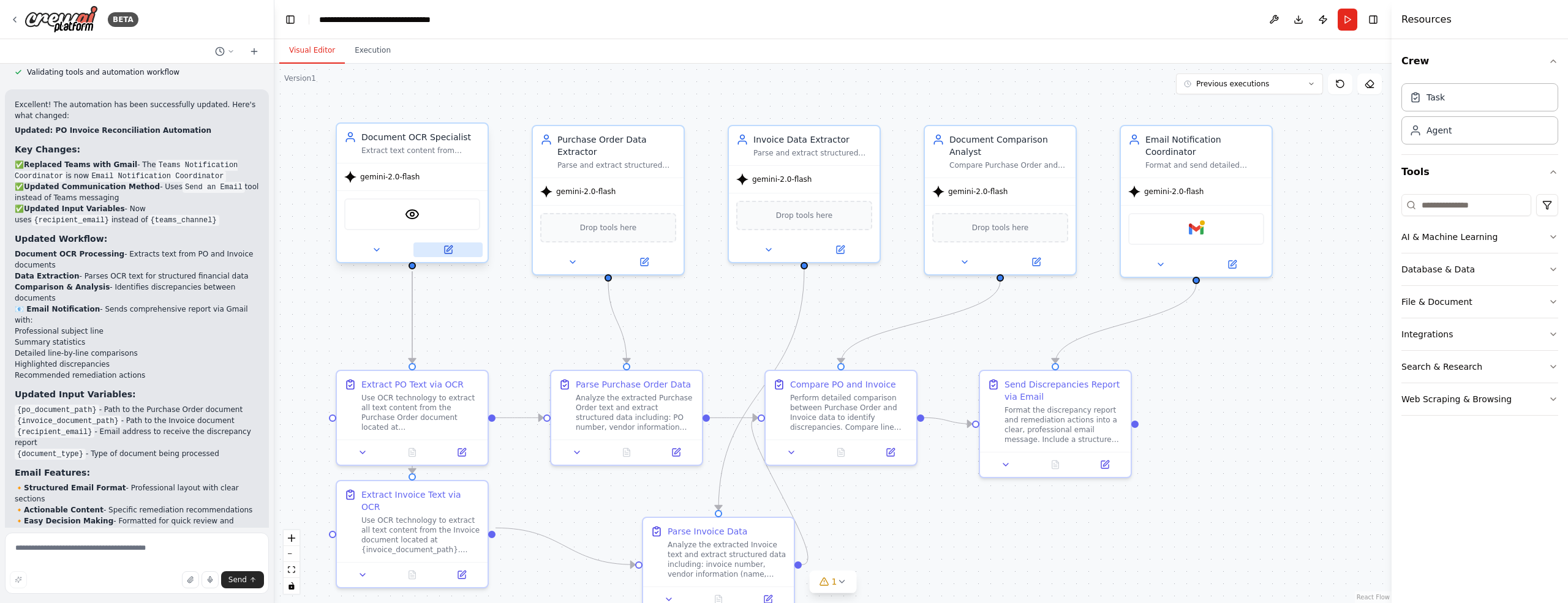
click at [448, 249] on icon at bounding box center [449, 249] width 6 height 6
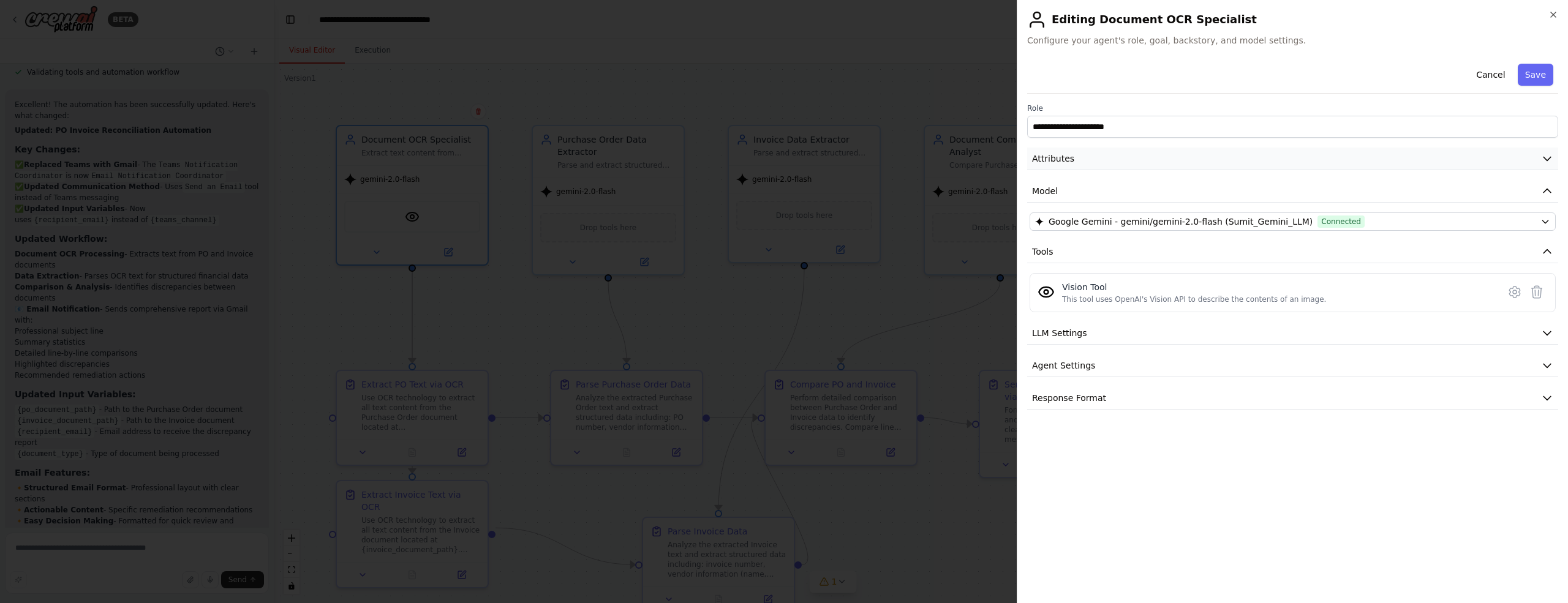
click at [1544, 159] on icon "button" at bounding box center [1546, 158] width 12 height 12
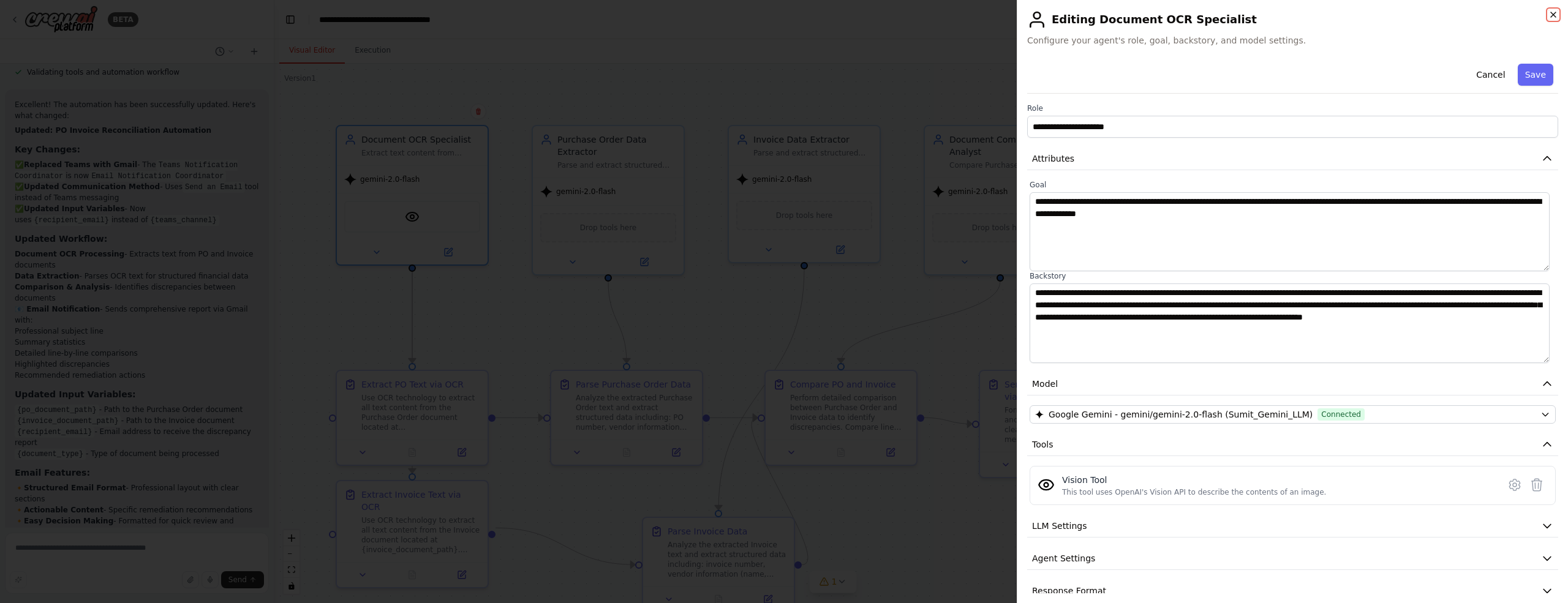
click at [1554, 14] on icon "button" at bounding box center [1553, 14] width 5 height 5
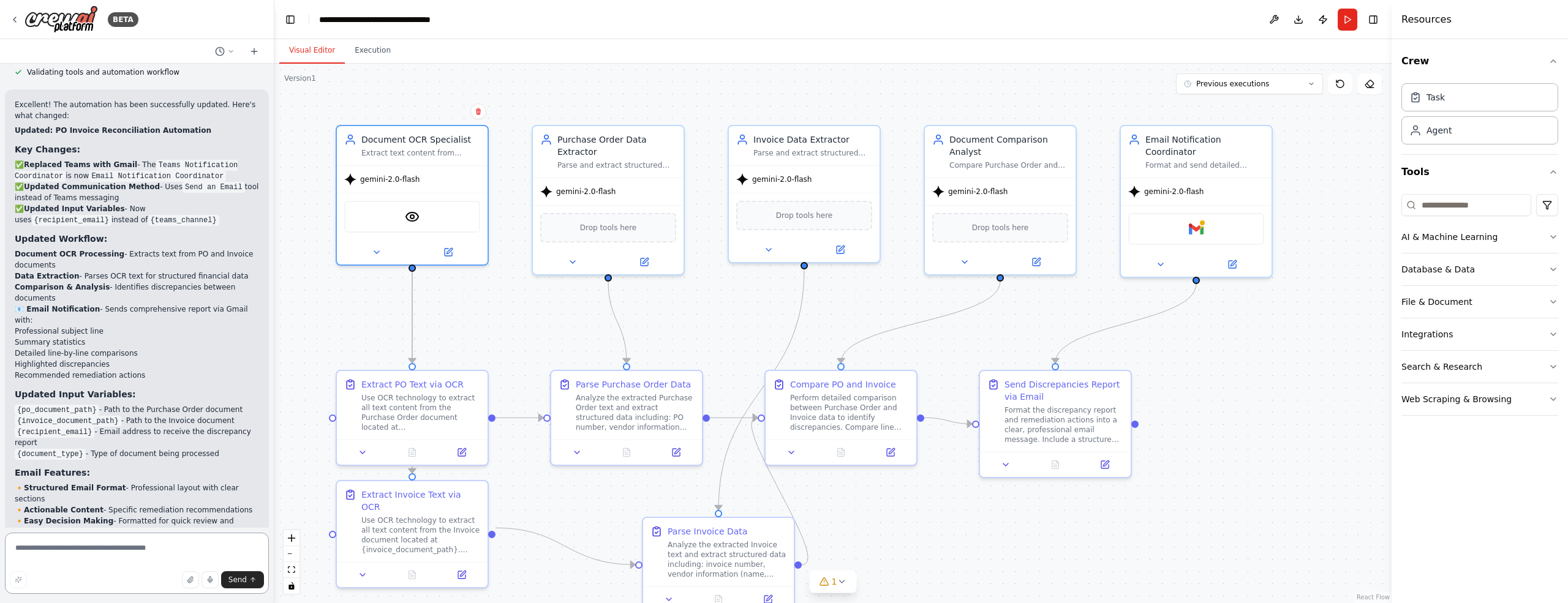
click at [120, 553] on textarea at bounding box center [137, 563] width 264 height 61
type textarea "**********"
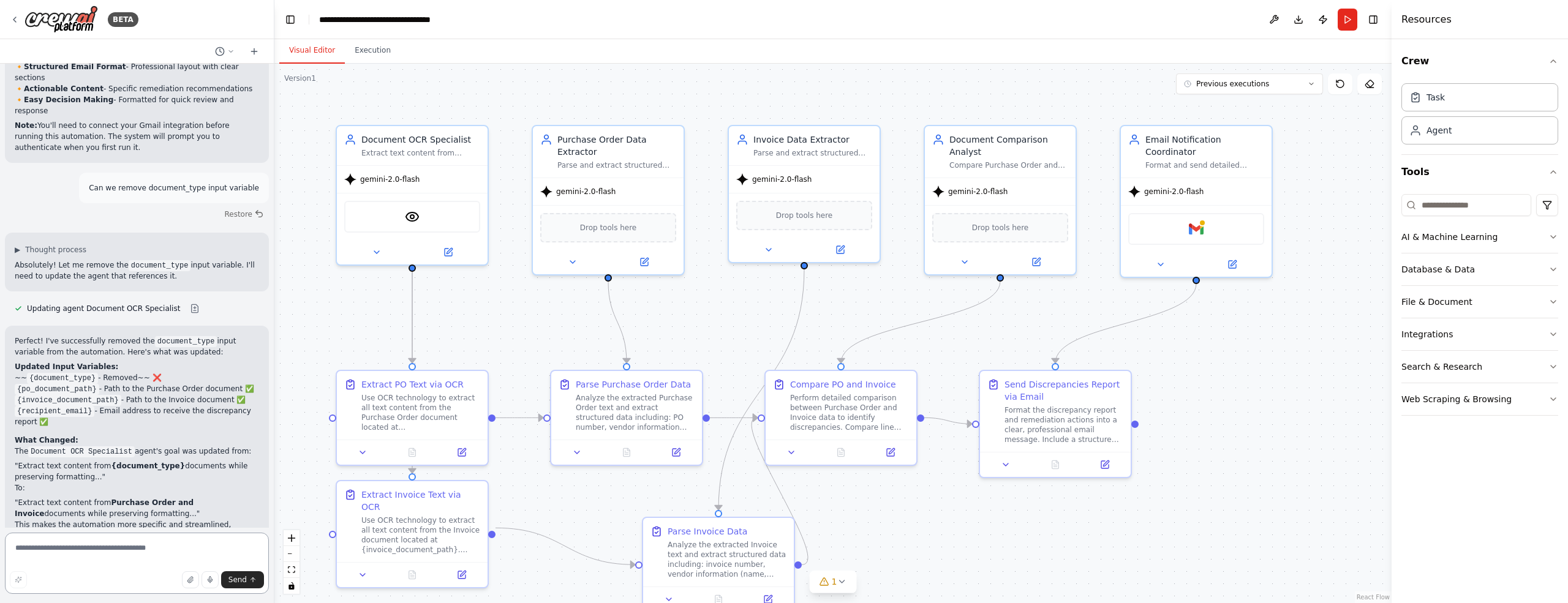
scroll to position [2927, 0]
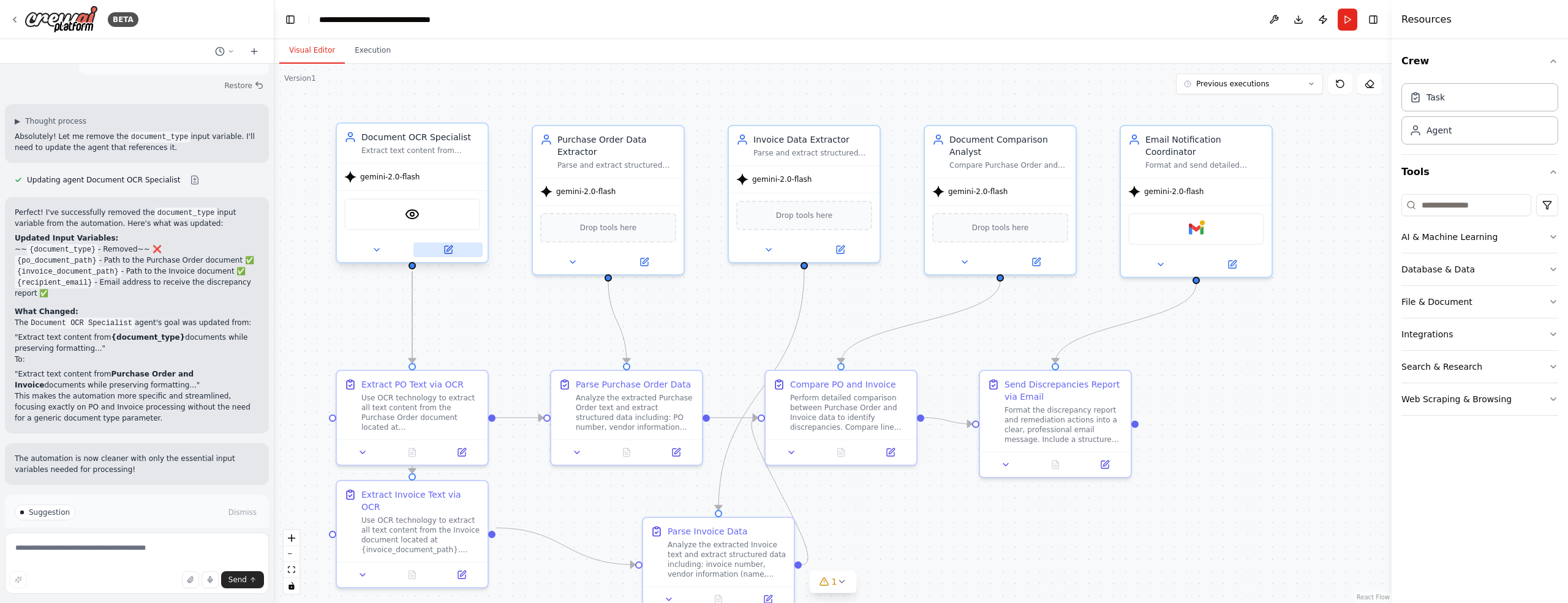
click at [453, 249] on button at bounding box center [447, 250] width 69 height 14
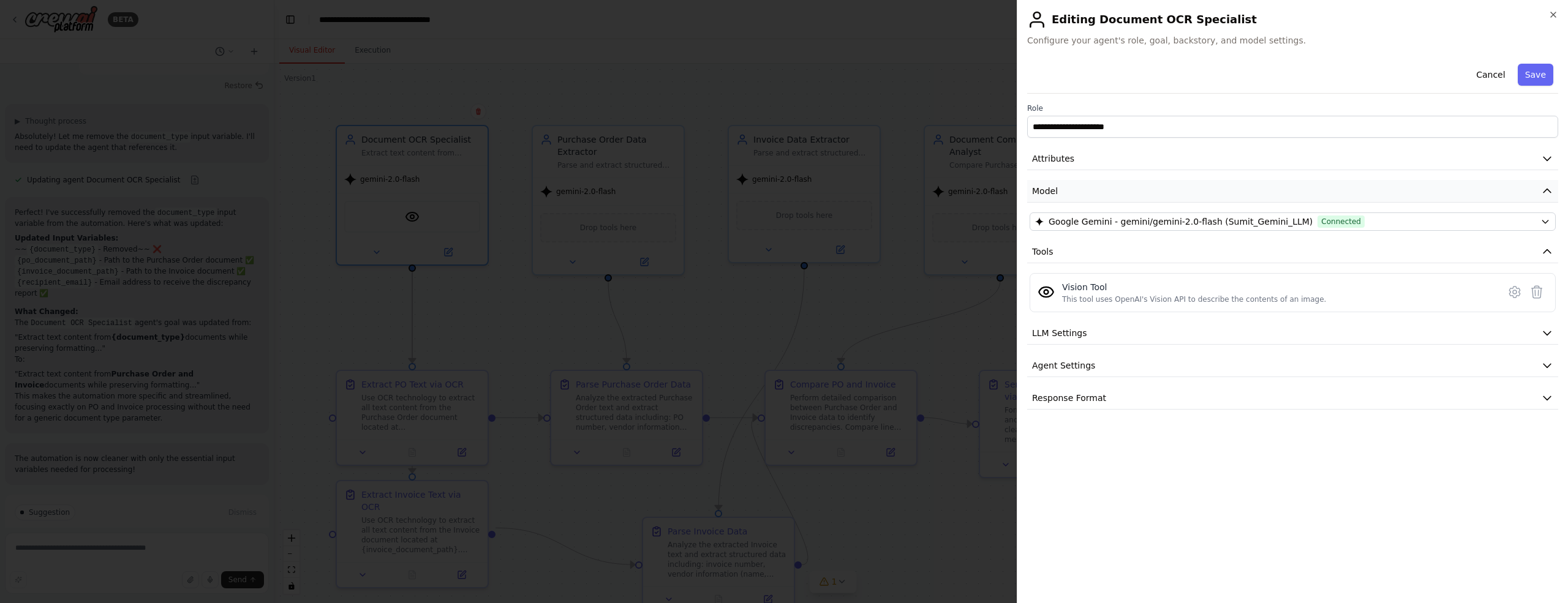
click at [1547, 187] on icon "button" at bounding box center [1546, 191] width 12 height 12
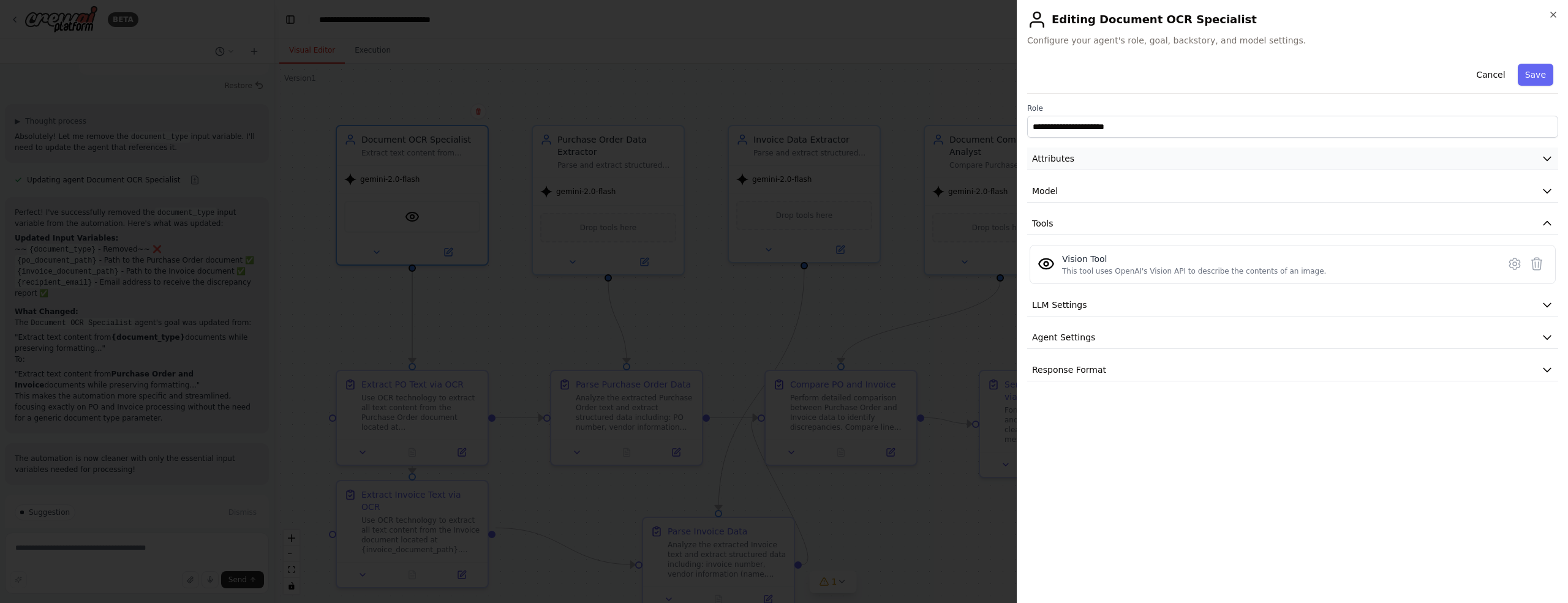
click at [1546, 159] on icon "button" at bounding box center [1547, 159] width 7 height 4
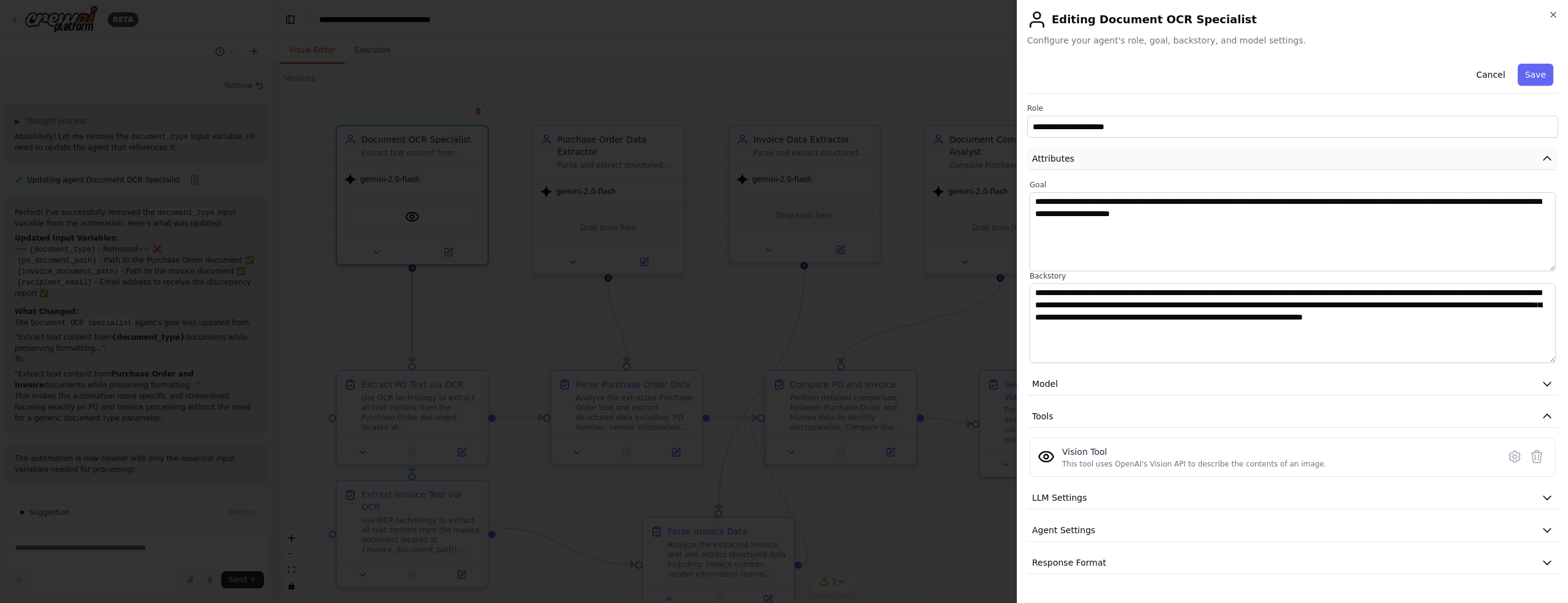
click at [1546, 159] on icon "button" at bounding box center [1546, 158] width 12 height 12
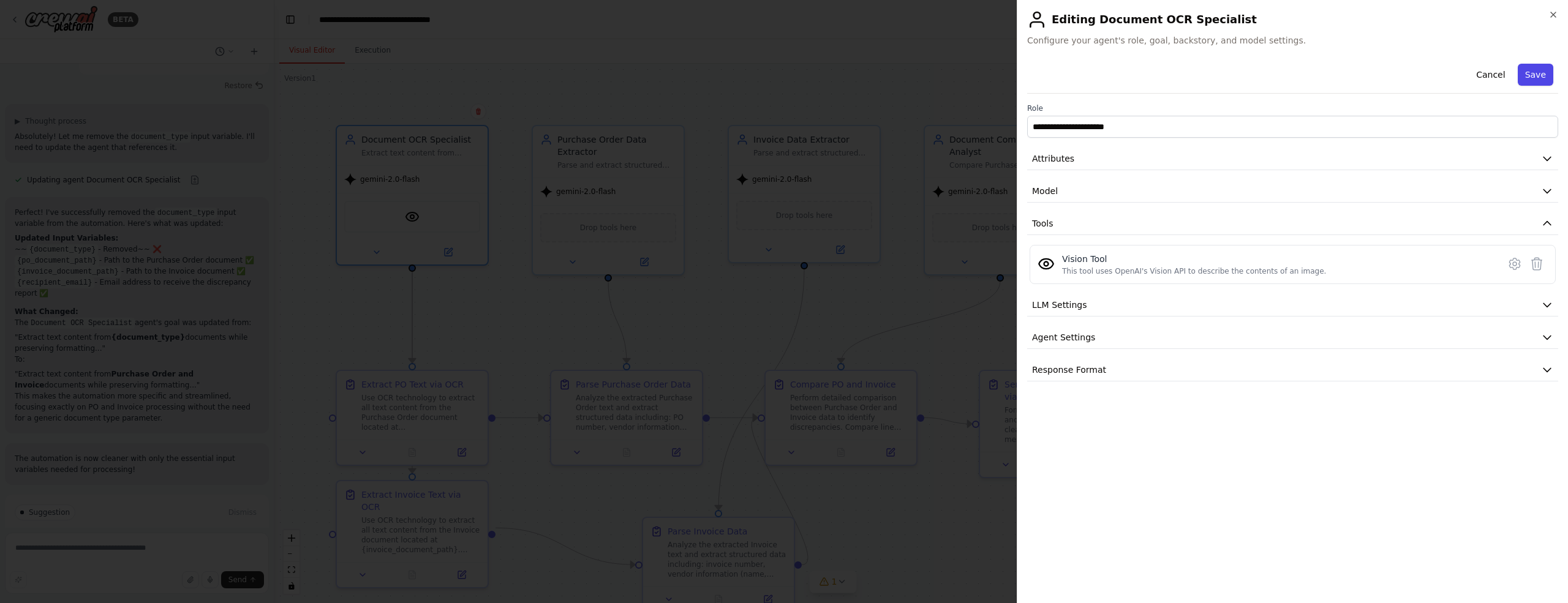
click at [1540, 74] on button "Save" at bounding box center [1535, 75] width 36 height 22
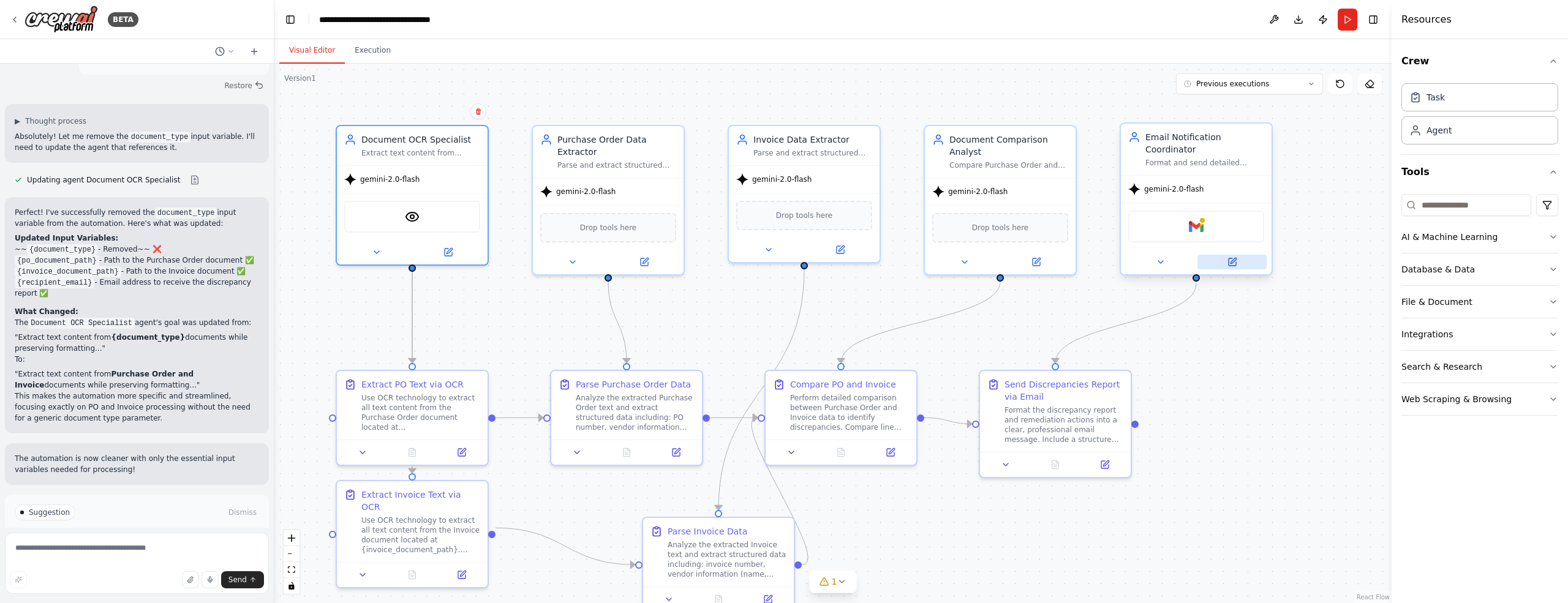
click at [1233, 262] on icon at bounding box center [1232, 262] width 7 height 7
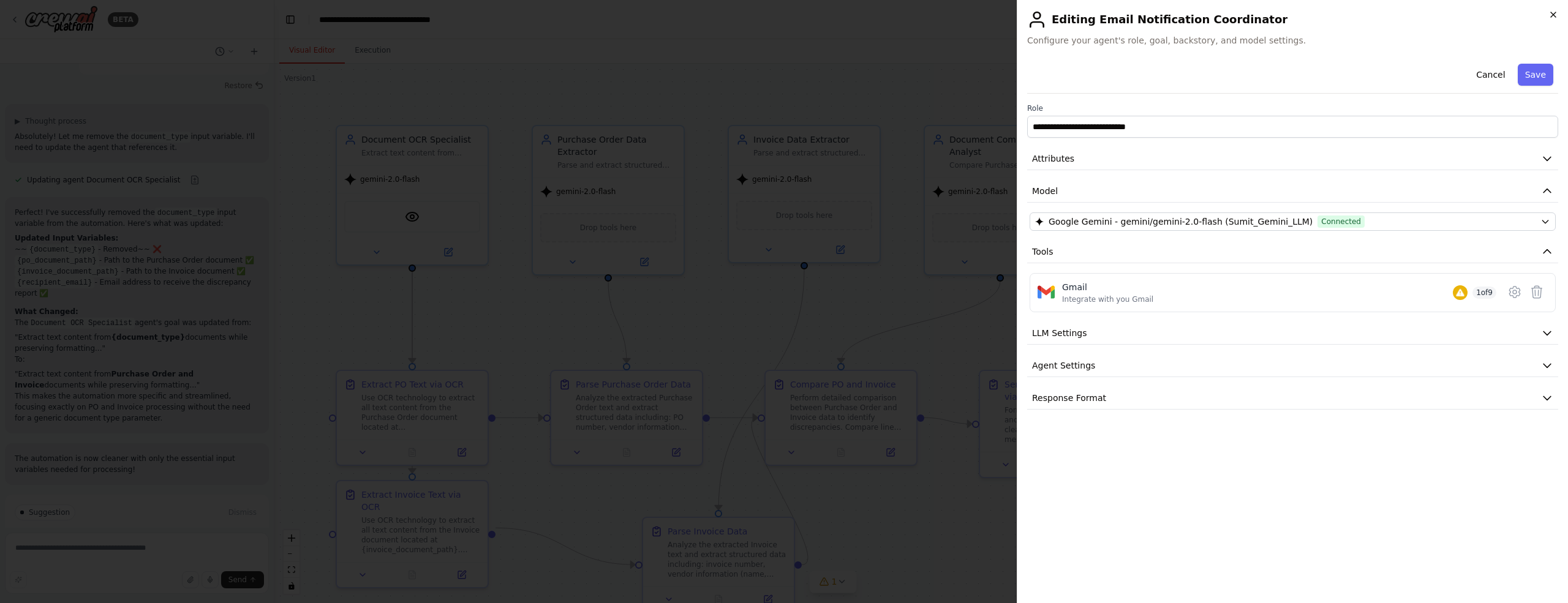
click at [1554, 17] on icon "button" at bounding box center [1554, 15] width 10 height 10
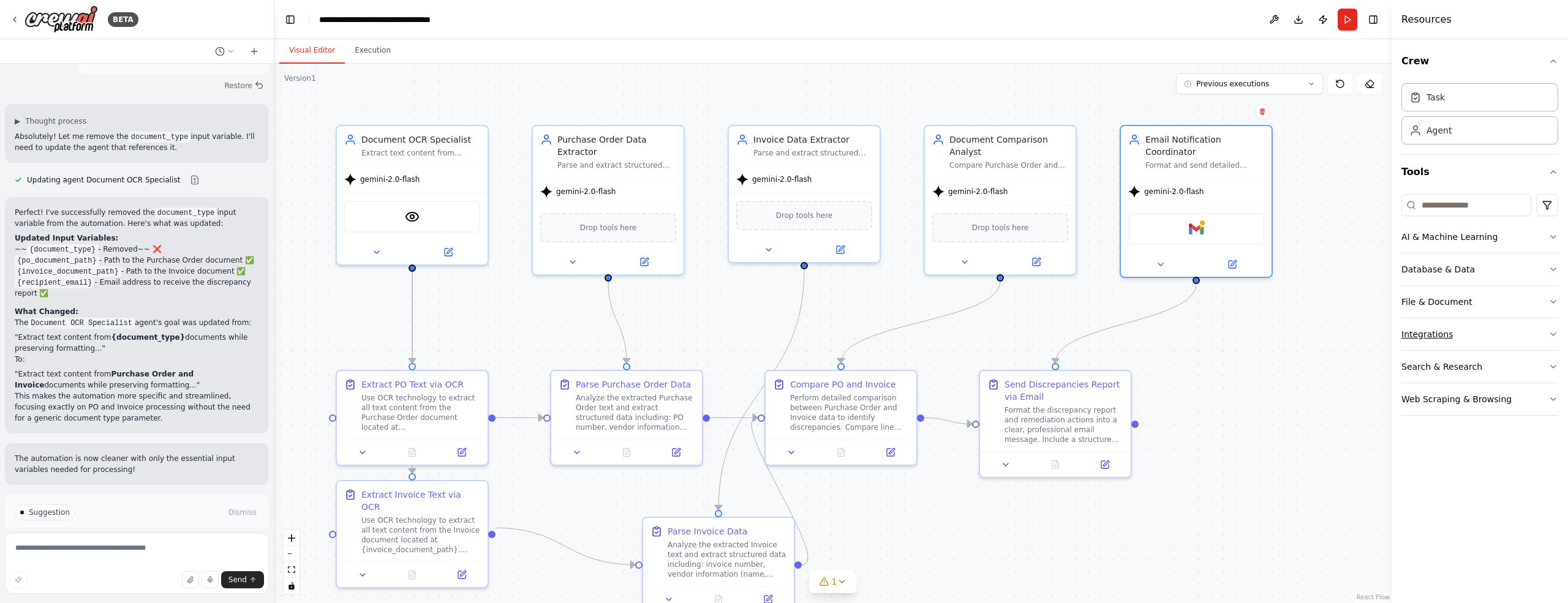
click at [1551, 331] on icon "button" at bounding box center [1554, 334] width 10 height 10
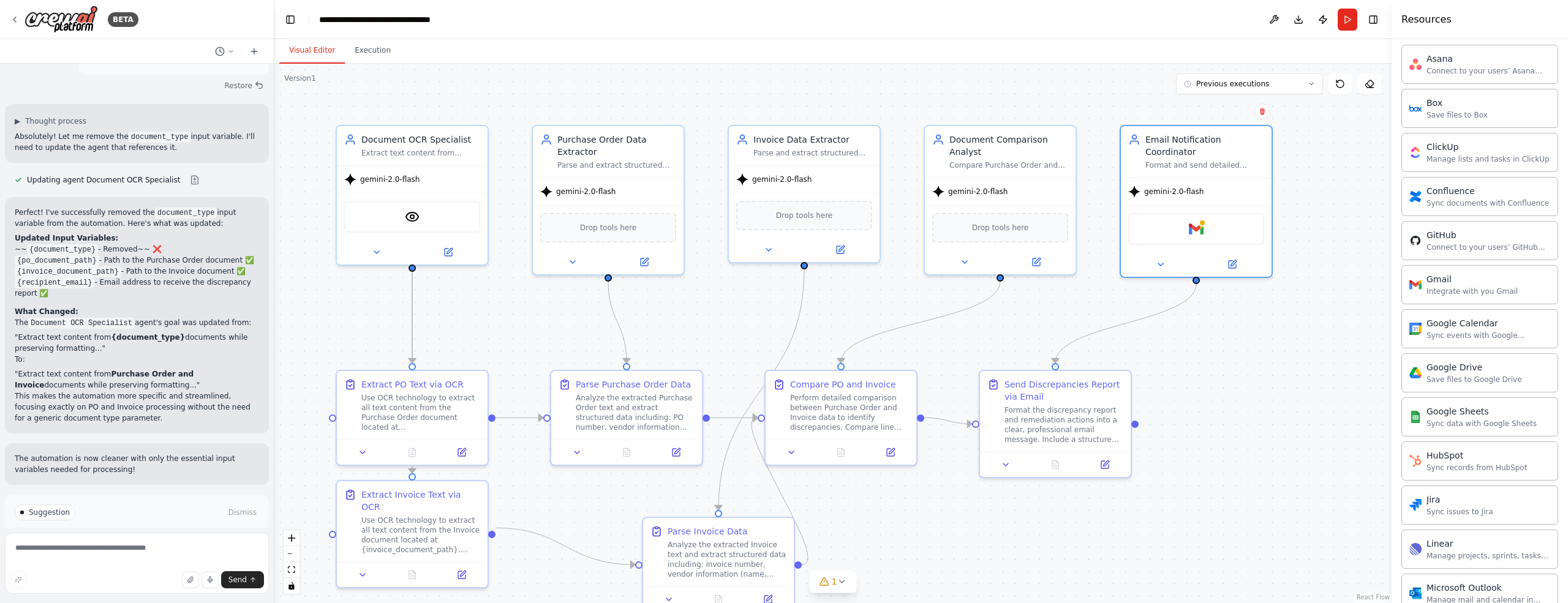
scroll to position [311, 0]
drag, startPoint x: 1567, startPoint y: 246, endPoint x: 1567, endPoint y: 375, distance: 129.0
click at [1567, 375] on div "Crew Task Agent Tools AI & Machine Learning Database & Data File & Document Int…" at bounding box center [1479, 321] width 176 height 564
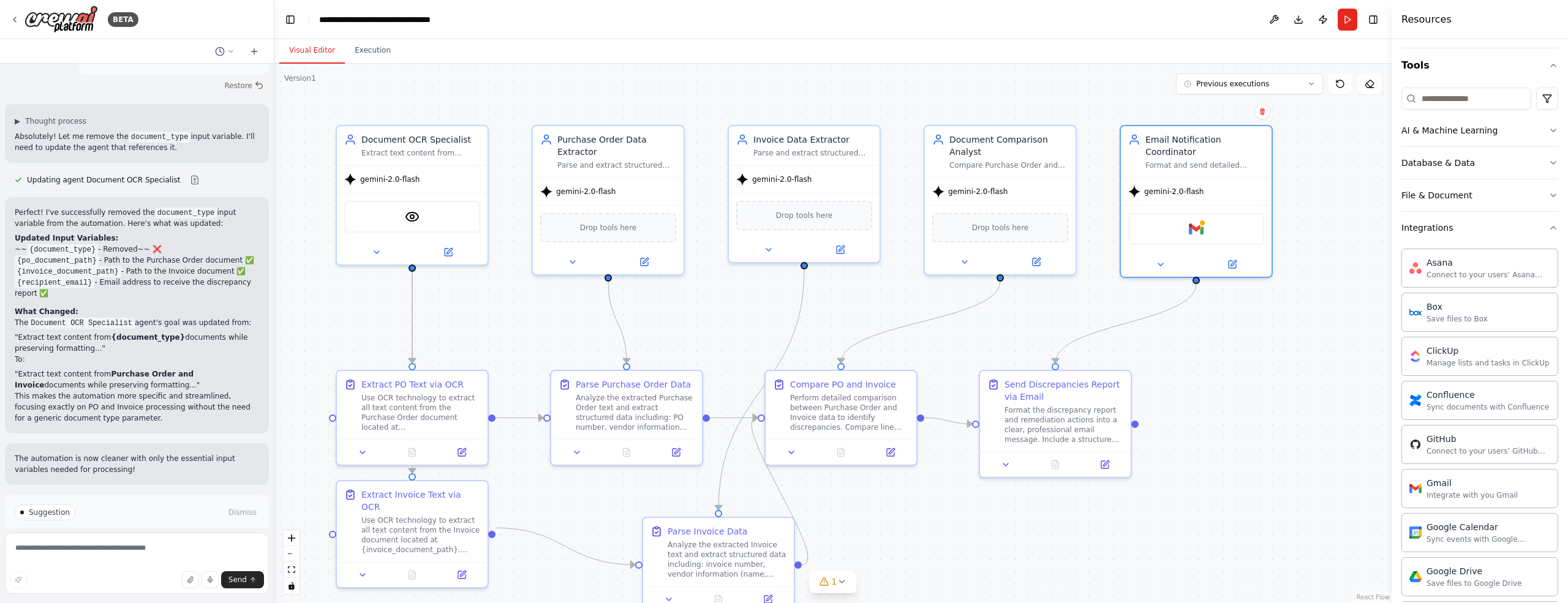
scroll to position [101, 0]
click at [1232, 260] on icon at bounding box center [1233, 261] width 6 height 6
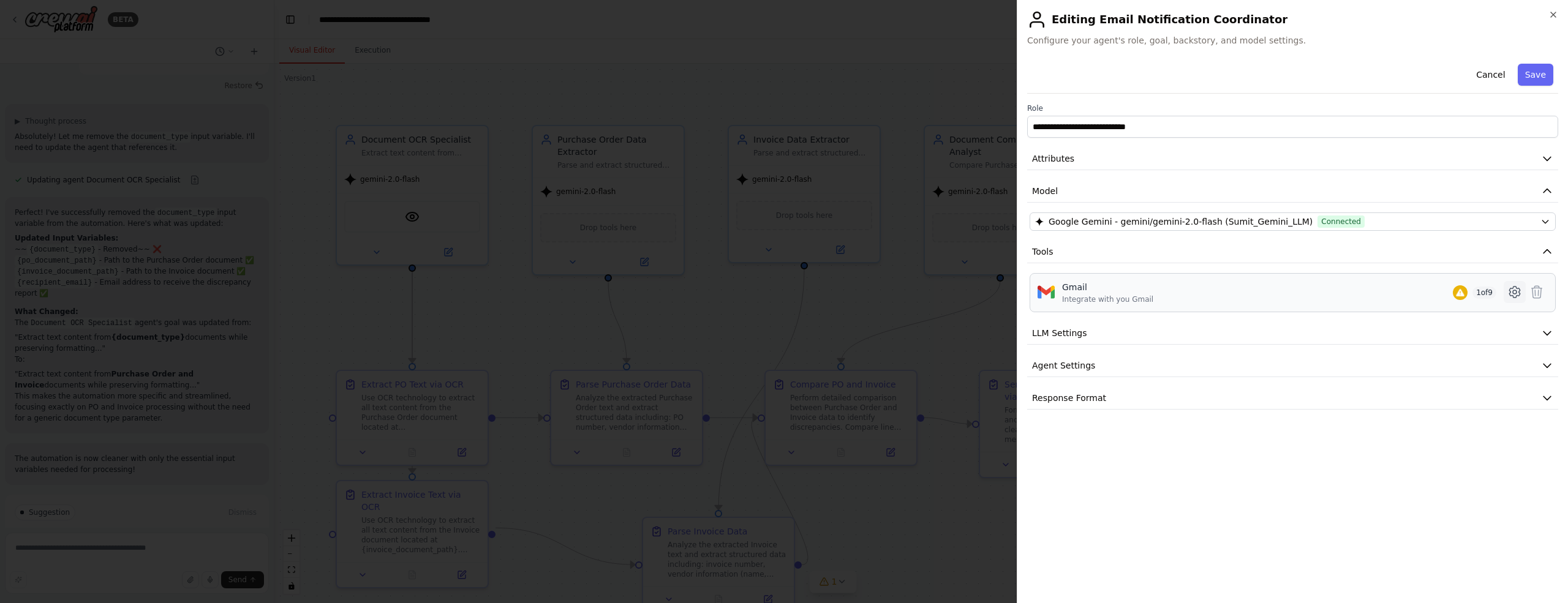
click at [1514, 291] on icon at bounding box center [1514, 292] width 14 height 14
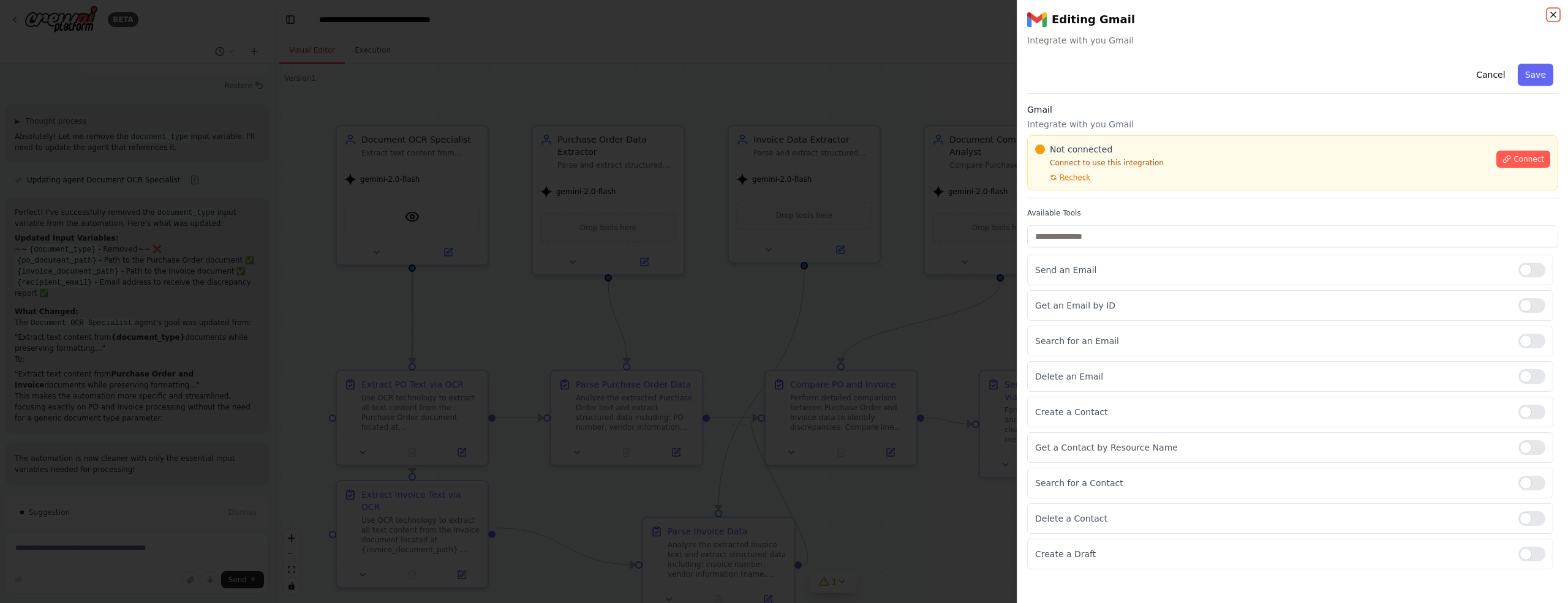
click at [1554, 13] on icon "button" at bounding box center [1553, 14] width 5 height 5
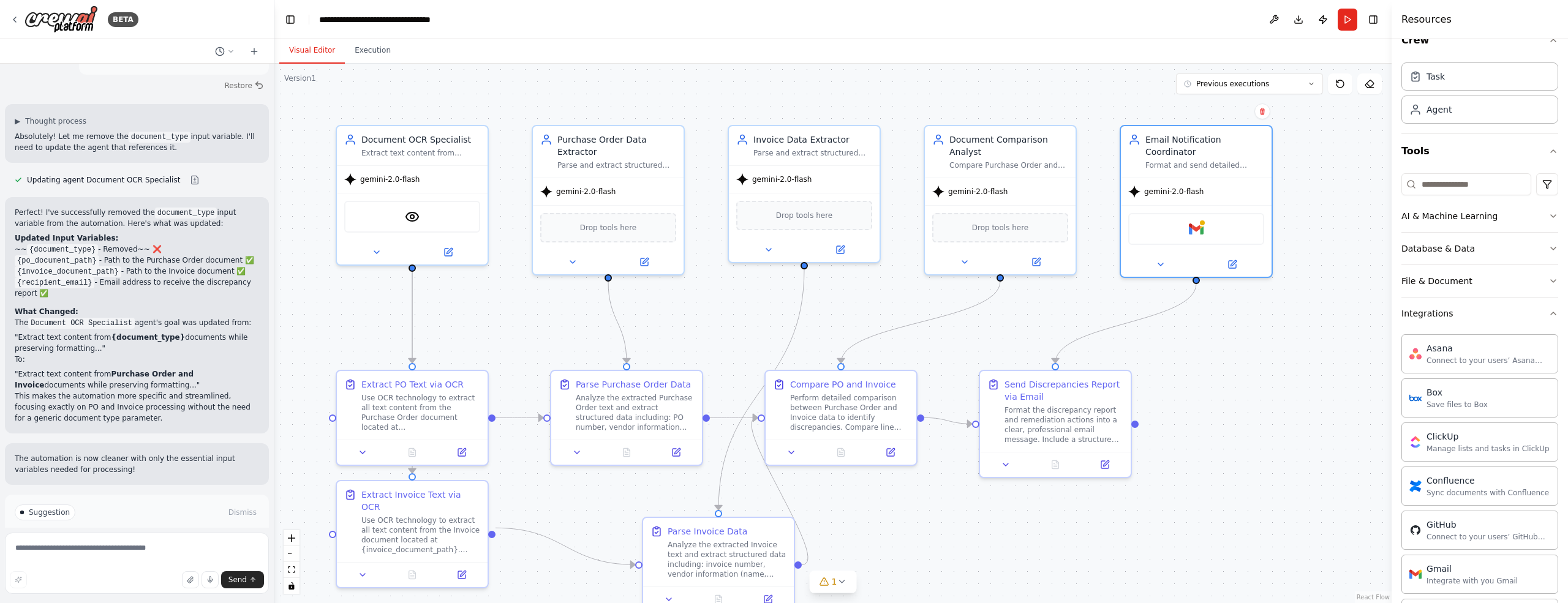
scroll to position [0, 0]
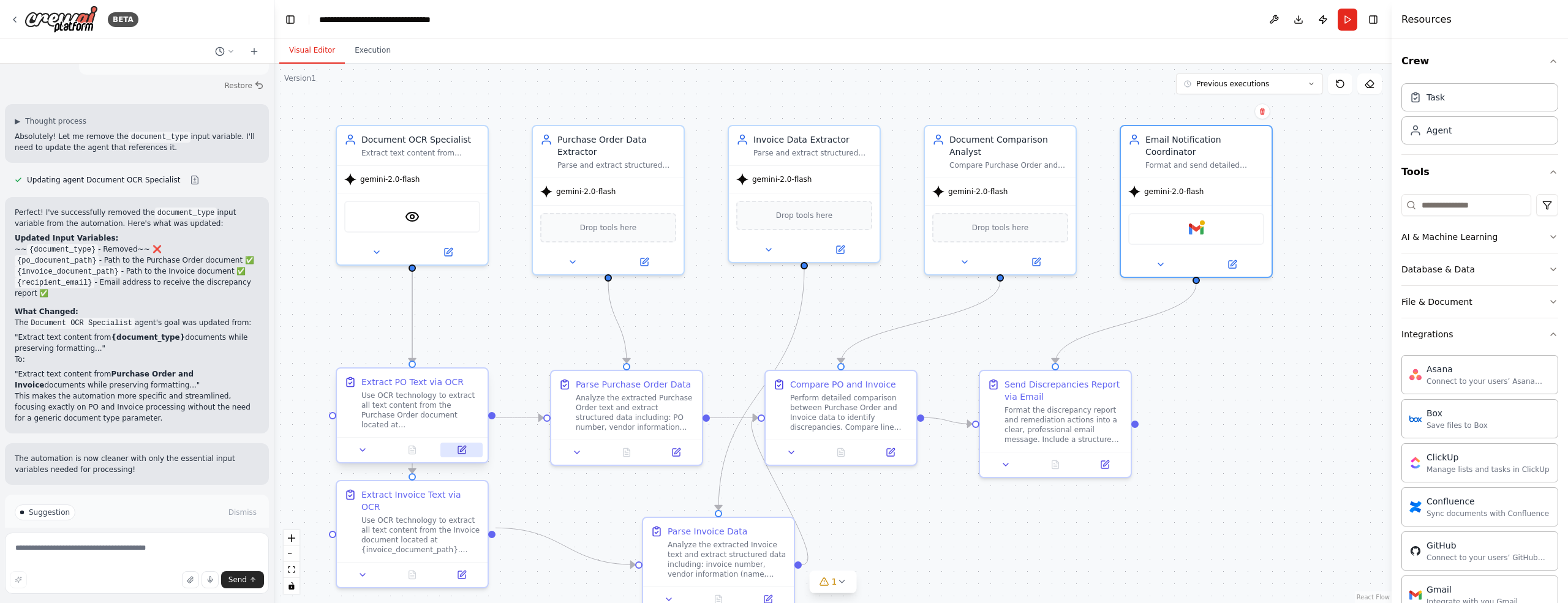
click at [462, 450] on icon at bounding box center [462, 450] width 7 height 7
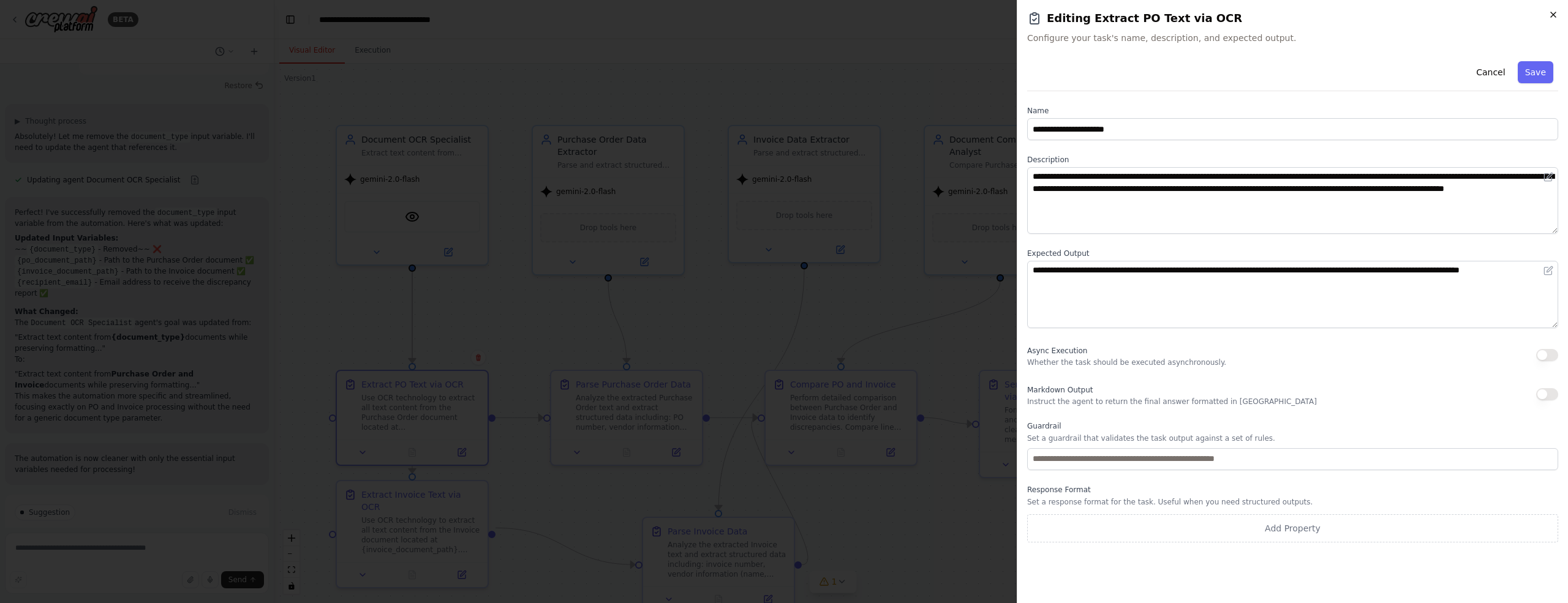
click at [1554, 15] on icon "button" at bounding box center [1553, 14] width 5 height 5
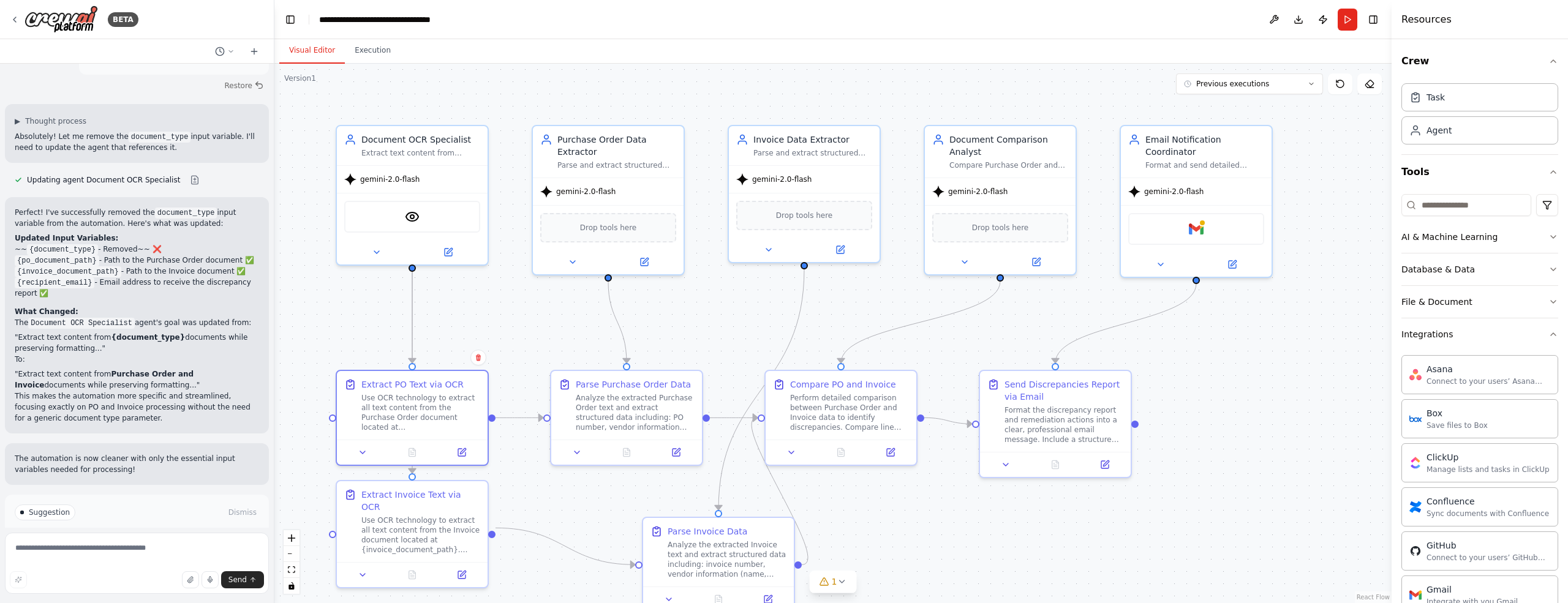
scroll to position [2666, 0]
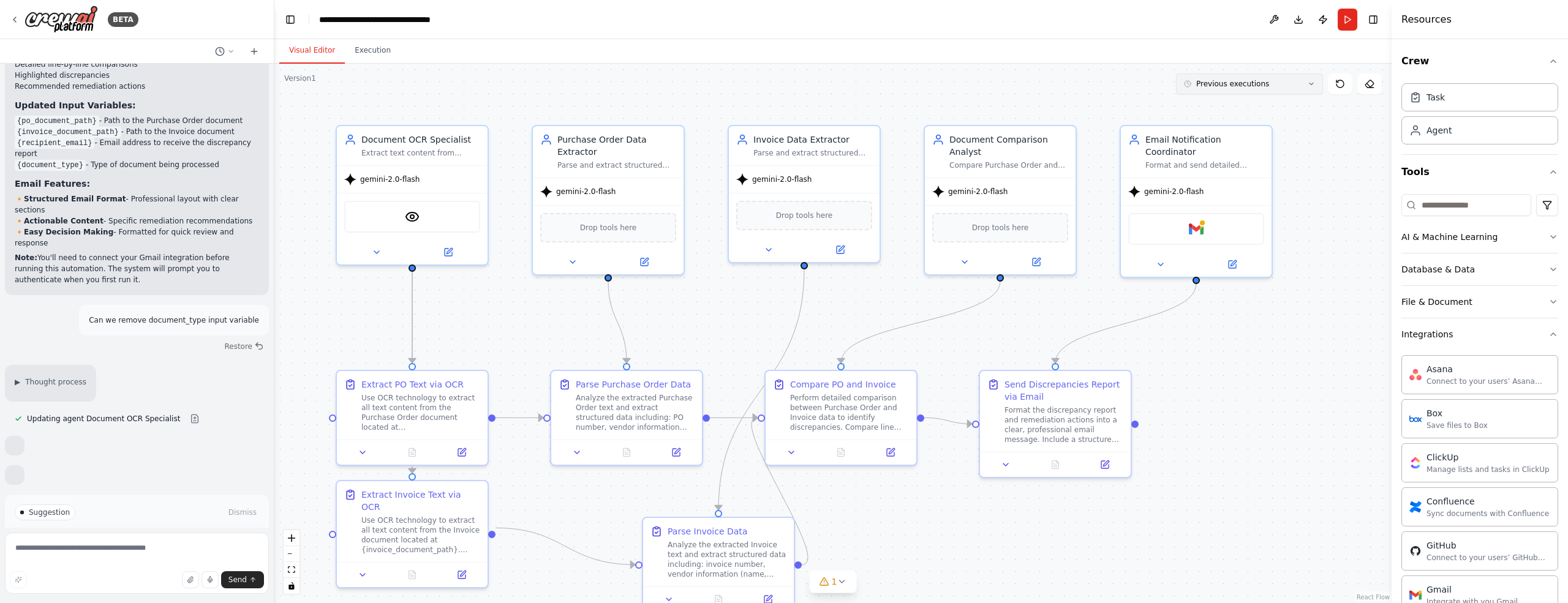
click at [1312, 81] on icon at bounding box center [1311, 84] width 7 height 7
click at [1321, 212] on div ".deletable-edge-delete-btn { width: 20px; height: 20px; border: 0px solid #ffff…" at bounding box center [832, 333] width 1117 height 539
click at [1322, 180] on div ".deletable-edge-delete-btn { width: 20px; height: 20px; border: 0px solid #ffff…" at bounding box center [832, 333] width 1117 height 539
click at [1314, 85] on icon at bounding box center [1311, 84] width 7 height 7
click at [1548, 333] on icon "button" at bounding box center [1554, 334] width 10 height 10
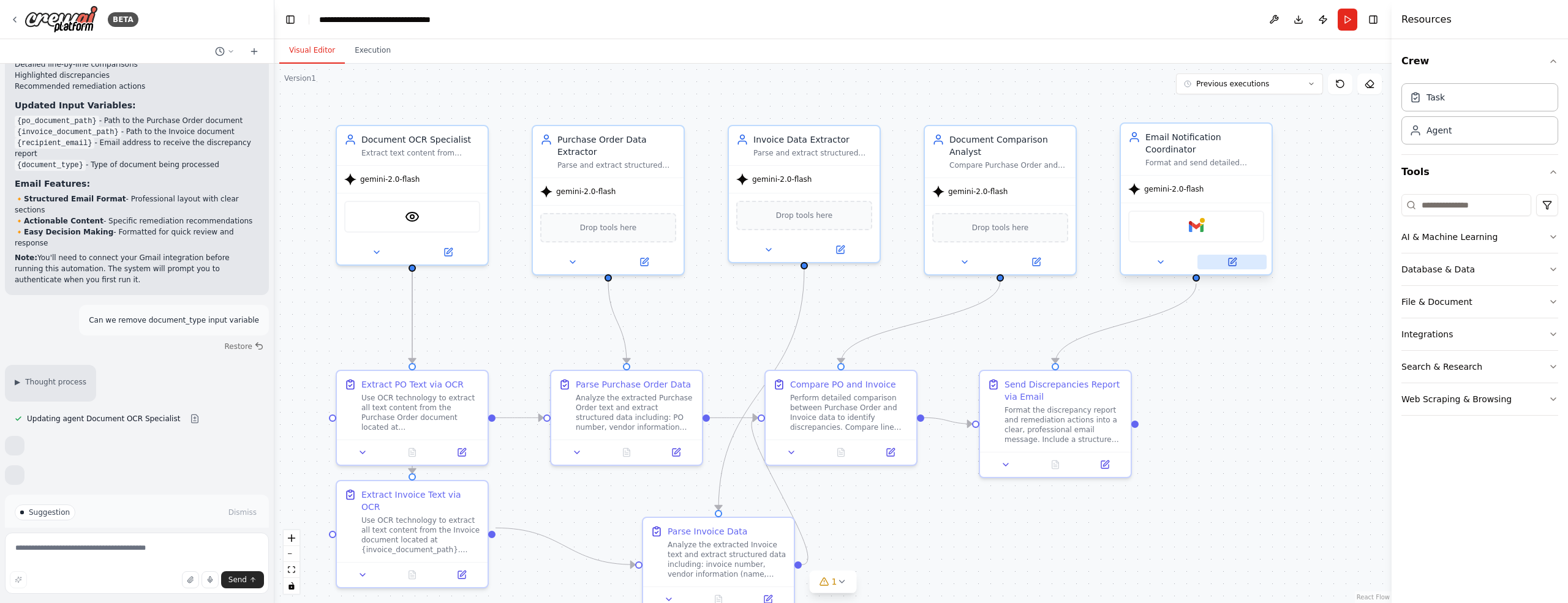
click at [1236, 258] on icon at bounding box center [1233, 261] width 6 height 6
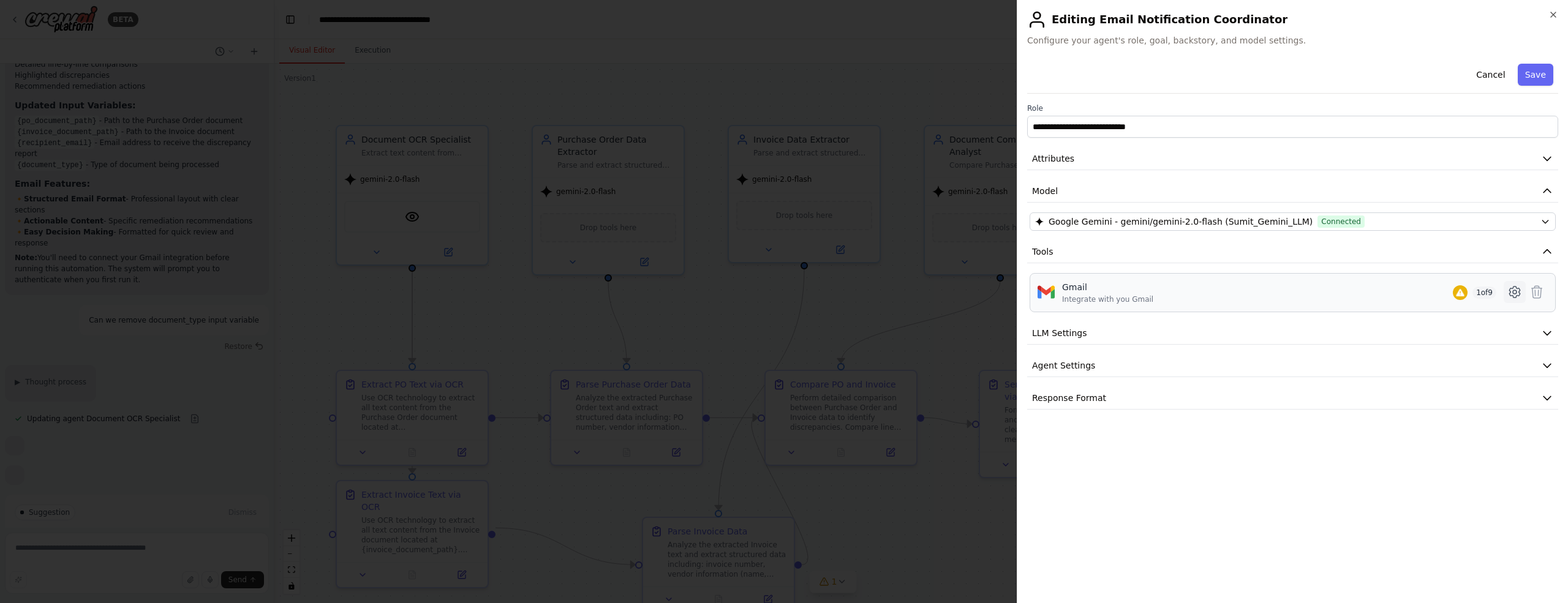
click at [1513, 293] on icon at bounding box center [1514, 292] width 14 height 14
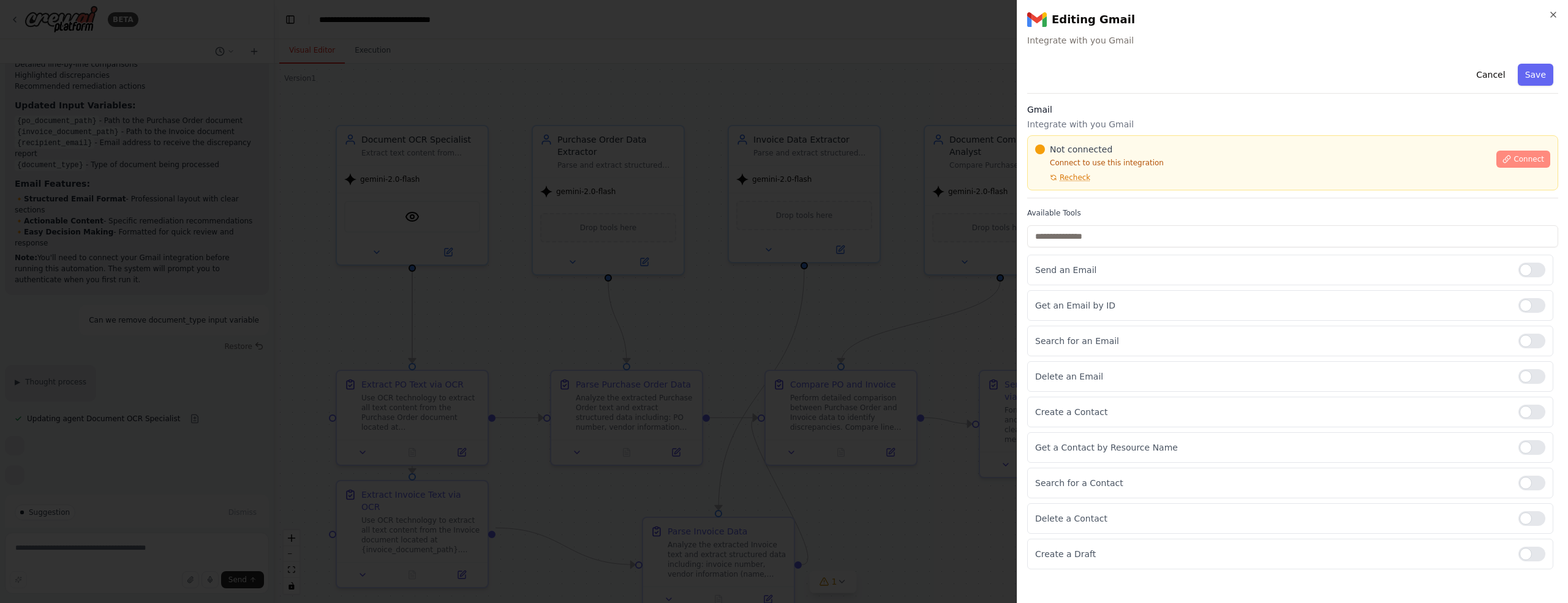
click at [1525, 159] on span "Connect" at bounding box center [1528, 159] width 30 height 10
